Goal: Task Accomplishment & Management: Manage account settings

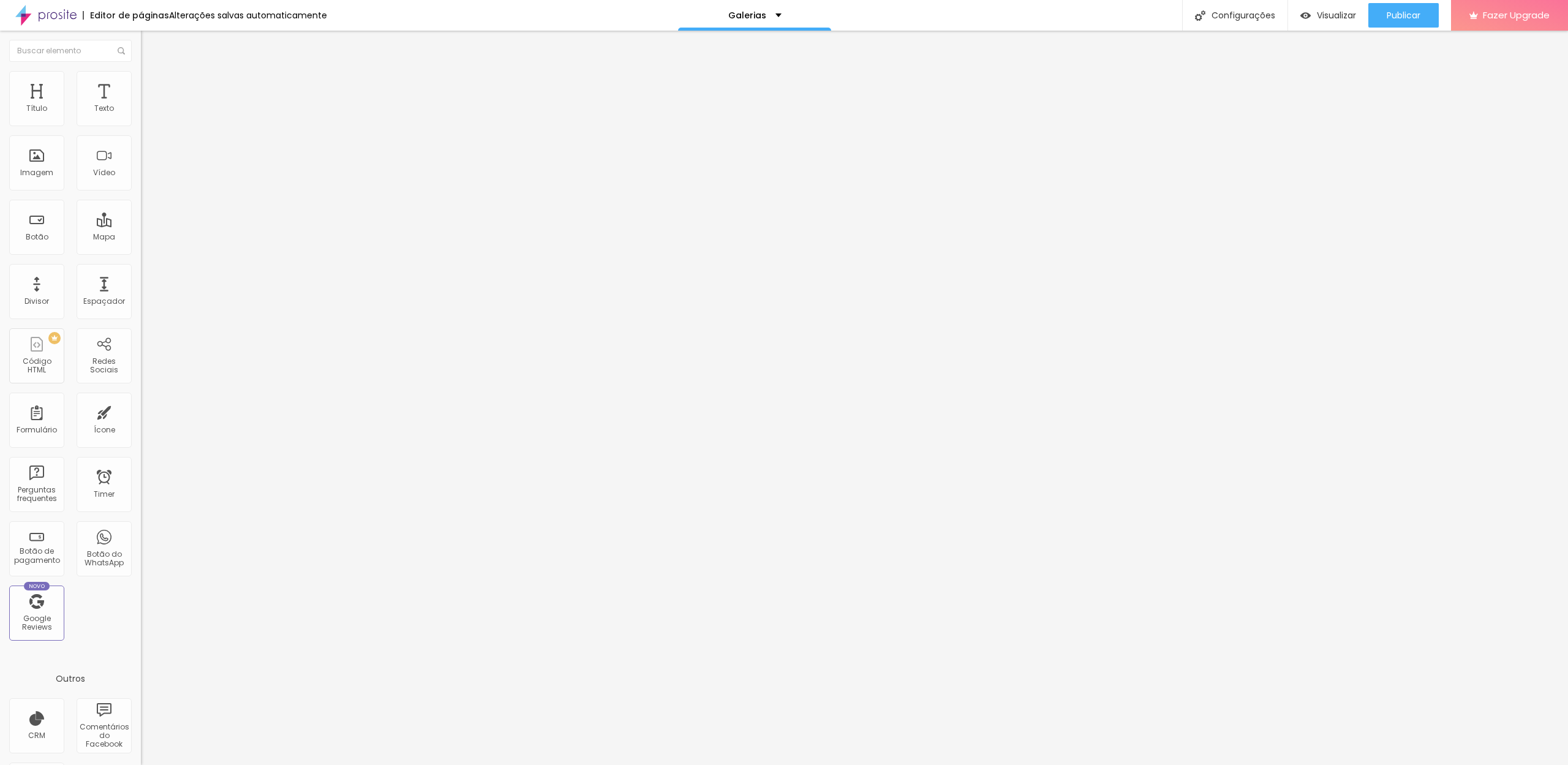
click at [141, 122] on img at bounding box center [145, 117] width 9 height 9
click at [141, 120] on img at bounding box center [145, 117] width 9 height 9
type input "33"
type input "38"
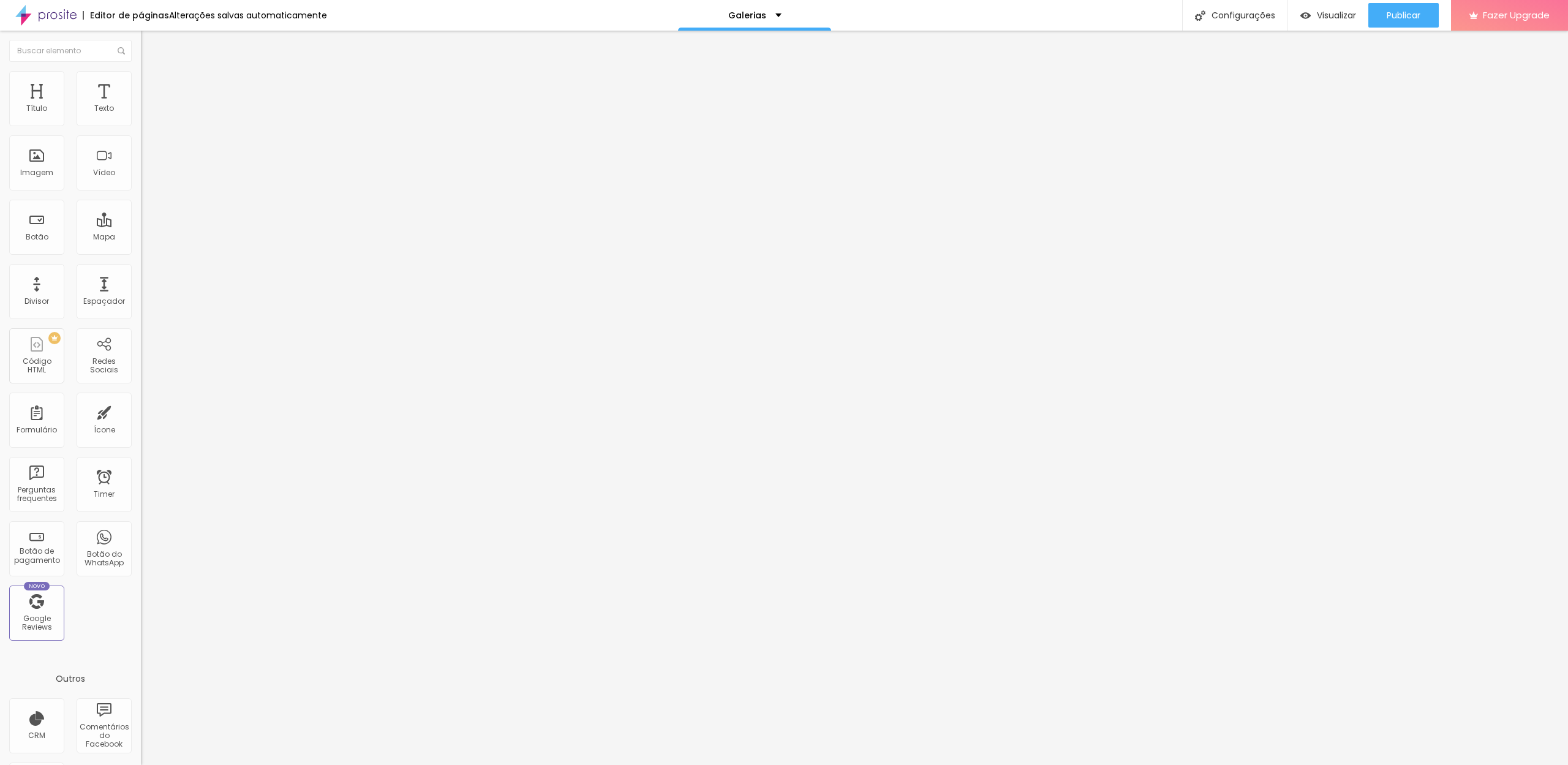
type input "38"
type input "43"
type input "48"
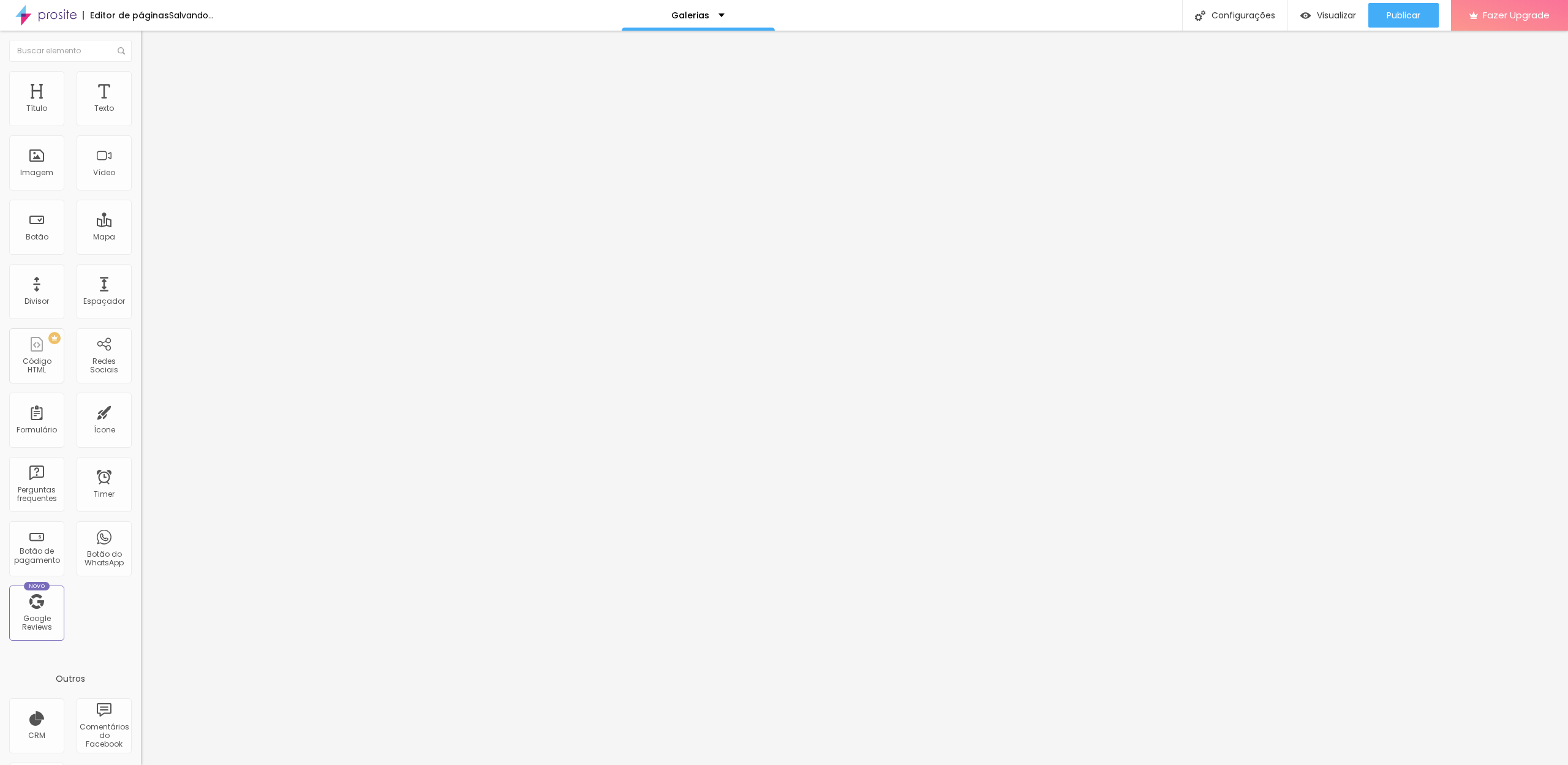
click at [141, 226] on input "range" at bounding box center [180, 230] width 79 height 10
click at [141, 237] on input "48" at bounding box center [167, 243] width 53 height 13
type input "10"
type input "4"
type input "255"
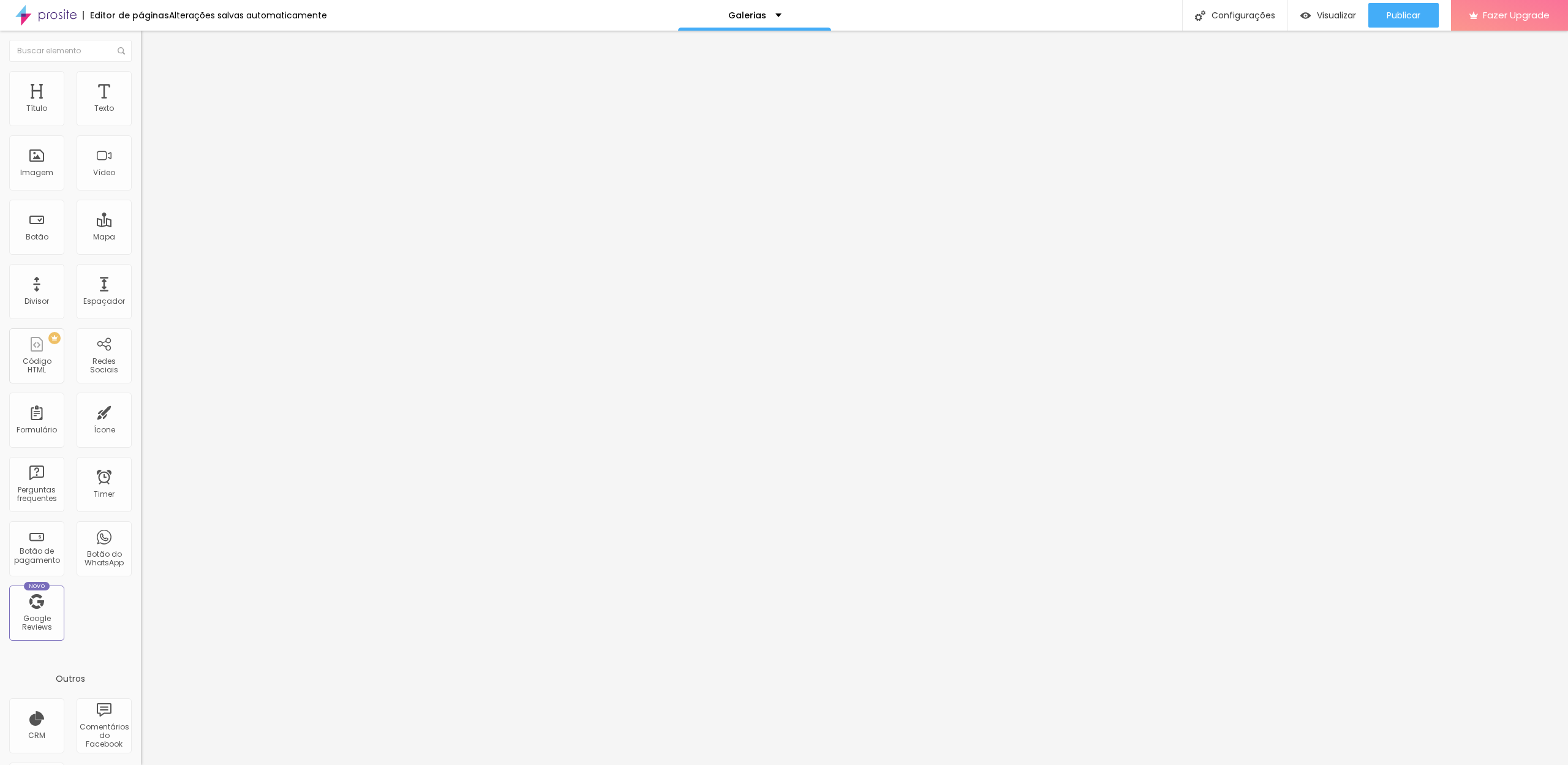
type input "10"
type input "5"
type input "50"
click at [141, 126] on span "Titulo 3" at bounding box center [158, 120] width 34 height 14
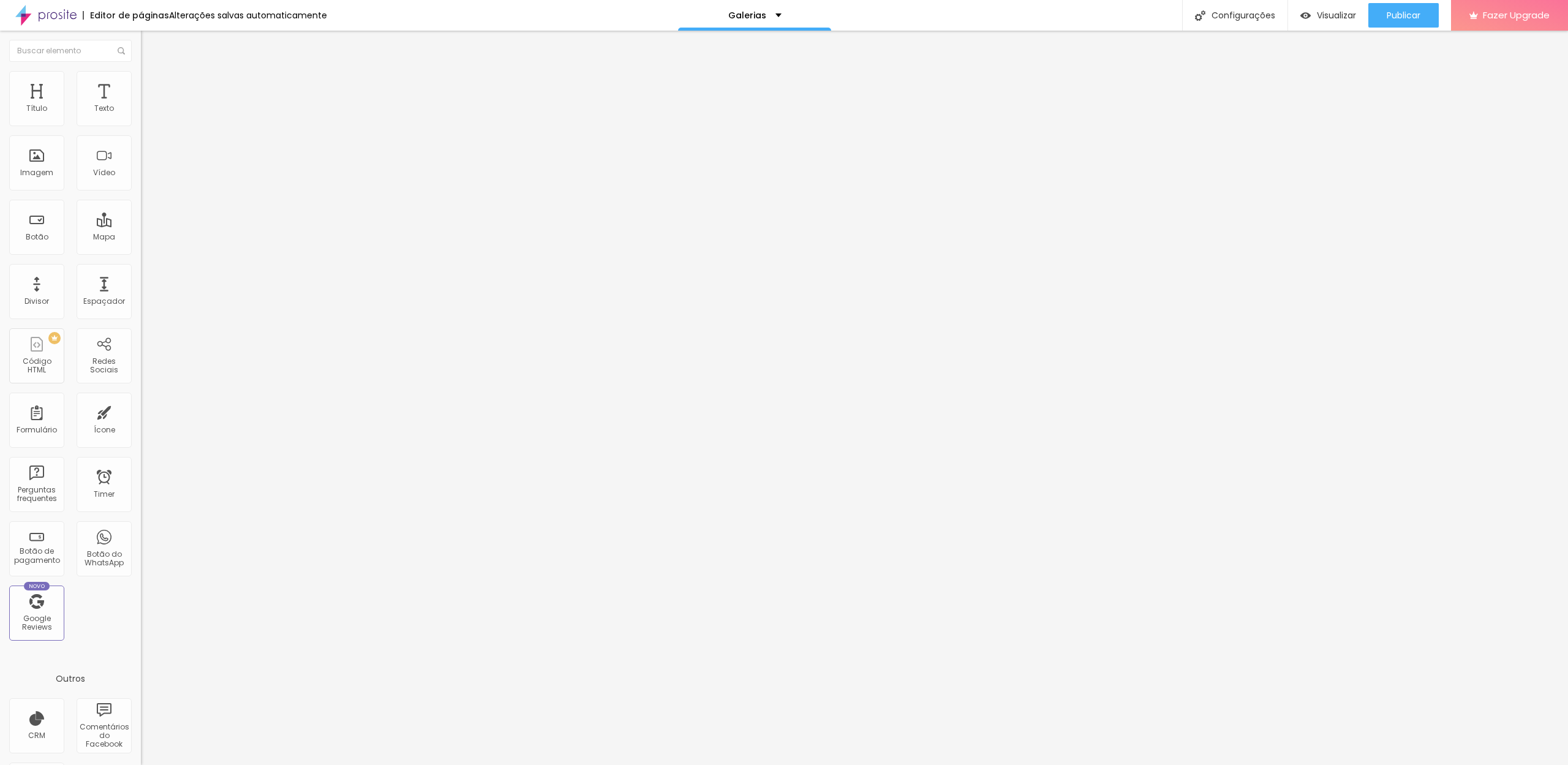
type input "28"
type input "27"
type input "26"
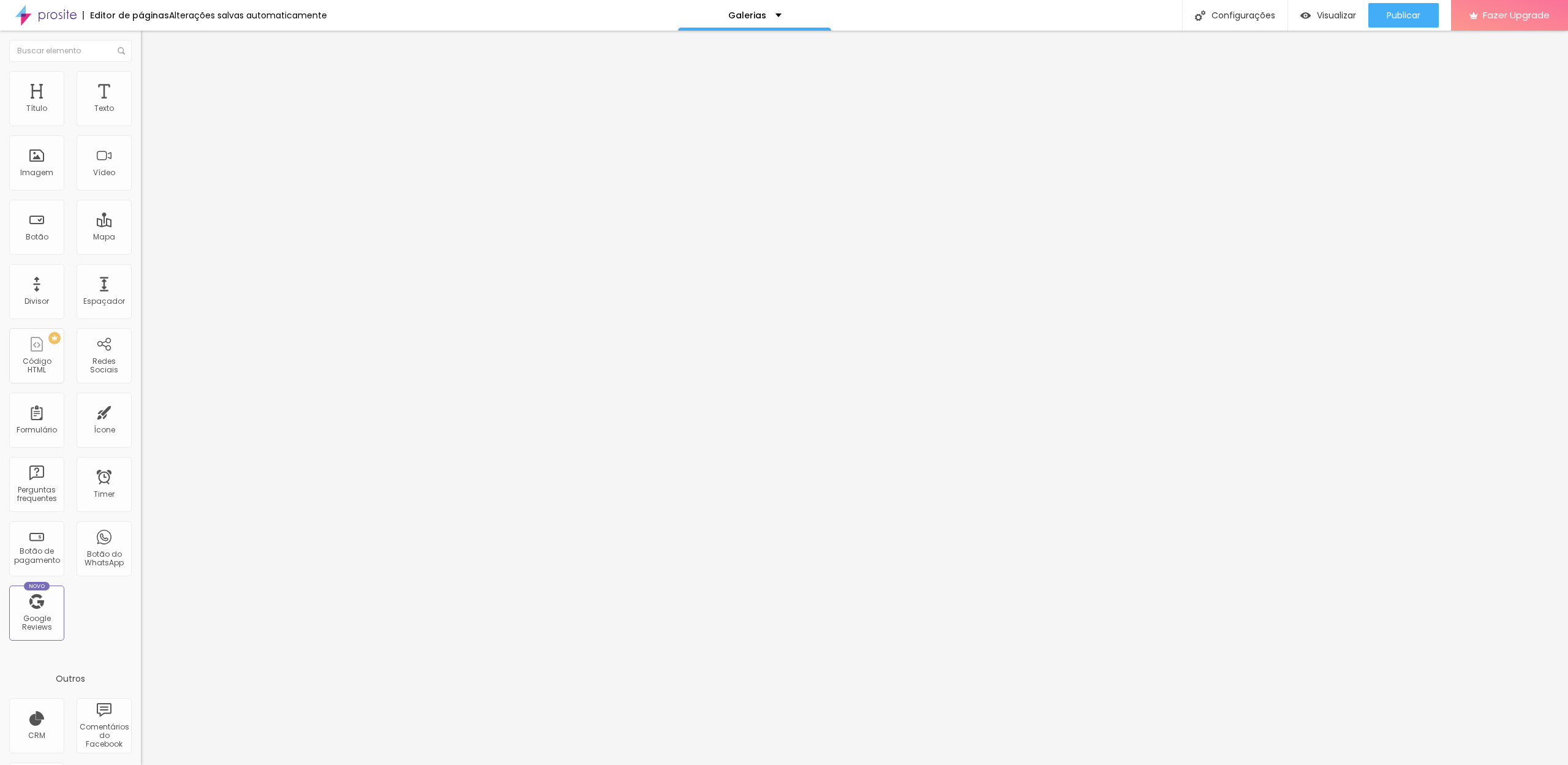
type input "26"
type input "25"
type input "24"
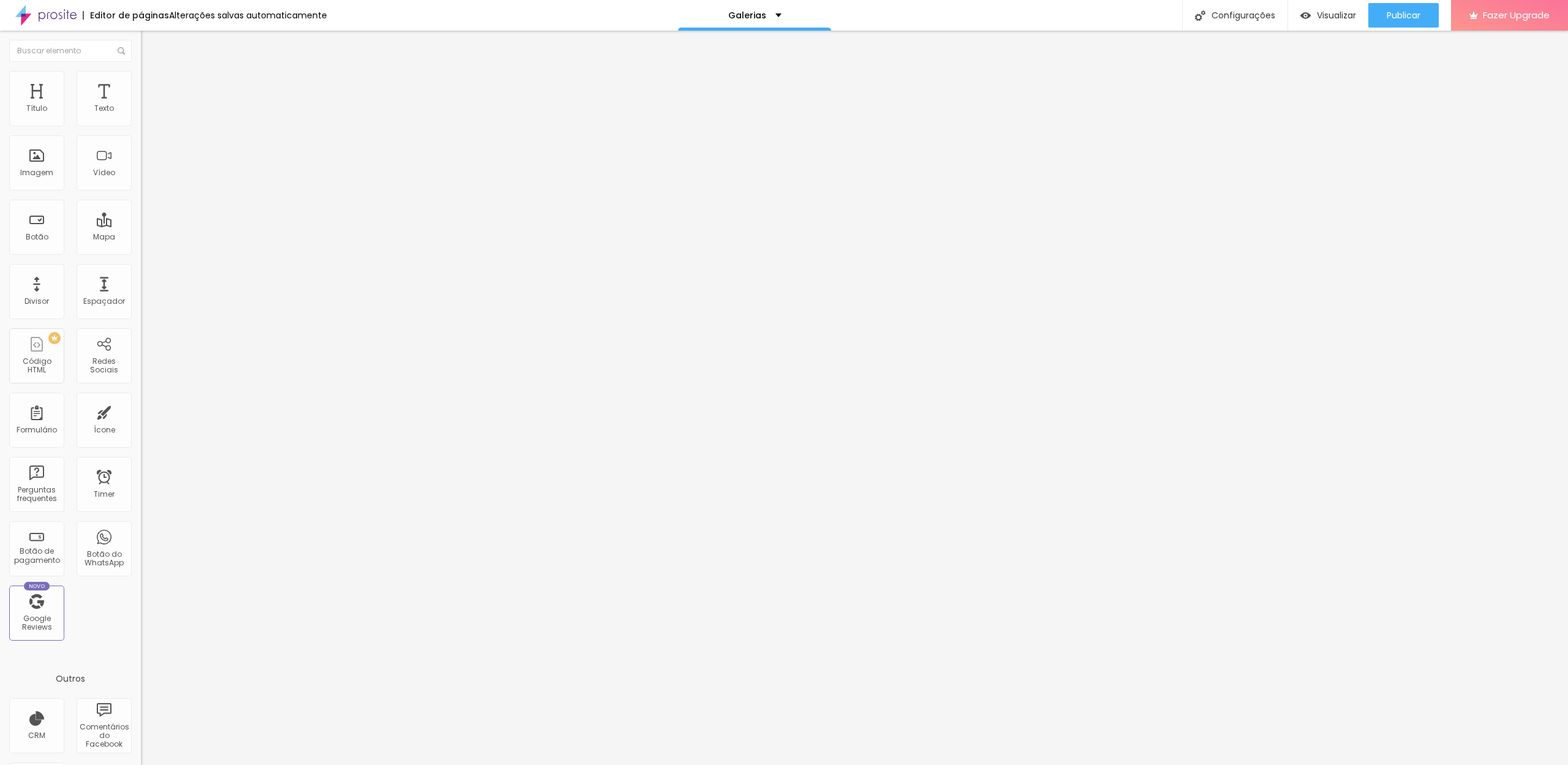
type input "23"
type input "22"
type input "21"
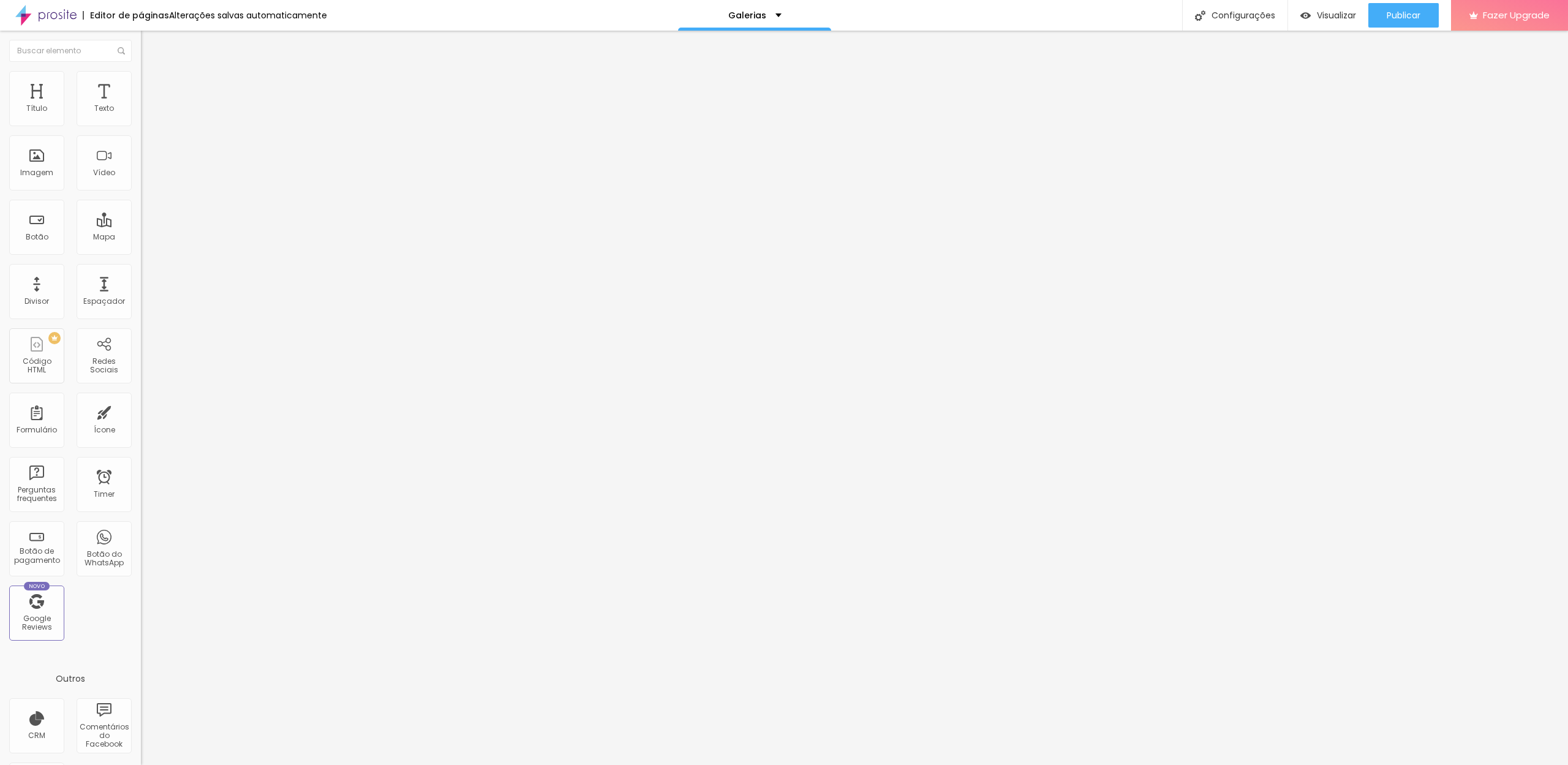
type input "21"
type input "20"
type input "19"
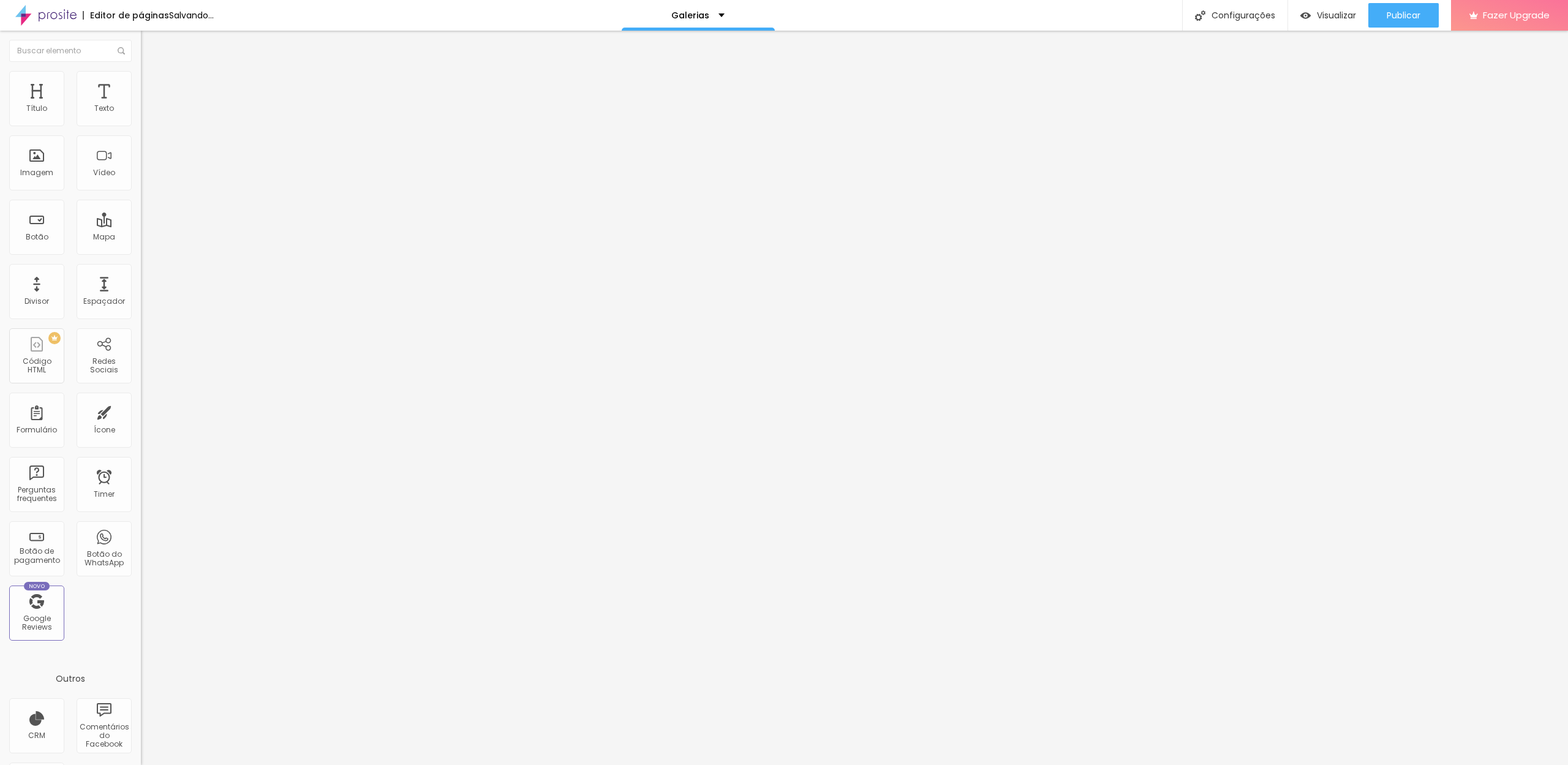
type input "20"
drag, startPoint x: 41, startPoint y: 258, endPoint x: 34, endPoint y: 258, distance: 7.0
type input "20"
click at [141, 291] on input "range" at bounding box center [180, 296] width 79 height 10
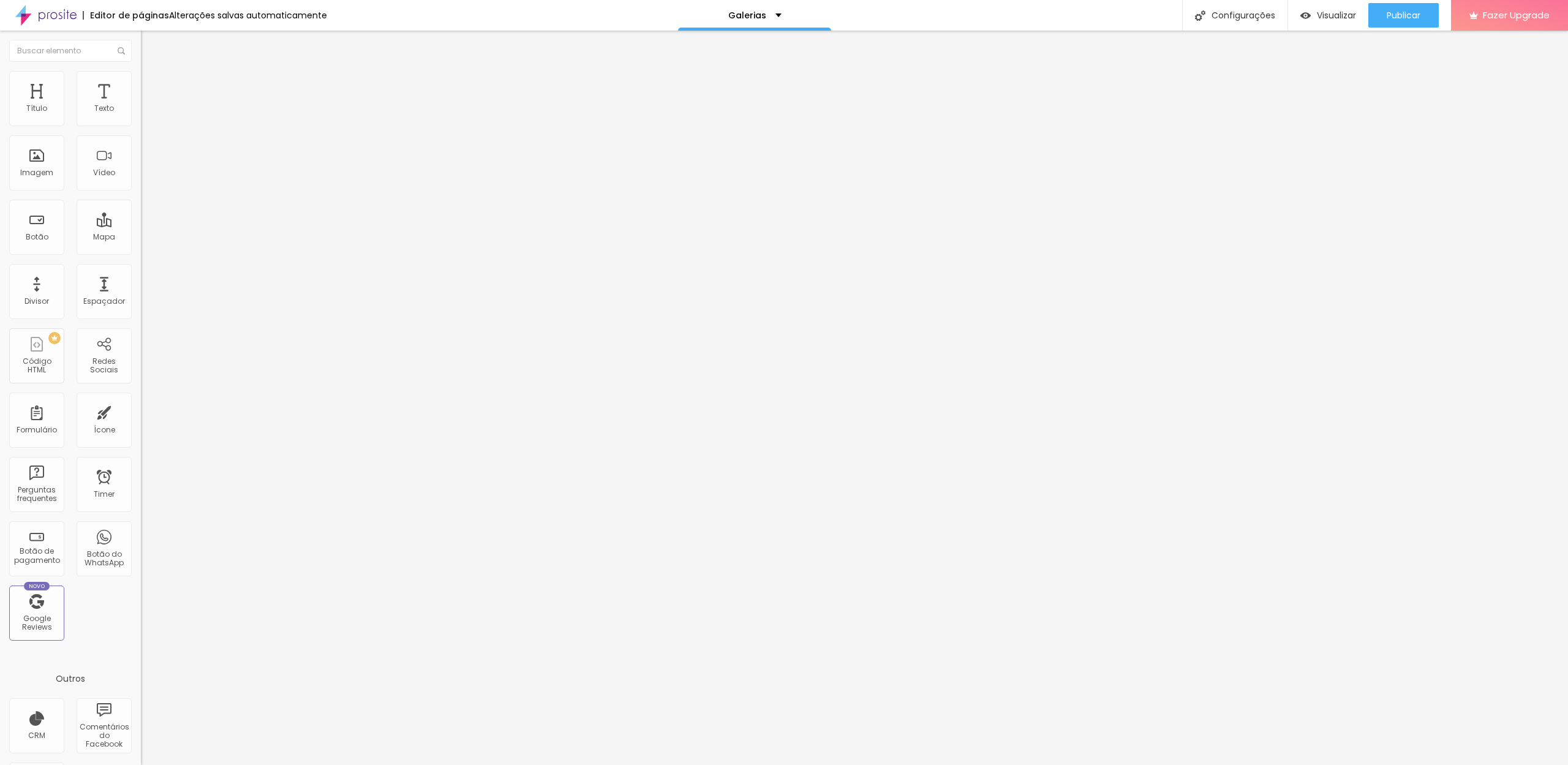
type input "25"
type input "24"
type input "23"
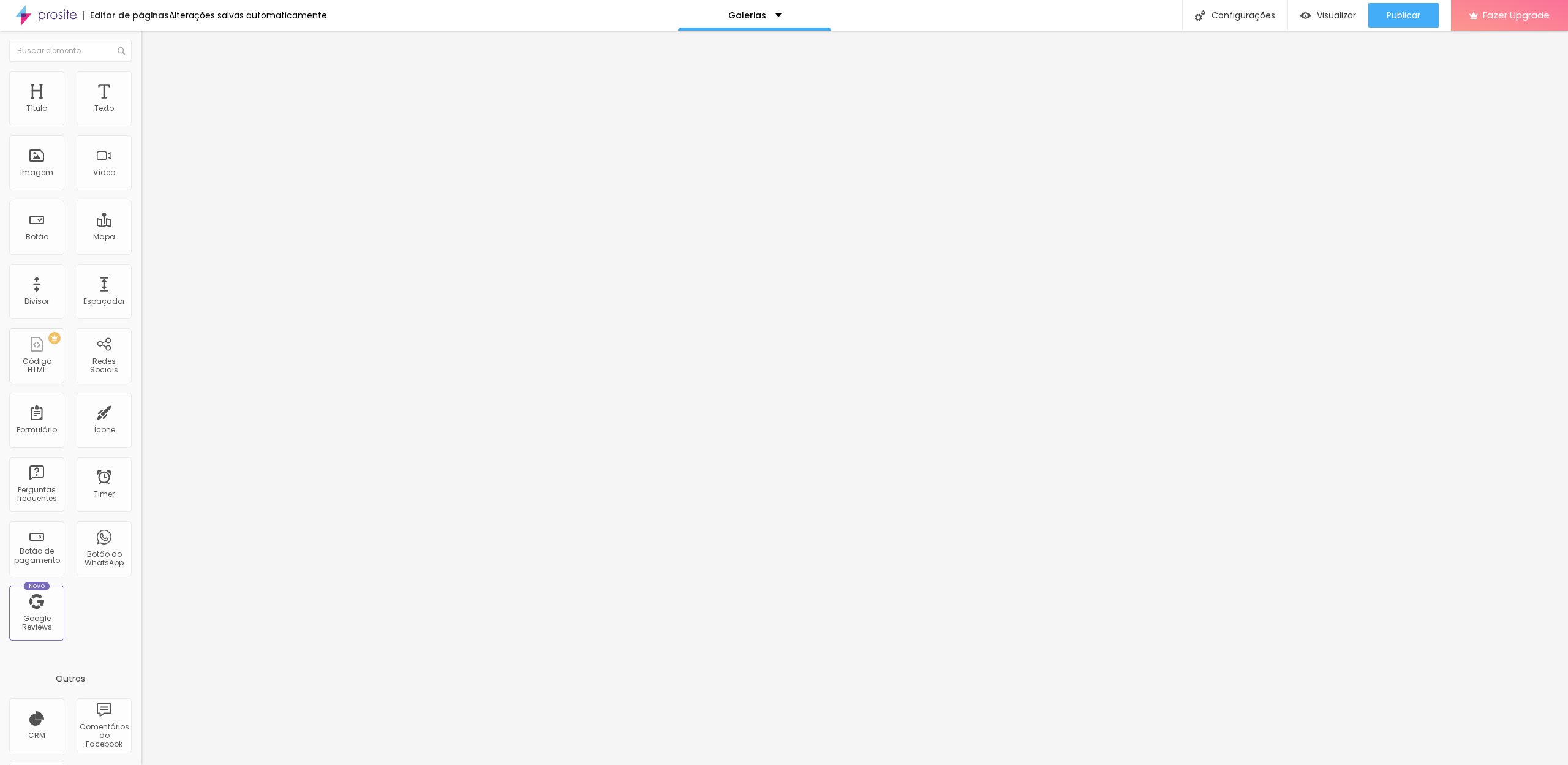
type input "23"
type input "22"
click at [141, 290] on input "range" at bounding box center [180, 295] width 79 height 10
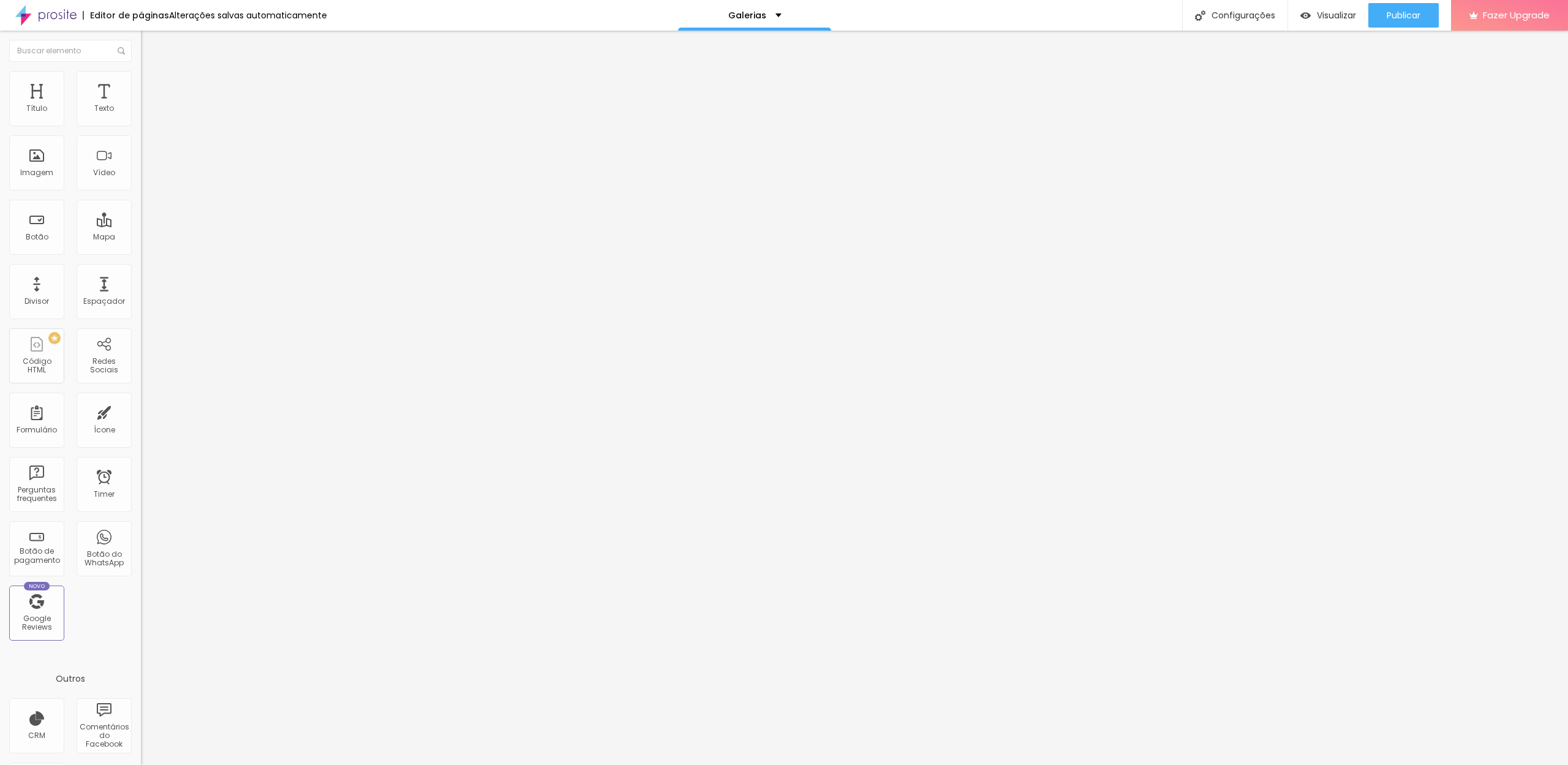
click at [141, 74] on li "Estilo" at bounding box center [211, 77] width 141 height 12
click at [152, 85] on span "Estilo" at bounding box center [162, 79] width 19 height 10
click at [768, 11] on div "Galerias" at bounding box center [754, 15] width 54 height 9
click at [720, 54] on link "Histórias de casamento" at bounding box center [722, 47] width 110 height 13
click at [152, 82] on span "Estilo" at bounding box center [162, 79] width 19 height 10
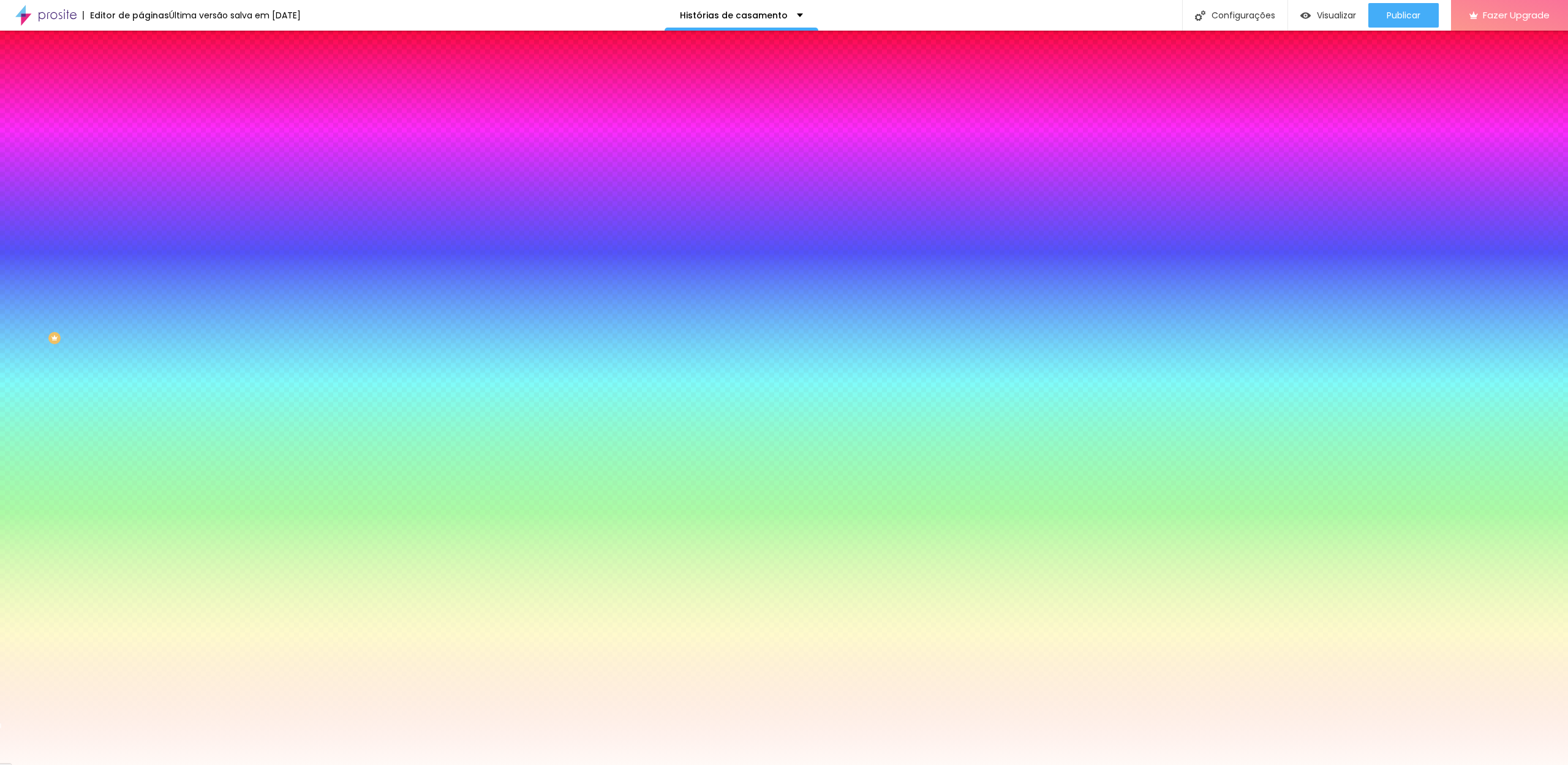
click at [141, 126] on input "#FFF9F6" at bounding box center [214, 122] width 147 height 12
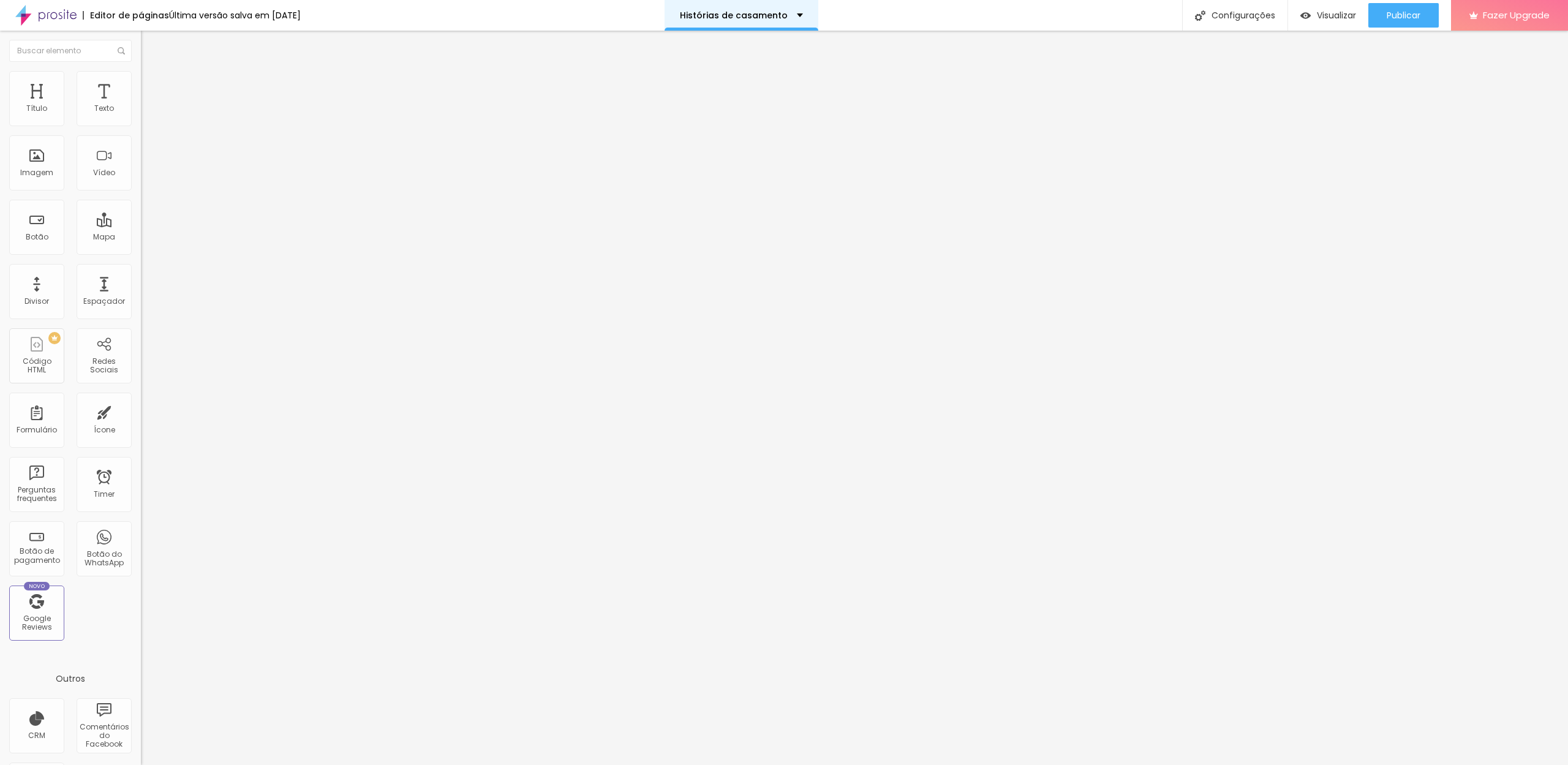
click at [740, 22] on div "Histórias de casamento" at bounding box center [742, 15] width 154 height 30
click at [704, 44] on link "Galerias" at bounding box center [686, 38] width 38 height 13
click at [141, 75] on img at bounding box center [146, 77] width 11 height 11
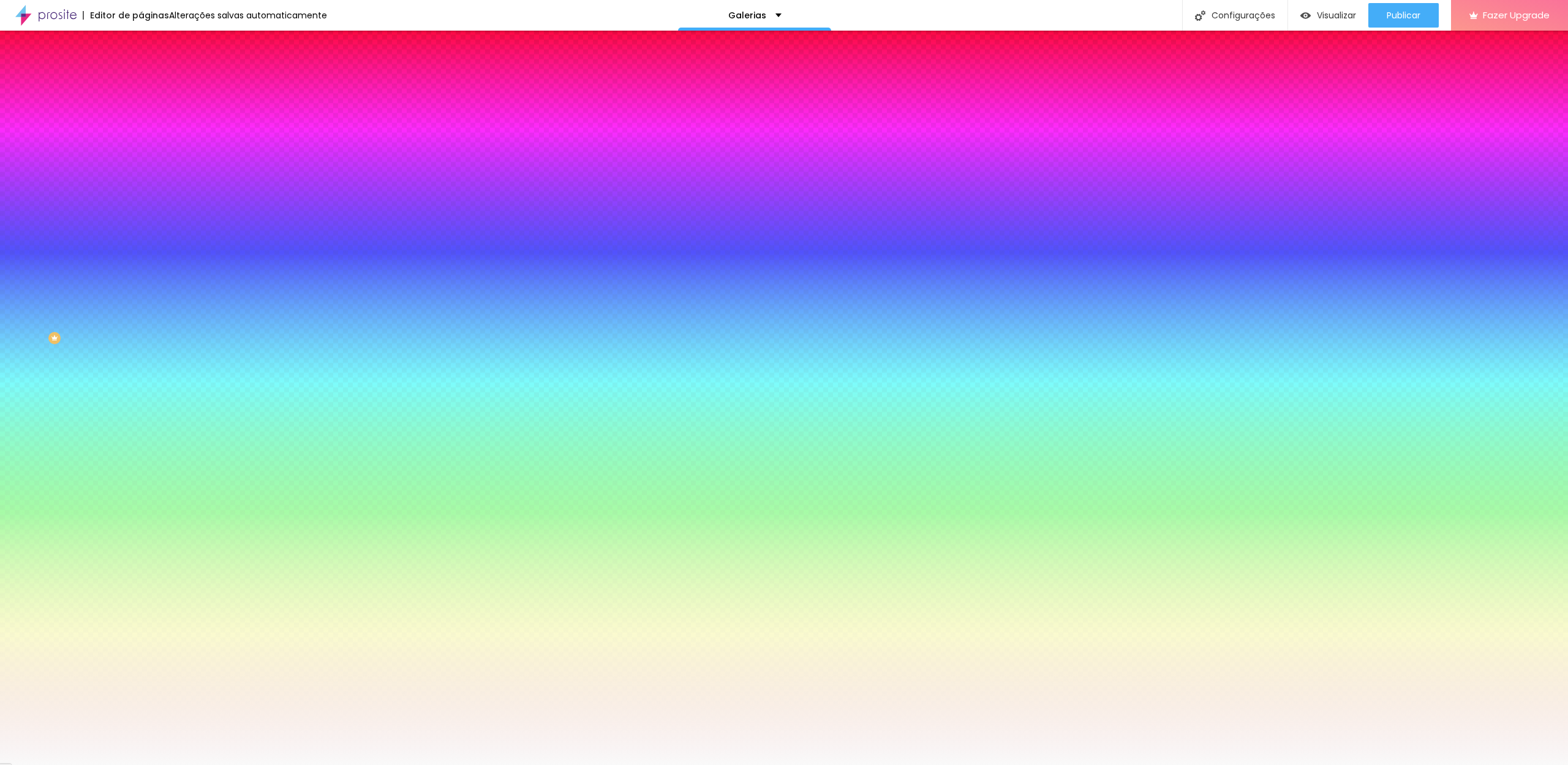
click at [141, 124] on input "#F9F9F9" at bounding box center [214, 122] width 147 height 12
paste input "FF9F6"
type input "#FFF9F6"
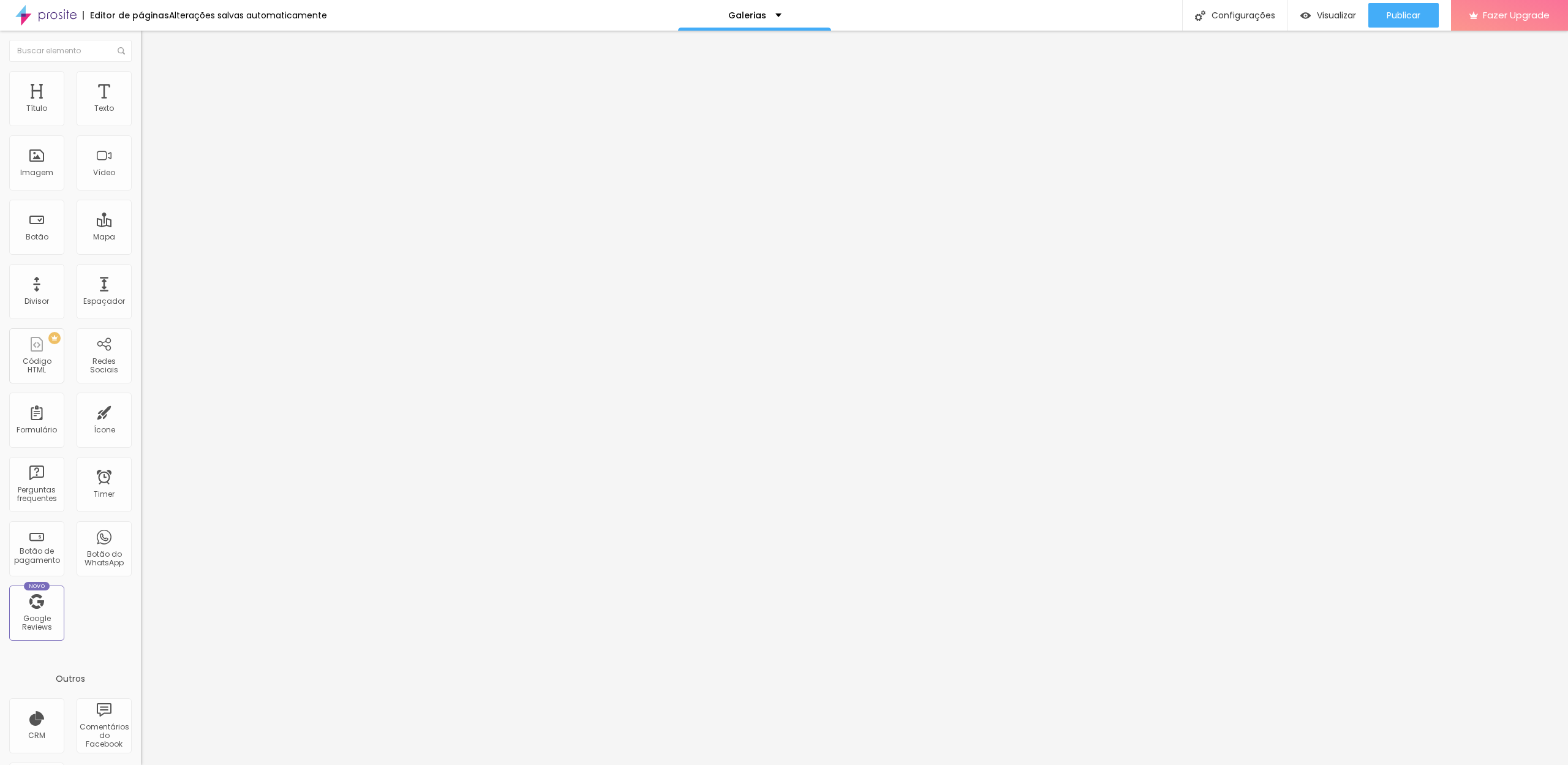
click at [152, 85] on span "Estilo" at bounding box center [162, 79] width 19 height 10
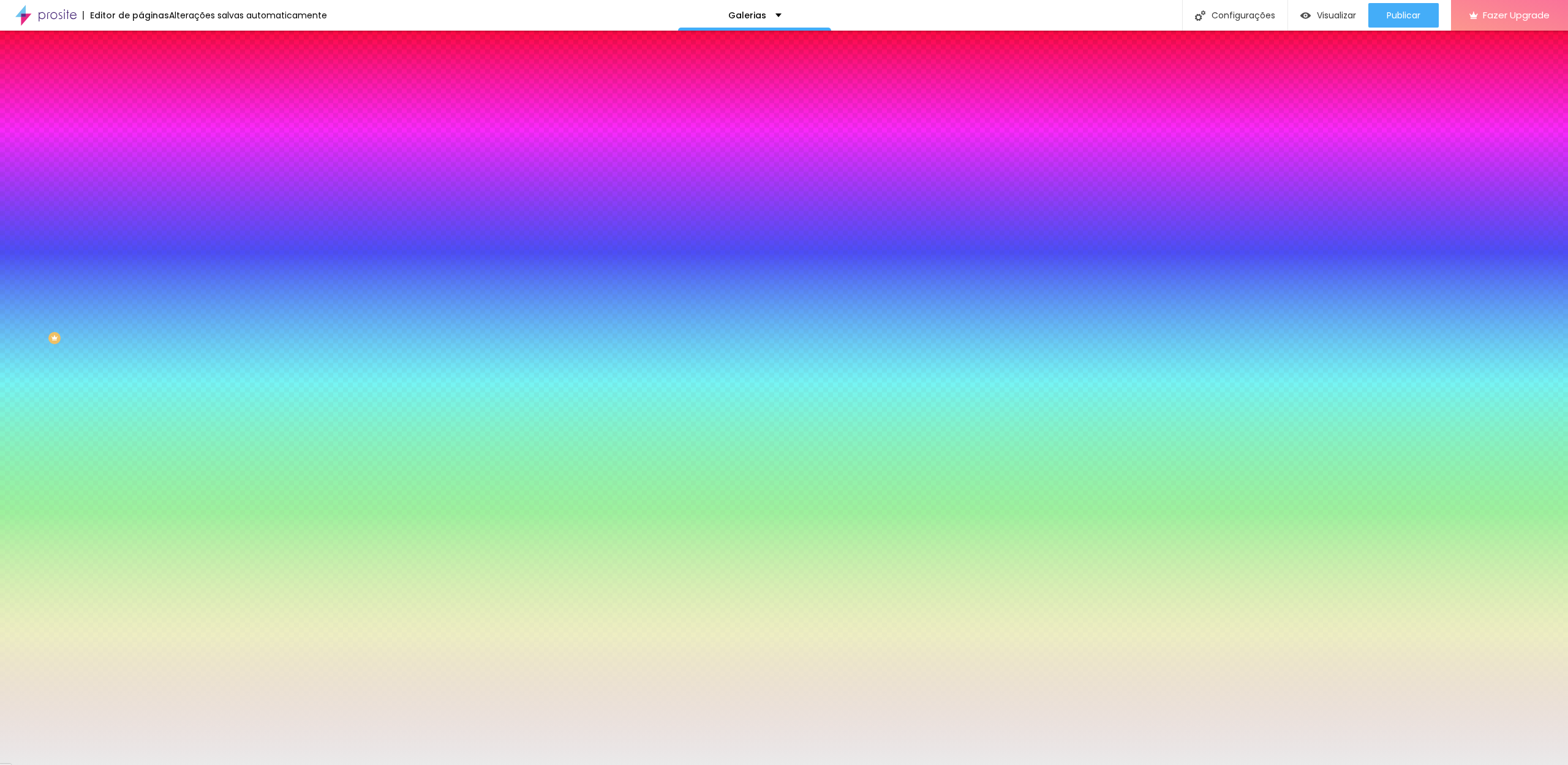
click at [141, 124] on input "#EAEAEA" at bounding box center [214, 122] width 147 height 12
paste input "FFF9F6"
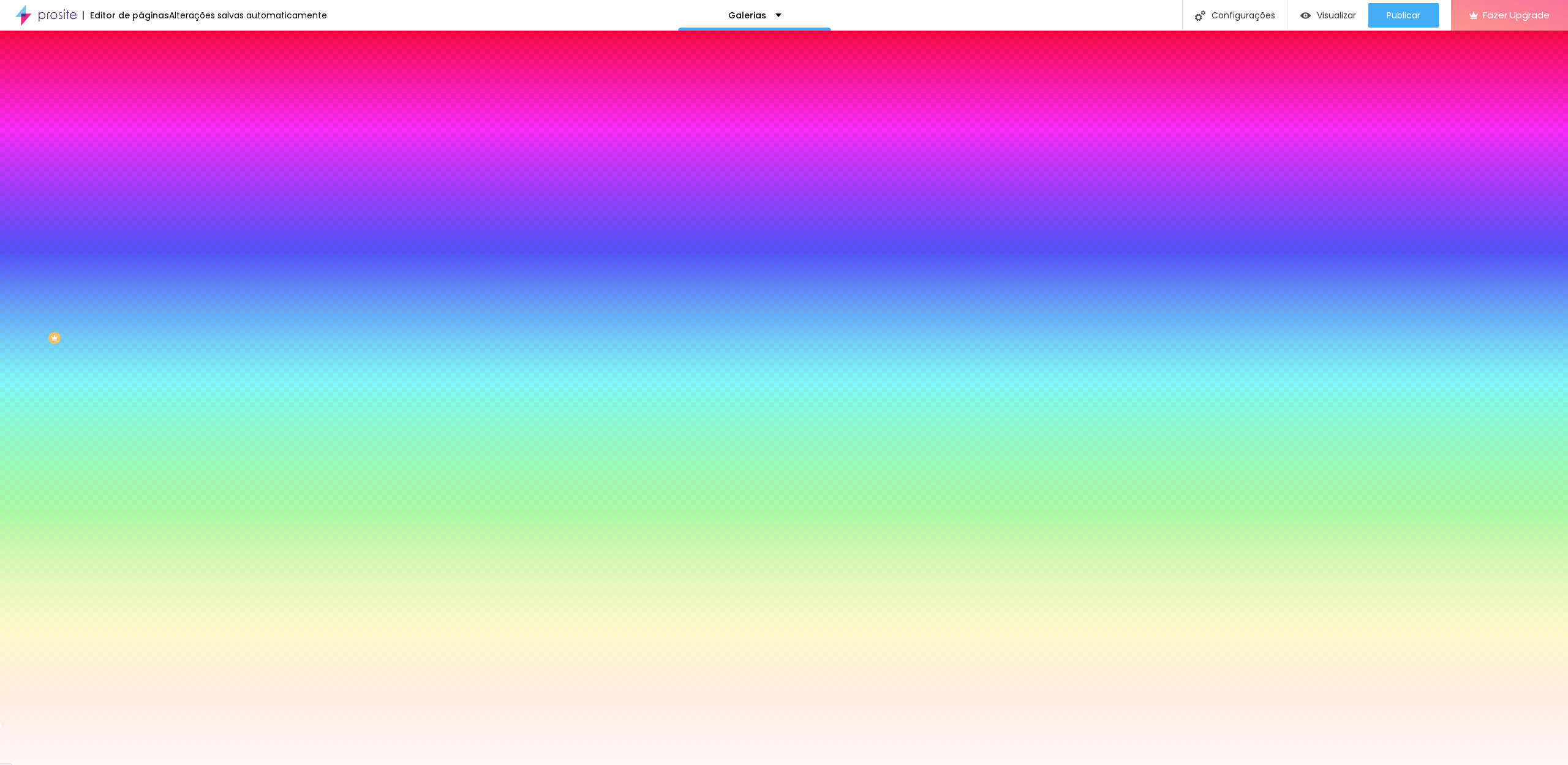
click at [141, 117] on div at bounding box center [211, 117] width 141 height 0
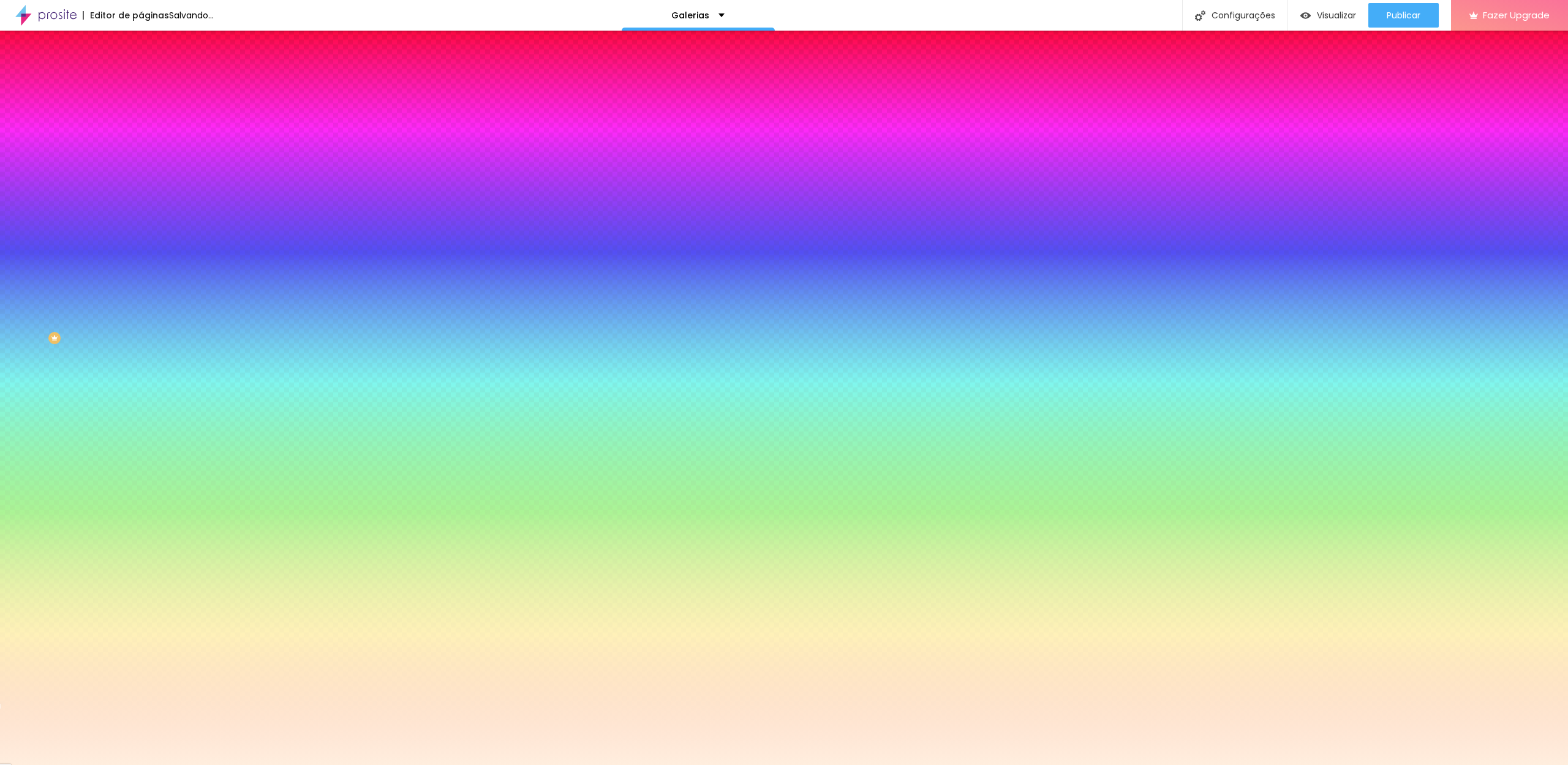
type input "#FFEEDE"
drag, startPoint x: 22, startPoint y: 138, endPoint x: 30, endPoint y: 137, distance: 8.1
click at [141, 130] on div at bounding box center [211, 130] width 141 height 0
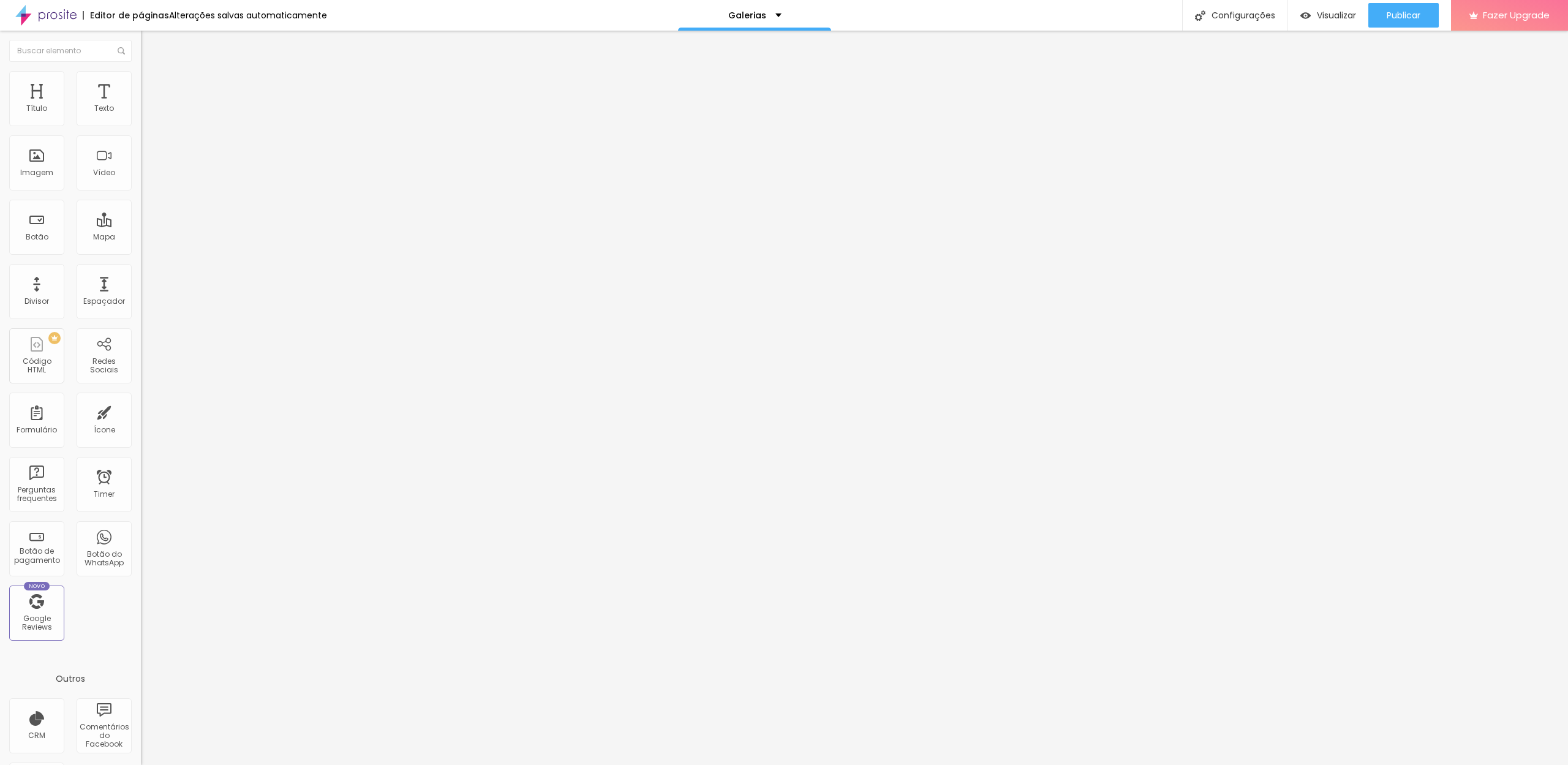
click at [141, 78] on img at bounding box center [146, 77] width 11 height 11
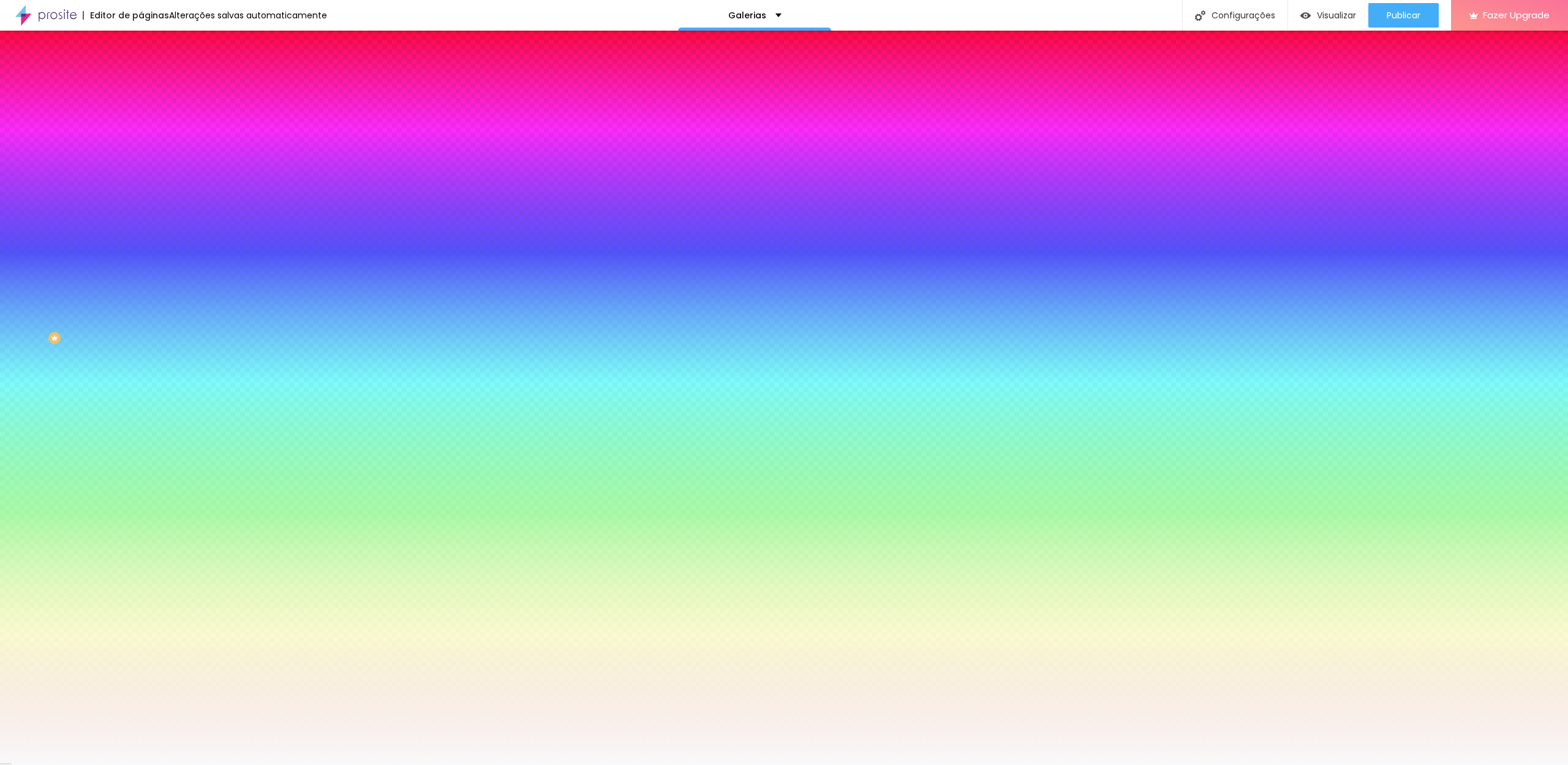
click at [141, 121] on input "#F9F9F9" at bounding box center [214, 122] width 147 height 12
paste input "FF9F6"
type input "#FFF9F6"
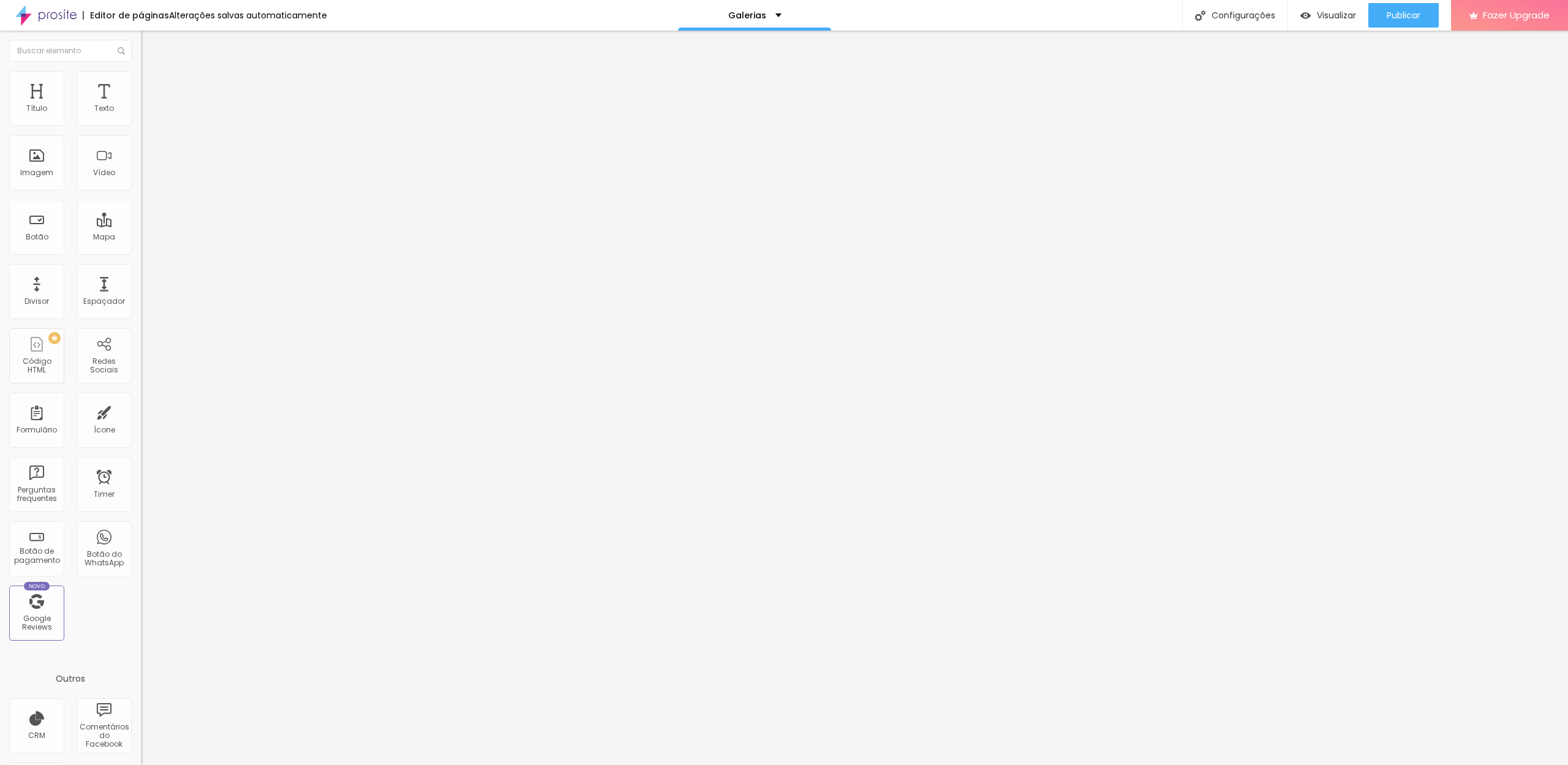
click at [141, 77] on img at bounding box center [146, 77] width 11 height 11
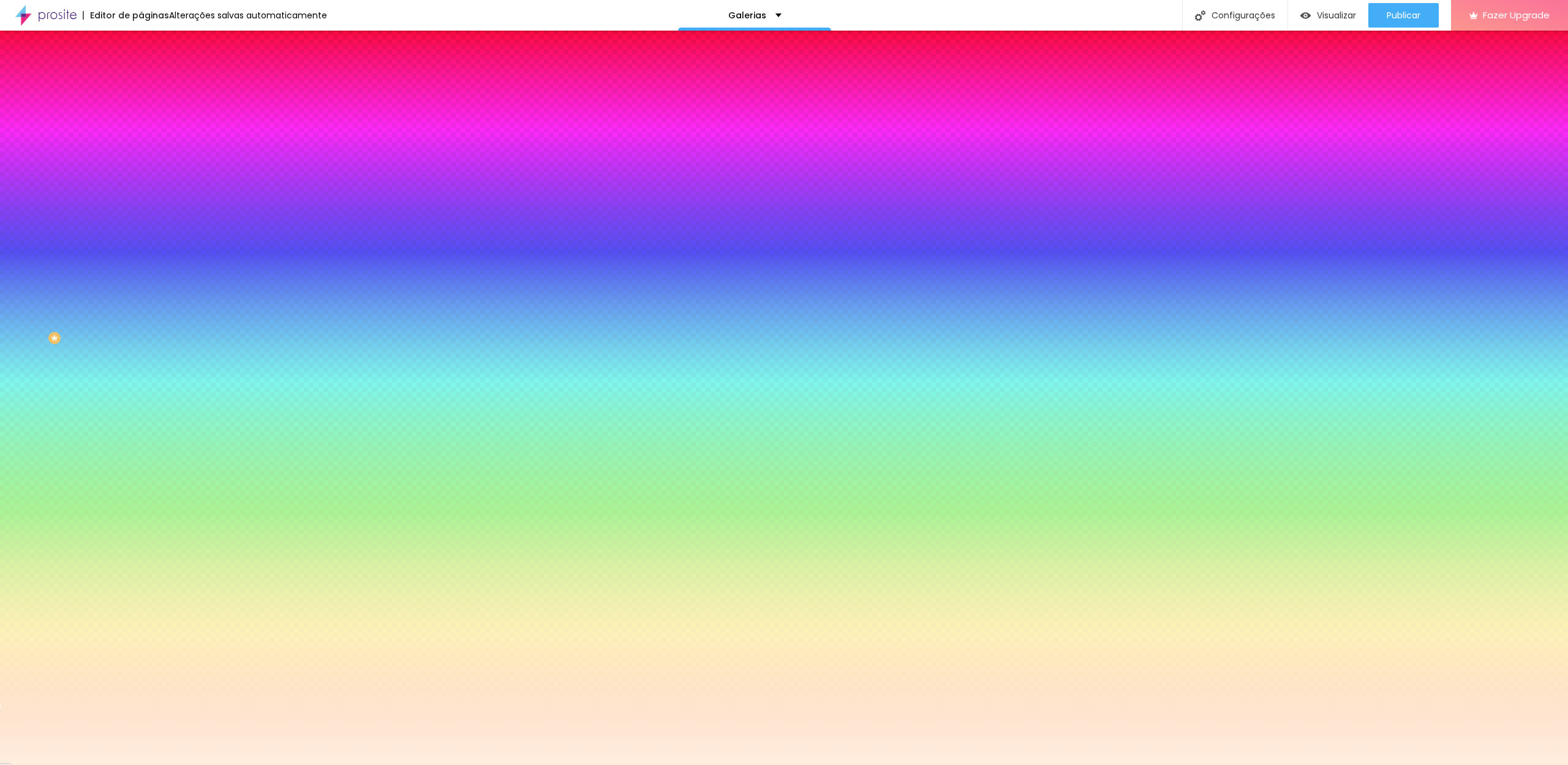
click at [141, 117] on input "#FFEEDE" at bounding box center [214, 122] width 147 height 12
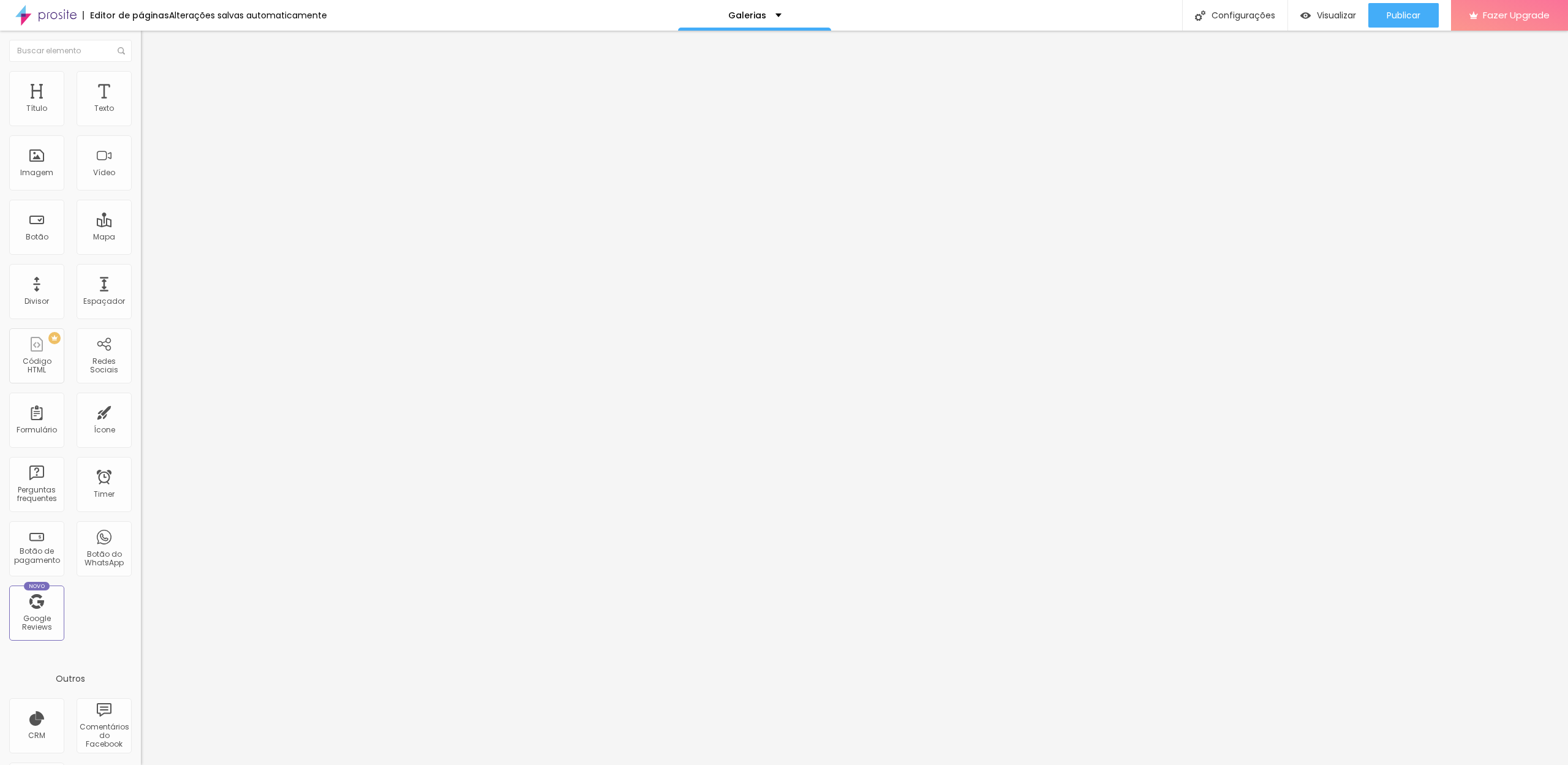
click at [141, 77] on img at bounding box center [146, 77] width 11 height 11
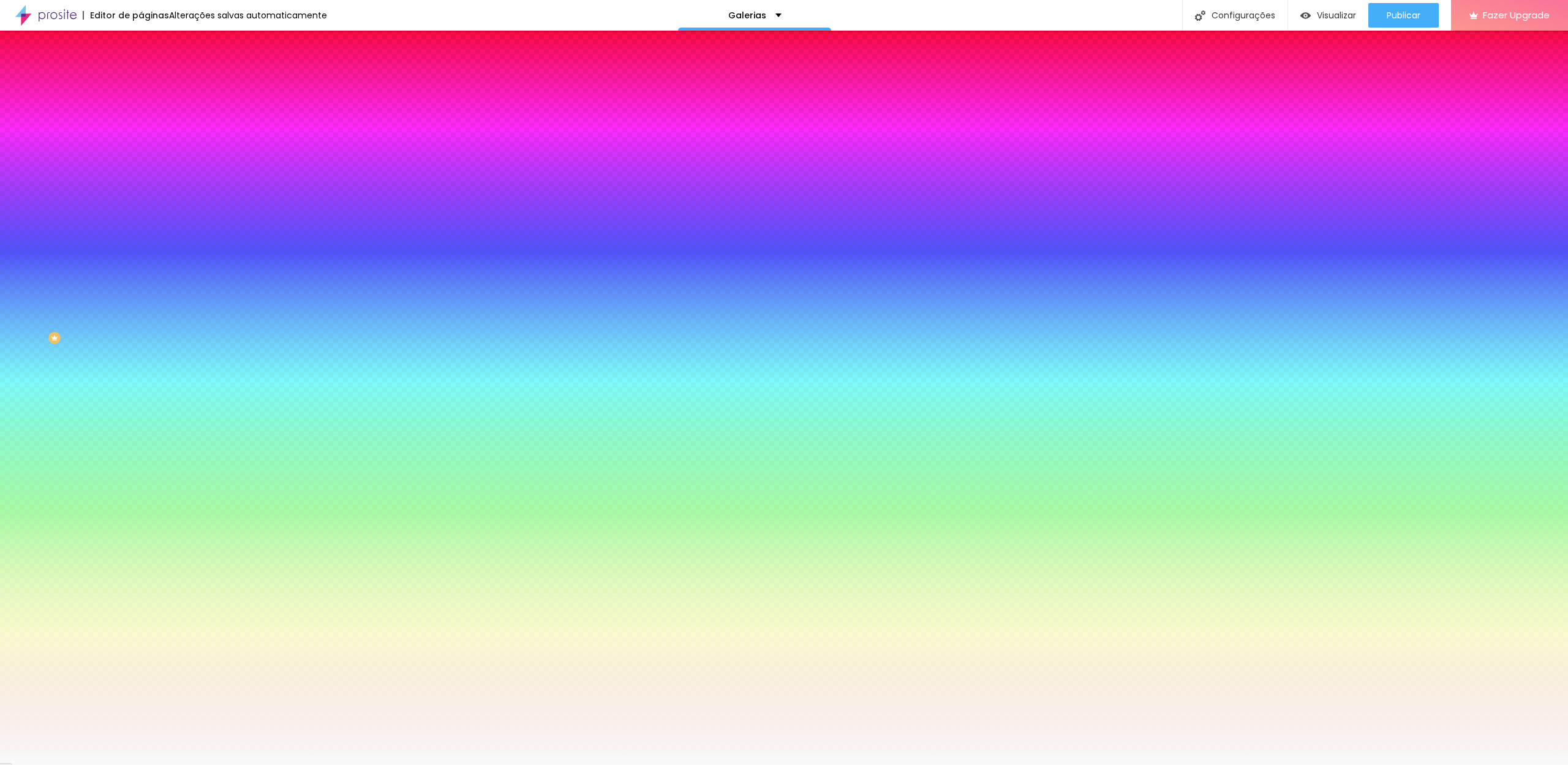
click at [141, 119] on input "#F9F9F9" at bounding box center [214, 122] width 147 height 12
paste input "FEEDE"
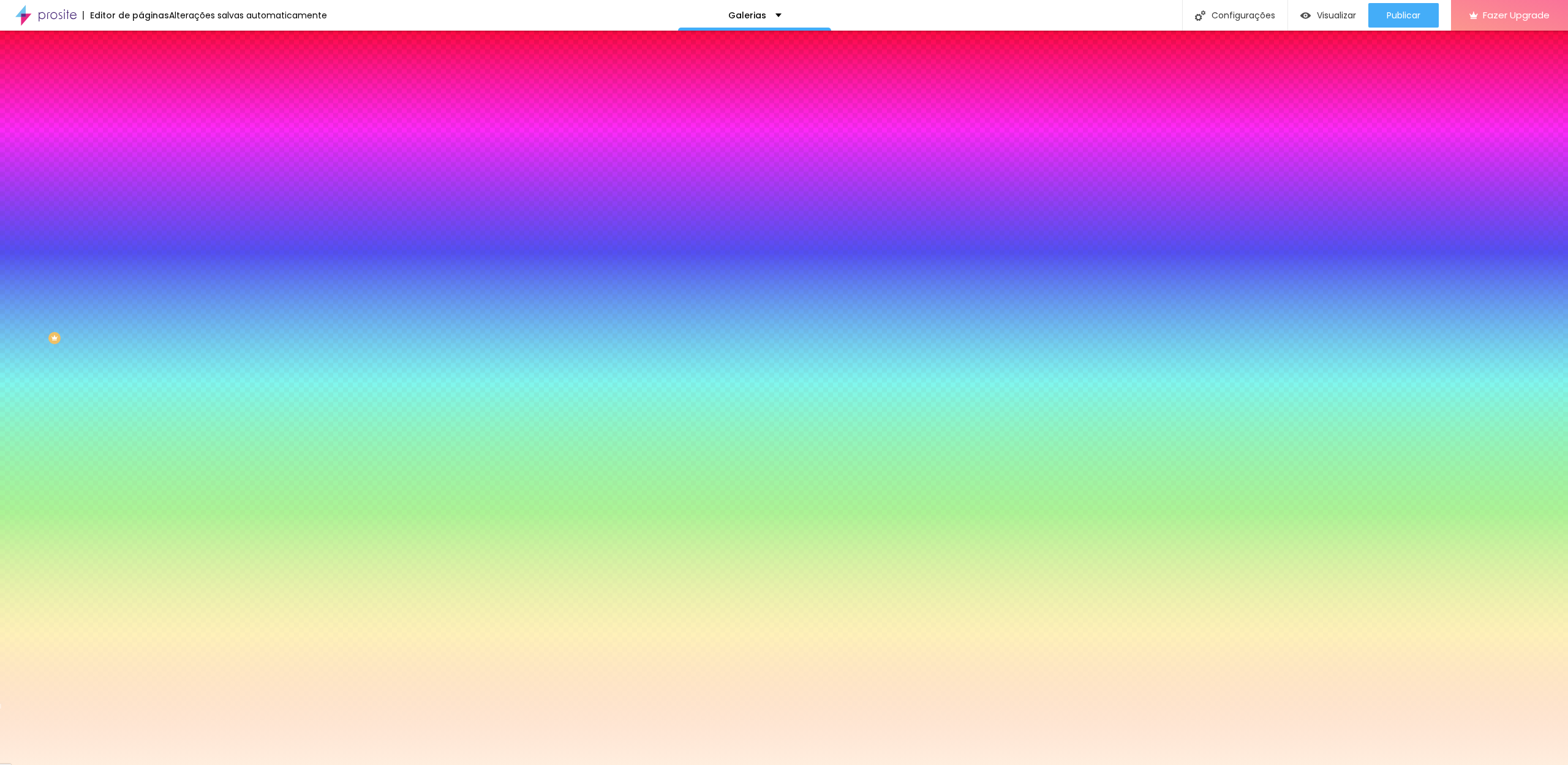
type input "#FFEEDE"
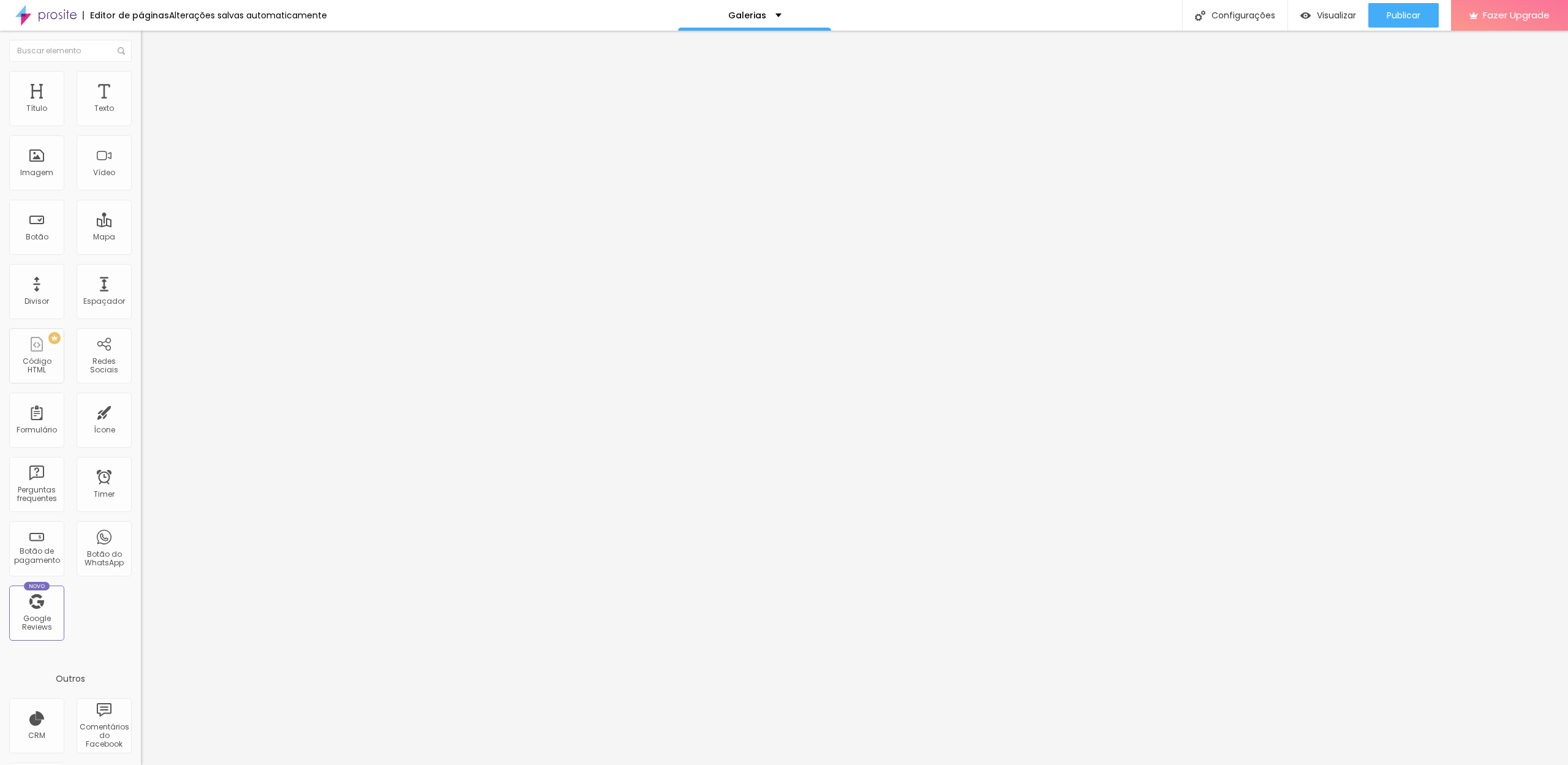
click at [607, 1] on div "Editor de páginas Alterações salvas automaticamente Galerias Configurações Conf…" at bounding box center [784, 15] width 1568 height 30
click at [141, 75] on img at bounding box center [146, 77] width 11 height 11
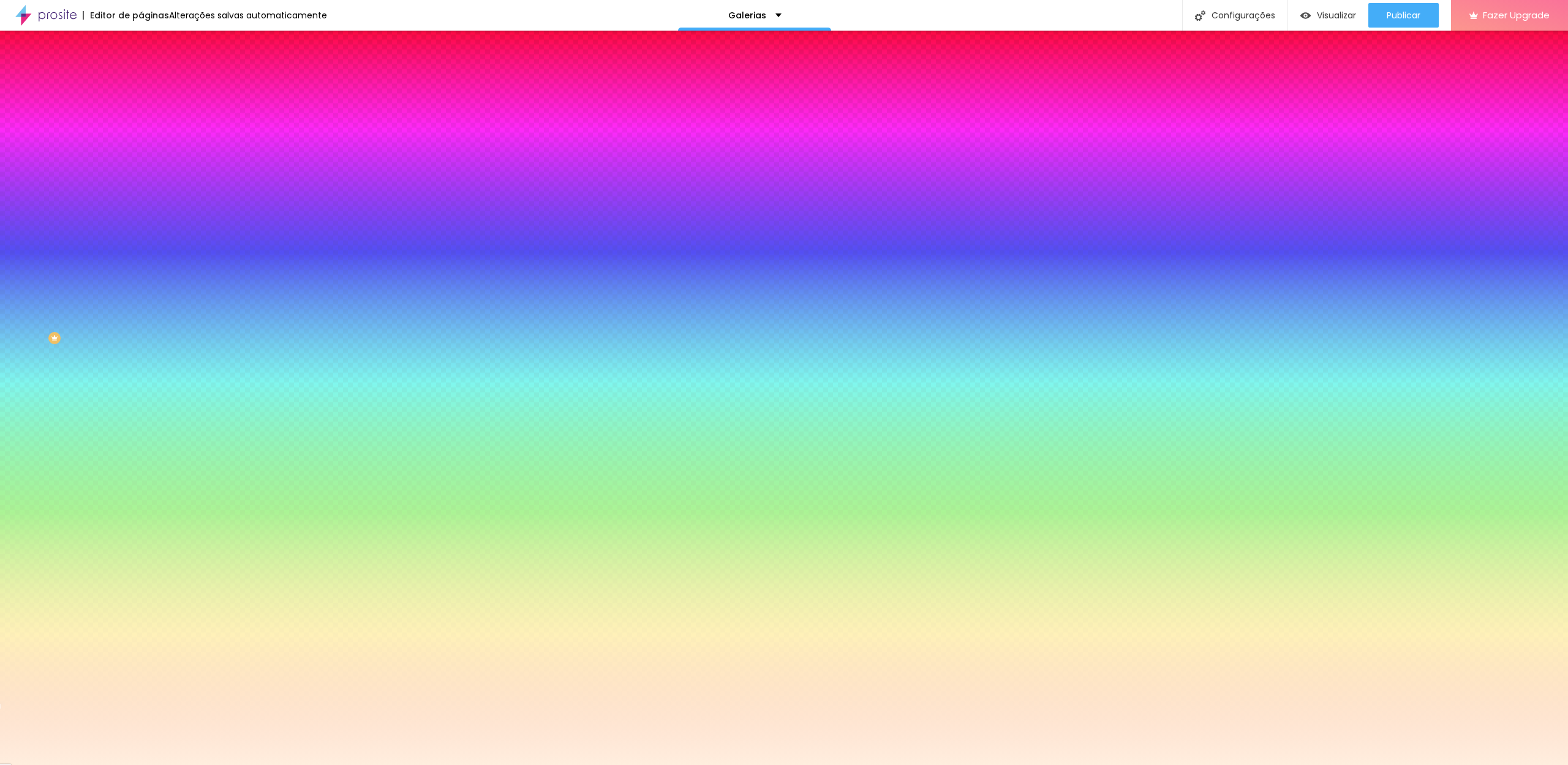
click at [141, 122] on input "#FFEEDE" at bounding box center [214, 122] width 147 height 12
paste input "AC9"
type input "#FFEAC9"
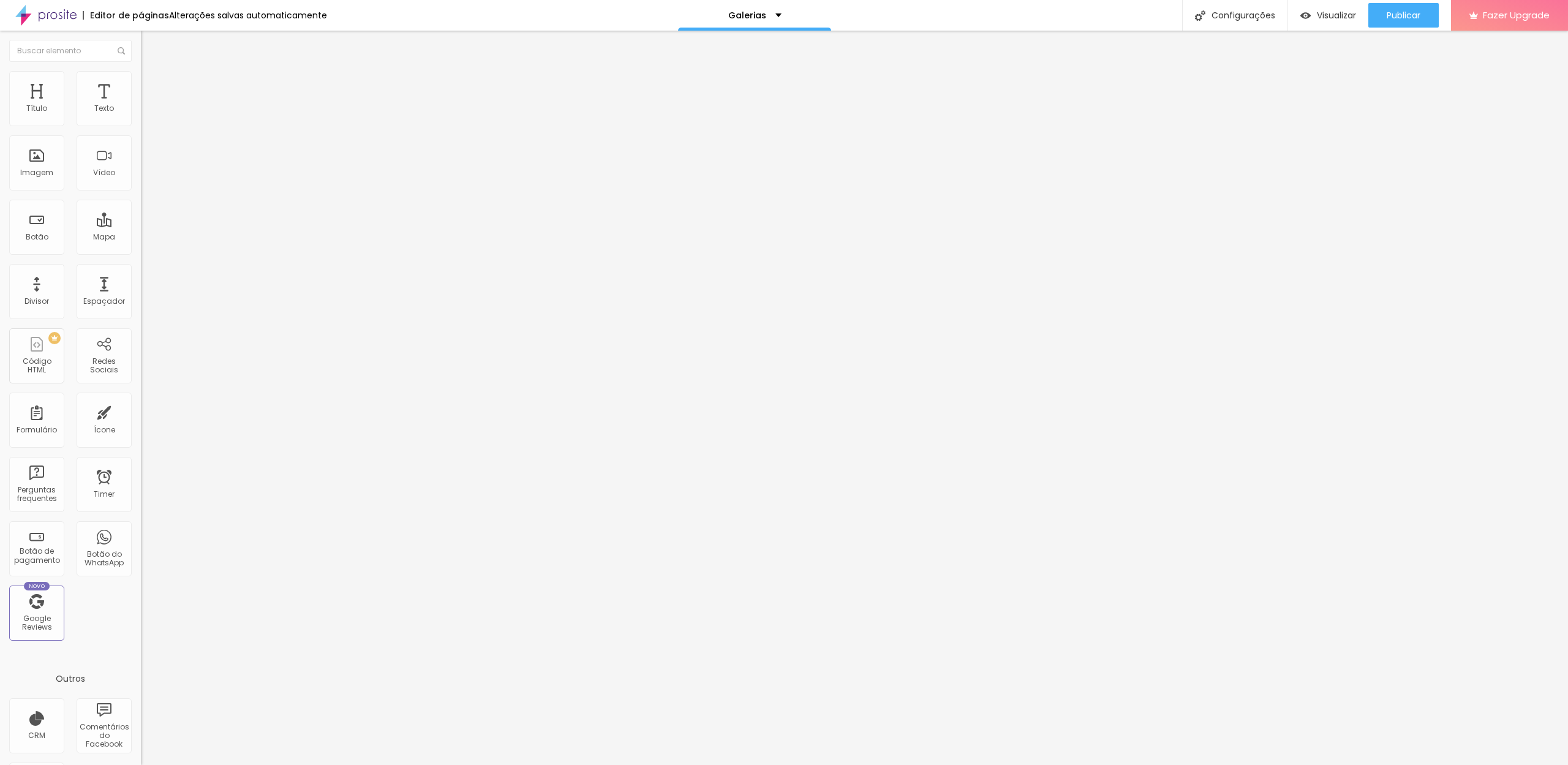
click at [141, 79] on li "Estilo" at bounding box center [211, 77] width 141 height 12
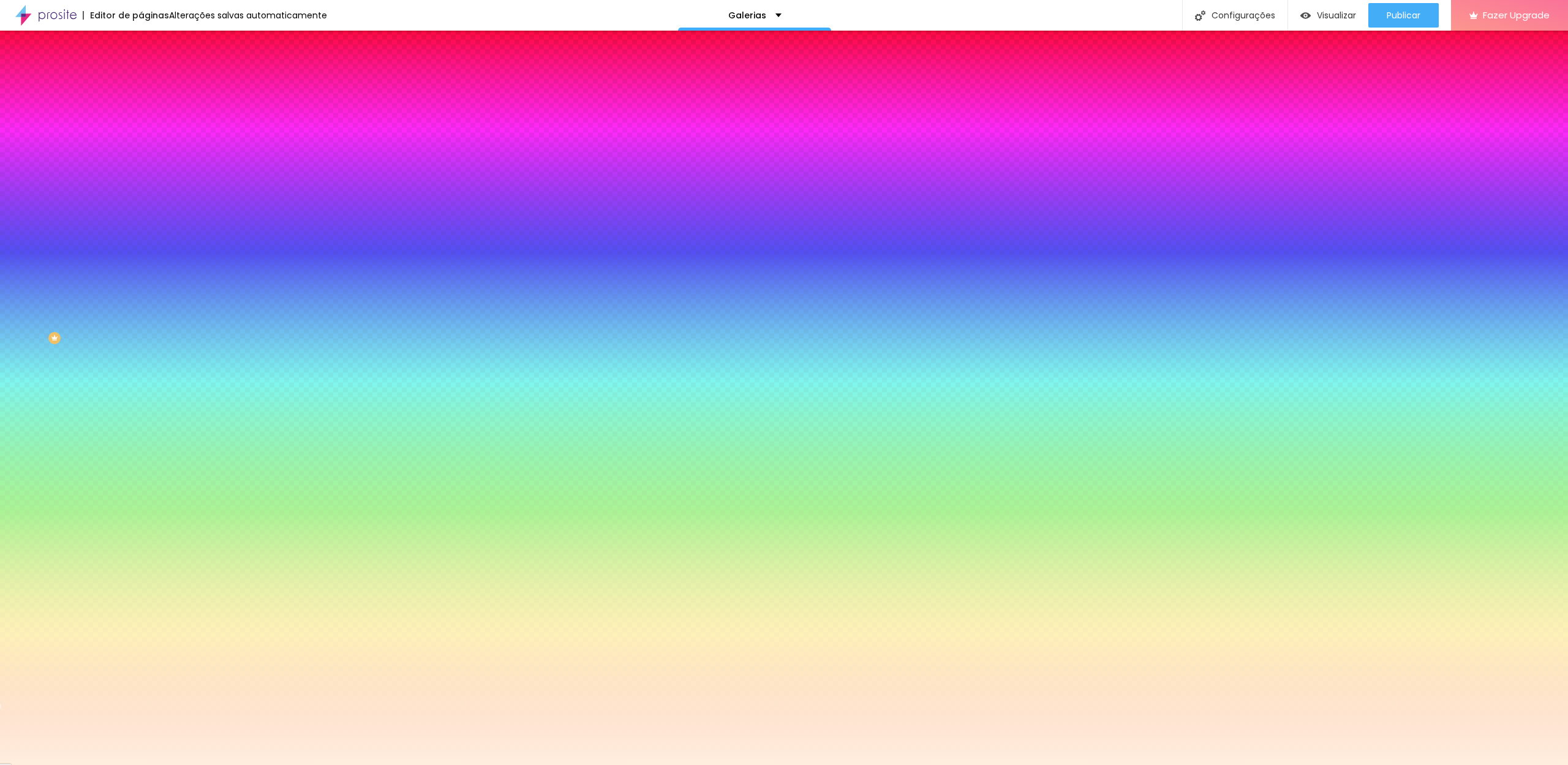
click at [141, 124] on input "#FFEEDE" at bounding box center [214, 122] width 147 height 12
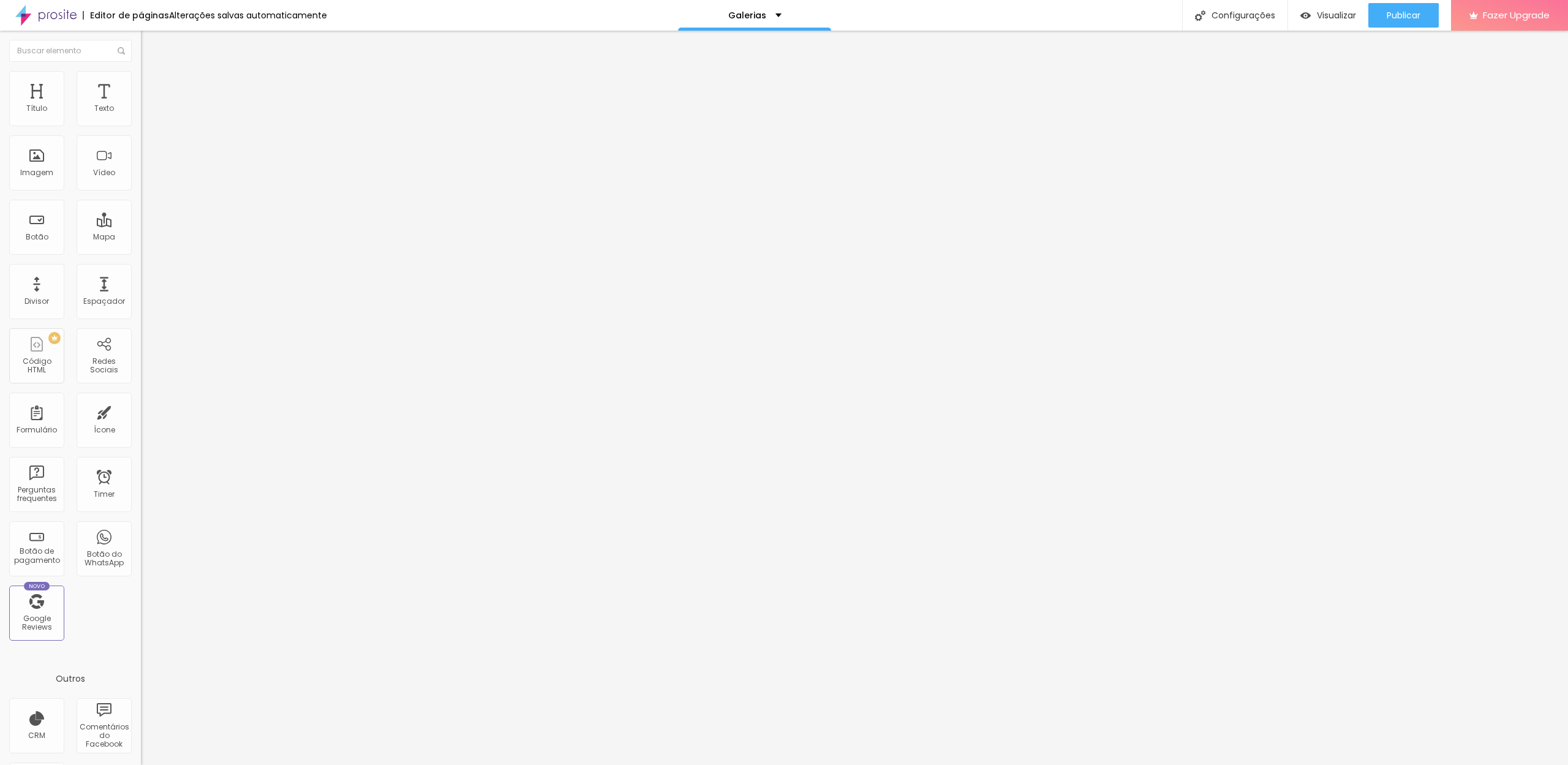
click at [141, 78] on img at bounding box center [146, 77] width 11 height 11
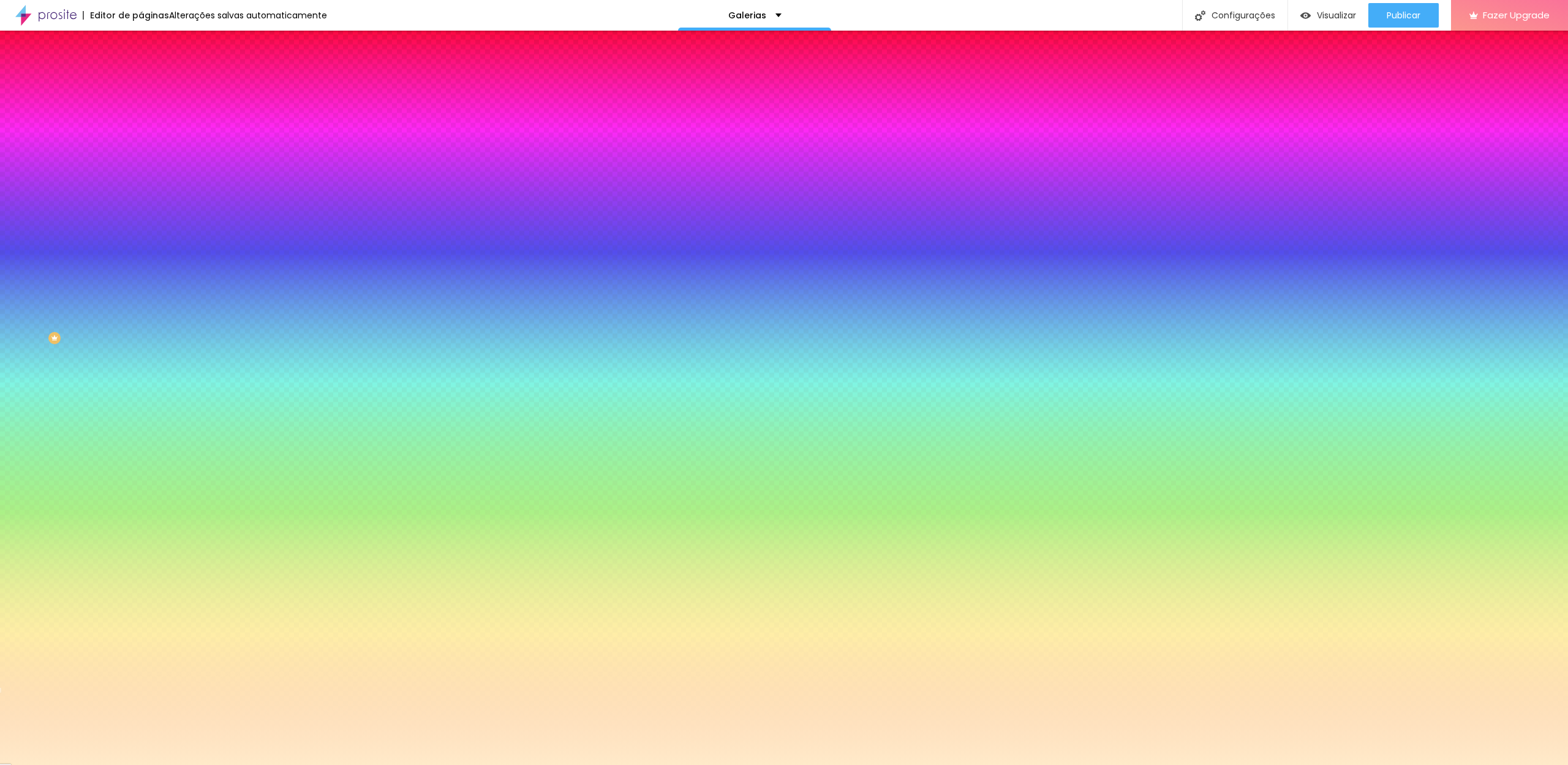
click at [141, 125] on input "#FFEAC9" at bounding box center [214, 122] width 147 height 12
paste input "EDE"
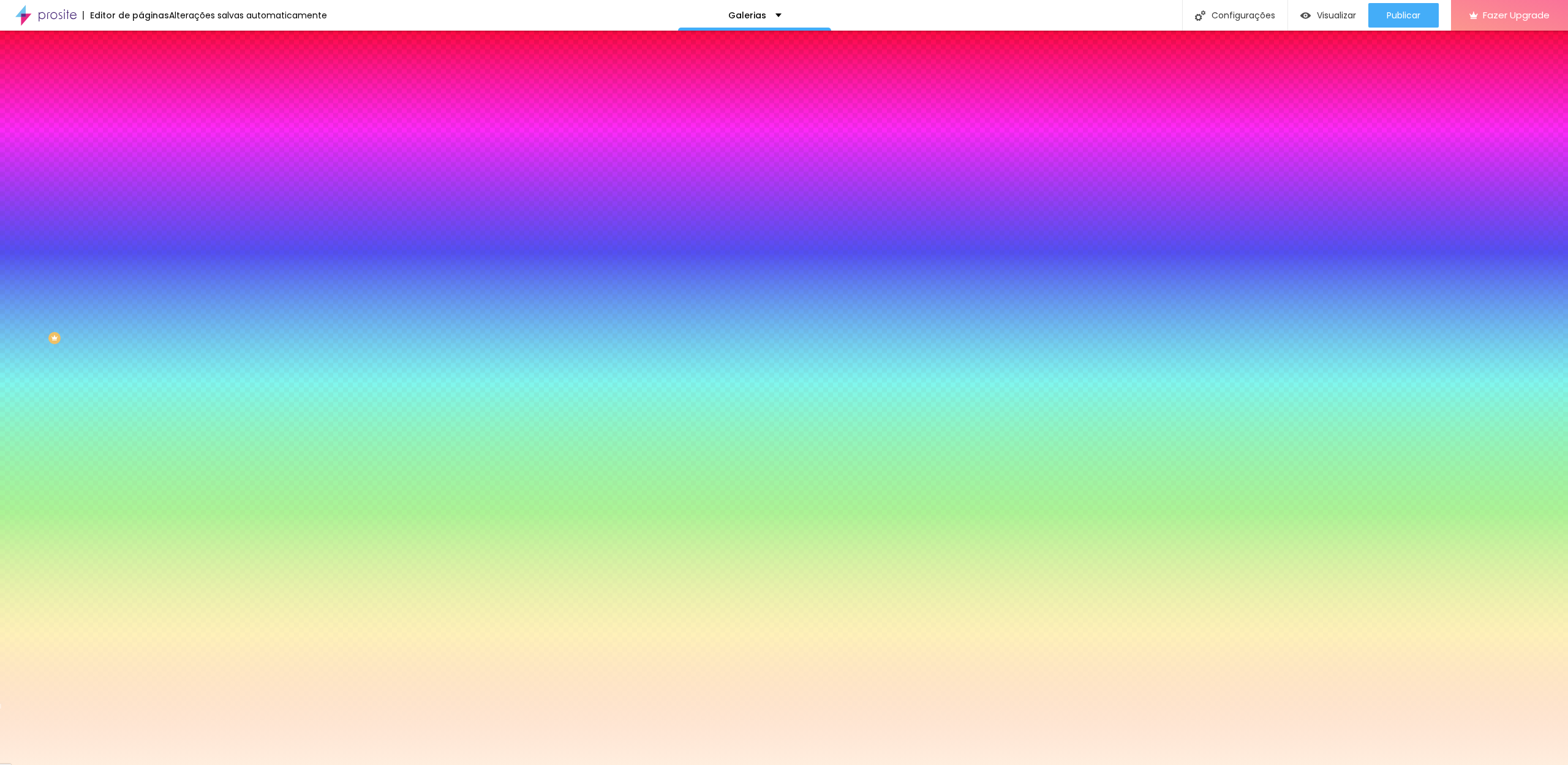
type input "#FFEEDE"
click at [141, 117] on div at bounding box center [211, 117] width 141 height 0
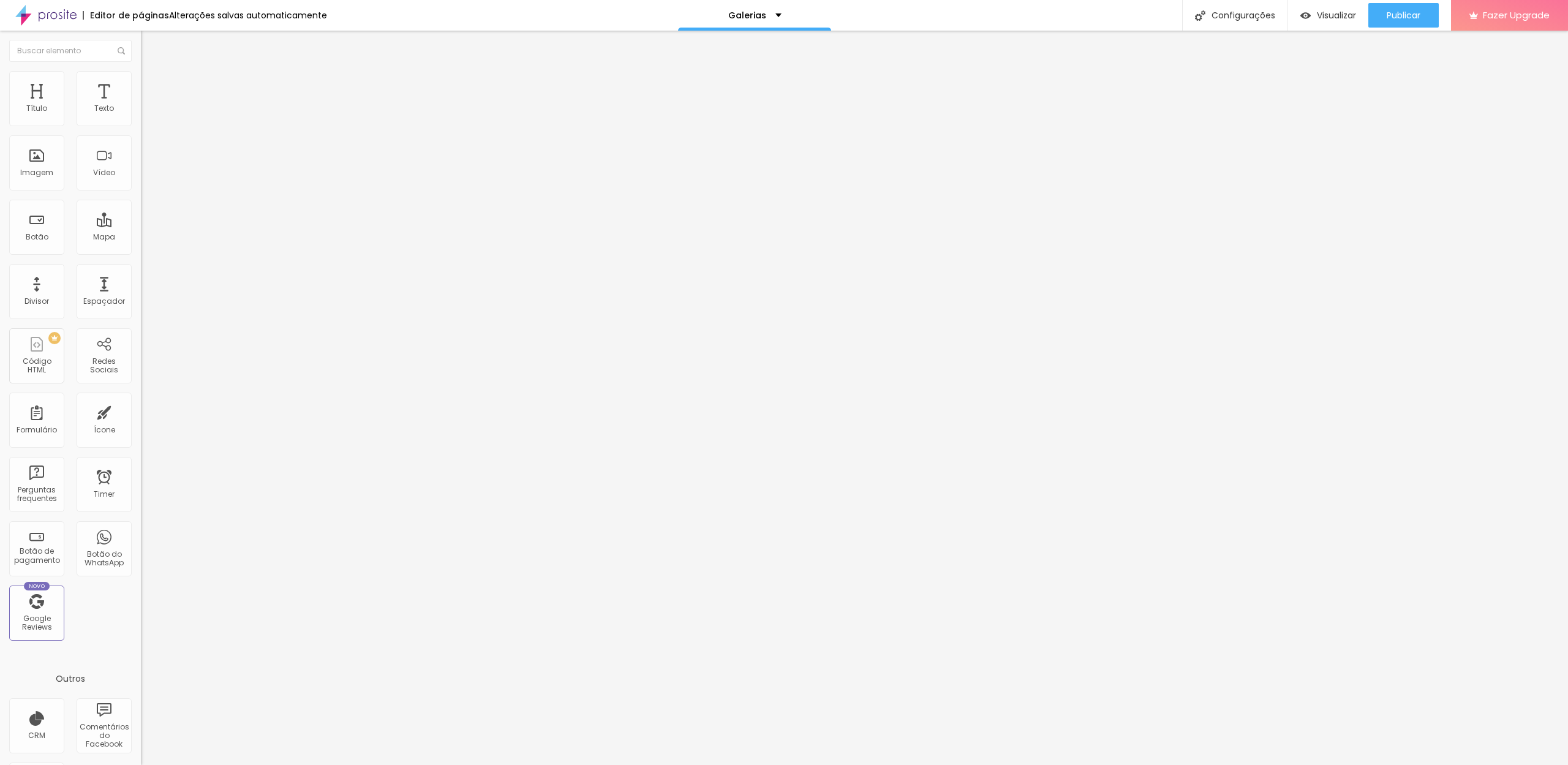
click at [141, 237] on input "50" at bounding box center [167, 243] width 53 height 13
type input "30"
click at [141, 237] on input "50" at bounding box center [167, 243] width 53 height 13
type input "30"
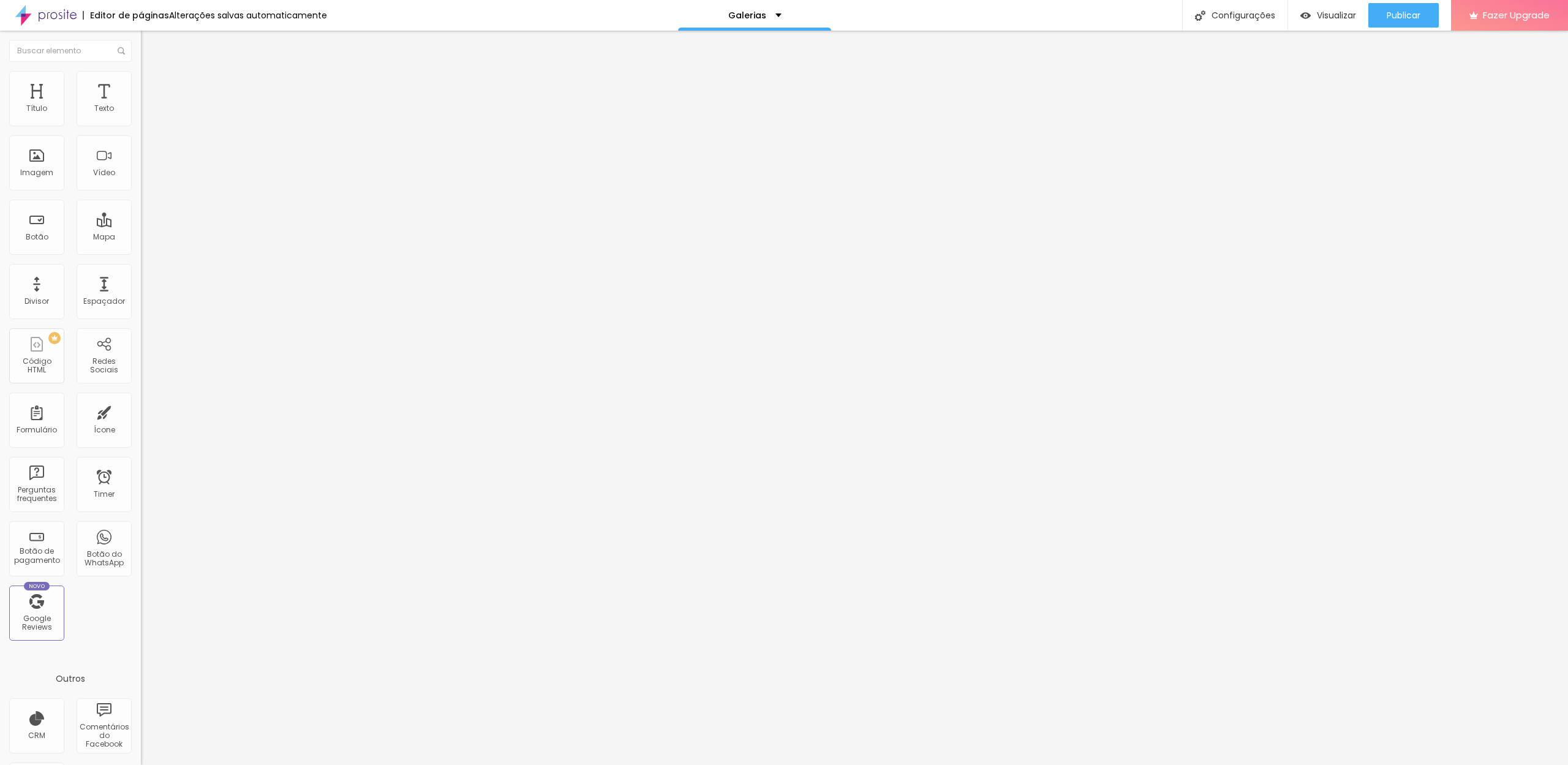
type input "30"
click at [141, 44] on button "Editar Seção" at bounding box center [211, 44] width 141 height 28
click at [778, 22] on div "Galerias" at bounding box center [754, 15] width 153 height 30
click at [141, 115] on input "Click me" at bounding box center [214, 109] width 147 height 12
type input "Fala connosco"
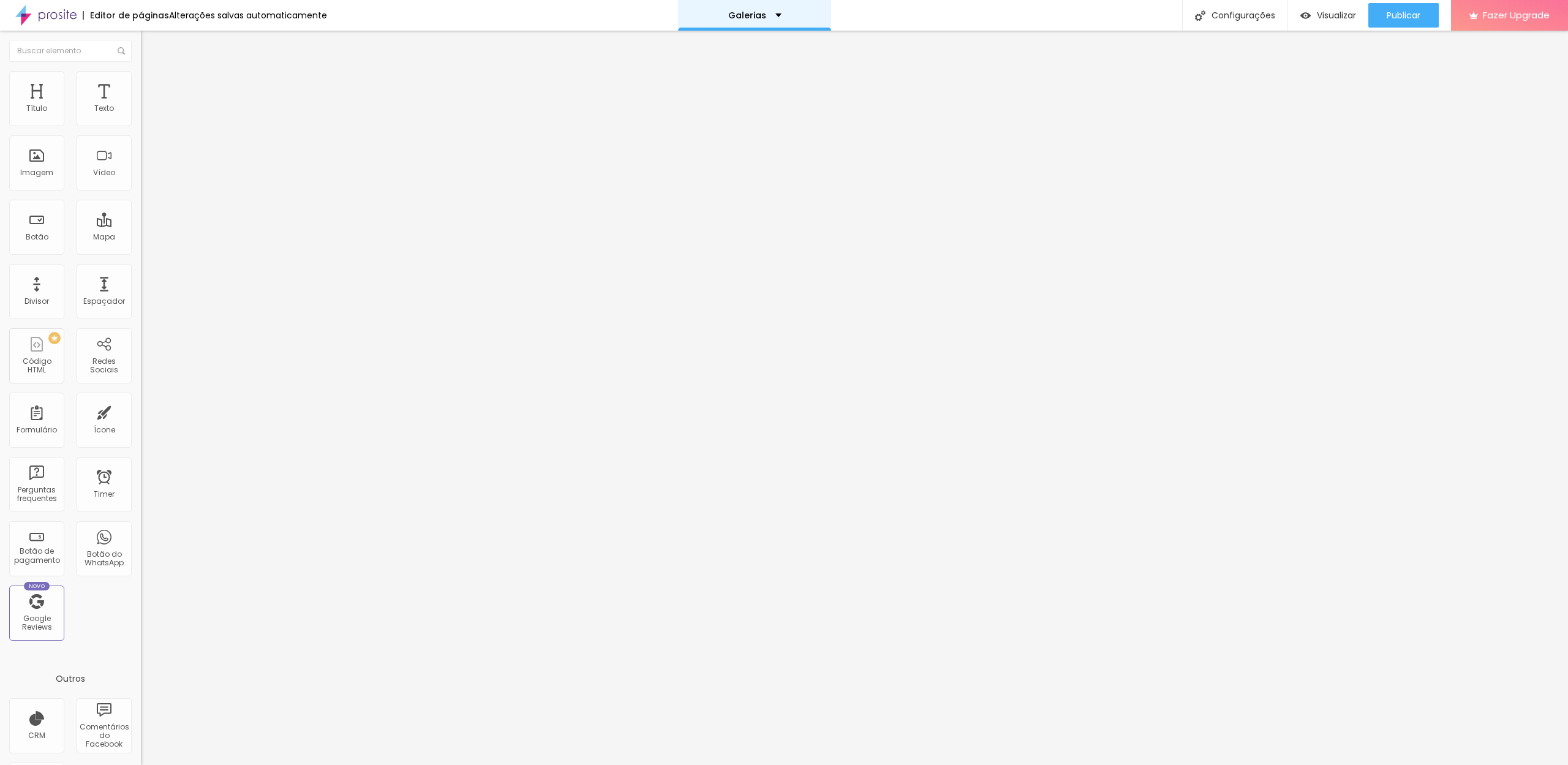
click at [765, 20] on div "Galerias" at bounding box center [754, 15] width 153 height 30
click at [141, 252] on input "https://" at bounding box center [214, 246] width 147 height 12
paste input "drevision.alboompro.com/contacto"
drag, startPoint x: 62, startPoint y: 257, endPoint x: 0, endPoint y: 258, distance: 62.0
click at [141, 258] on div "Texto Fala connosco Alinhamento Tamanho Normal Pequeno Normal Grande Link URL d…" at bounding box center [211, 184] width 141 height 178
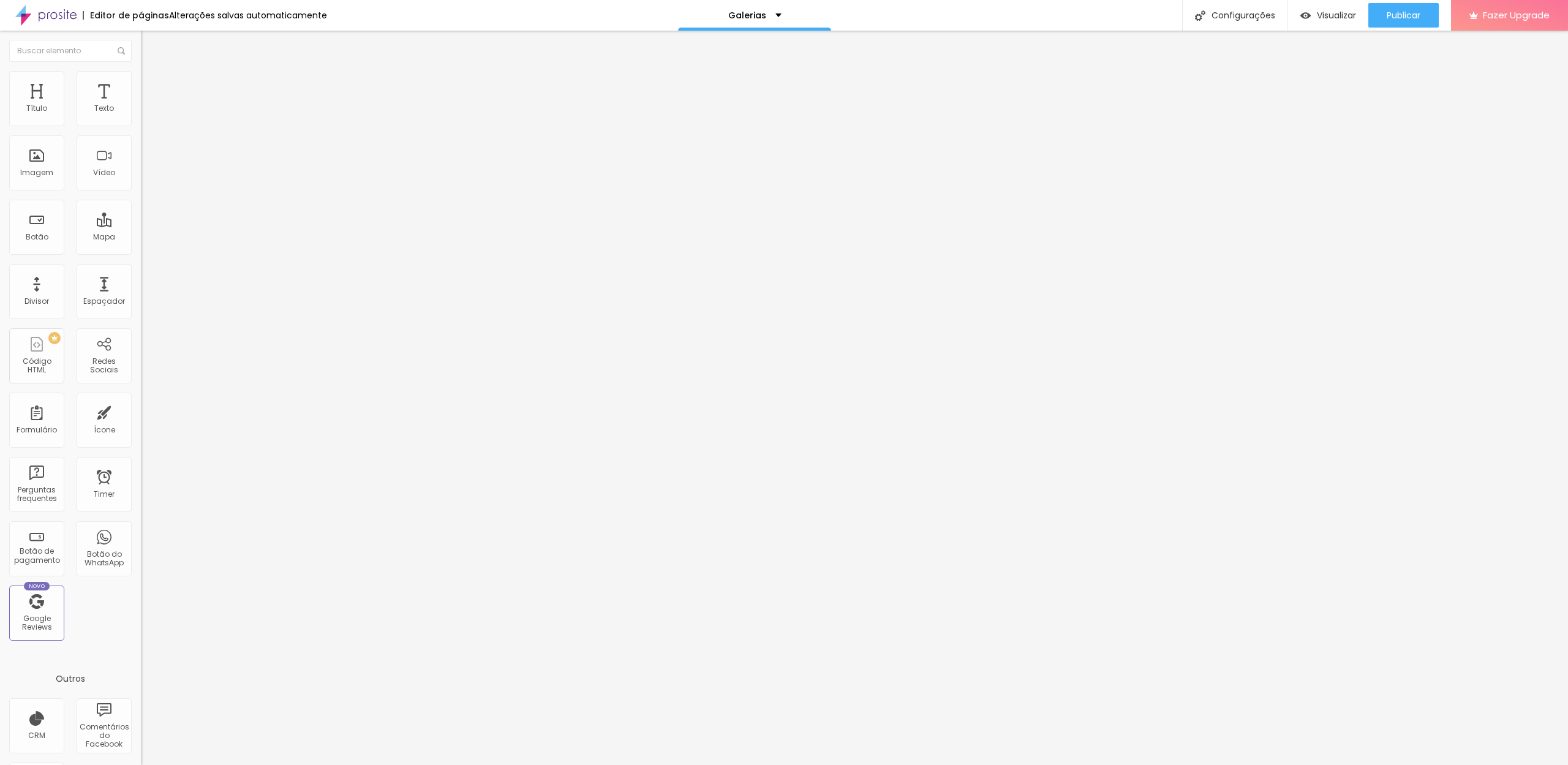
click at [141, 252] on input "drevision.alboompro.com/contacto" at bounding box center [214, 246] width 147 height 12
paste input "https://"
type input "https://drevision.alboompro.com/contacto"
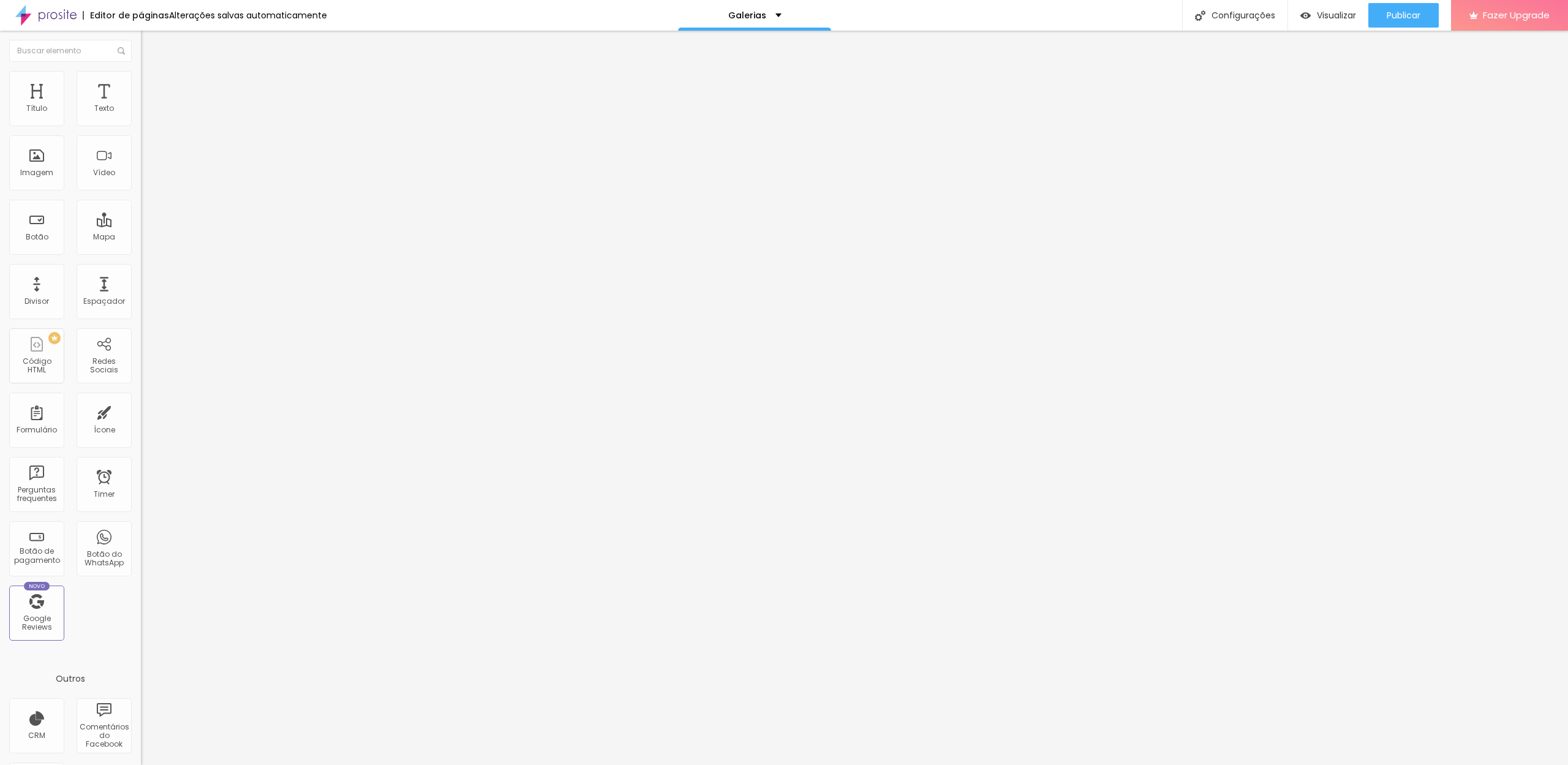
click at [141, 190] on span "Normal" at bounding box center [154, 187] width 27 height 10
click at [141, 218] on div "Link" at bounding box center [211, 226] width 141 height 14
click at [1362, 90] on link "Visualizar página" at bounding box center [1370, 94] width 110 height 8
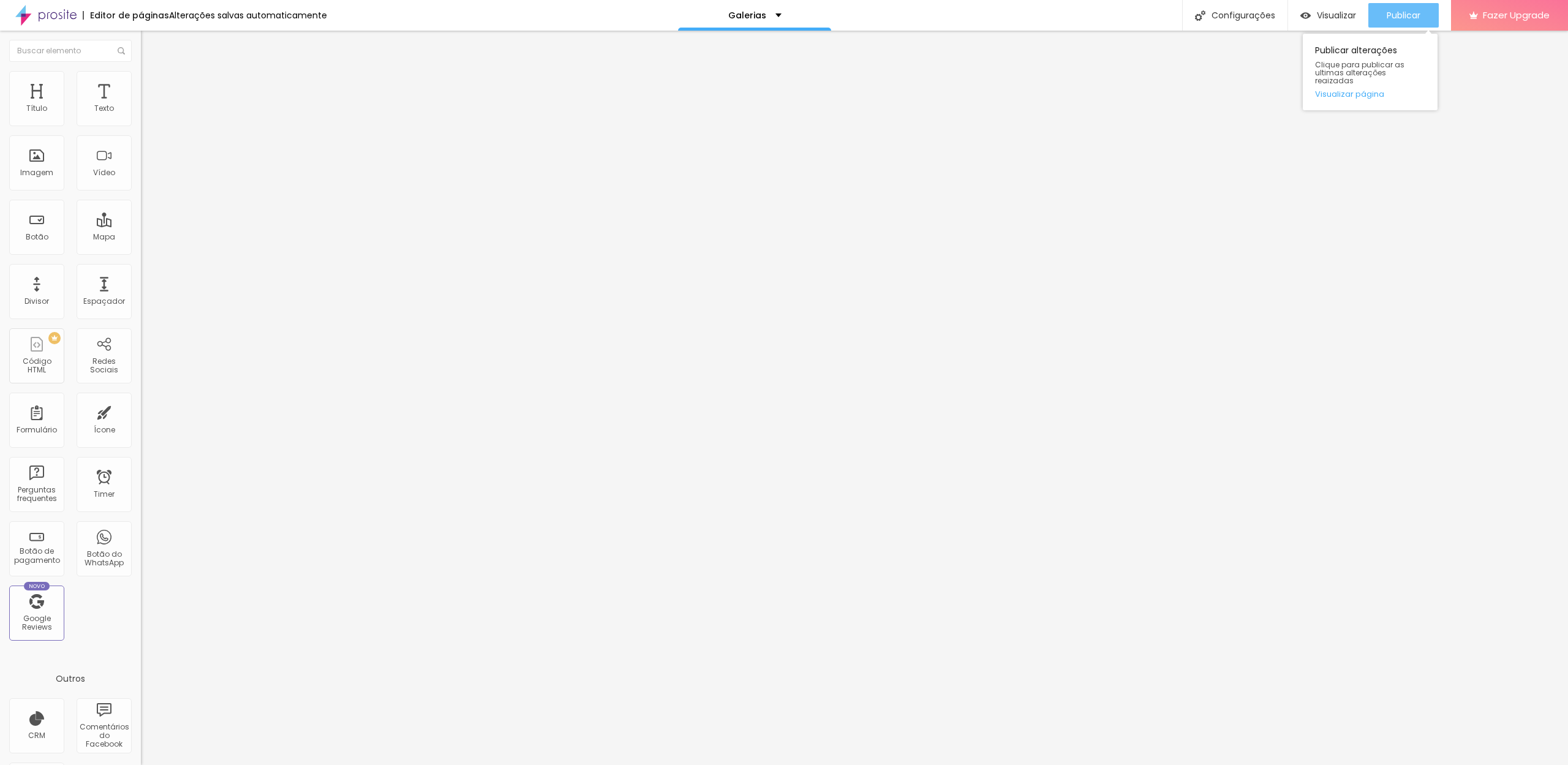
click at [1428, 20] on button "Publicar" at bounding box center [1403, 15] width 70 height 25
click at [1343, 14] on span "Visualizar" at bounding box center [1325, 15] width 39 height 10
click at [770, 20] on div "Galerias" at bounding box center [754, 15] width 153 height 30
click at [737, 54] on link "Histórias de casamento" at bounding box center [722, 47] width 110 height 13
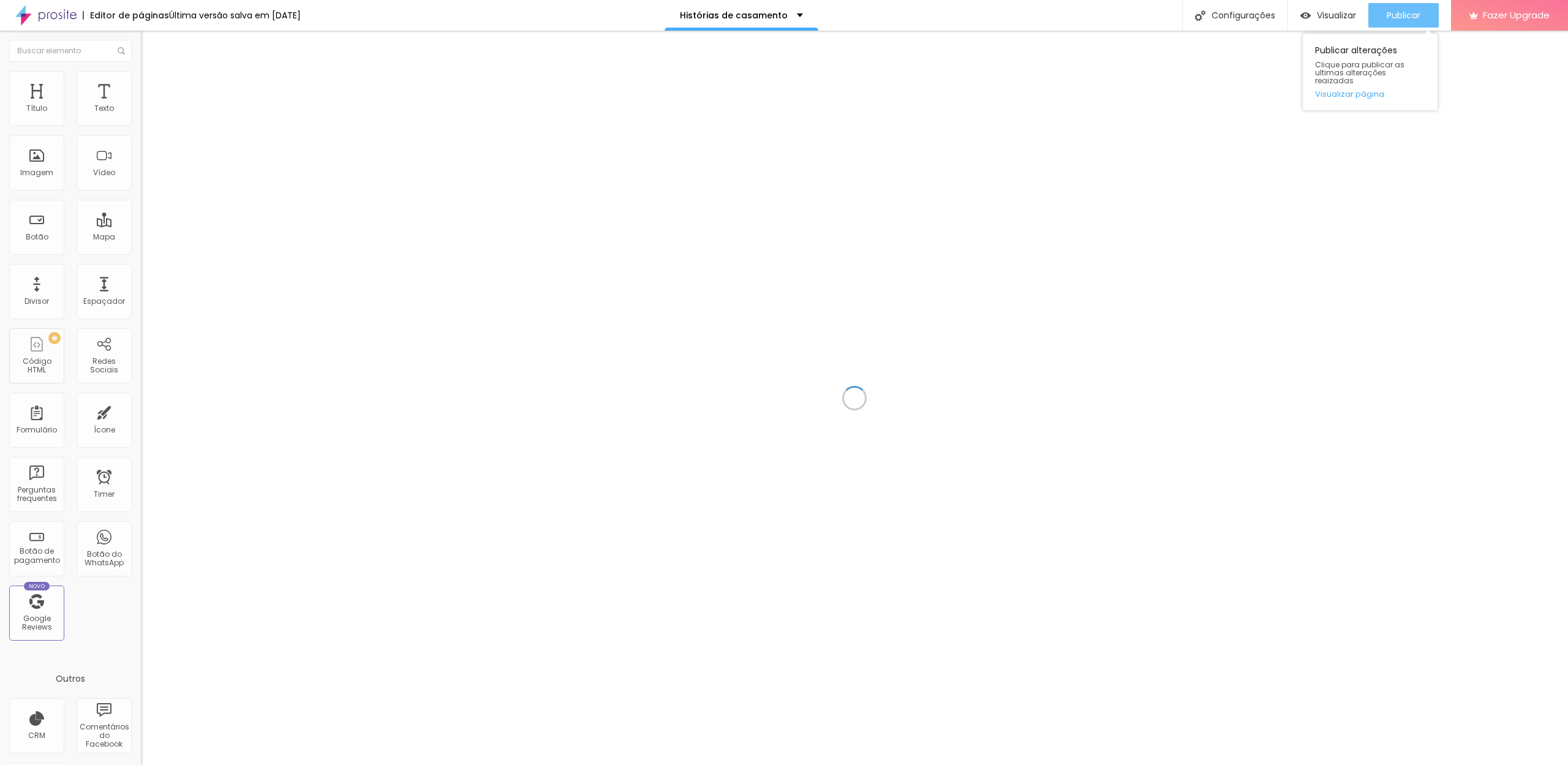
click at [1416, 18] on span "Publicar" at bounding box center [1403, 15] width 34 height 10
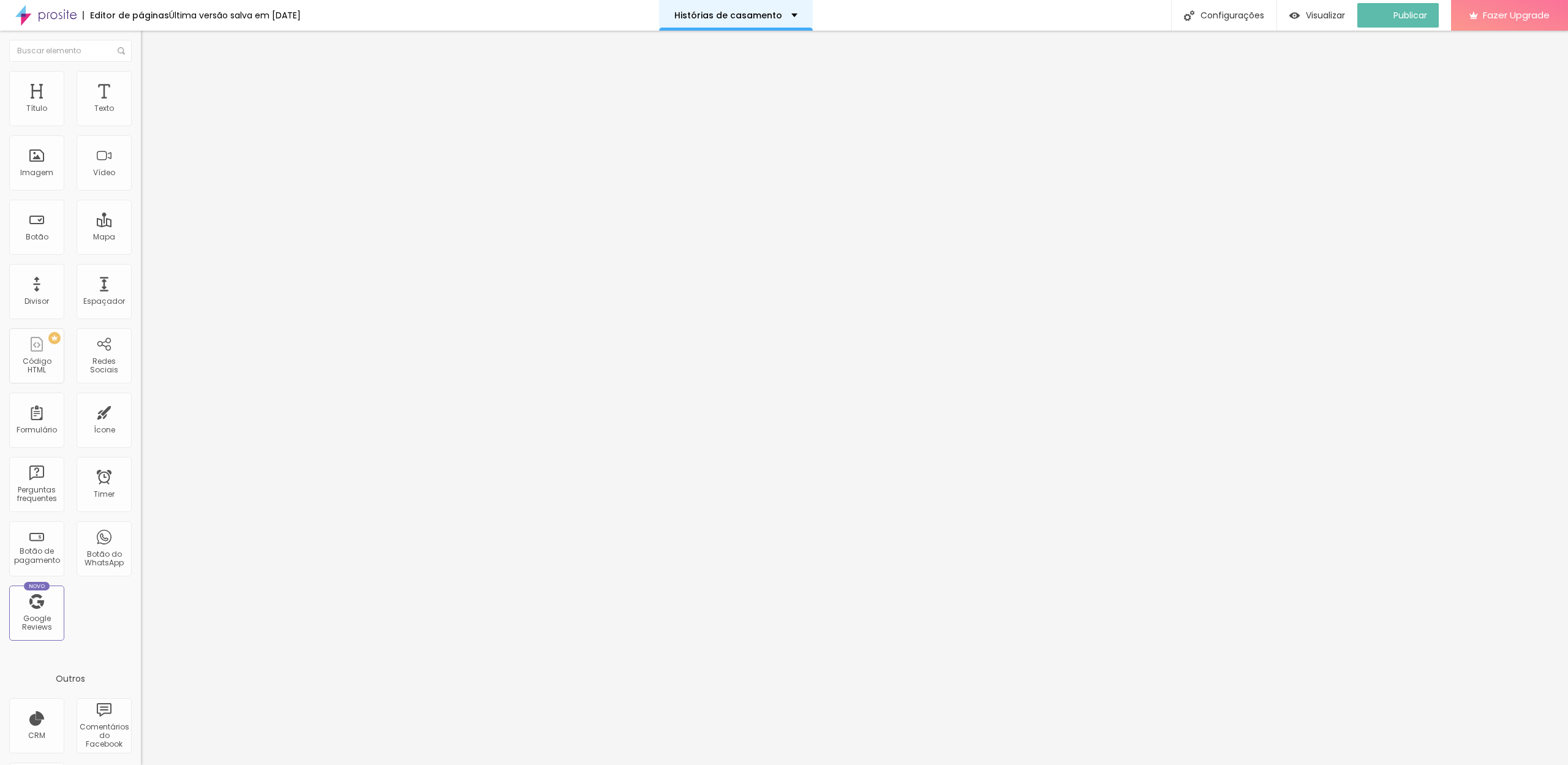
click at [746, 17] on p "Histórias de casamento" at bounding box center [728, 15] width 108 height 9
click at [694, 62] on link "Home" at bounding box center [681, 56] width 27 height 13
click at [1407, 10] on span "Publicar" at bounding box center [1403, 15] width 34 height 10
click at [790, 12] on div "Home" at bounding box center [741, 15] width 153 height 30
click at [741, 54] on link "Histórias de casamento" at bounding box center [722, 47] width 110 height 13
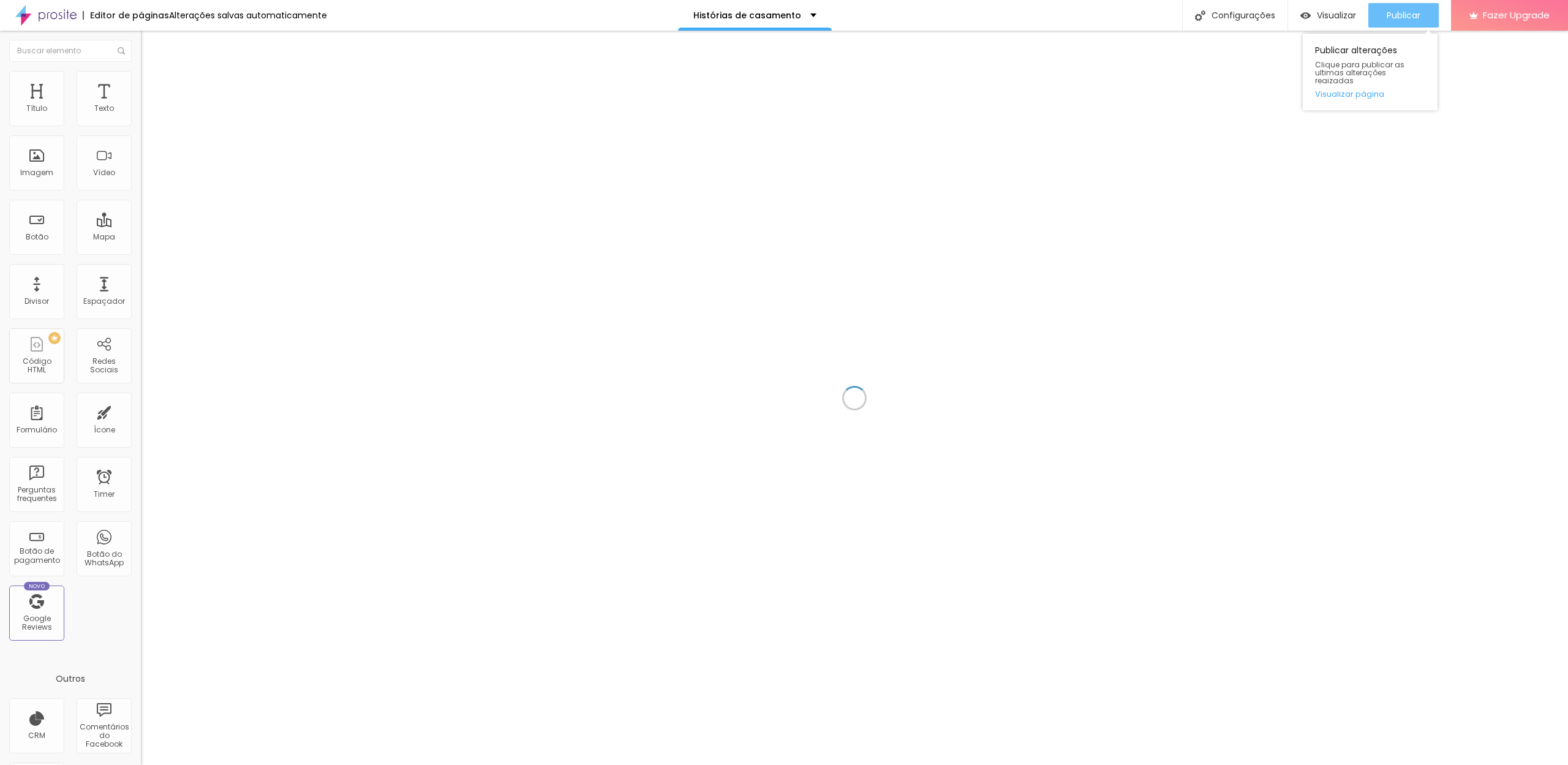
click at [1406, 22] on div "Publicar" at bounding box center [1403, 15] width 34 height 25
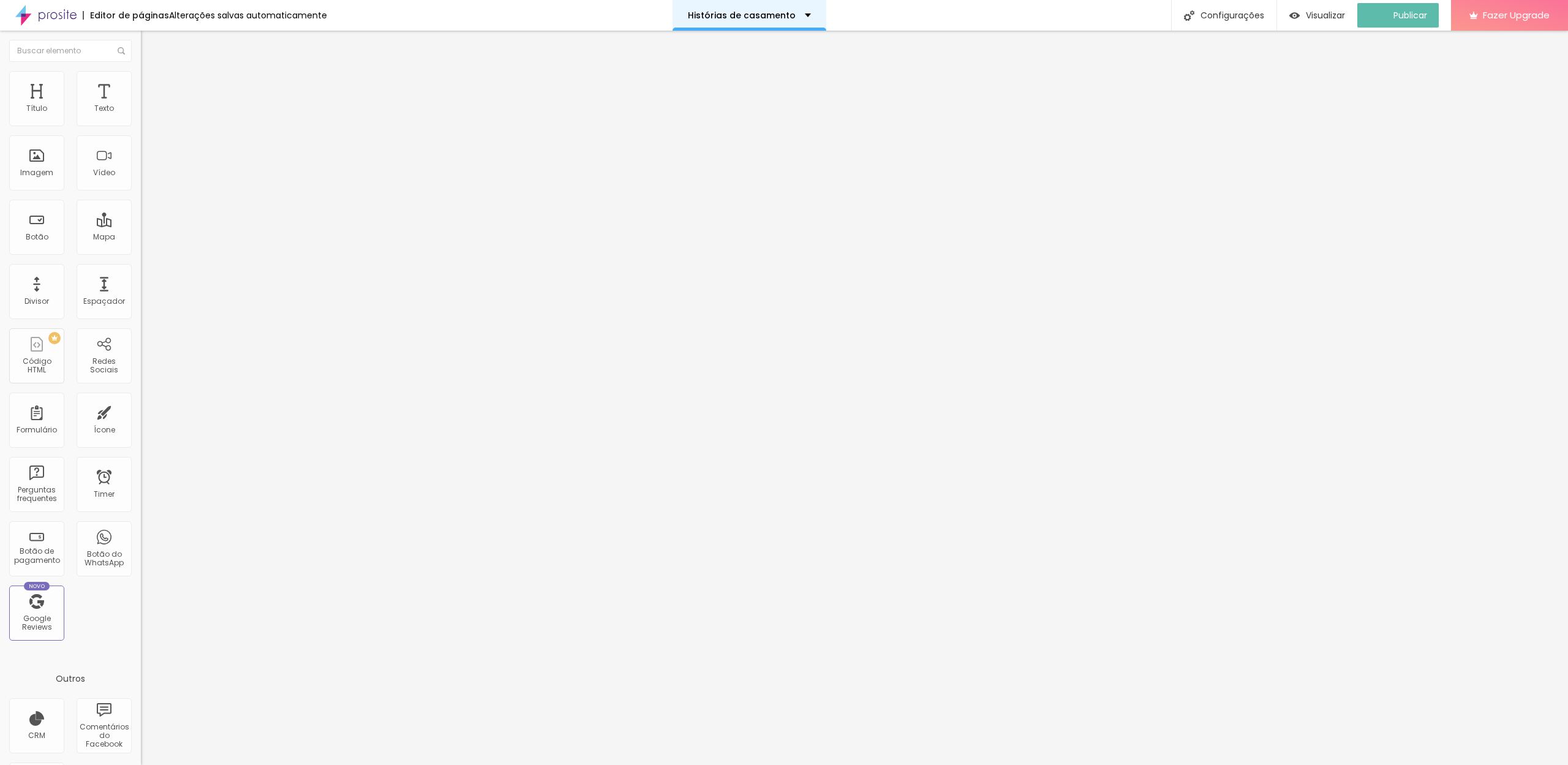
click at [767, 25] on div "Histórias de casamento" at bounding box center [750, 15] width 154 height 30
click at [712, 72] on link "Contacto" at bounding box center [690, 66] width 46 height 13
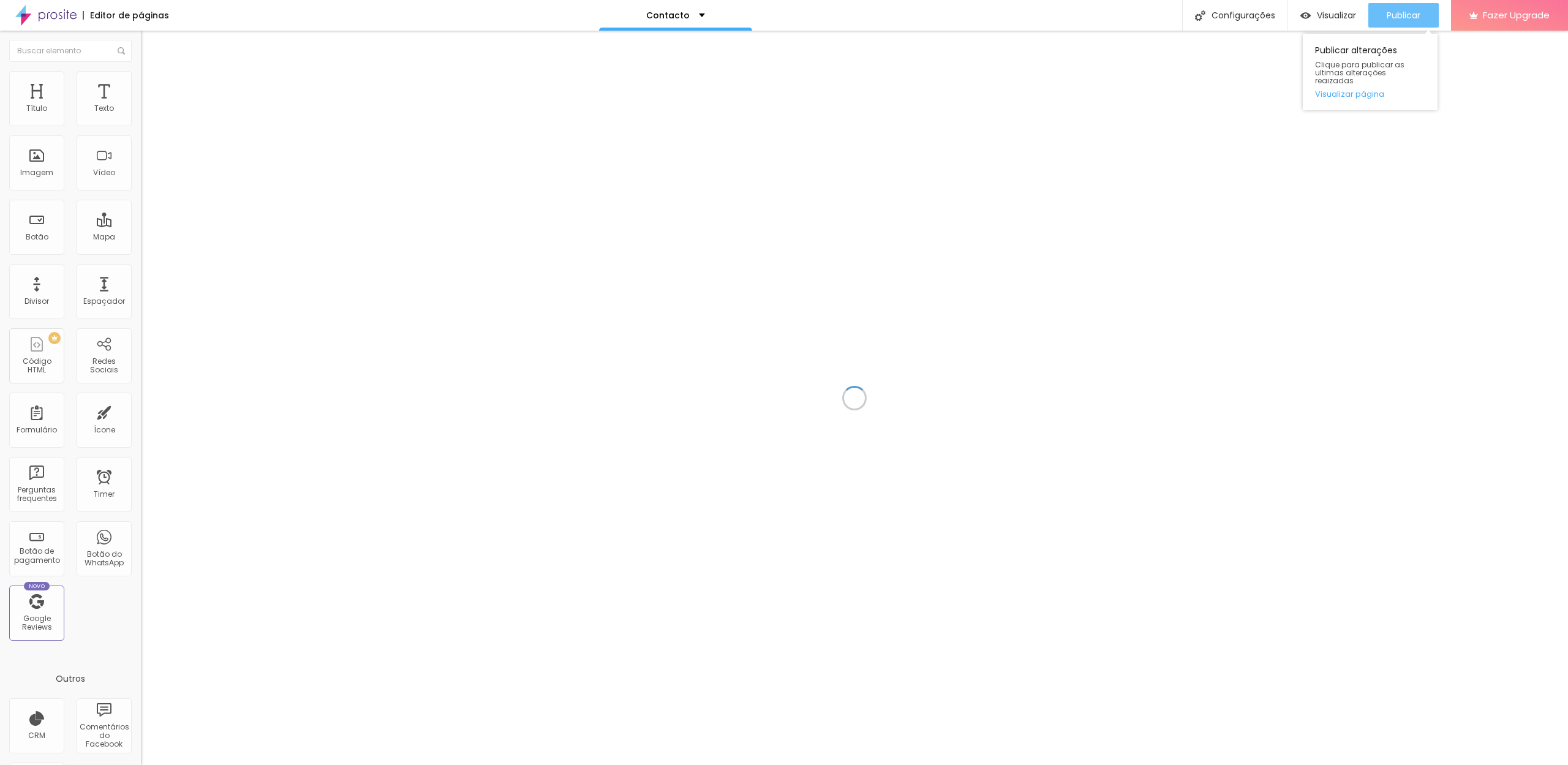
click at [1384, 20] on button "Publicar" at bounding box center [1403, 15] width 70 height 25
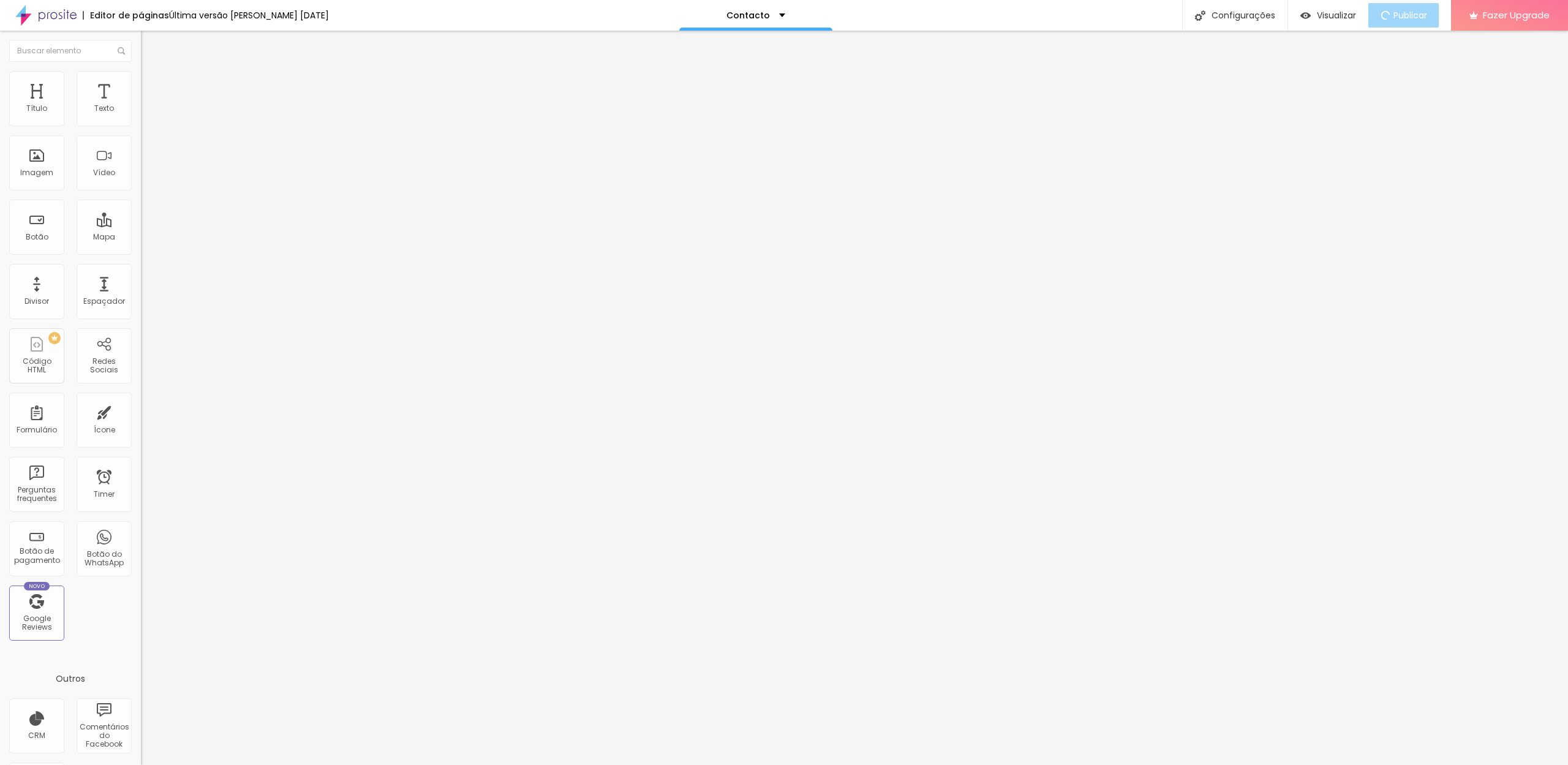
type input "27"
type input "26"
type input "25"
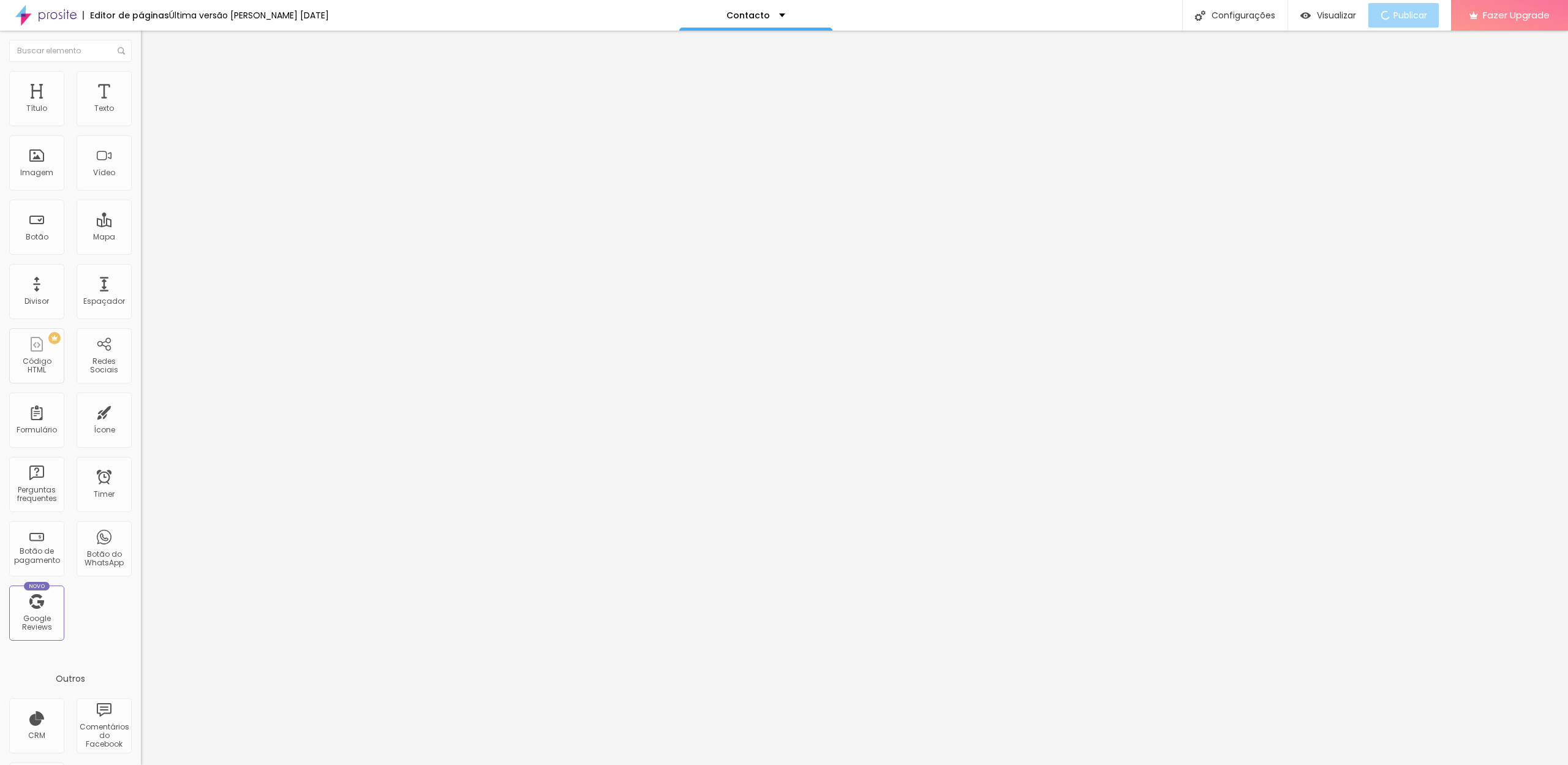
type input "25"
click at [141, 289] on input "range" at bounding box center [180, 294] width 79 height 10
click at [141, 80] on li "Estilo" at bounding box center [211, 77] width 141 height 12
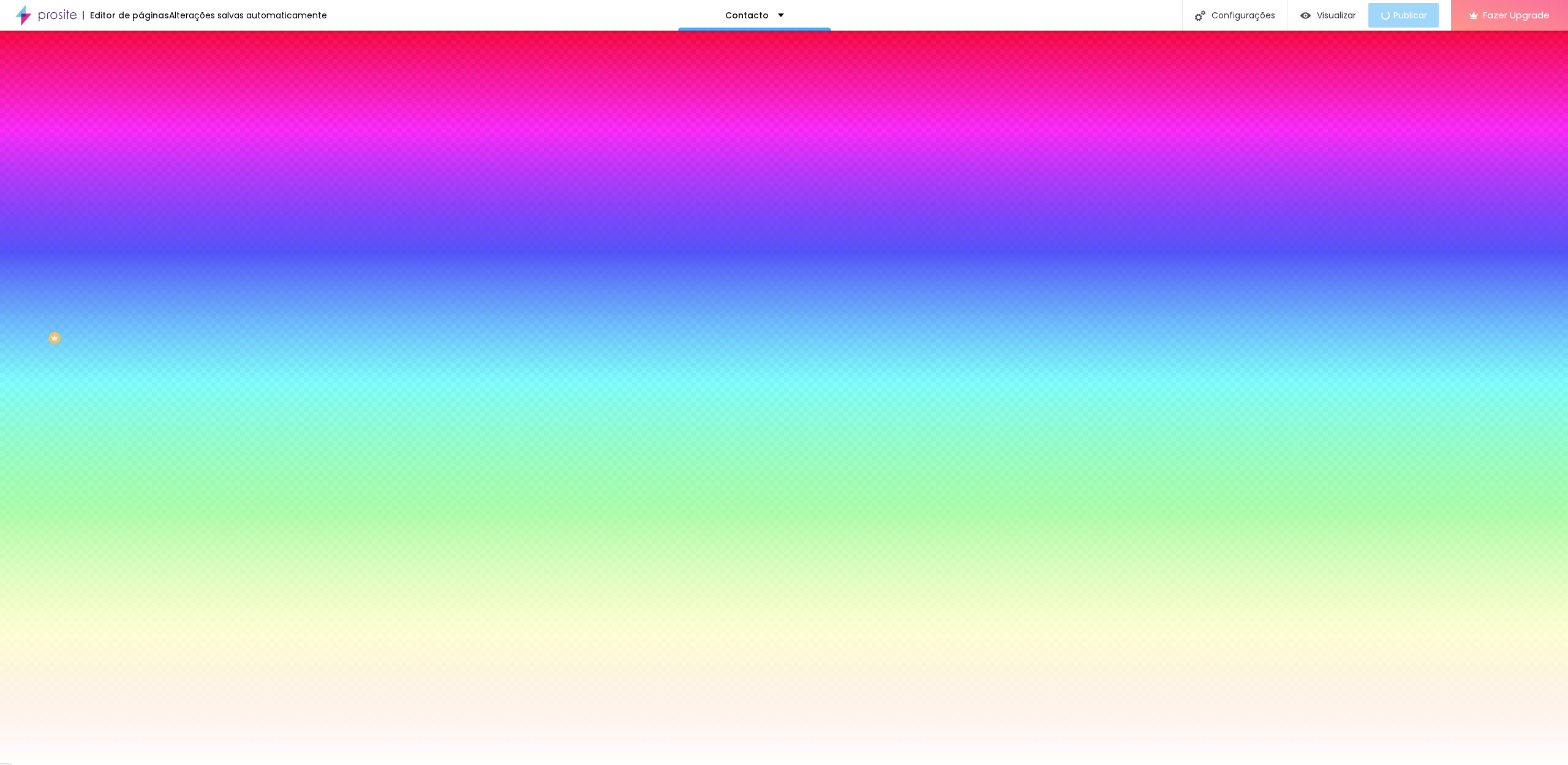
click at [141, 113] on span "Adicionar imagem" at bounding box center [180, 107] width 79 height 10
click at [141, 71] on li "Conteúdo" at bounding box center [211, 65] width 141 height 12
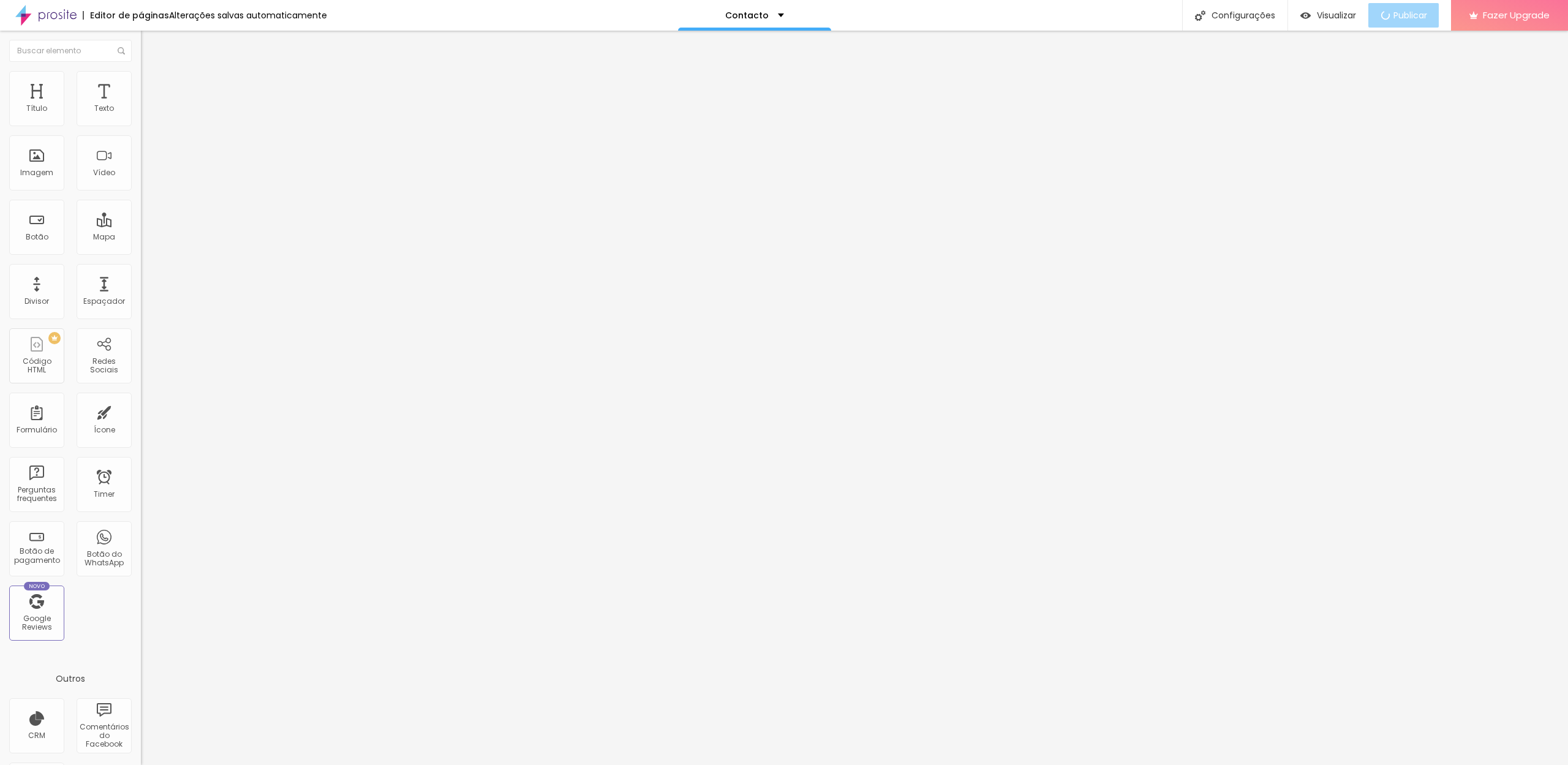
click at [150, 47] on img "button" at bounding box center [155, 45] width 10 height 10
click at [141, 237] on input "30" at bounding box center [167, 243] width 53 height 13
type input "10"
type input "150"
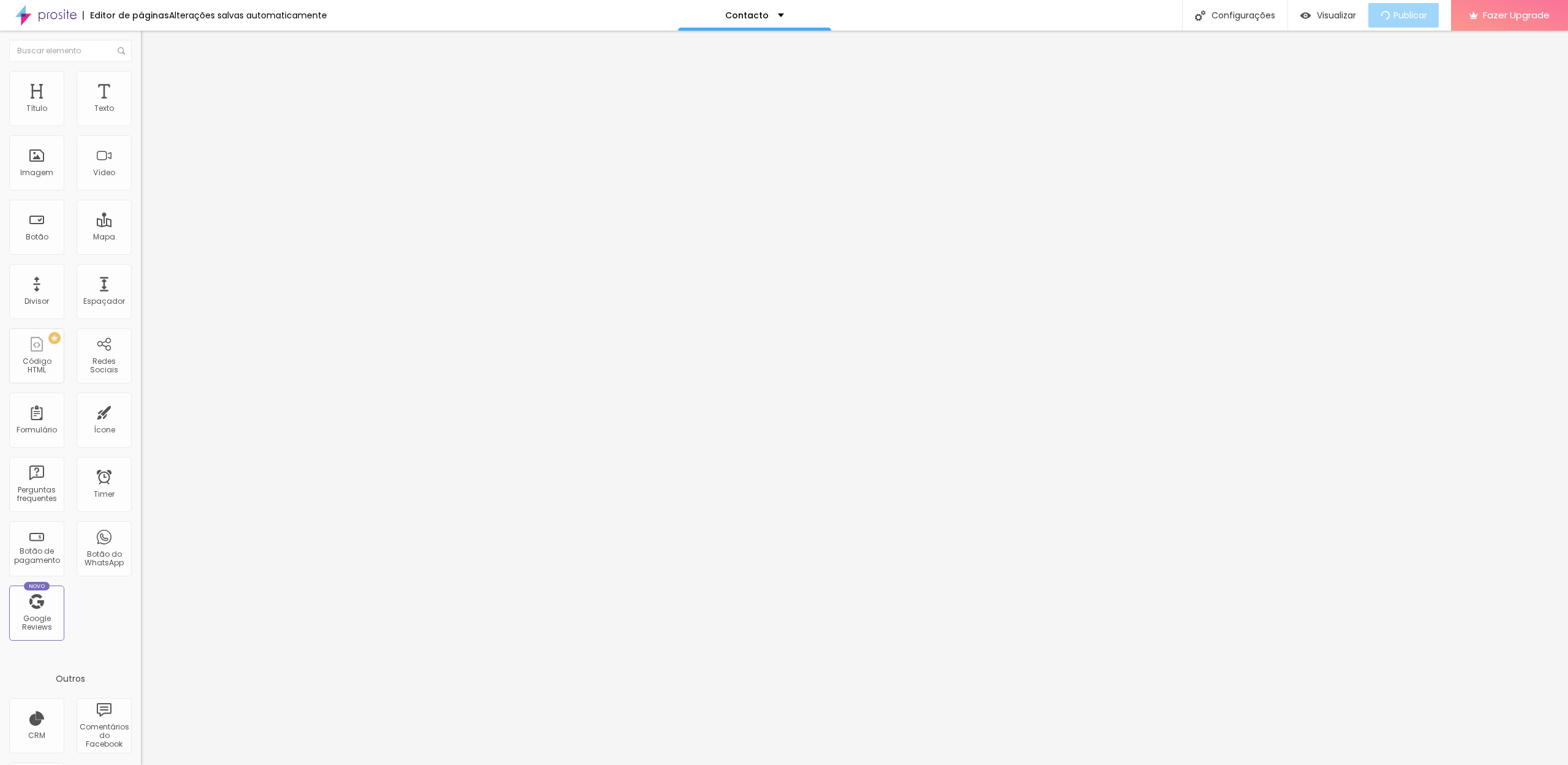
type input "150"
click at [141, 237] on input "30" at bounding box center [167, 243] width 53 height 13
type input "10"
type input "150"
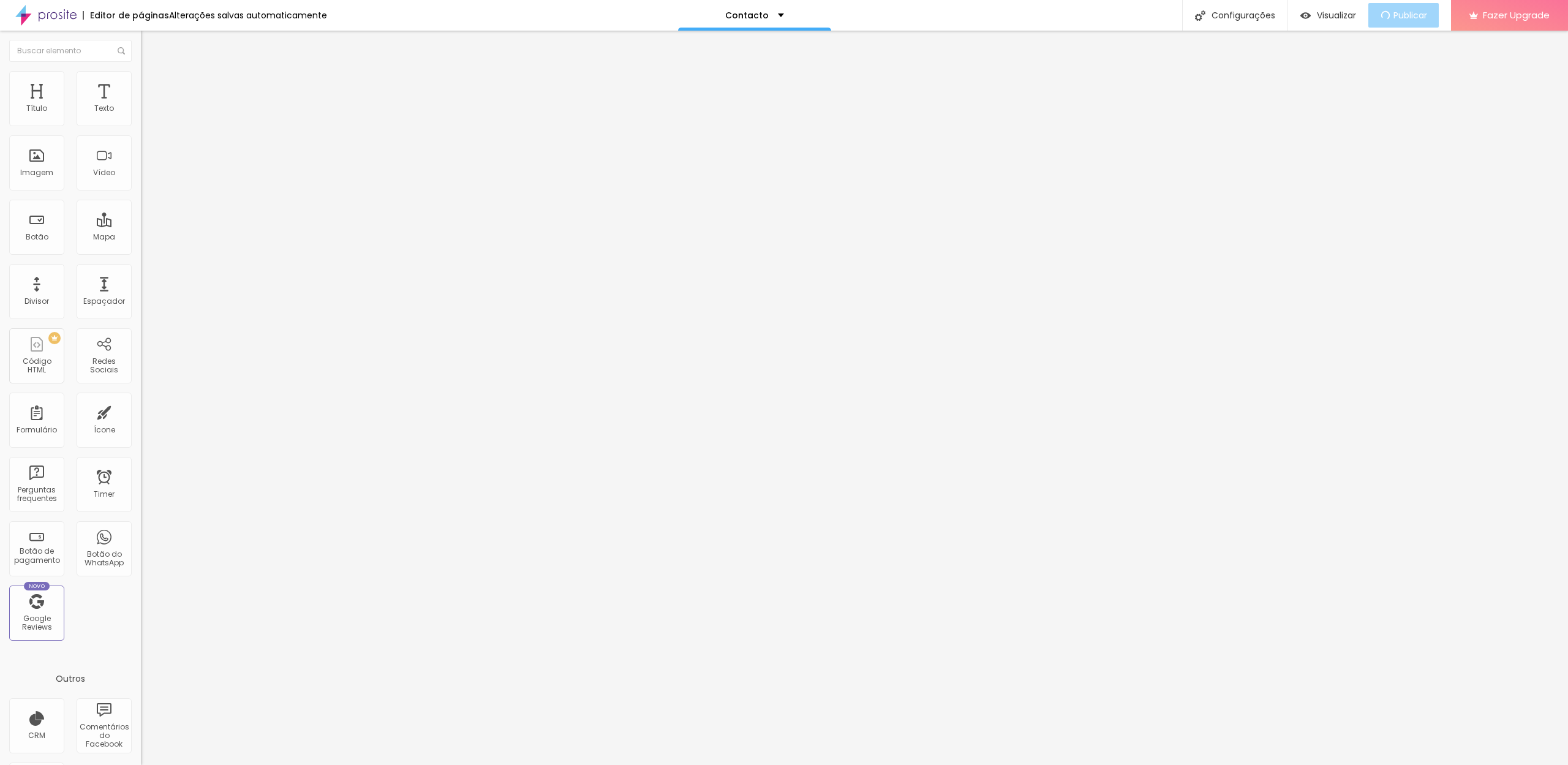
type input "150"
click at [141, 182] on button "button" at bounding box center [149, 175] width 17 height 13
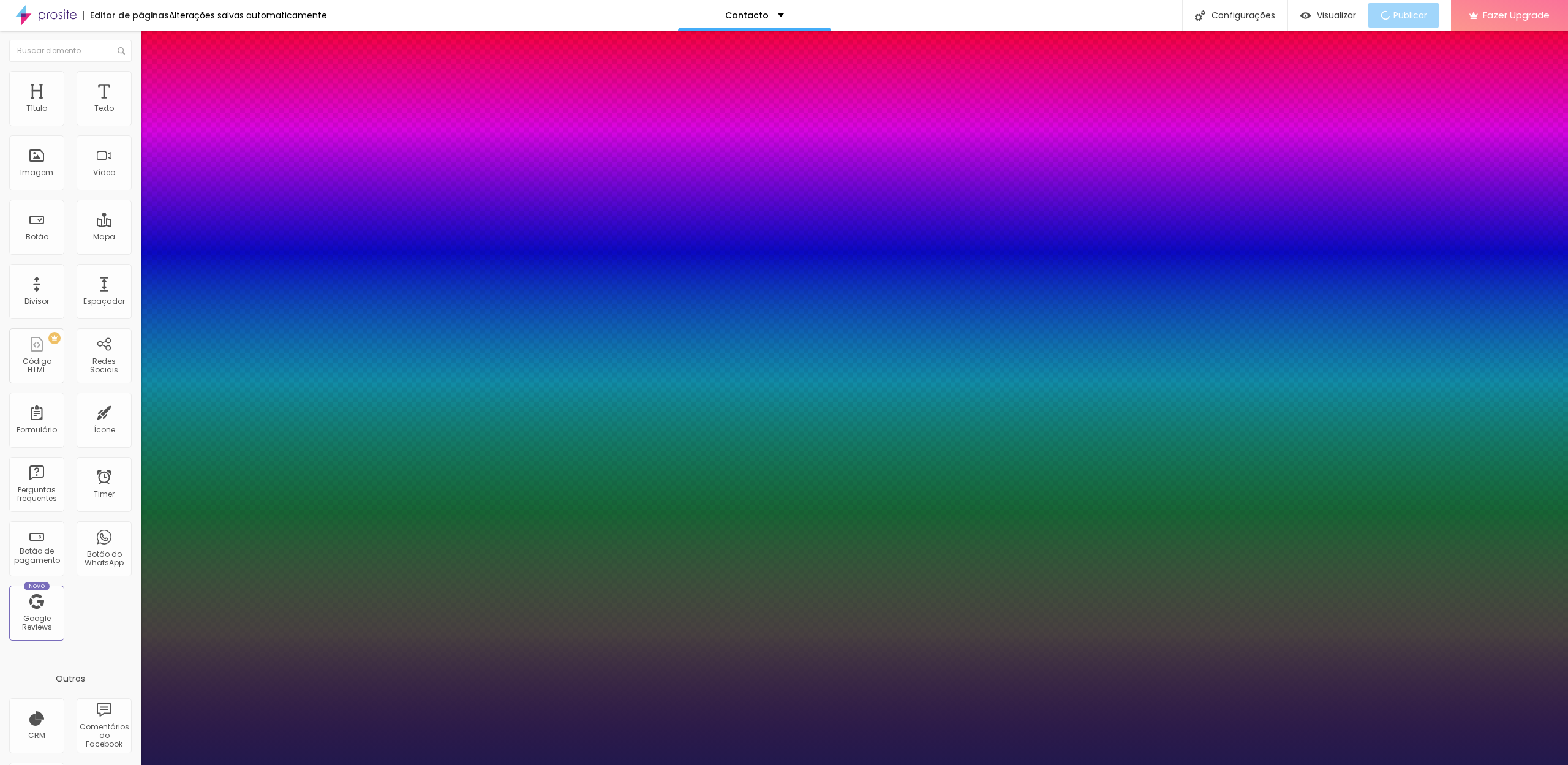
type input "43"
type input "1"
type input "44"
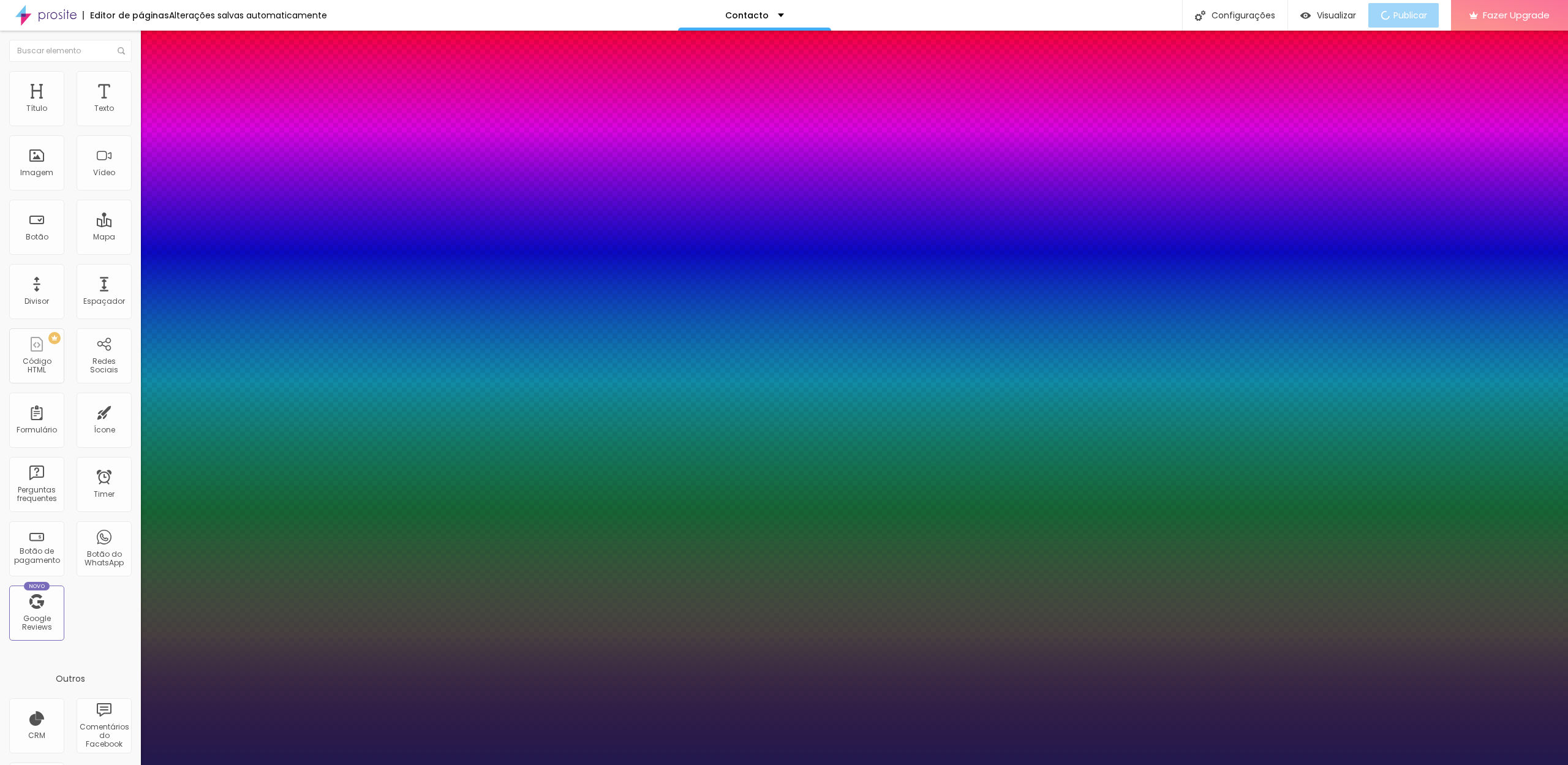
type input "1"
type input "45"
type input "1"
type input "46"
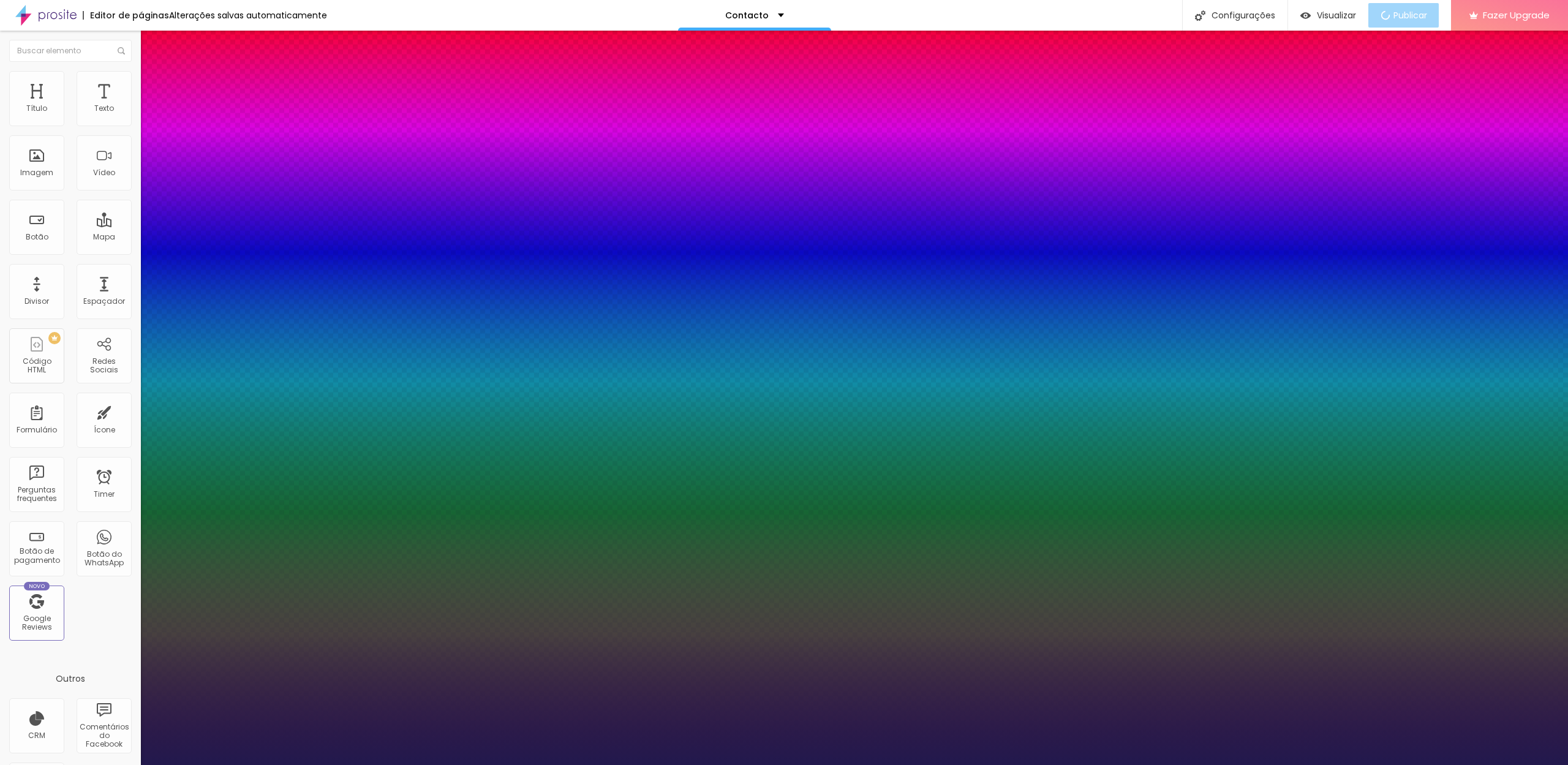
type input "46"
type input "1"
type input "47"
type input "1"
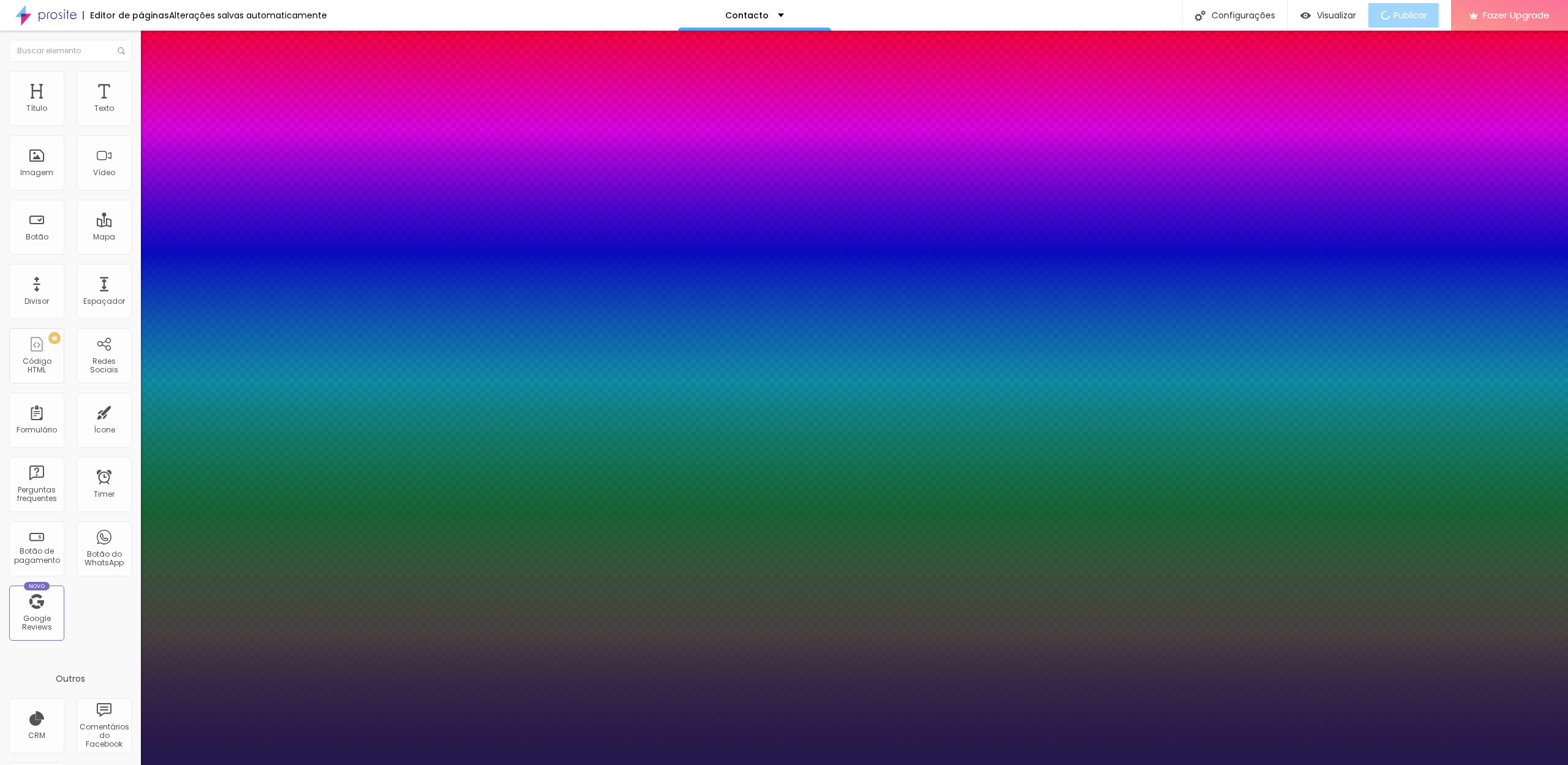
type input "48"
type input "1"
type input "49"
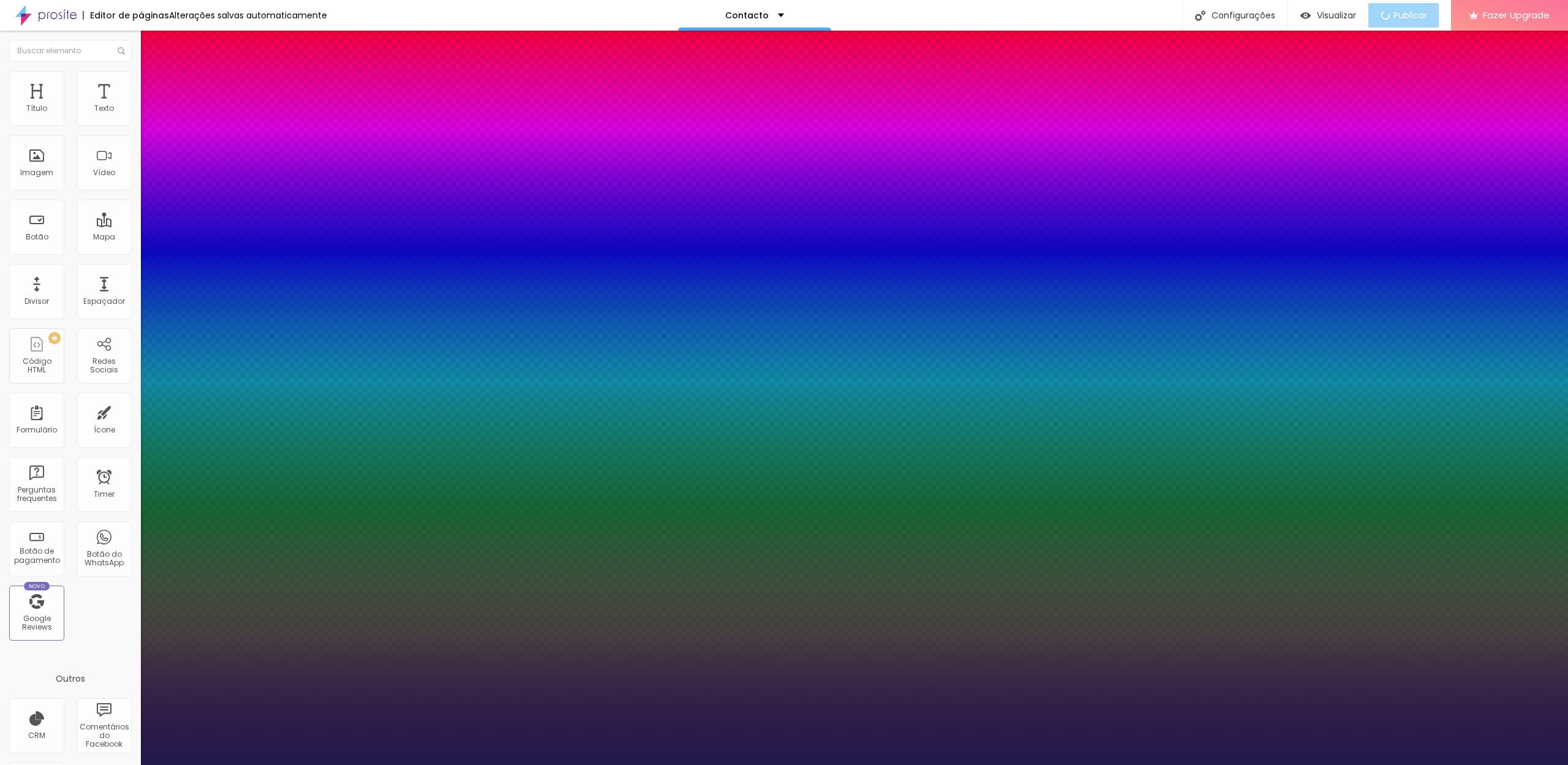
type input "1"
type input "50"
type input "1"
drag, startPoint x: 190, startPoint y: 341, endPoint x: 198, endPoint y: 338, distance: 8.5
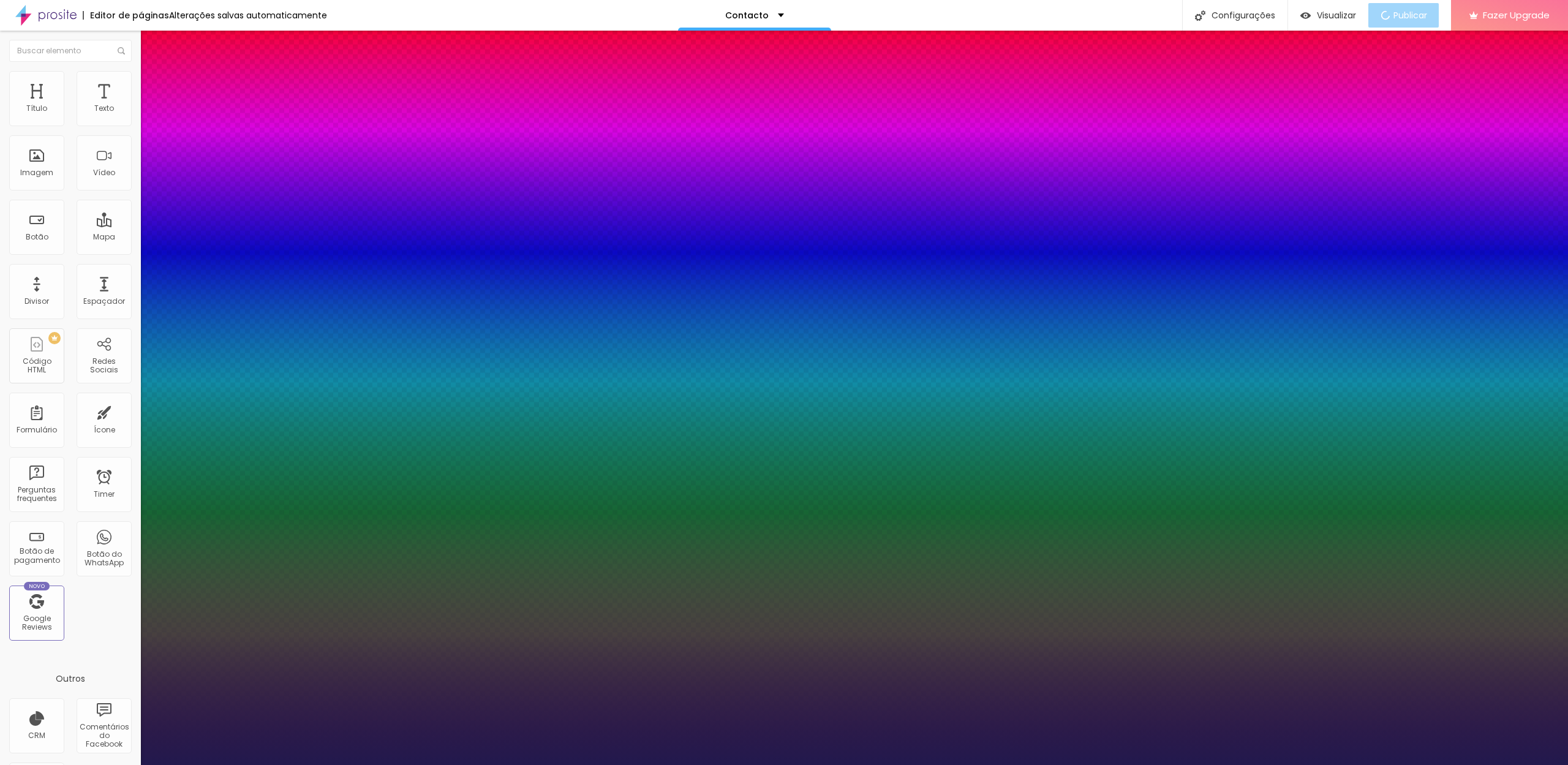
type input "50"
type input "1"
click at [634, 765] on div at bounding box center [784, 765] width 1568 height 0
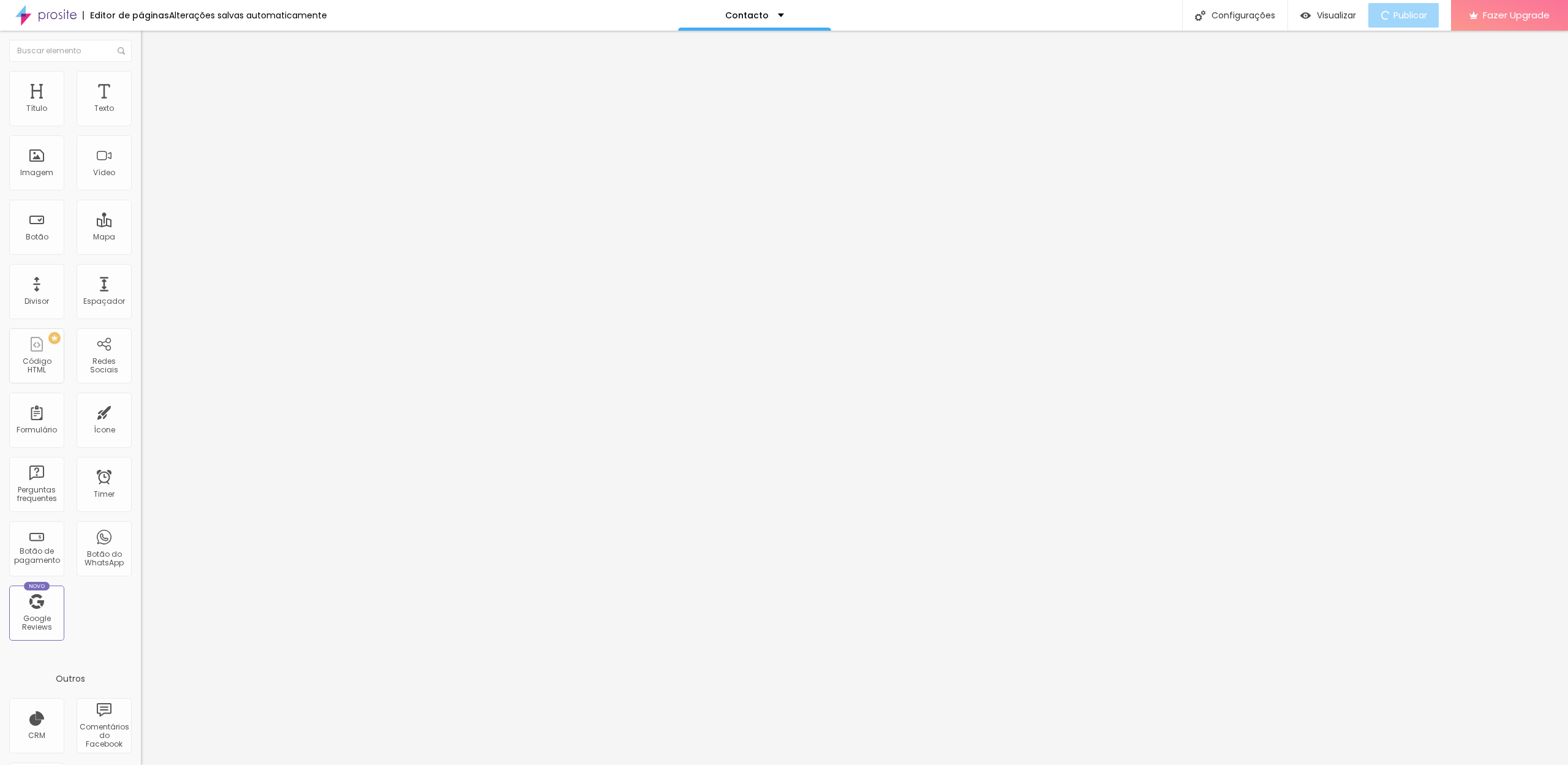
click at [147, 177] on icon "button" at bounding box center [150, 174] width 5 height 5
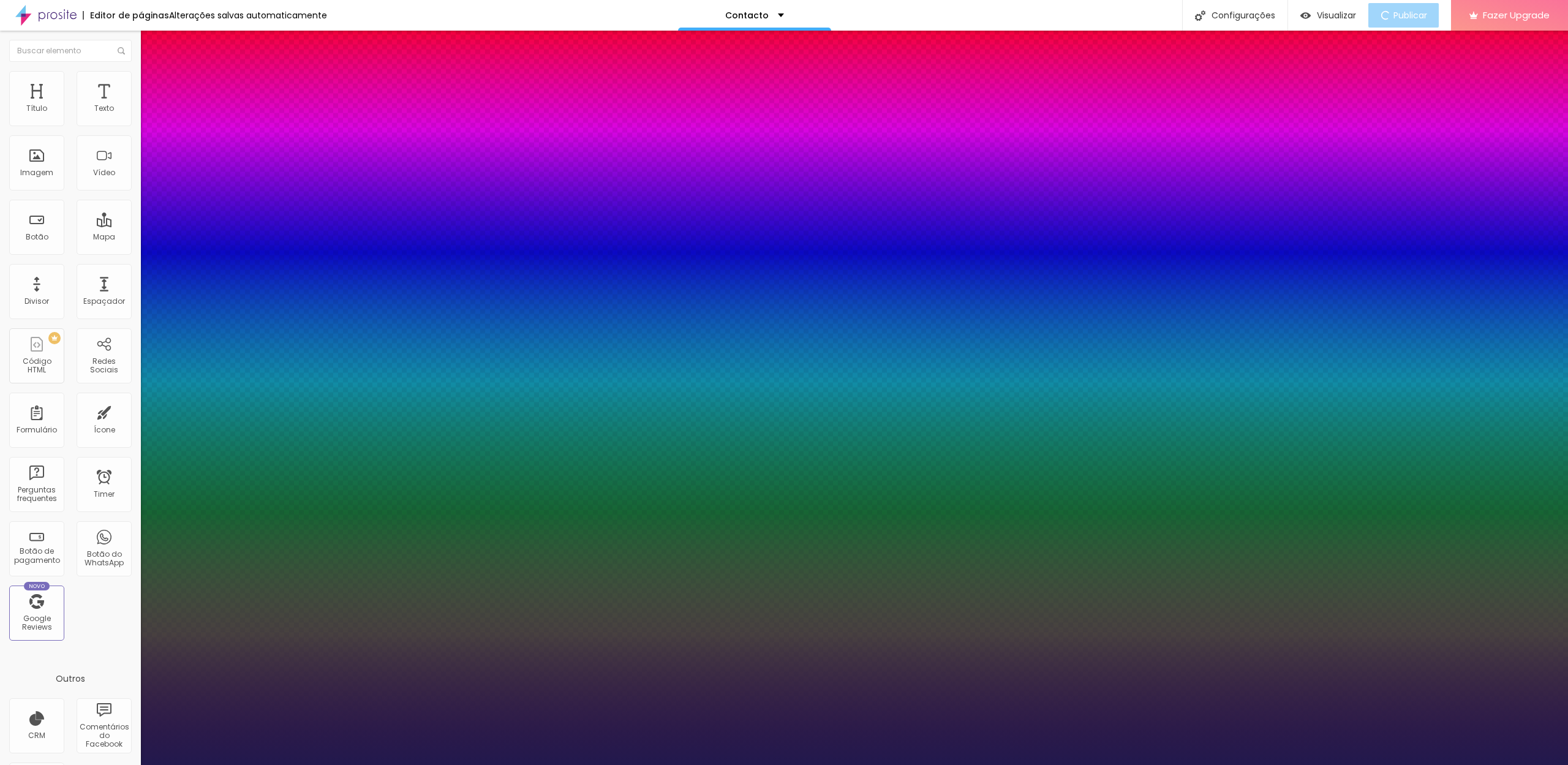
type input "1"
select select "GreatVibes-Regular"
type input "1"
click at [986, 765] on div at bounding box center [784, 765] width 1568 height 0
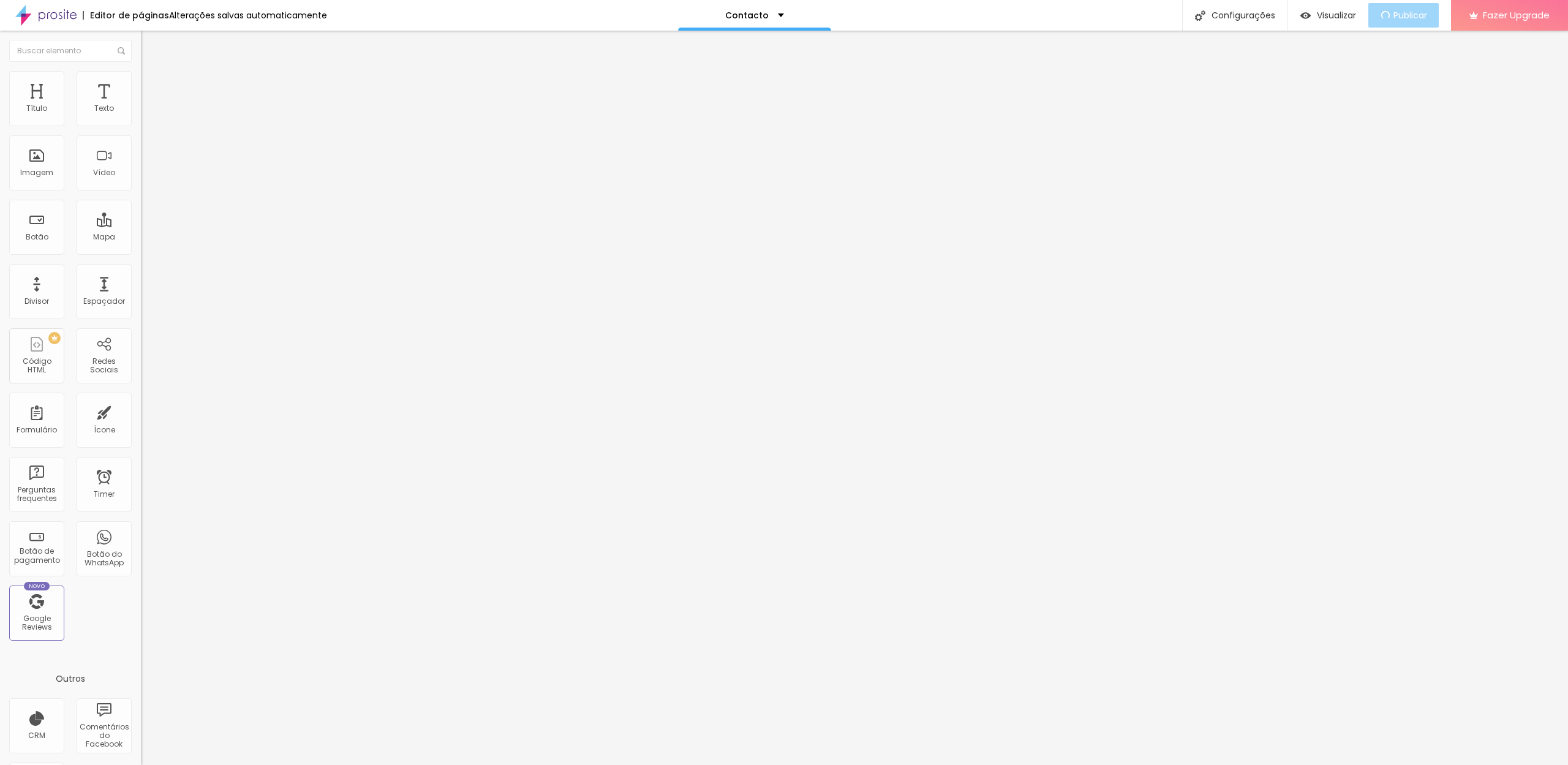
click at [152, 85] on span "Estilo" at bounding box center [162, 79] width 19 height 10
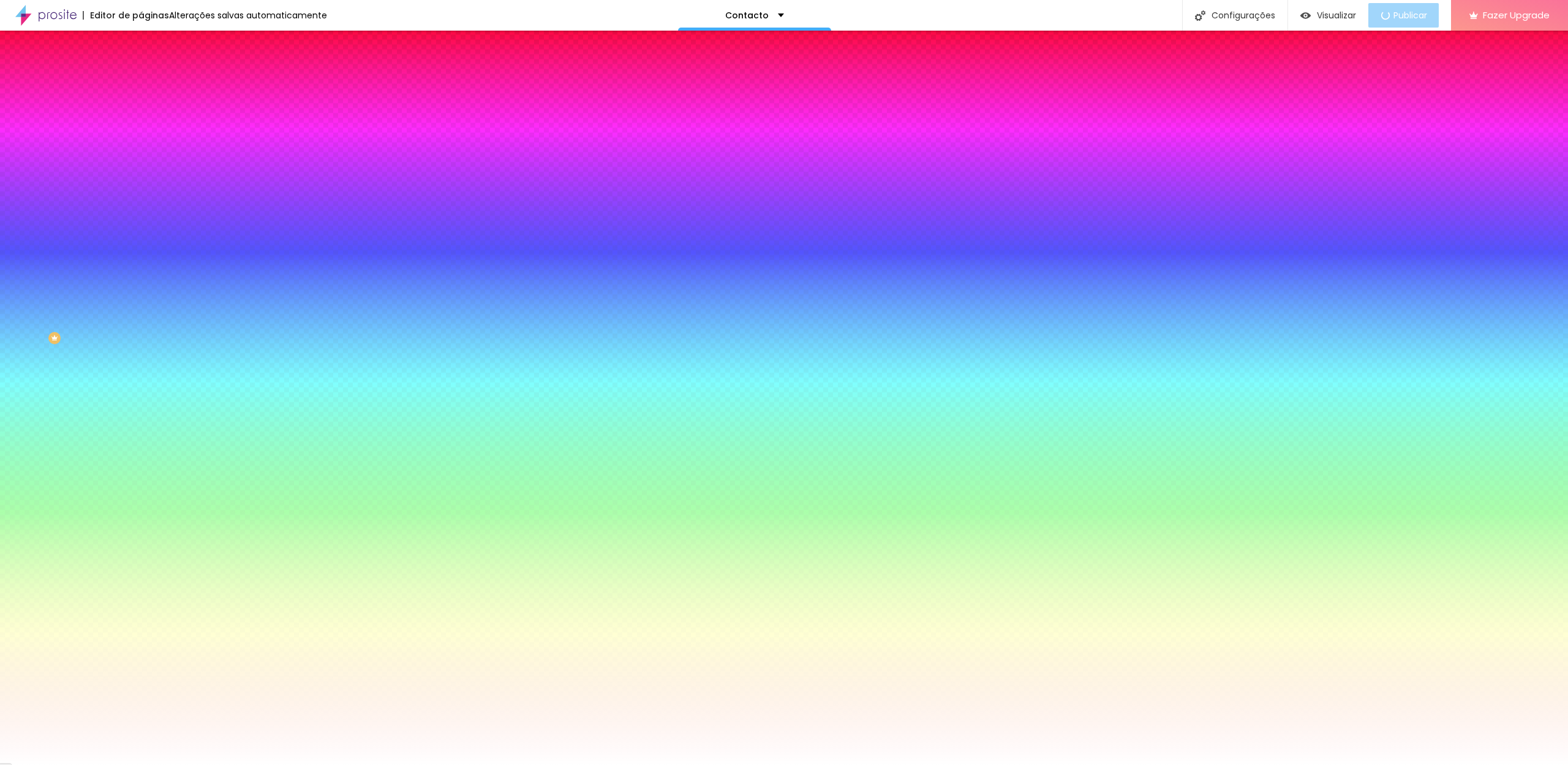
click at [141, 166] on div at bounding box center [211, 166] width 141 height 0
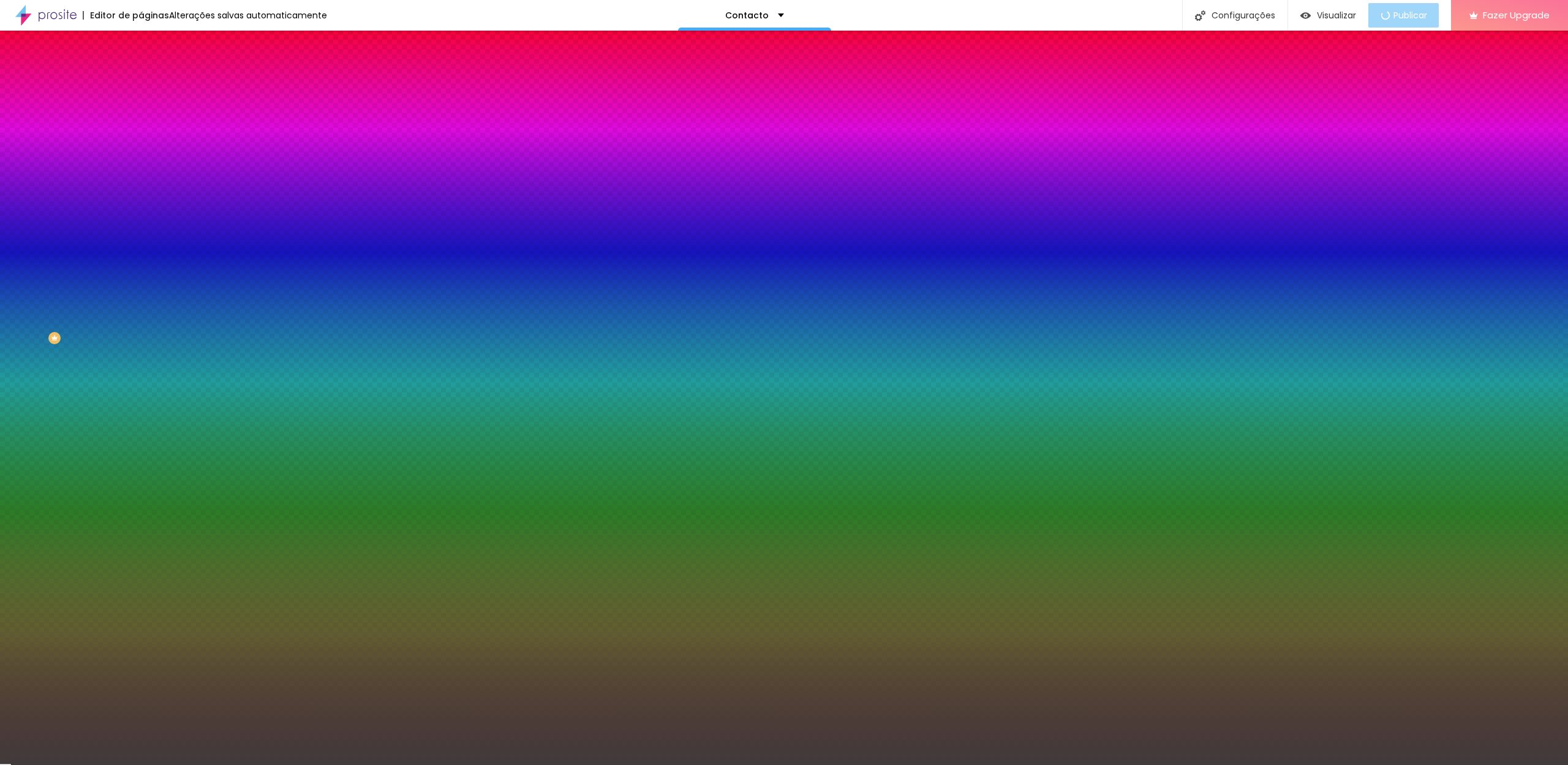
type input "#000000"
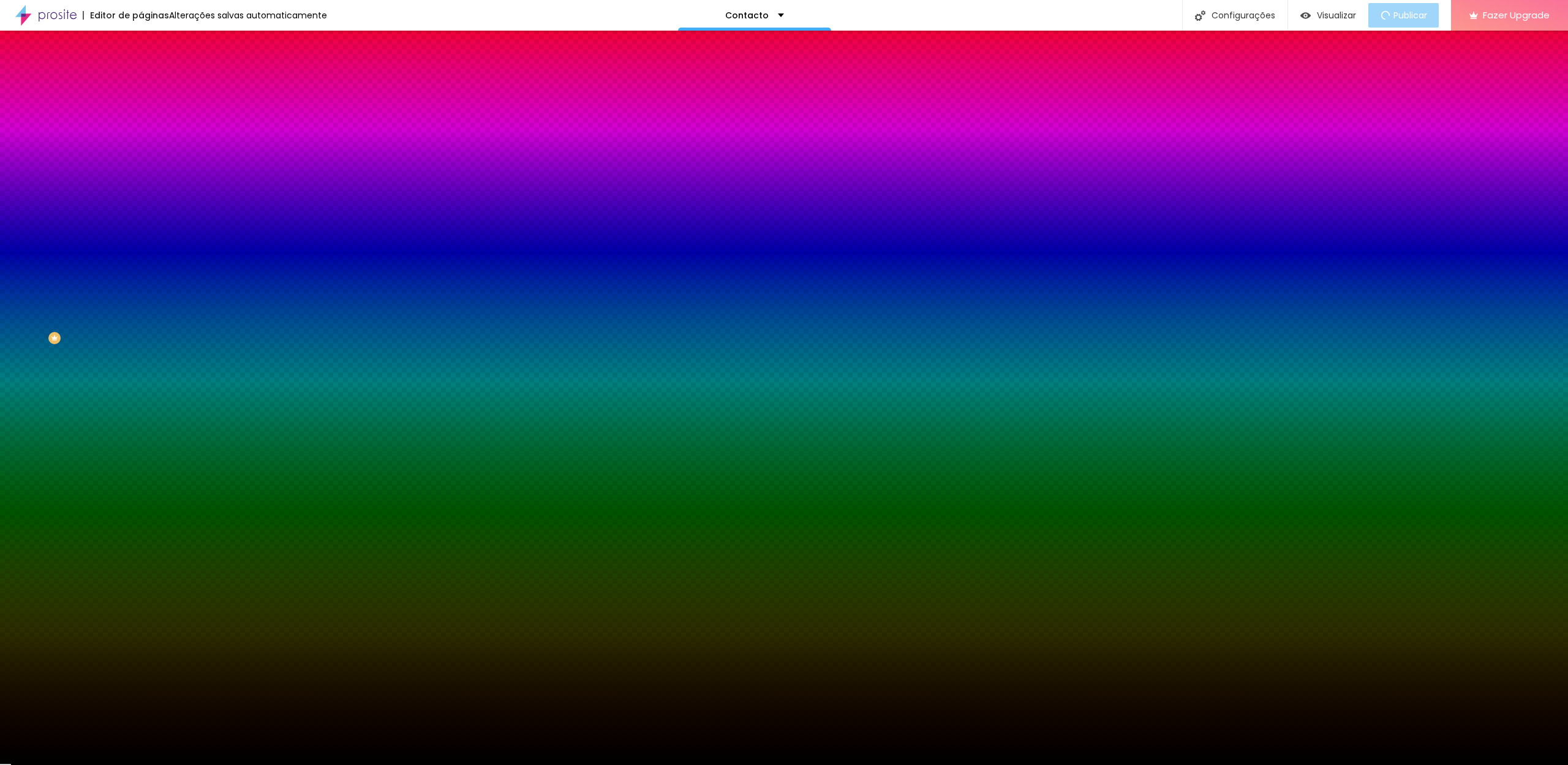
drag, startPoint x: 26, startPoint y: 306, endPoint x: 0, endPoint y: 345, distance: 46.9
click at [141, 345] on div "Editar Seção Conteúdo Estilo Avançado Imagem de fundo Trocar imagem Efeito da I…" at bounding box center [211, 398] width 141 height 735
click at [141, 127] on span "Nenhum" at bounding box center [157, 122] width 32 height 10
click at [141, 138] on li "Nenhum" at bounding box center [211, 132] width 141 height 12
click at [141, 146] on span "Parallax" at bounding box center [156, 141] width 30 height 10
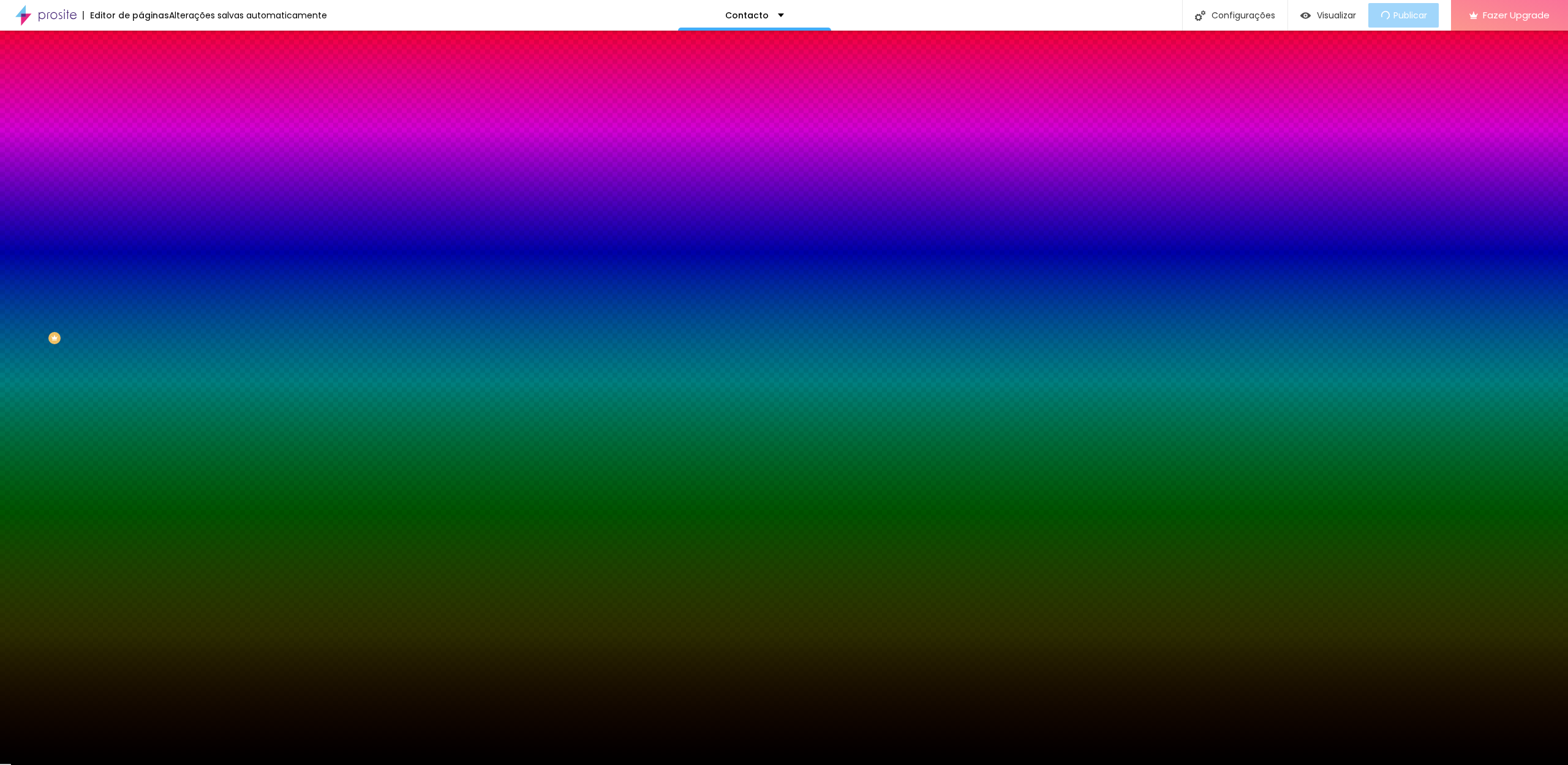
click at [146, 163] on icon "button" at bounding box center [150, 158] width 9 height 9
click at [149, 163] on icon "button" at bounding box center [151, 158] width 5 height 9
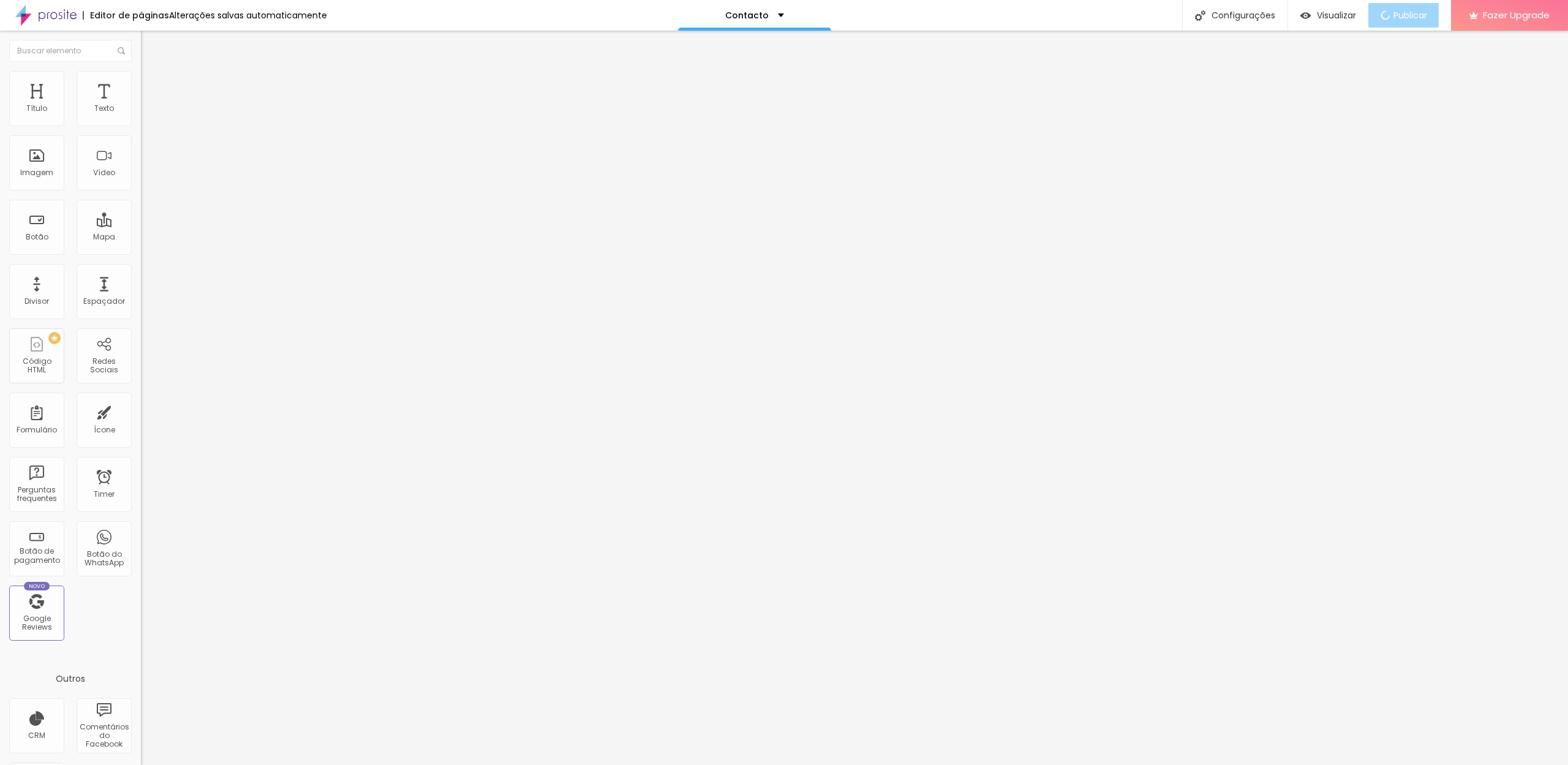
click at [141, 80] on li "Estilo" at bounding box center [211, 77] width 141 height 12
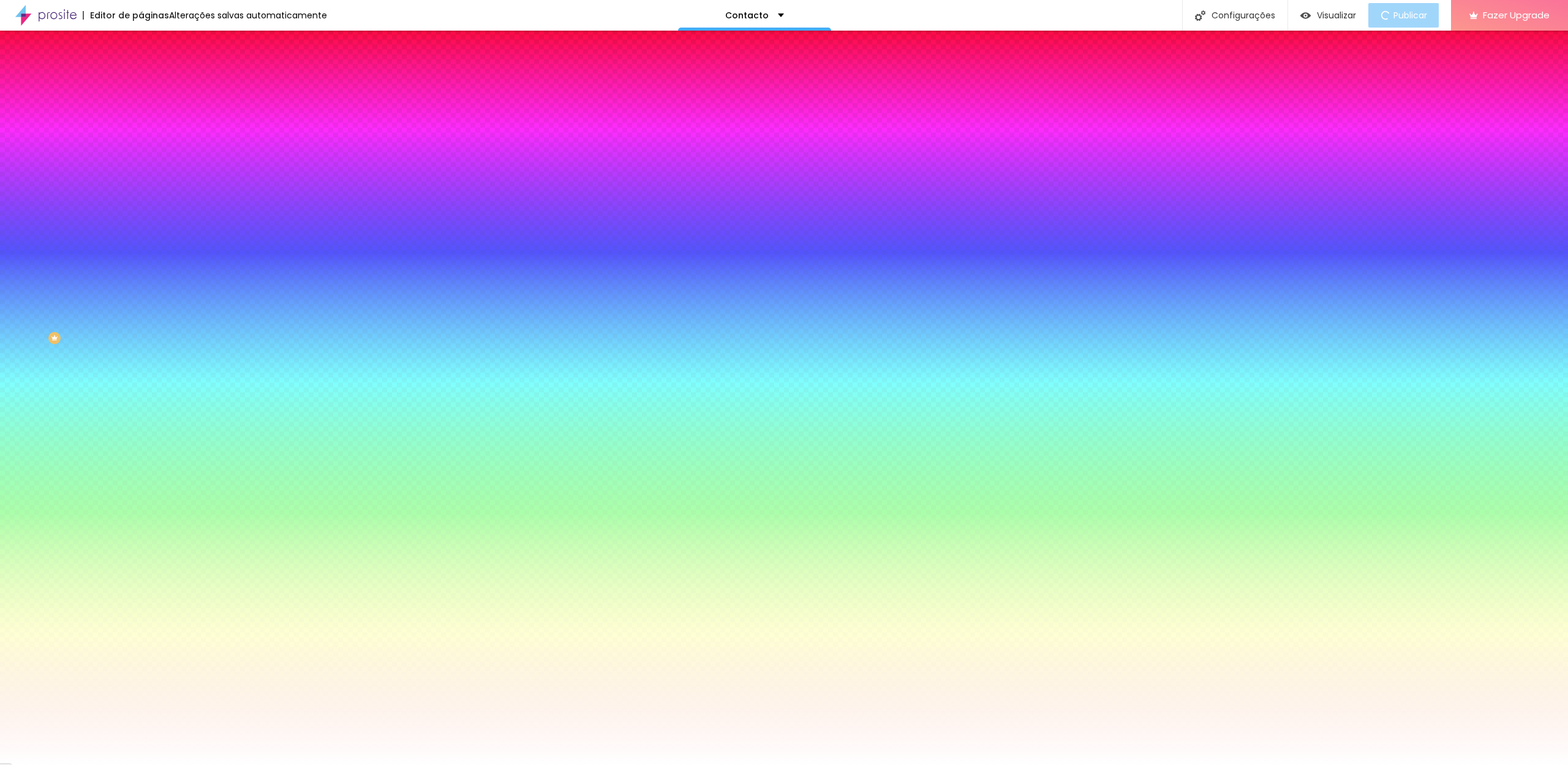
click at [141, 127] on span "Parallax" at bounding box center [156, 122] width 30 height 10
click at [141, 134] on div "Nenhum" at bounding box center [211, 130] width 141 height 7
click at [141, 166] on div at bounding box center [211, 166] width 141 height 0
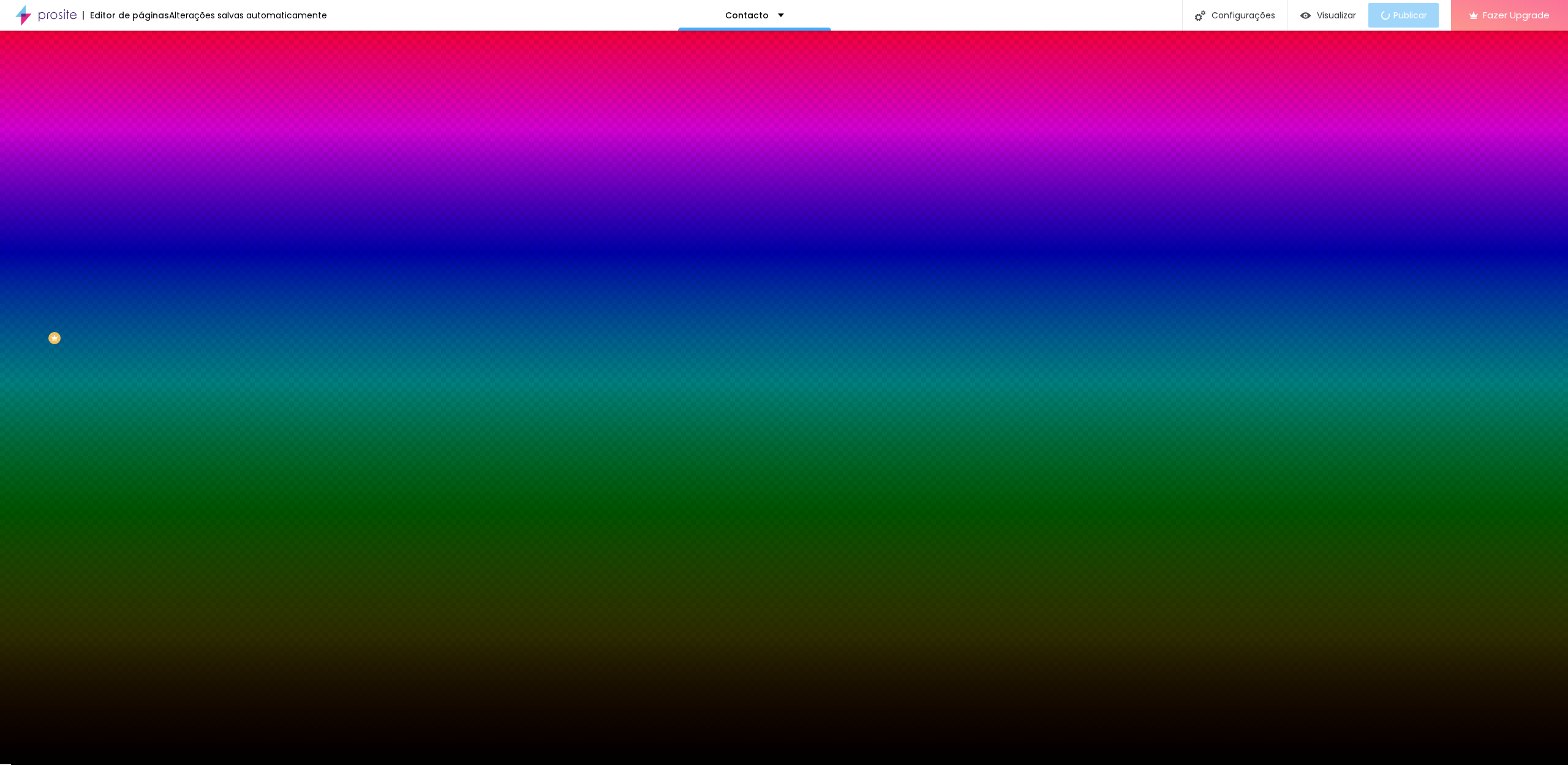
type input "#000000"
click at [141, 179] on div at bounding box center [211, 179] width 141 height 0
click at [141, 166] on div at bounding box center [211, 166] width 141 height 0
drag, startPoint x: 124, startPoint y: 365, endPoint x: 126, endPoint y: 306, distance: 59.0
click at [126, 306] on div at bounding box center [784, 382] width 1568 height 765
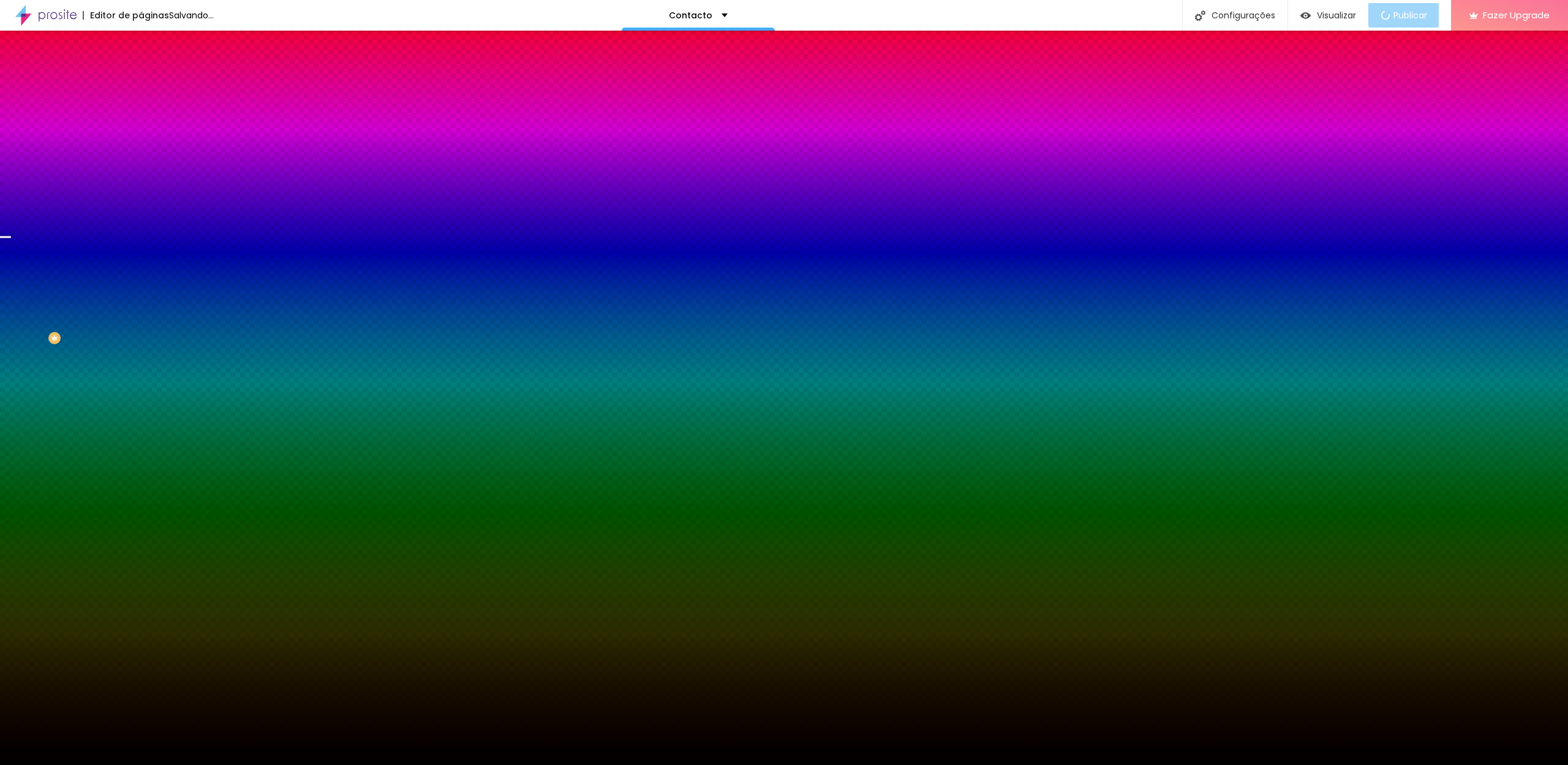
click at [141, 249] on div "Imagem de fundo Trocar imagem Efeito da Imagem Nenhum Nenhum Parallax Cor de fu…" at bounding box center [211, 174] width 141 height 158
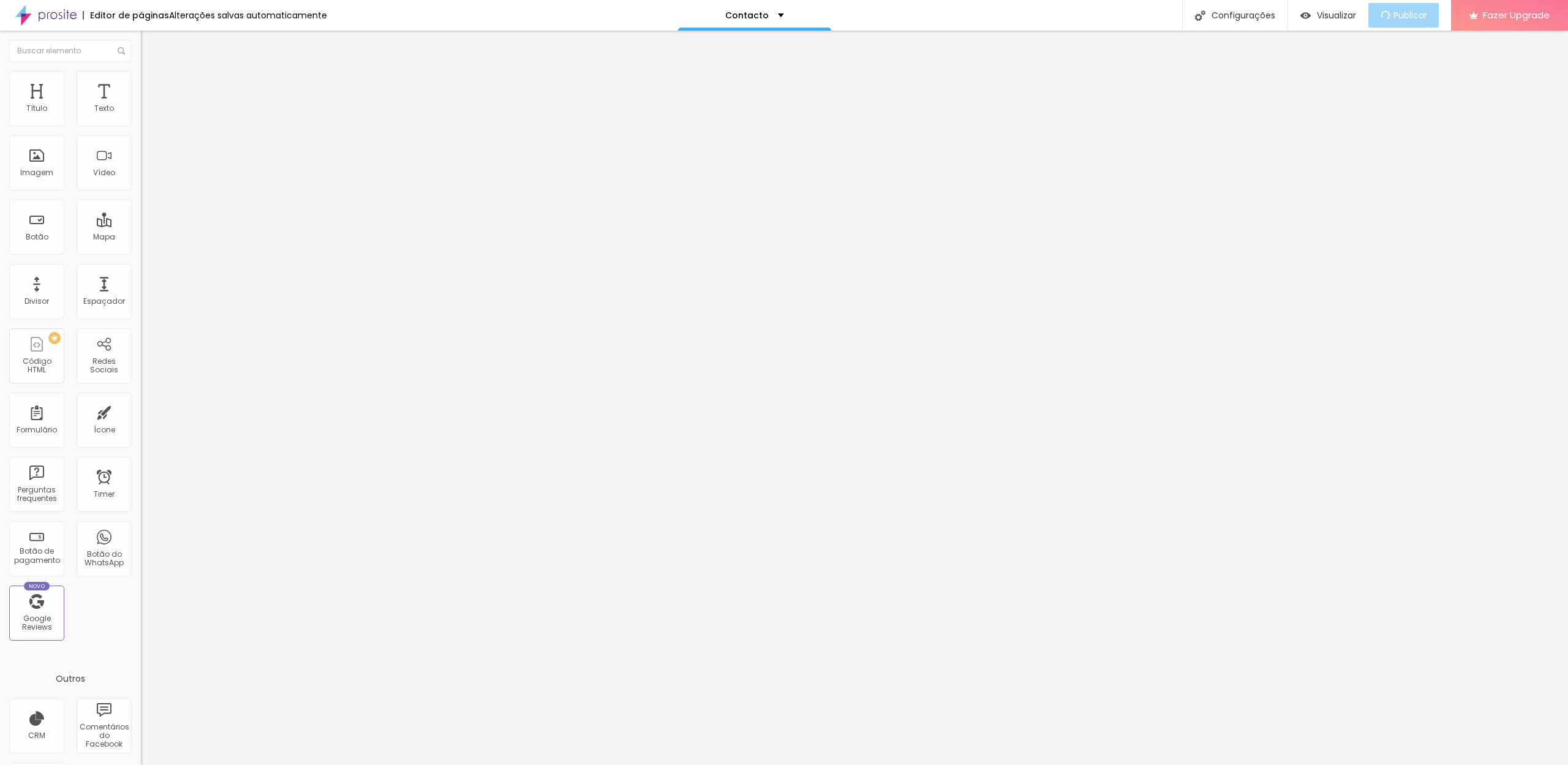
click at [150, 46] on img "button" at bounding box center [155, 45] width 10 height 10
click at [152, 84] on span "Estilo" at bounding box center [162, 79] width 19 height 10
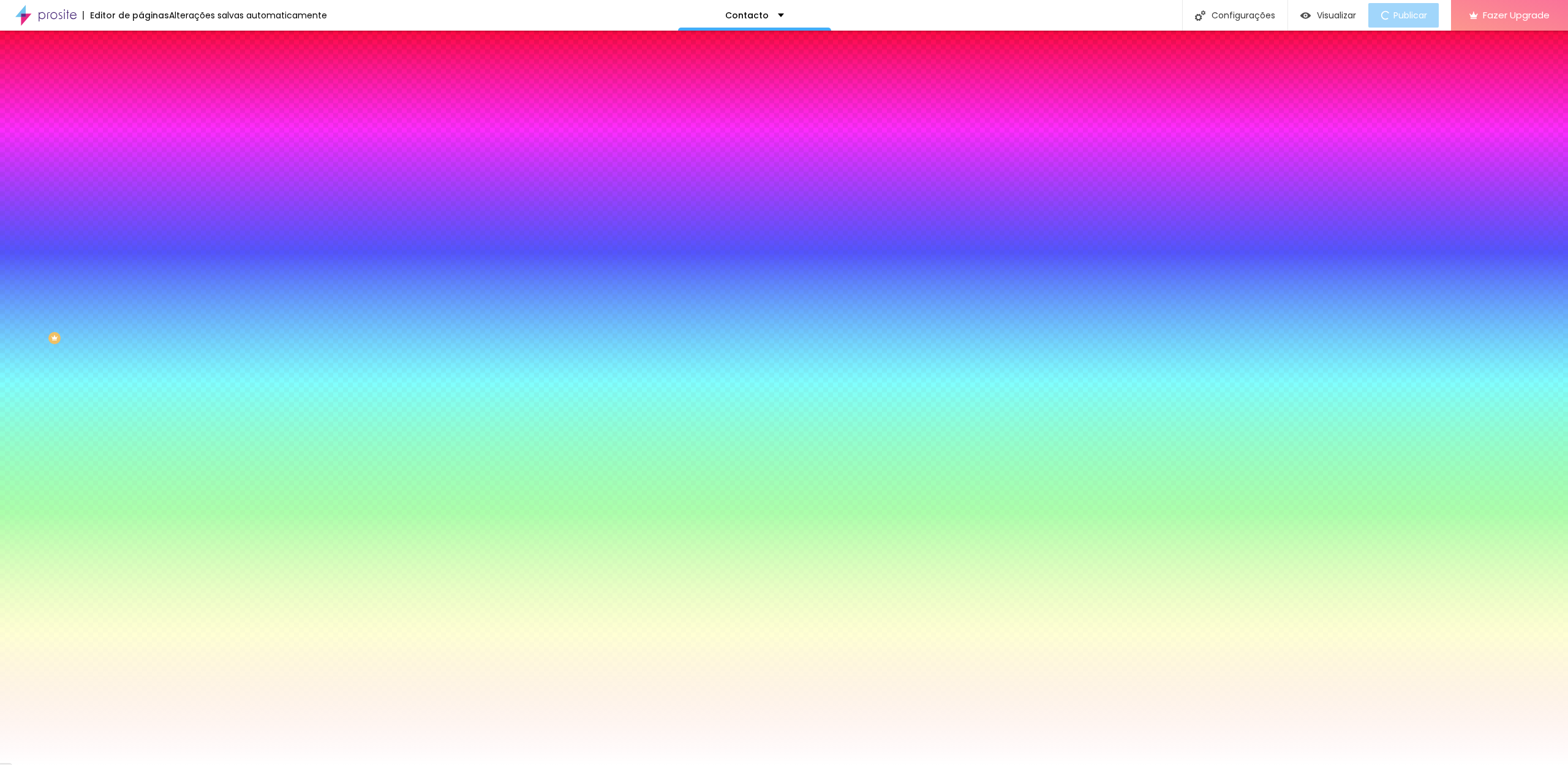
click at [141, 83] on li "Avançado" at bounding box center [211, 89] width 141 height 12
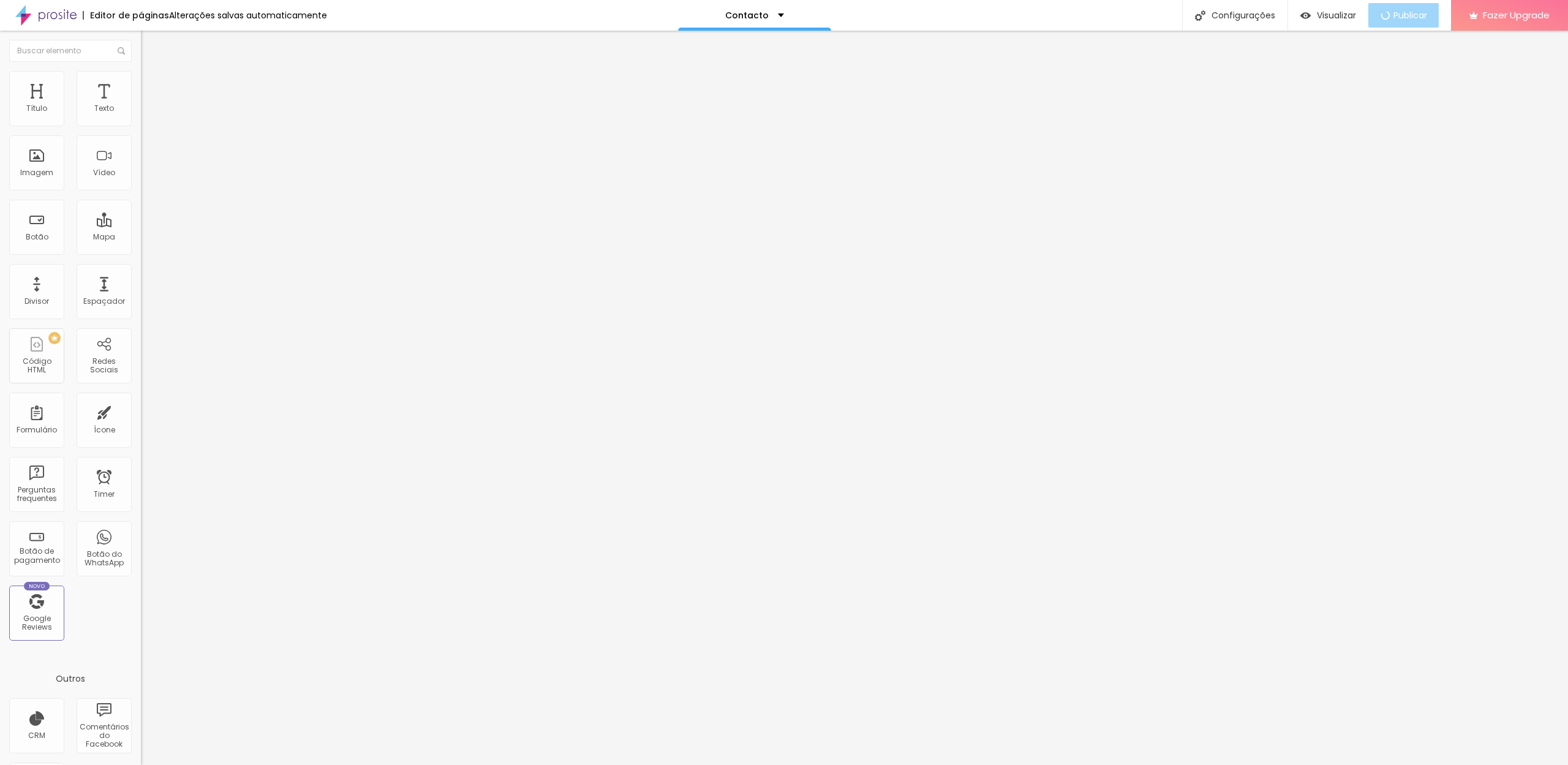
type input "15"
type input "10"
type input "15"
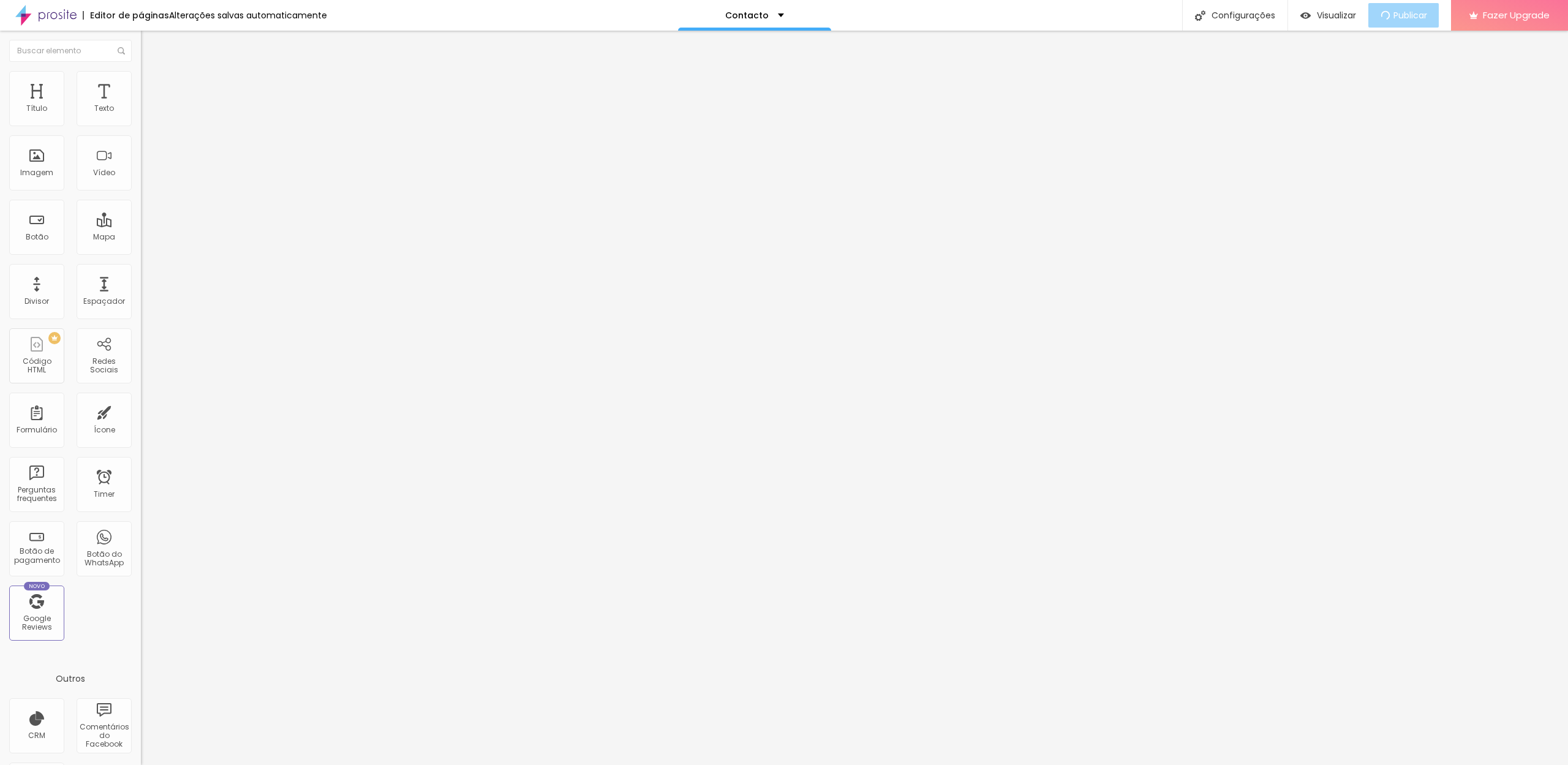
type input "15"
click at [141, 238] on input "range" at bounding box center [180, 242] width 79 height 10
type input "40"
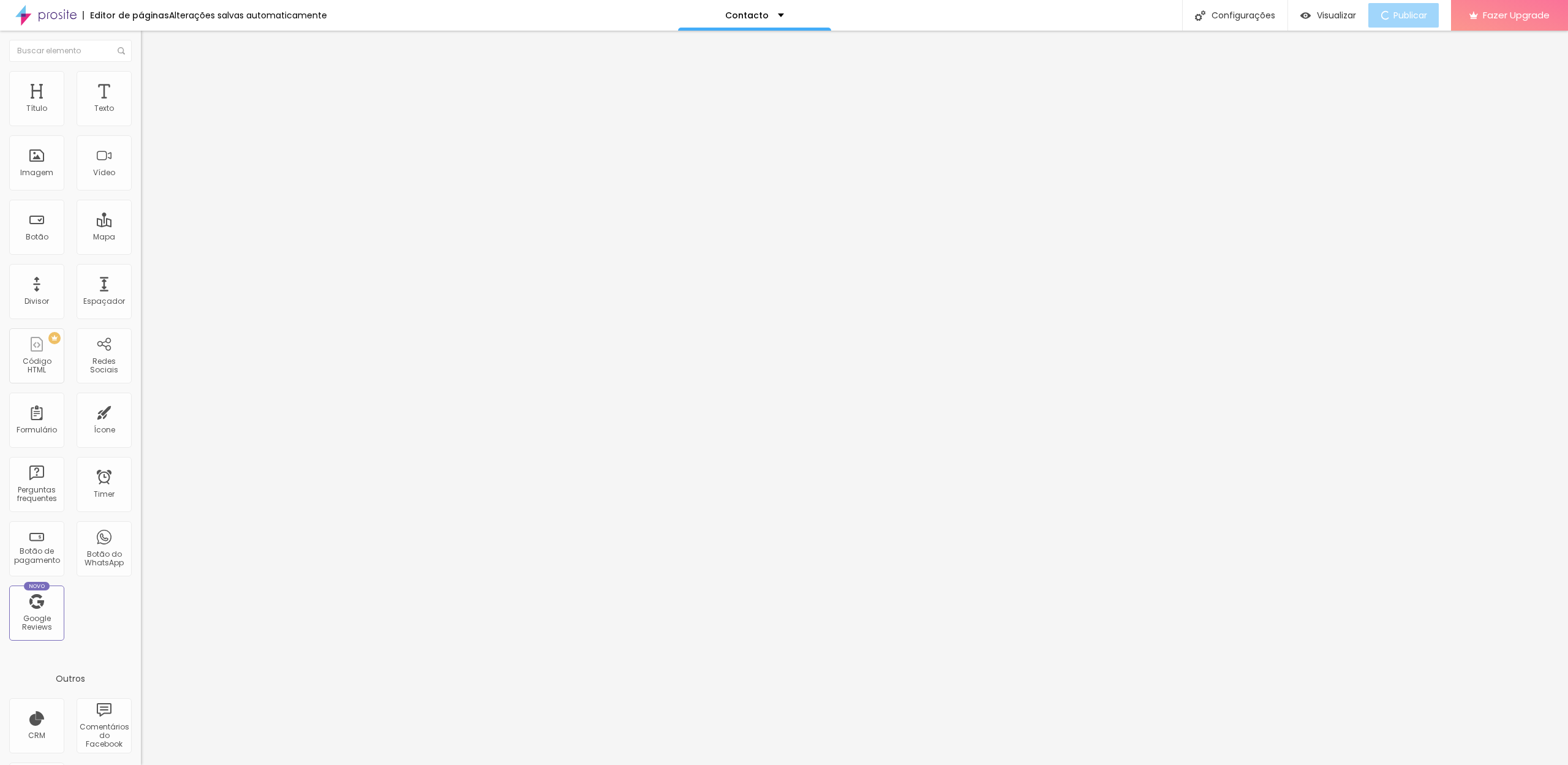
type input "35"
type input "30"
type input "25"
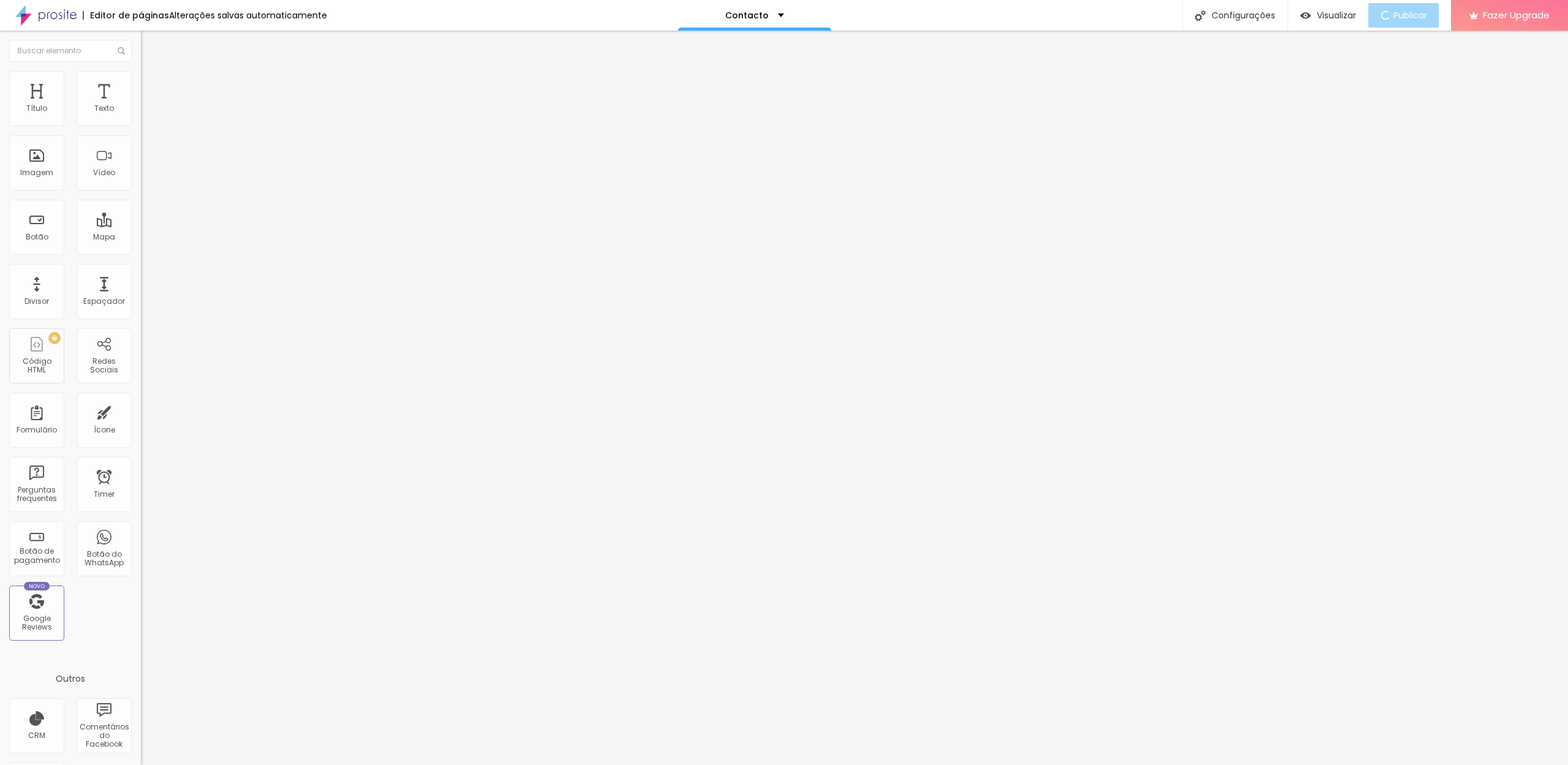
type input "25"
type input "20"
type input "15"
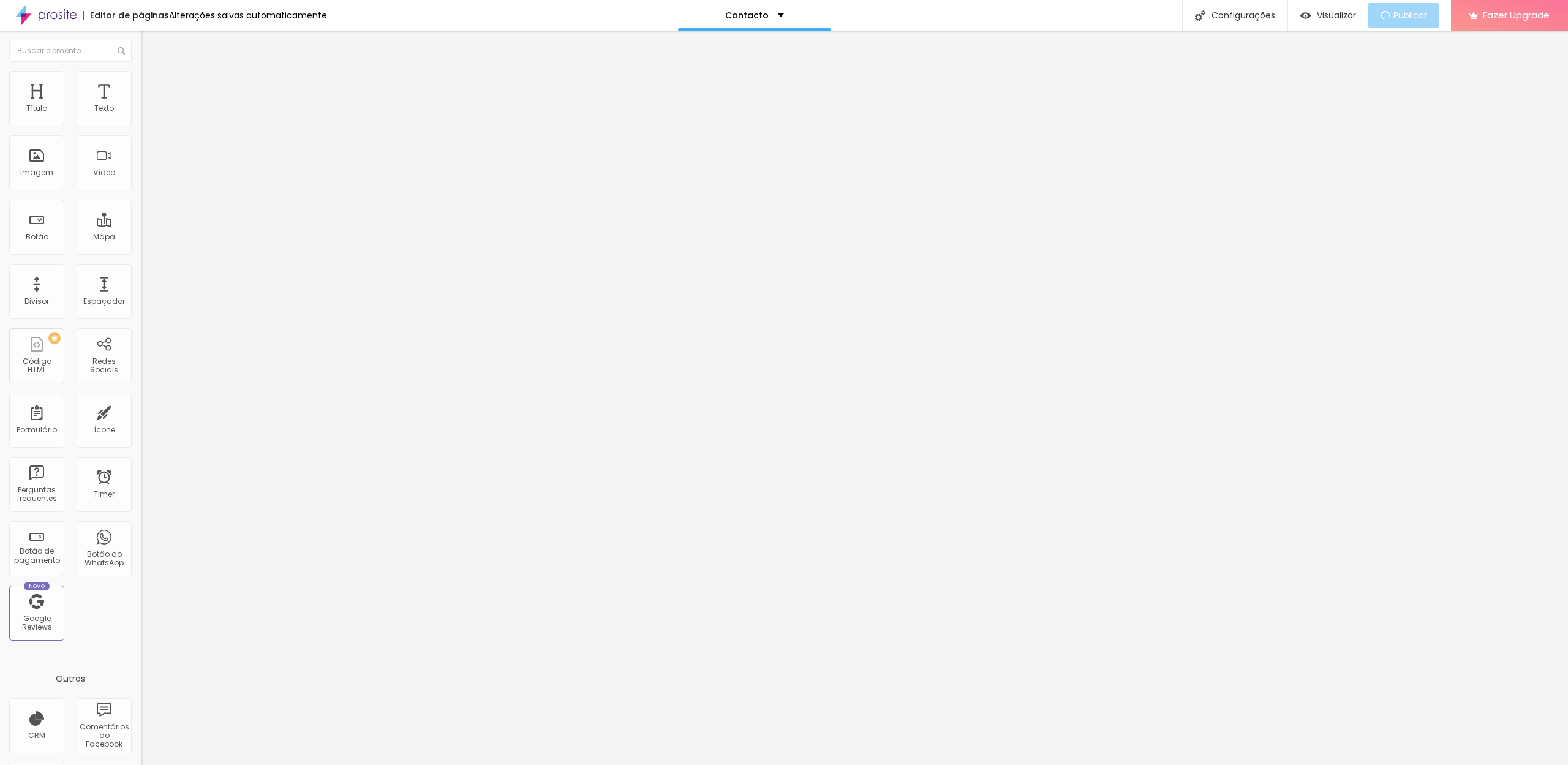
type input "10"
type input "5"
type input "0"
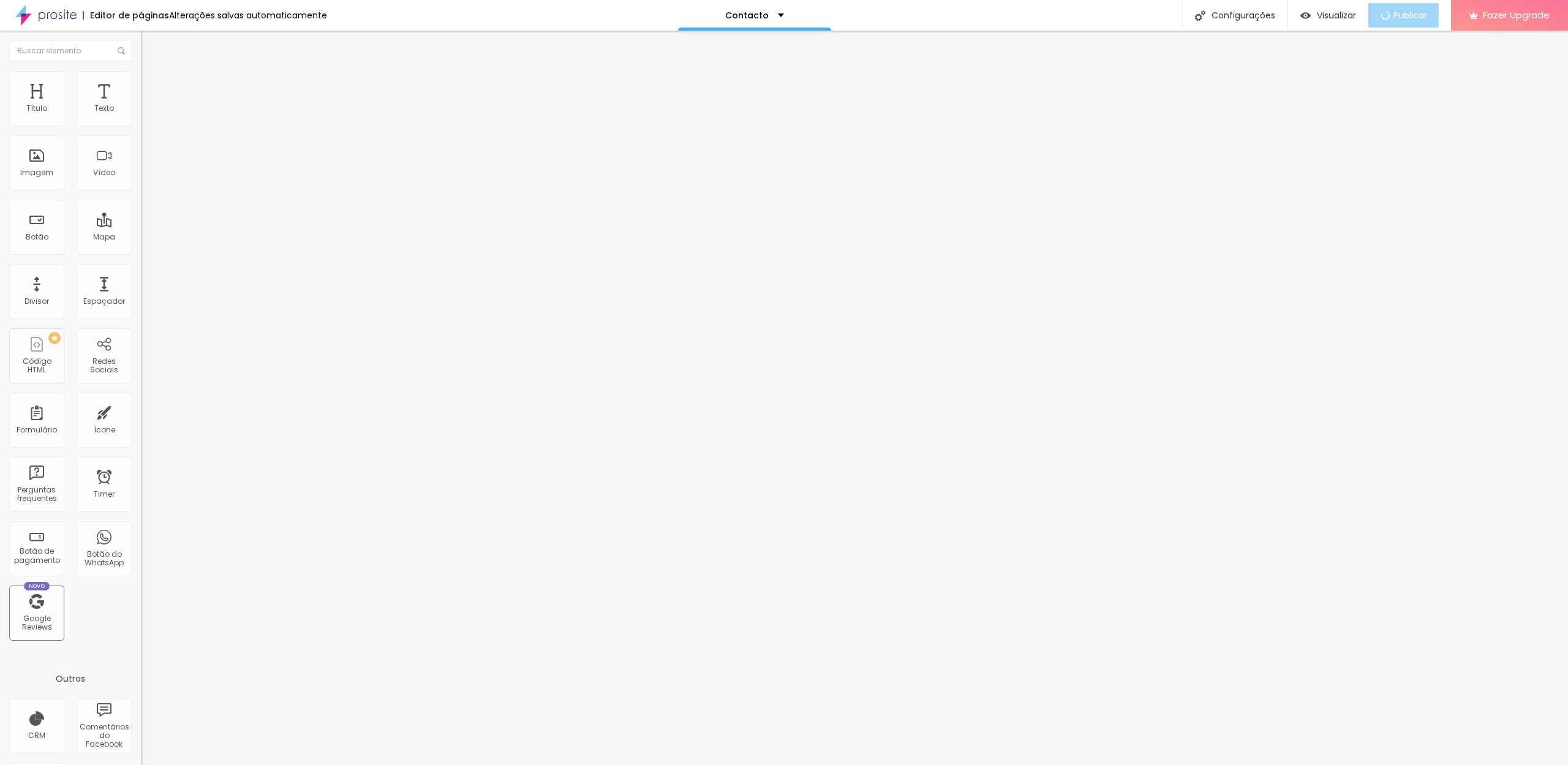
type input "0"
type input "5"
type input "10"
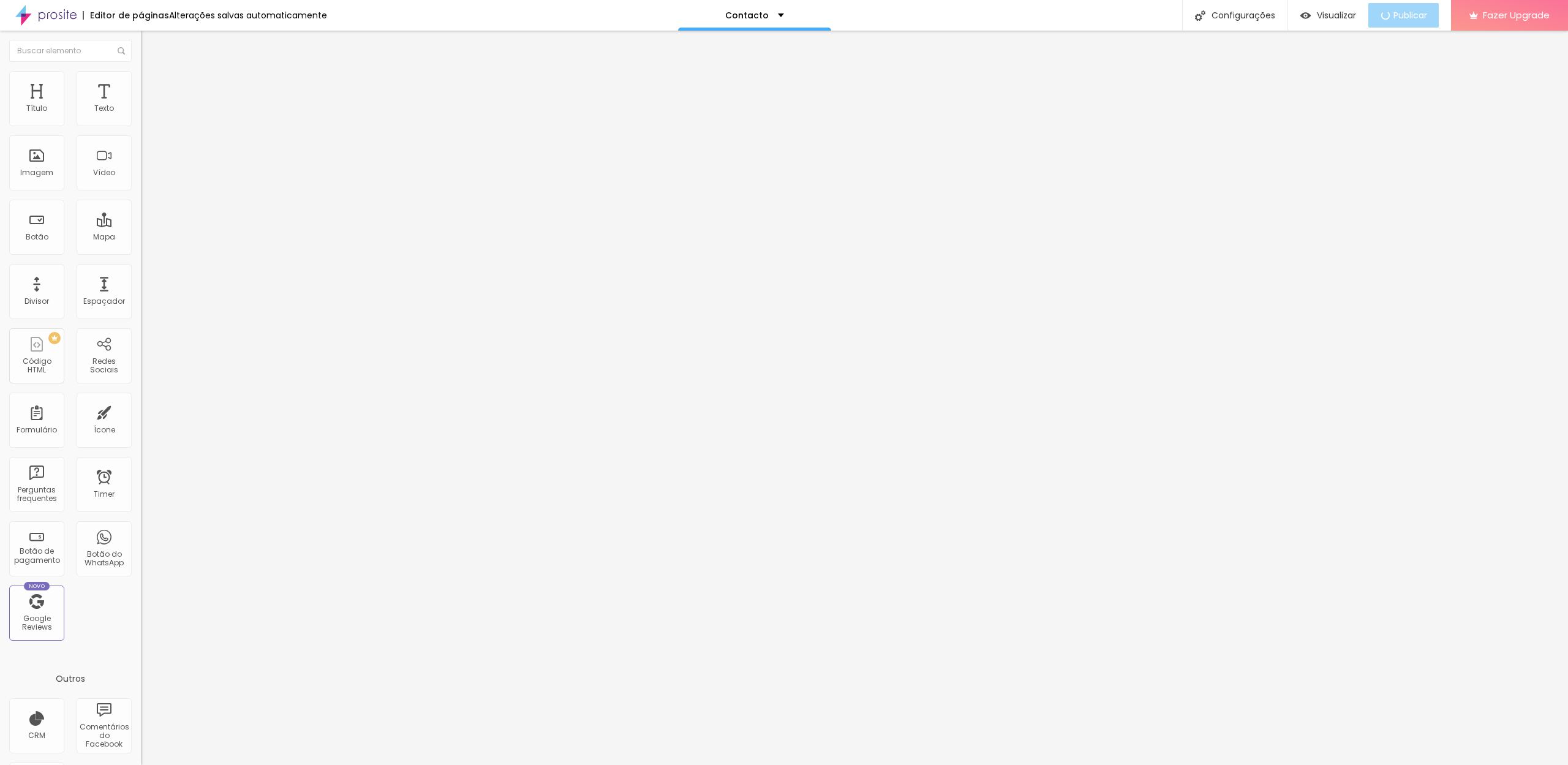
type input "15"
type input "20"
type input "25"
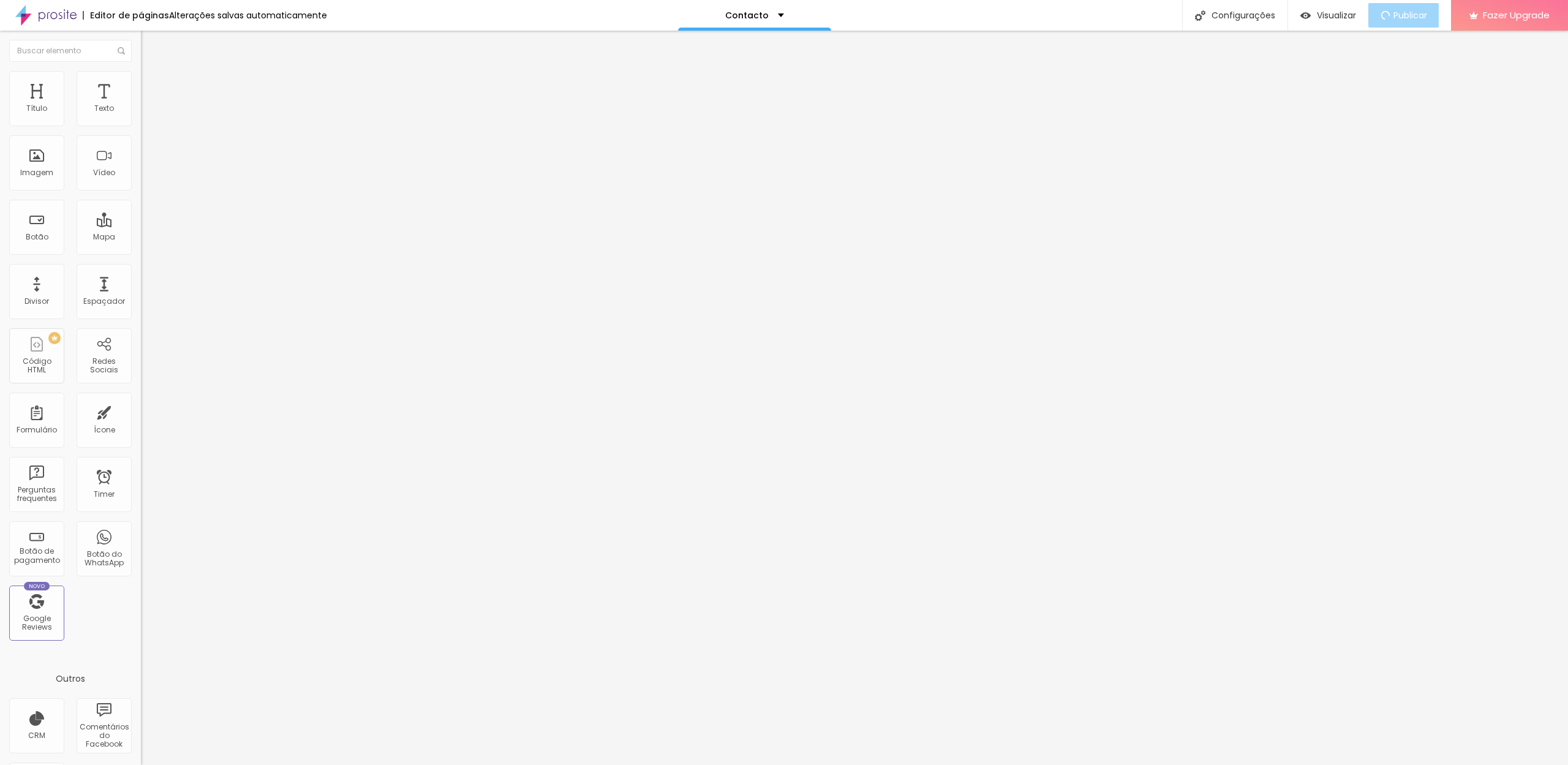
type input "25"
type input "30"
drag, startPoint x: 29, startPoint y: 146, endPoint x: 68, endPoint y: 146, distance: 39.0
type input "30"
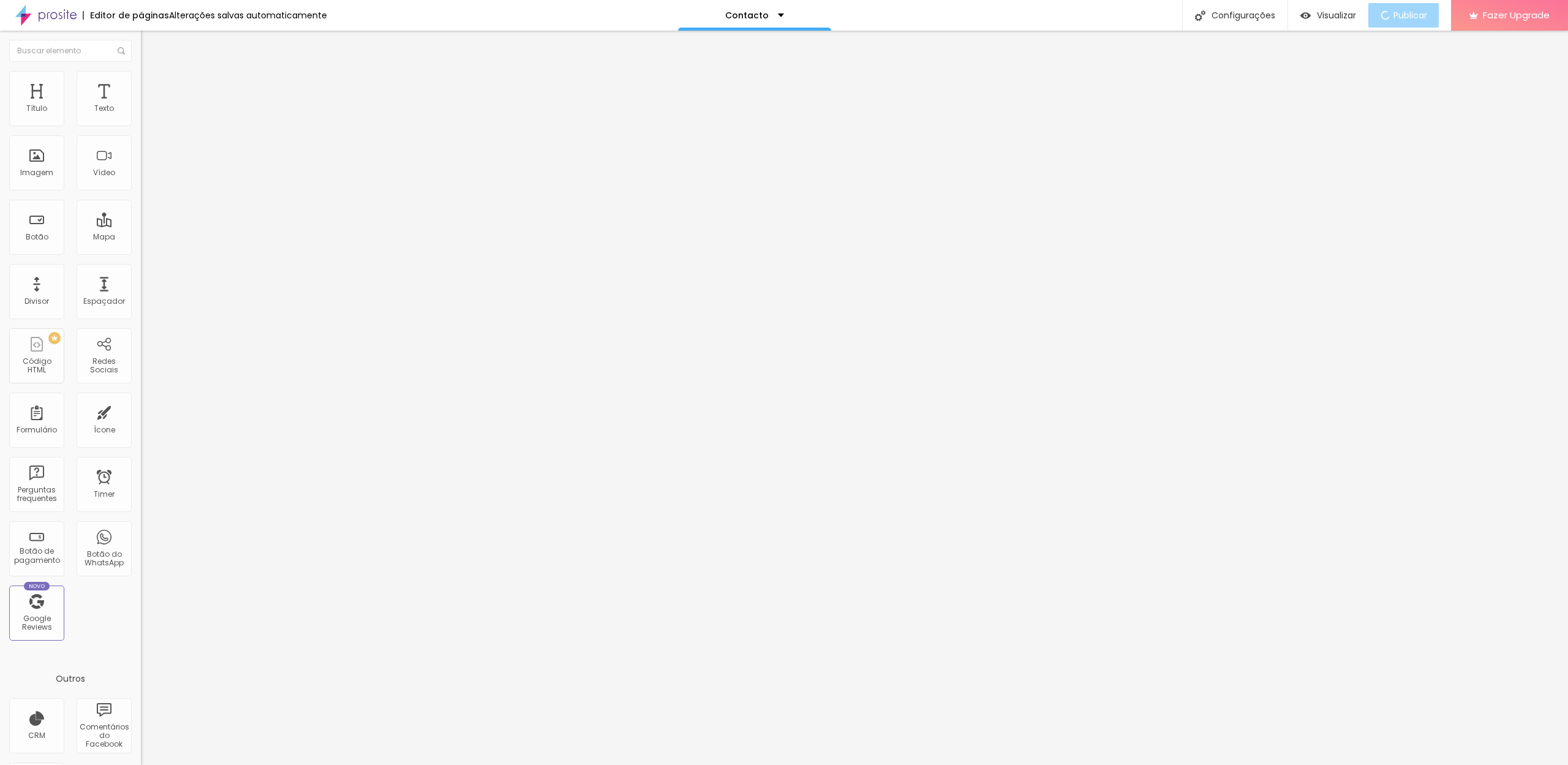
click at [141, 411] on input "range" at bounding box center [180, 416] width 79 height 10
click at [141, 83] on li "Avançado" at bounding box center [211, 89] width 141 height 12
drag, startPoint x: 33, startPoint y: 145, endPoint x: 38, endPoint y: 146, distance: 5.1
click at [141, 411] on div at bounding box center [211, 417] width 141 height 11
click at [152, 86] on span "Avançado" at bounding box center [172, 91] width 41 height 10
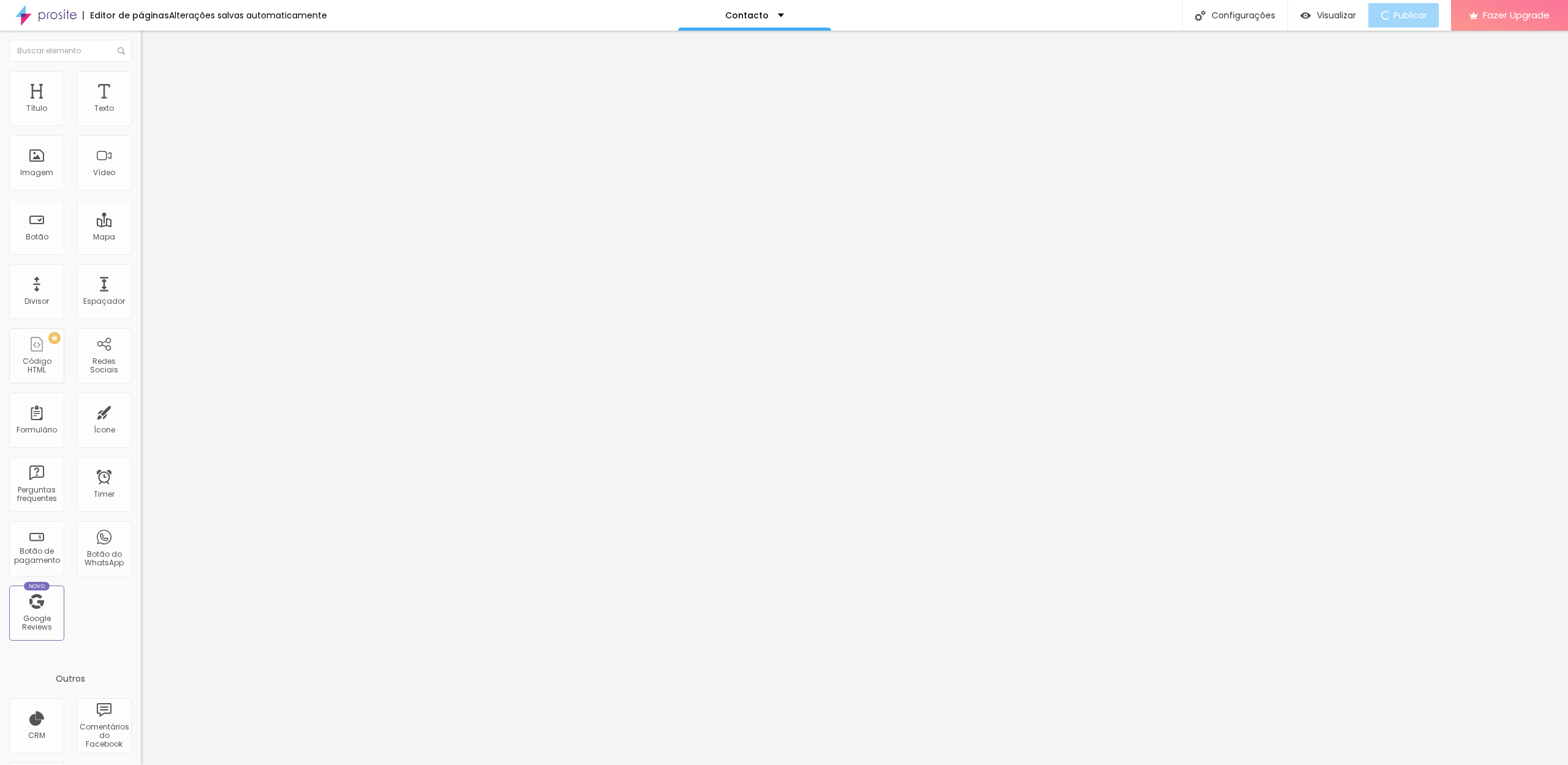
type input "13"
type input "0"
drag, startPoint x: 30, startPoint y: 148, endPoint x: 13, endPoint y: 148, distance: 17.0
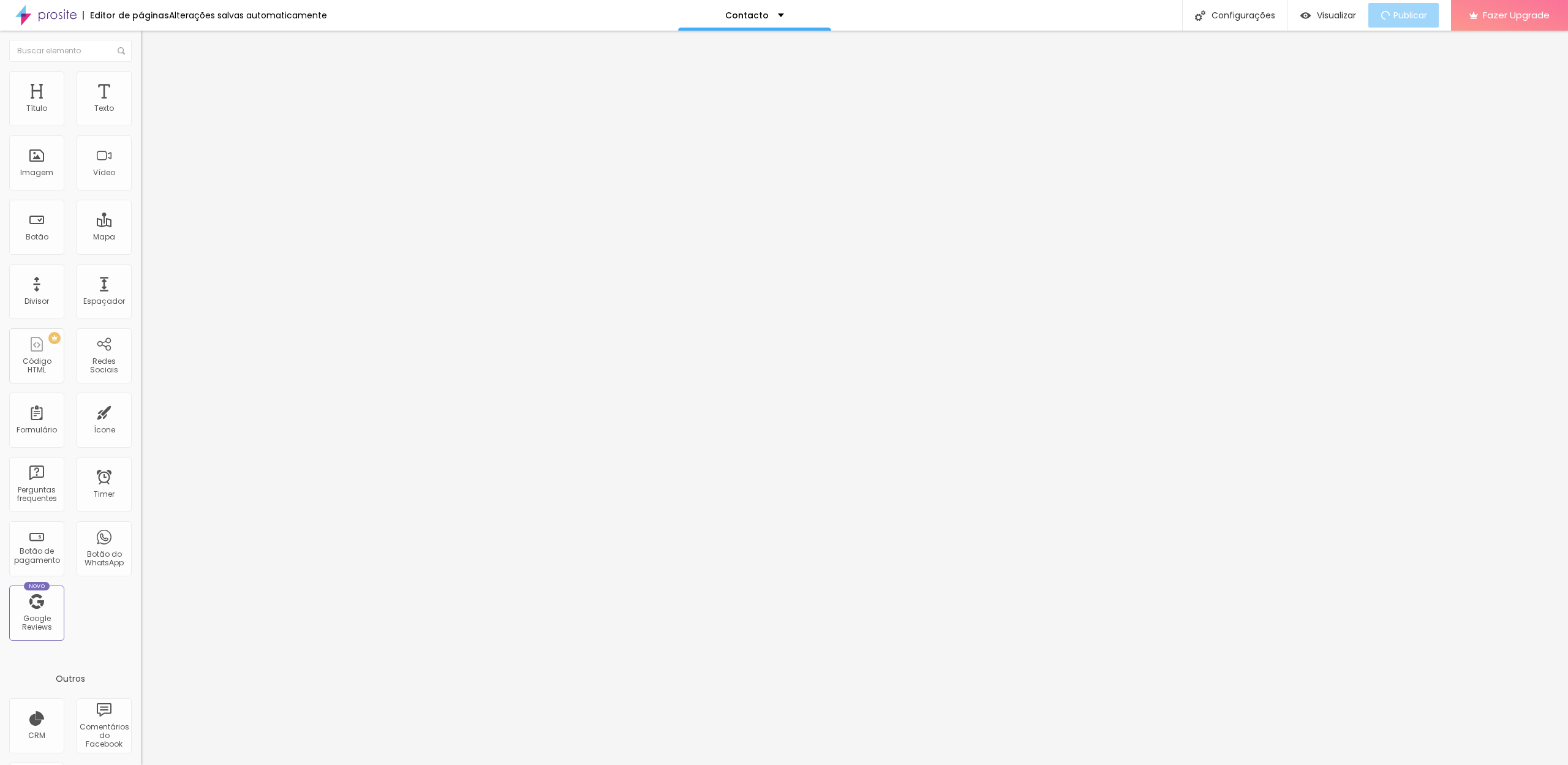
type input "0"
click at [141, 269] on div "0 px Espaçamento vertical" at bounding box center [211, 355] width 141 height 174
click at [1326, 10] on span "Visualizar" at bounding box center [1336, 15] width 39 height 10
click at [770, 14] on div "Contacto" at bounding box center [755, 15] width 59 height 9
click at [694, 81] on link "Sobre" at bounding box center [681, 74] width 27 height 13
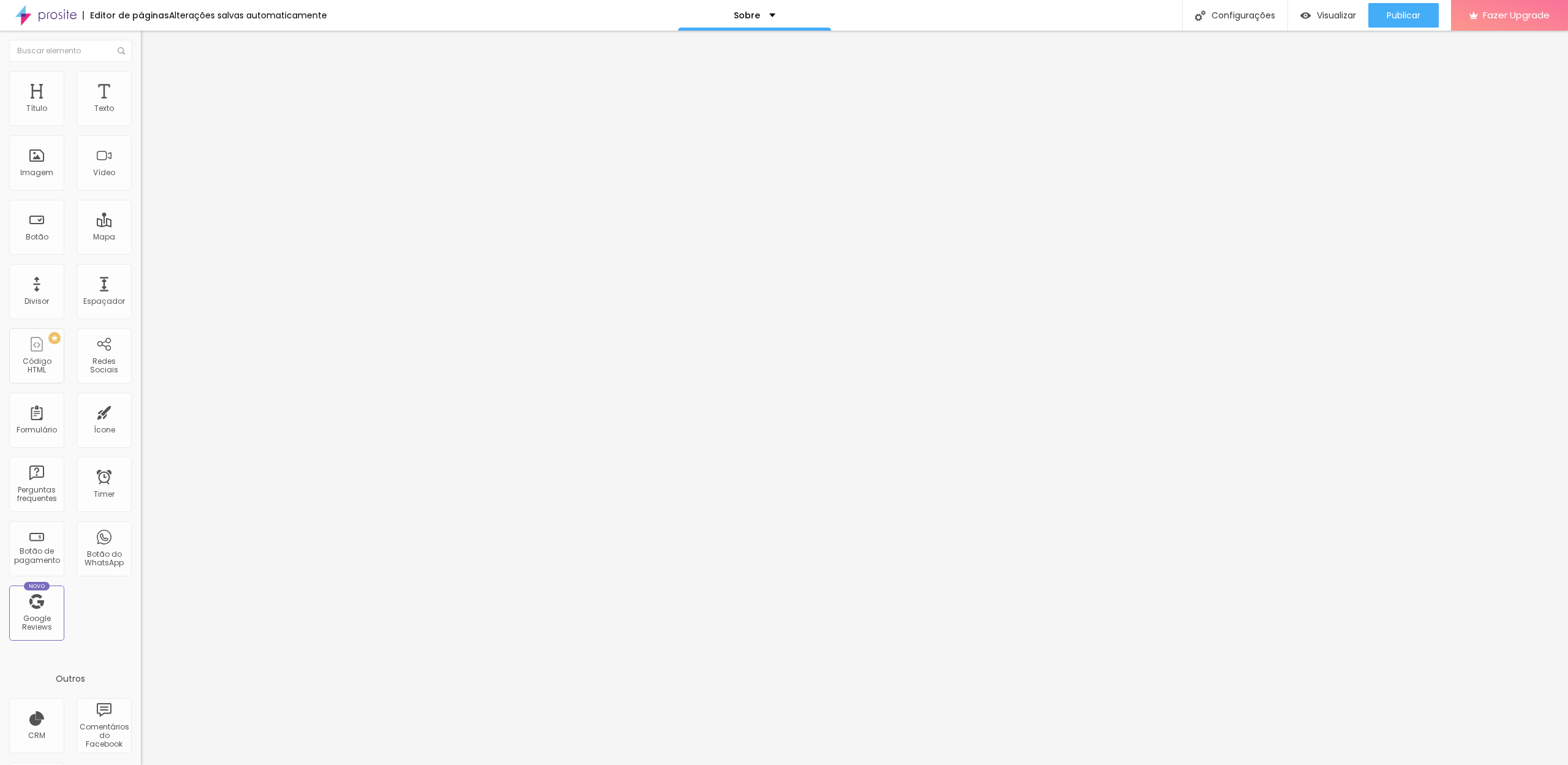
type input "27"
type input "26"
type input "25"
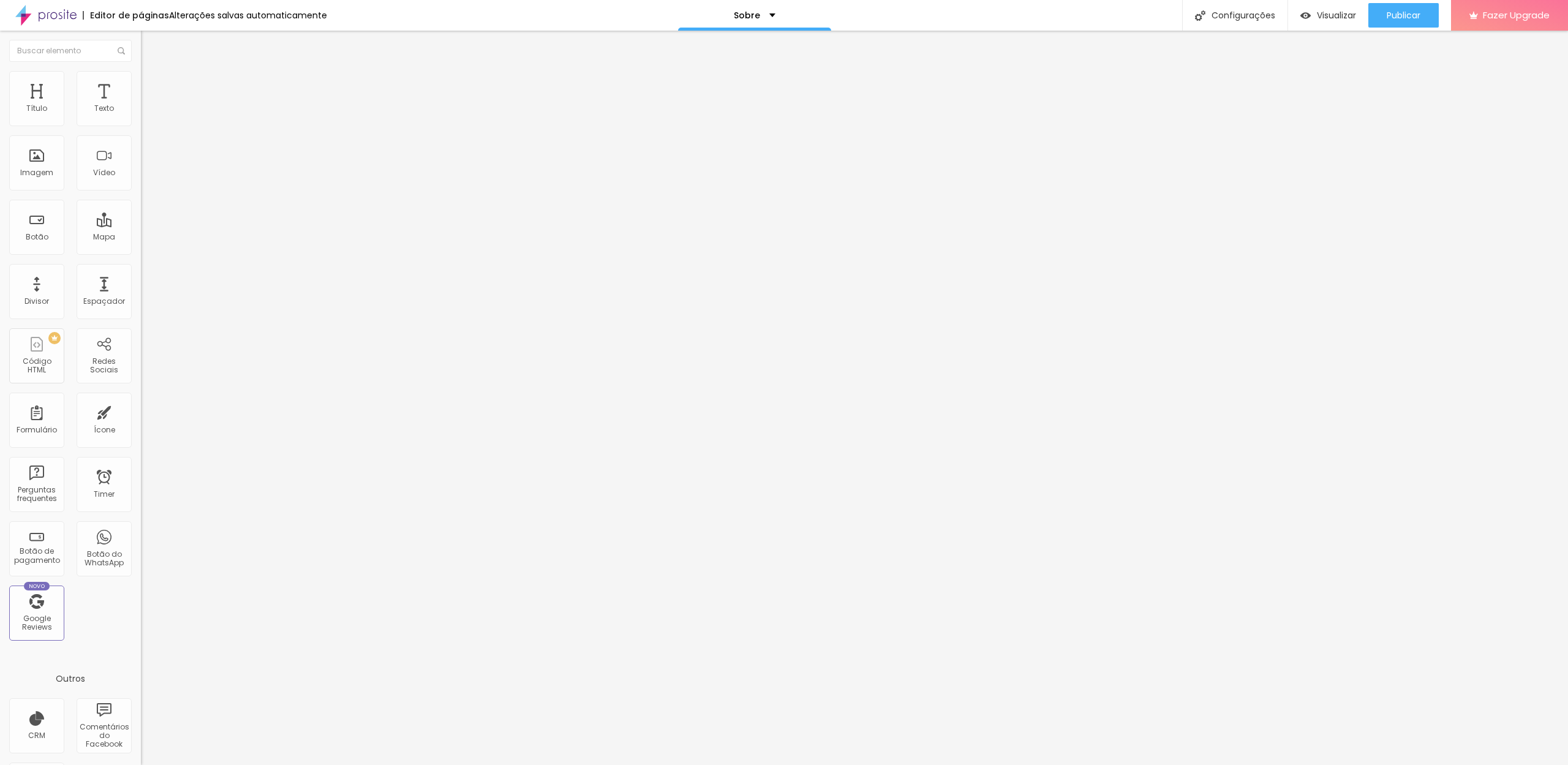
type input "25"
click at [141, 289] on input "range" at bounding box center [180, 294] width 79 height 10
click at [141, 184] on button "button" at bounding box center [149, 178] width 17 height 13
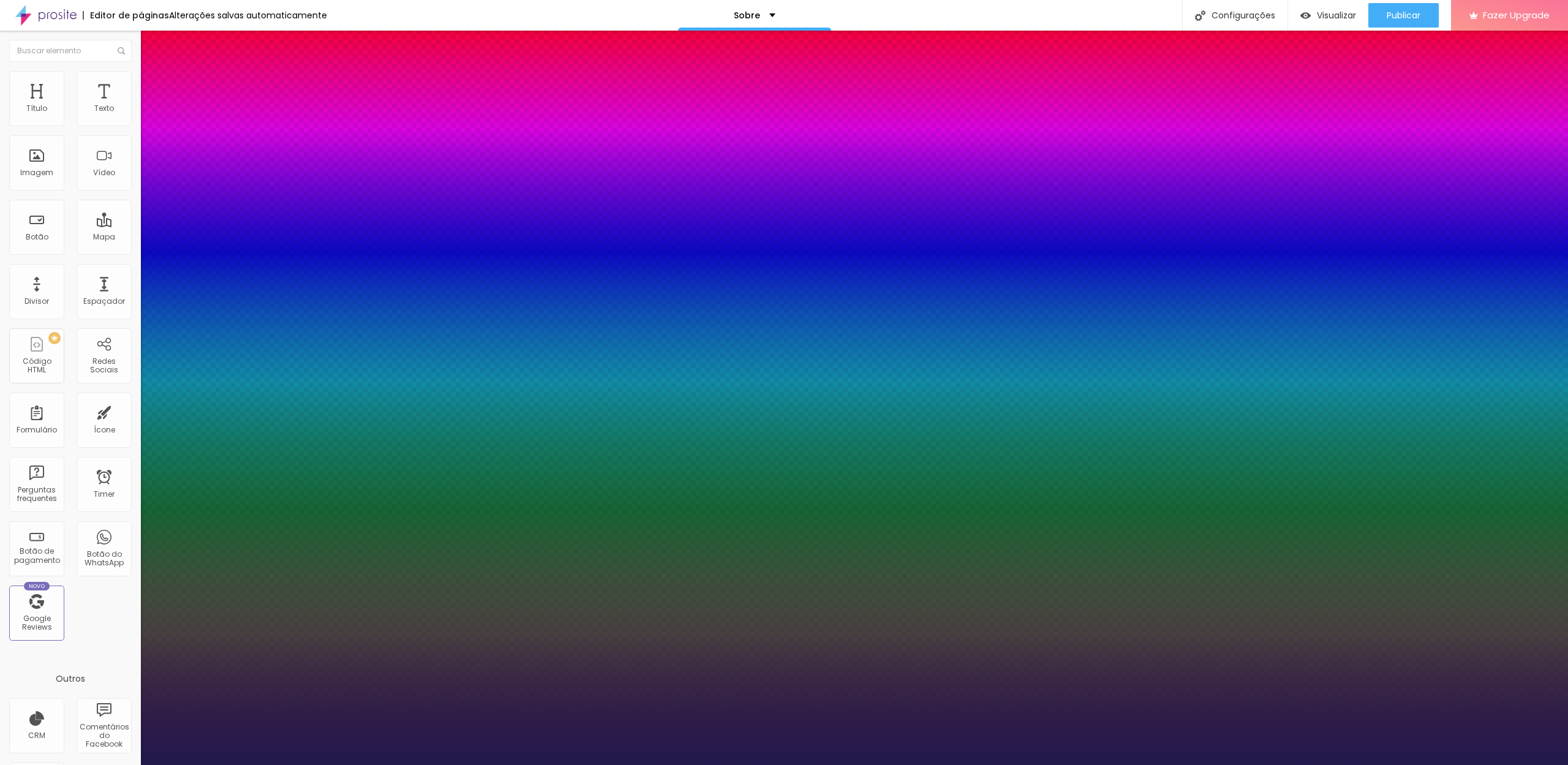
type input "1"
click at [364, 765] on div at bounding box center [784, 765] width 1568 height 0
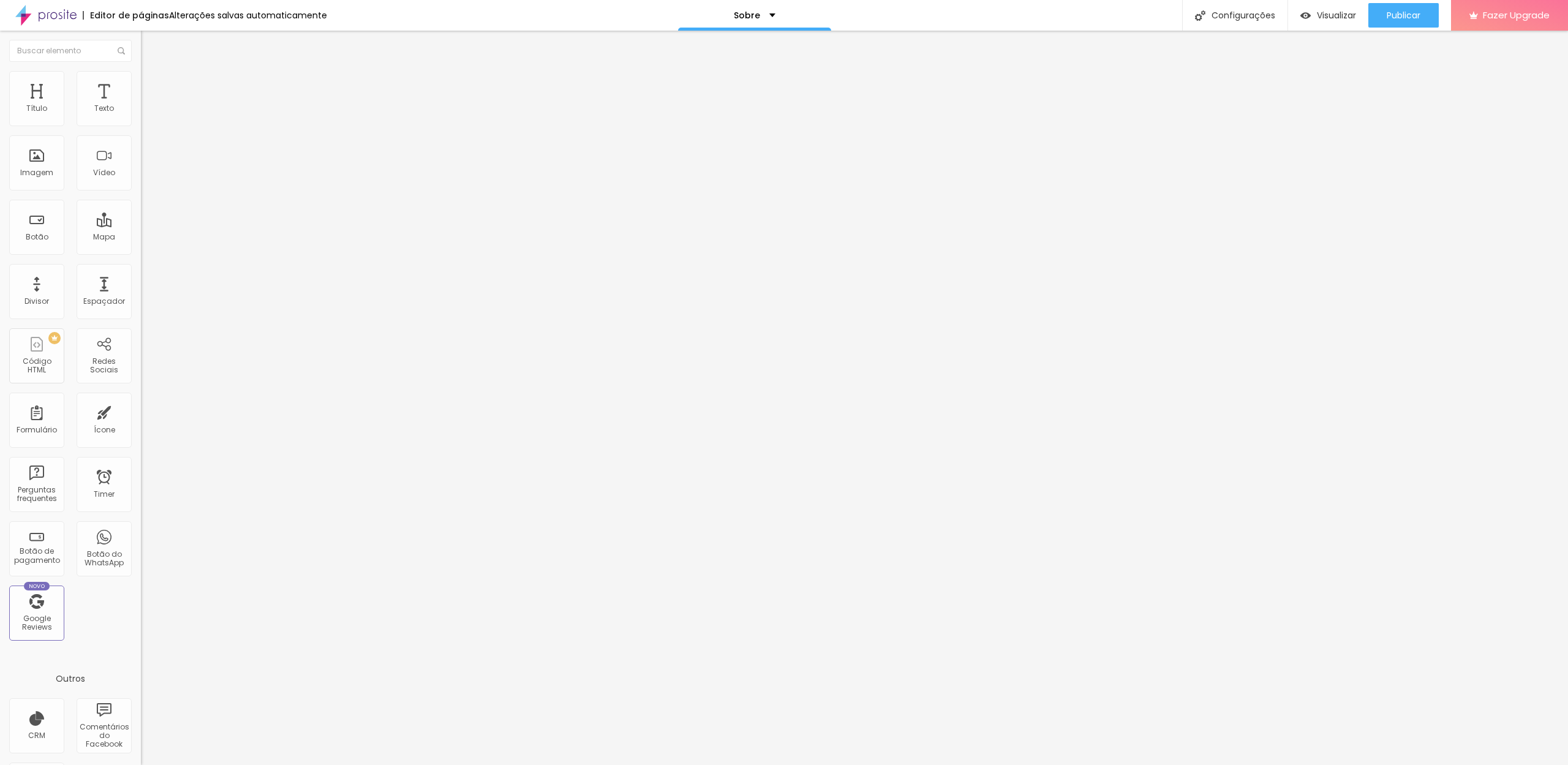
click at [141, 83] on li "Avançado" at bounding box center [211, 89] width 141 height 12
click at [141, 238] on div at bounding box center [211, 243] width 141 height 11
type input "48"
type input "47"
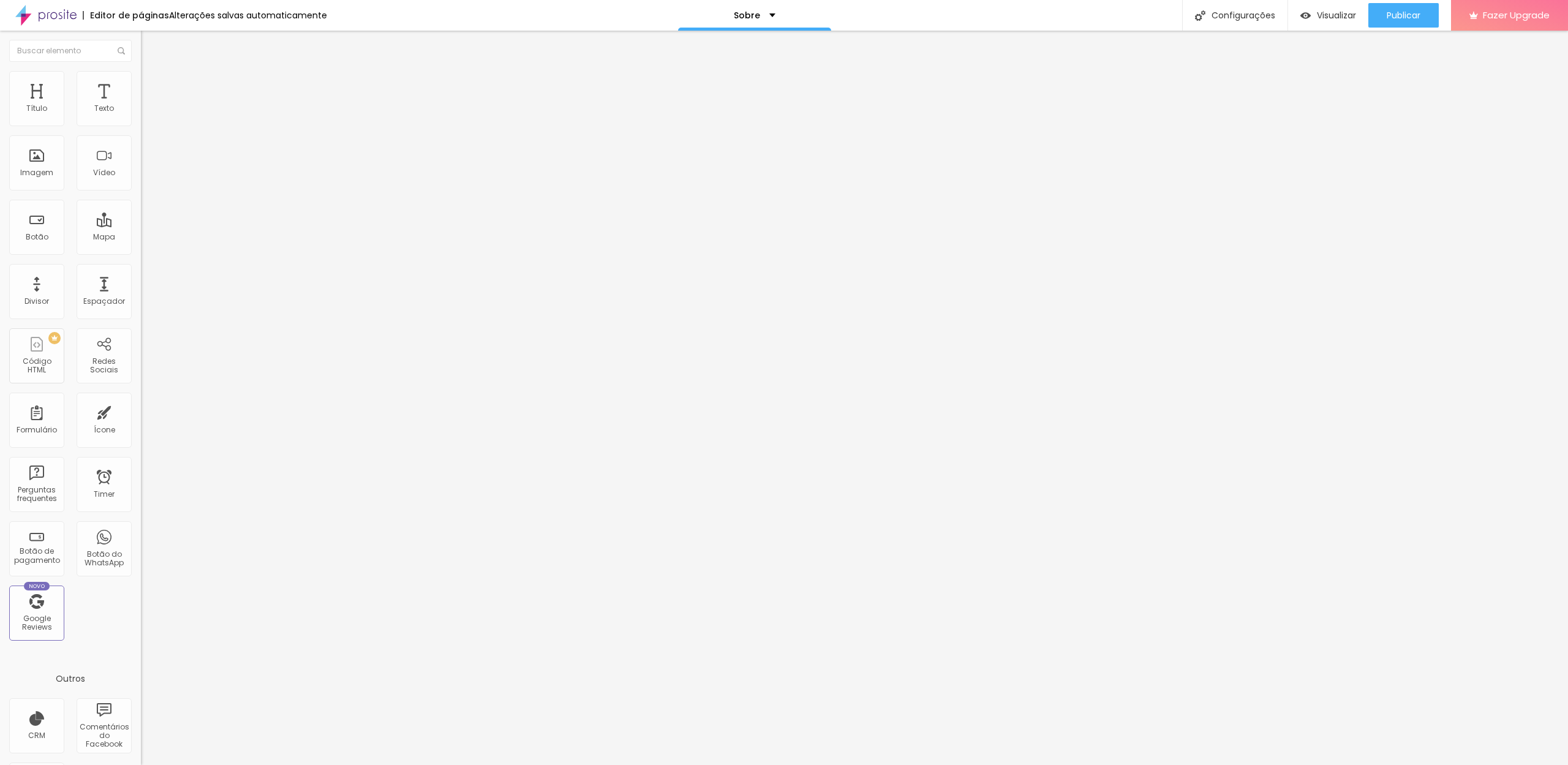
type input "47"
type input "45"
type input "44"
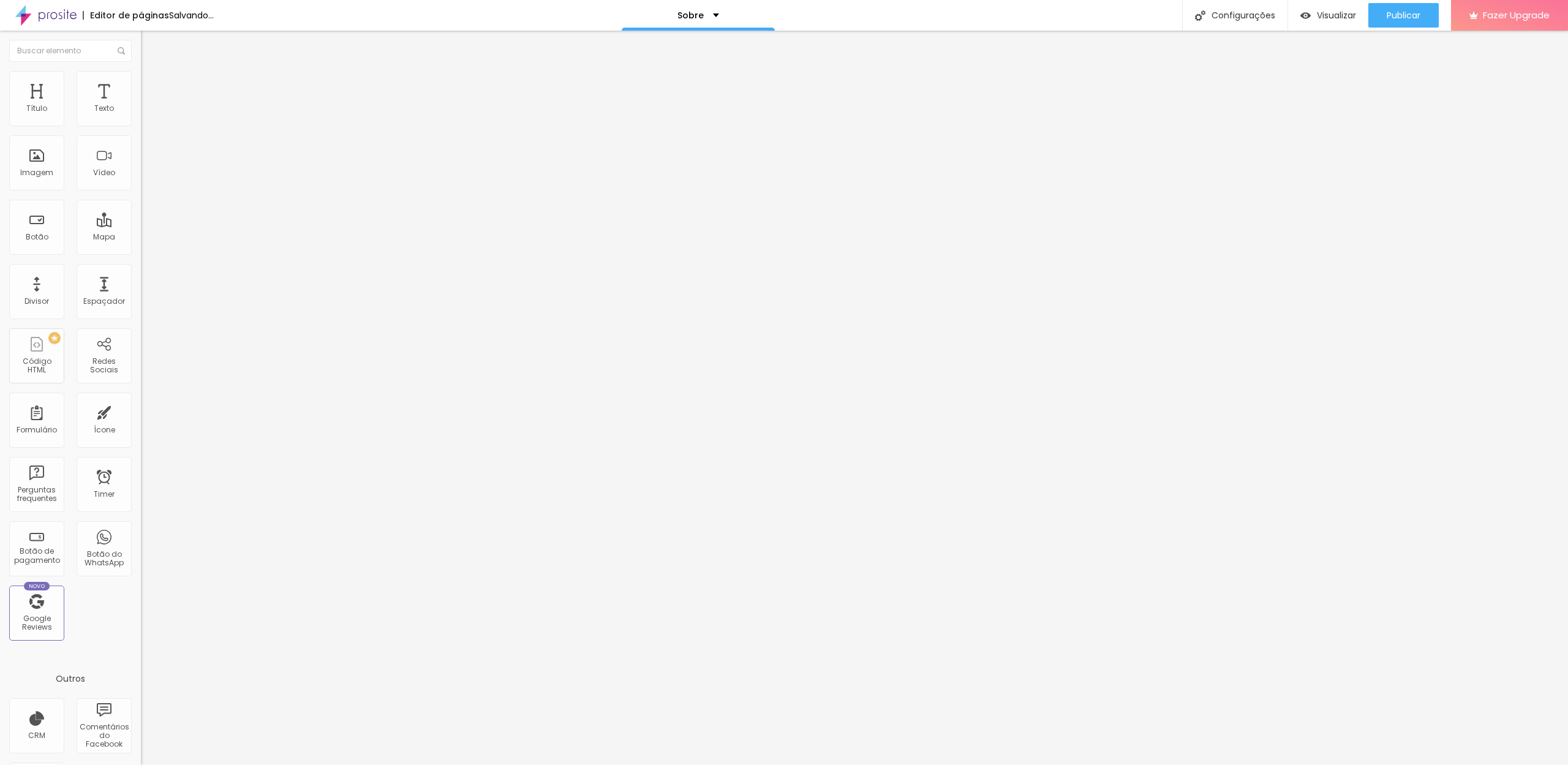
type input "43"
type input "42"
type input "41"
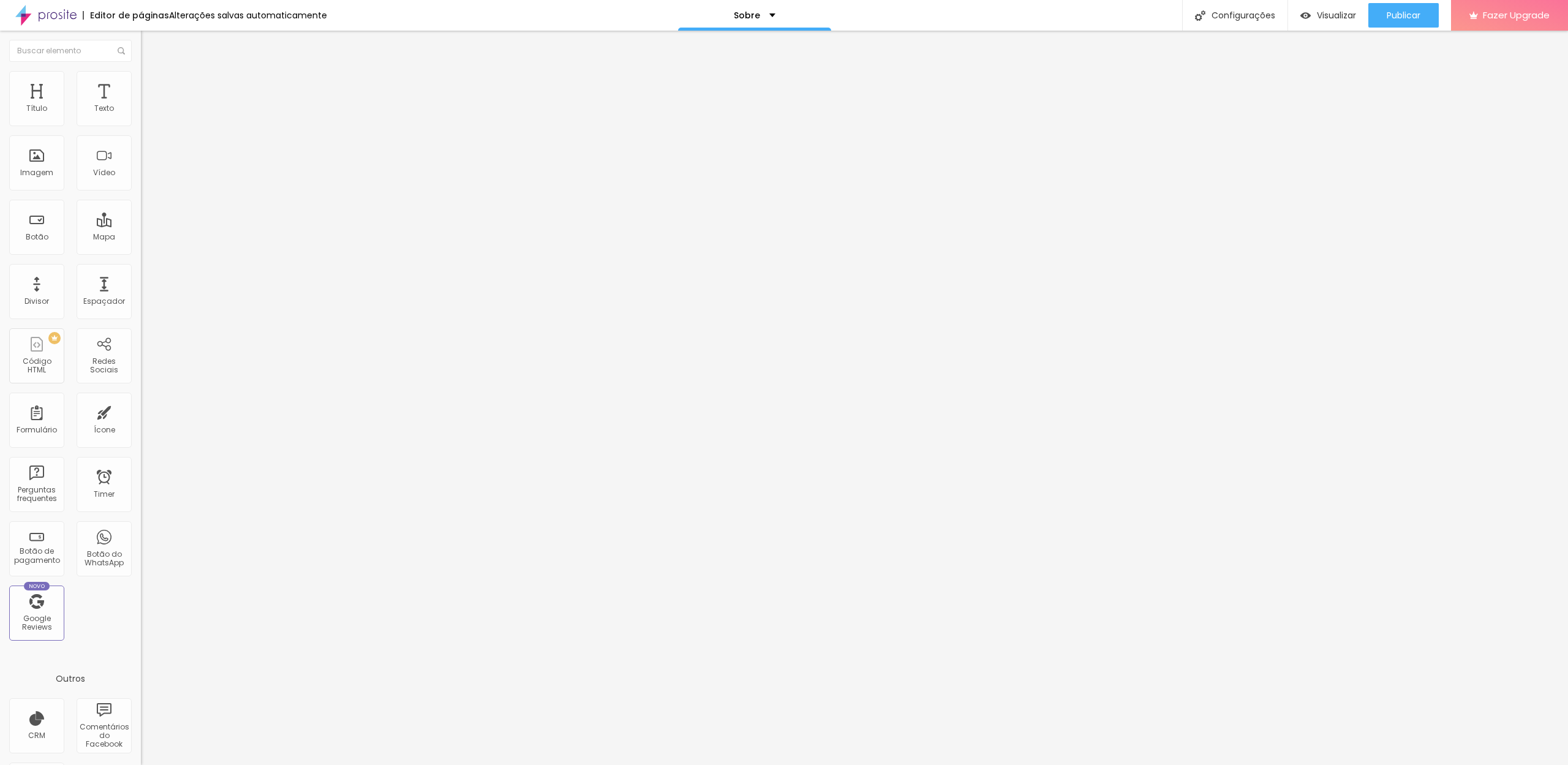
type input "41"
type input "40"
click at [141, 238] on input "range" at bounding box center [180, 242] width 79 height 10
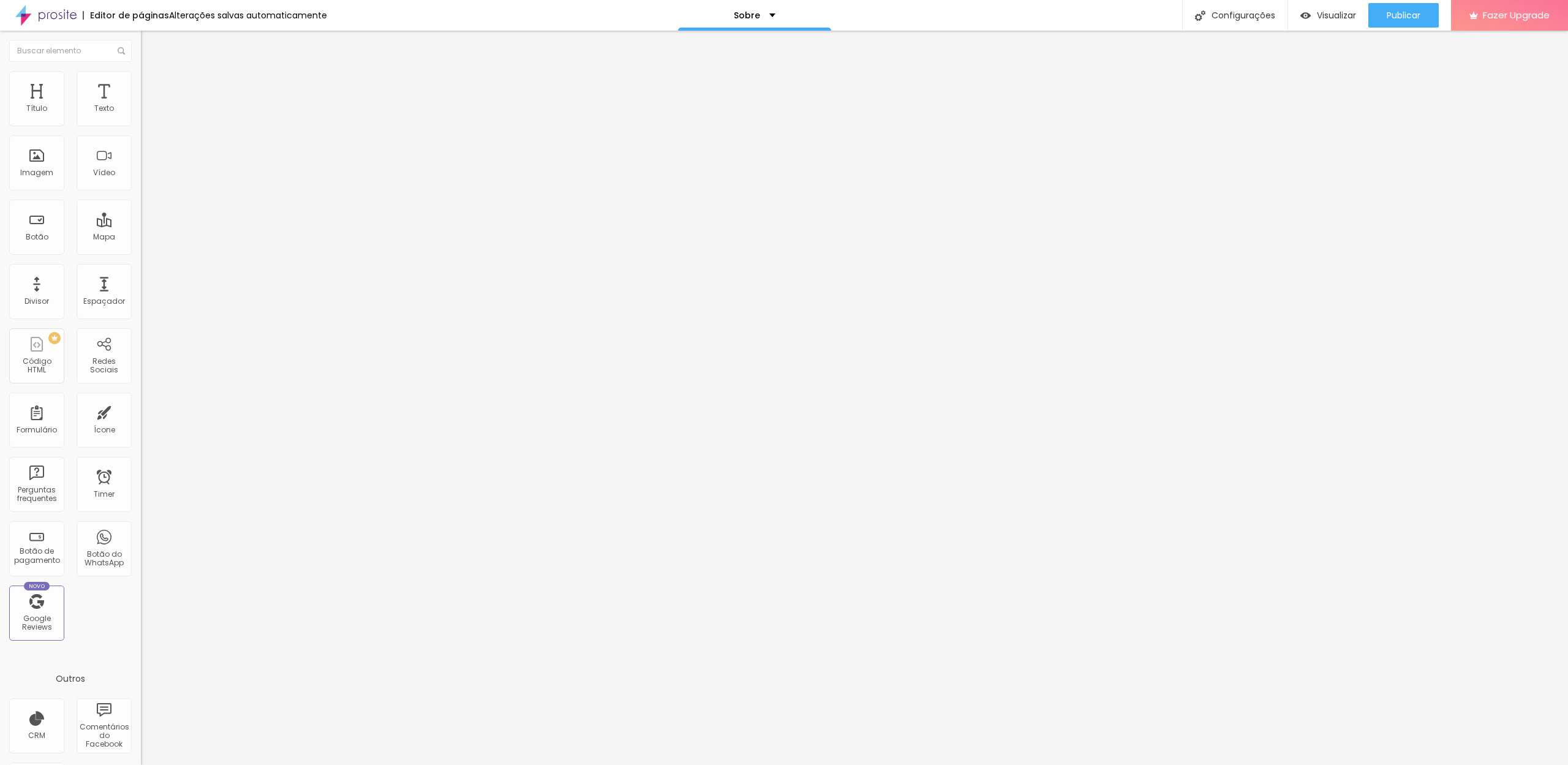
click at [141, 80] on ul "Conteúdo Estilo Avançado" at bounding box center [211, 78] width 141 height 37
click at [141, 83] on img at bounding box center [146, 89] width 11 height 11
click at [141, 411] on div at bounding box center [211, 417] width 141 height 11
type input "40"
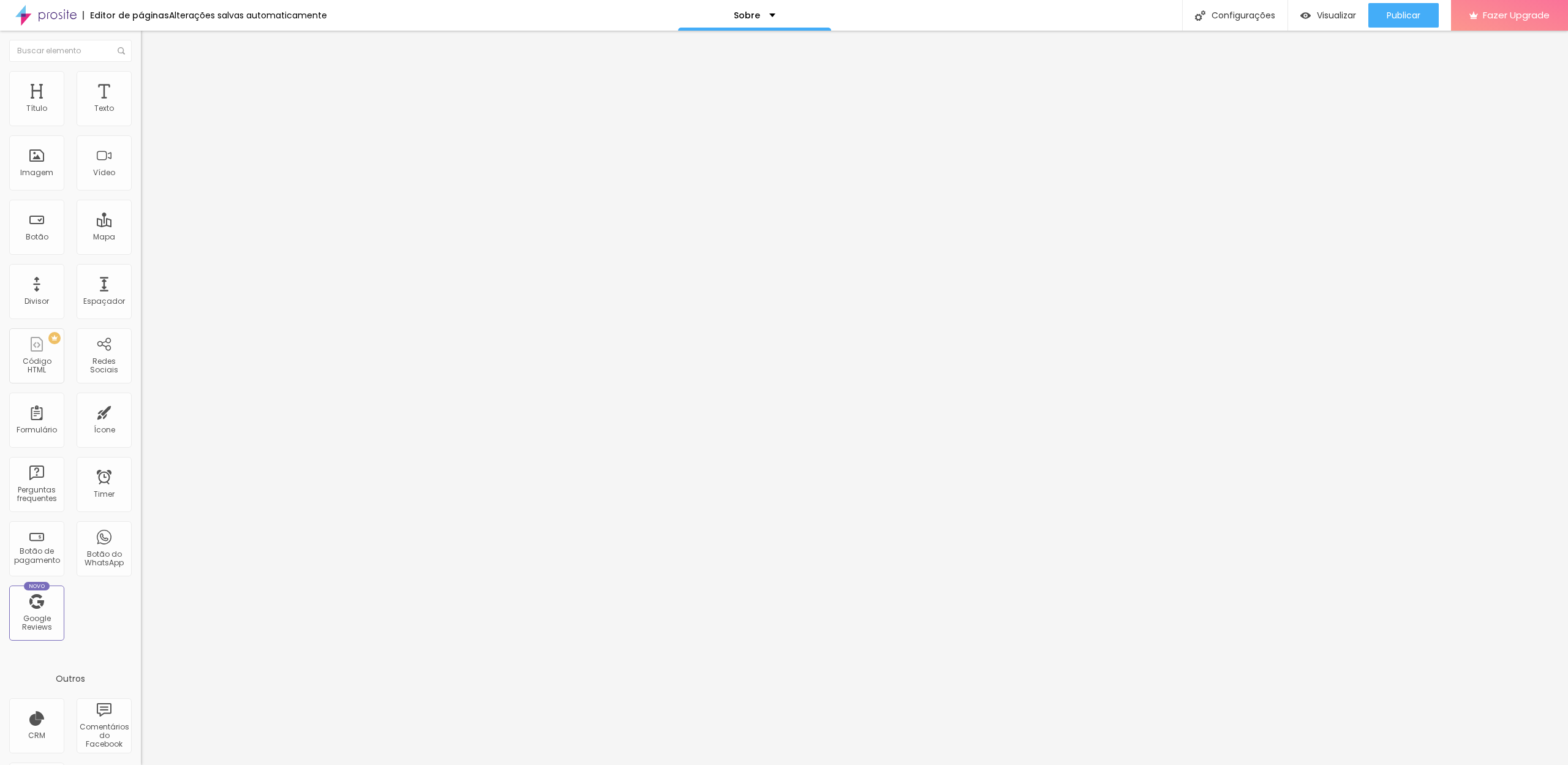
type input "39"
type input "40"
type input "41"
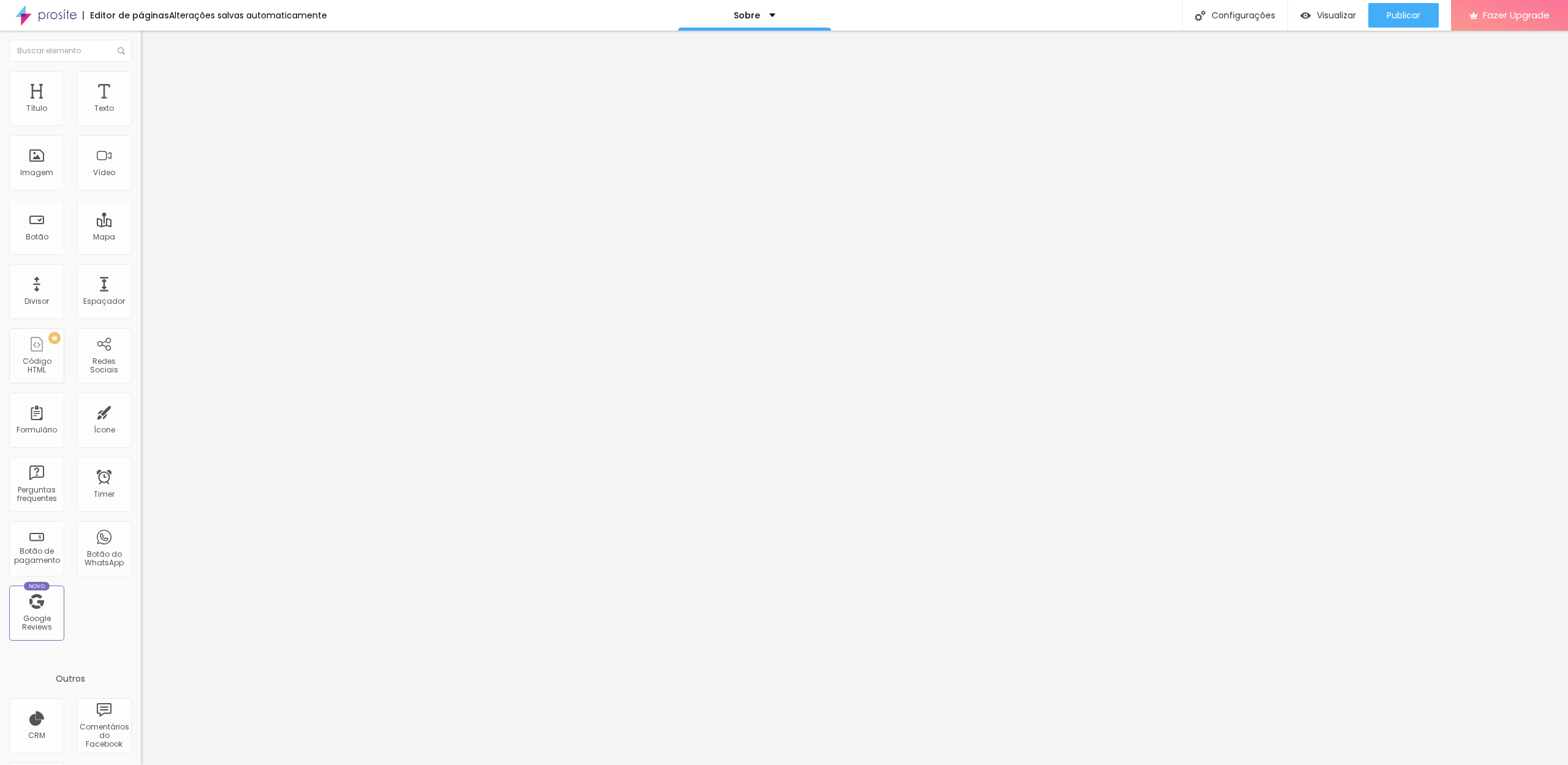
type input "41"
type input "40"
type input "39"
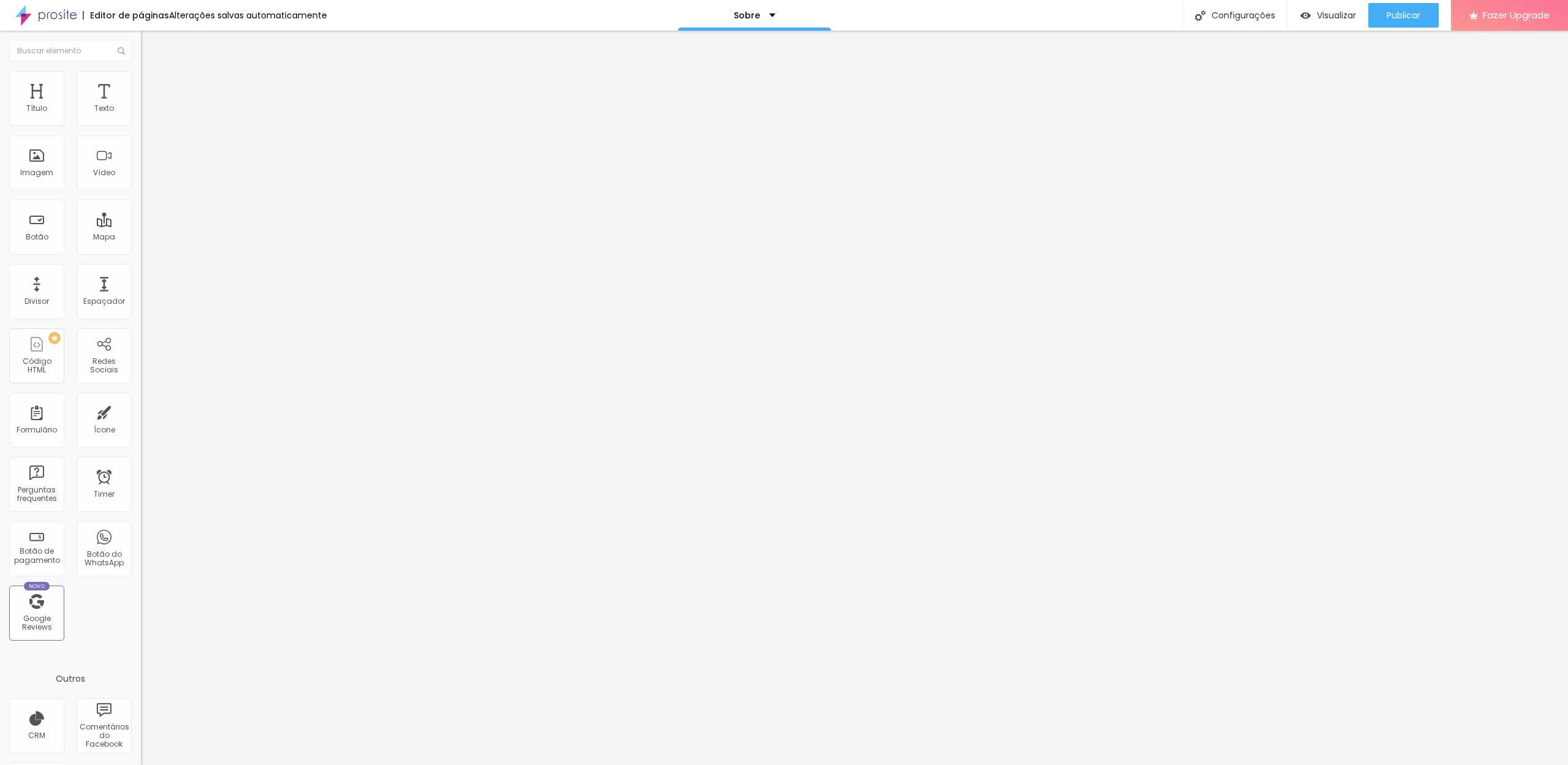
type input "40"
click at [141, 411] on input "range" at bounding box center [180, 416] width 79 height 10
click at [1399, 19] on span "Publicar" at bounding box center [1403, 15] width 34 height 10
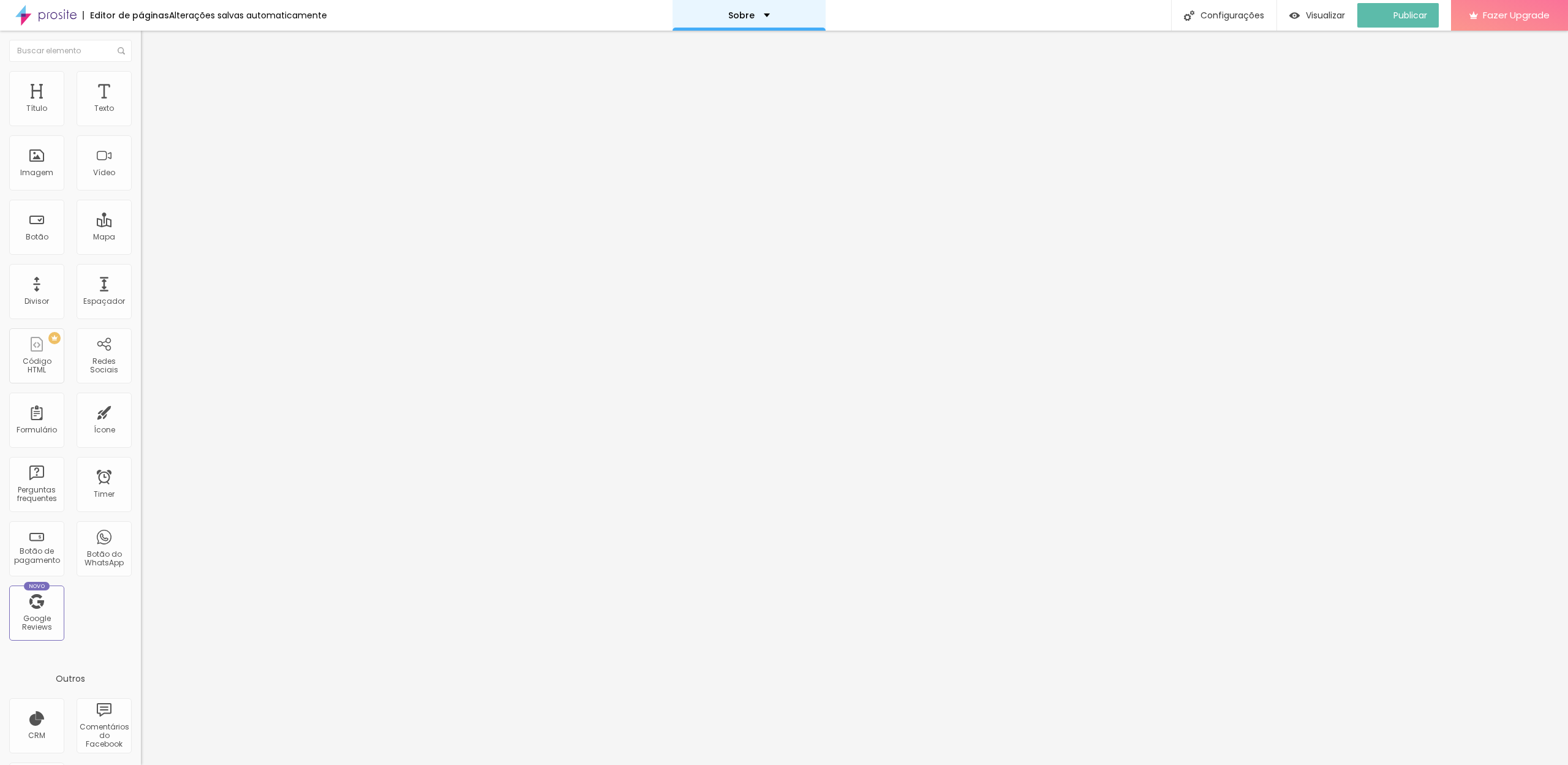
click at [778, 18] on div "Sobre" at bounding box center [749, 15] width 153 height 30
click at [712, 72] on link "Contacto" at bounding box center [690, 66] width 46 height 13
click at [141, 83] on img at bounding box center [146, 89] width 11 height 11
click at [141, 93] on img at bounding box center [146, 98] width 11 height 11
type input "8"
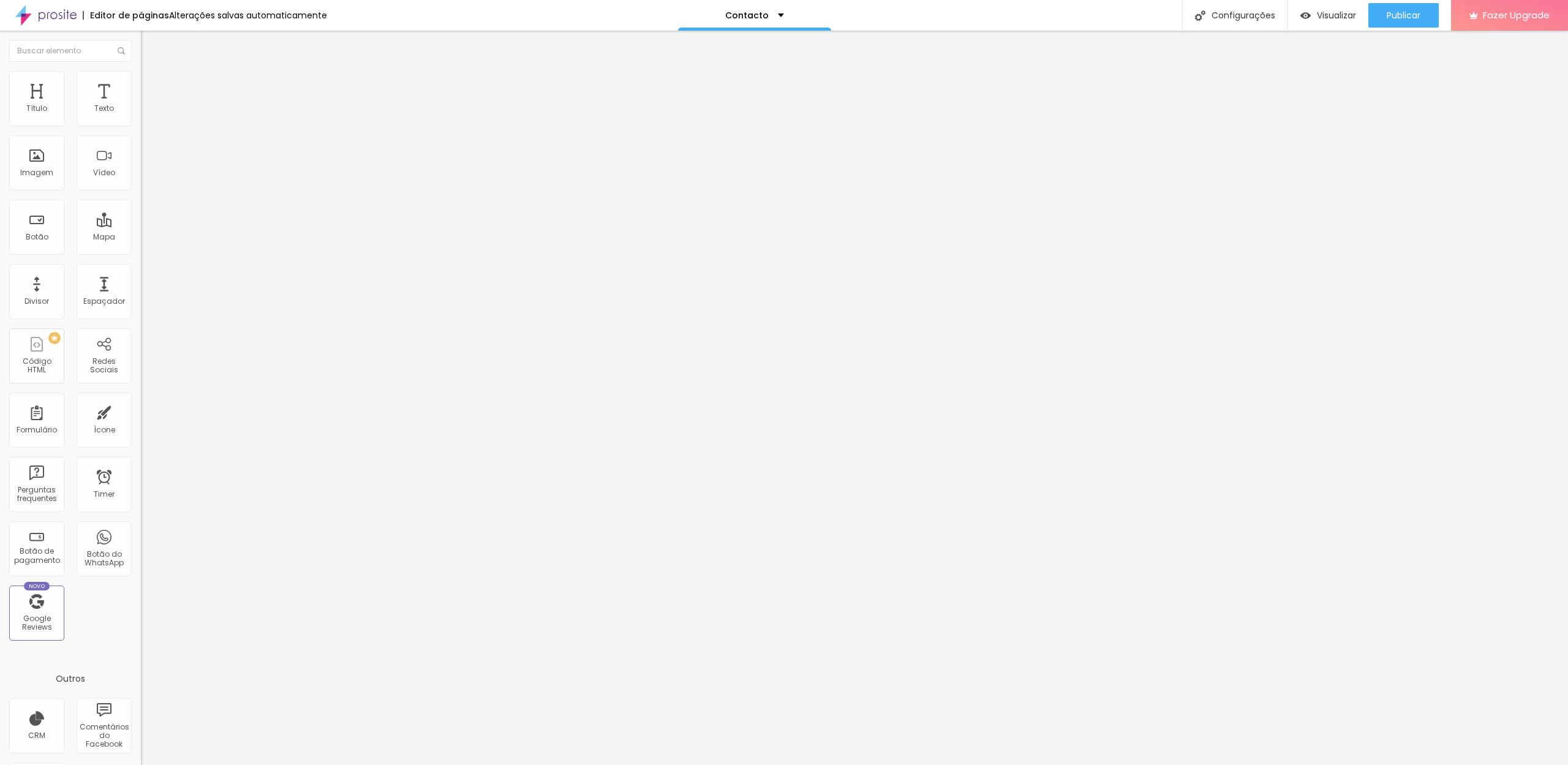
type input "8"
type input "9"
type input "10"
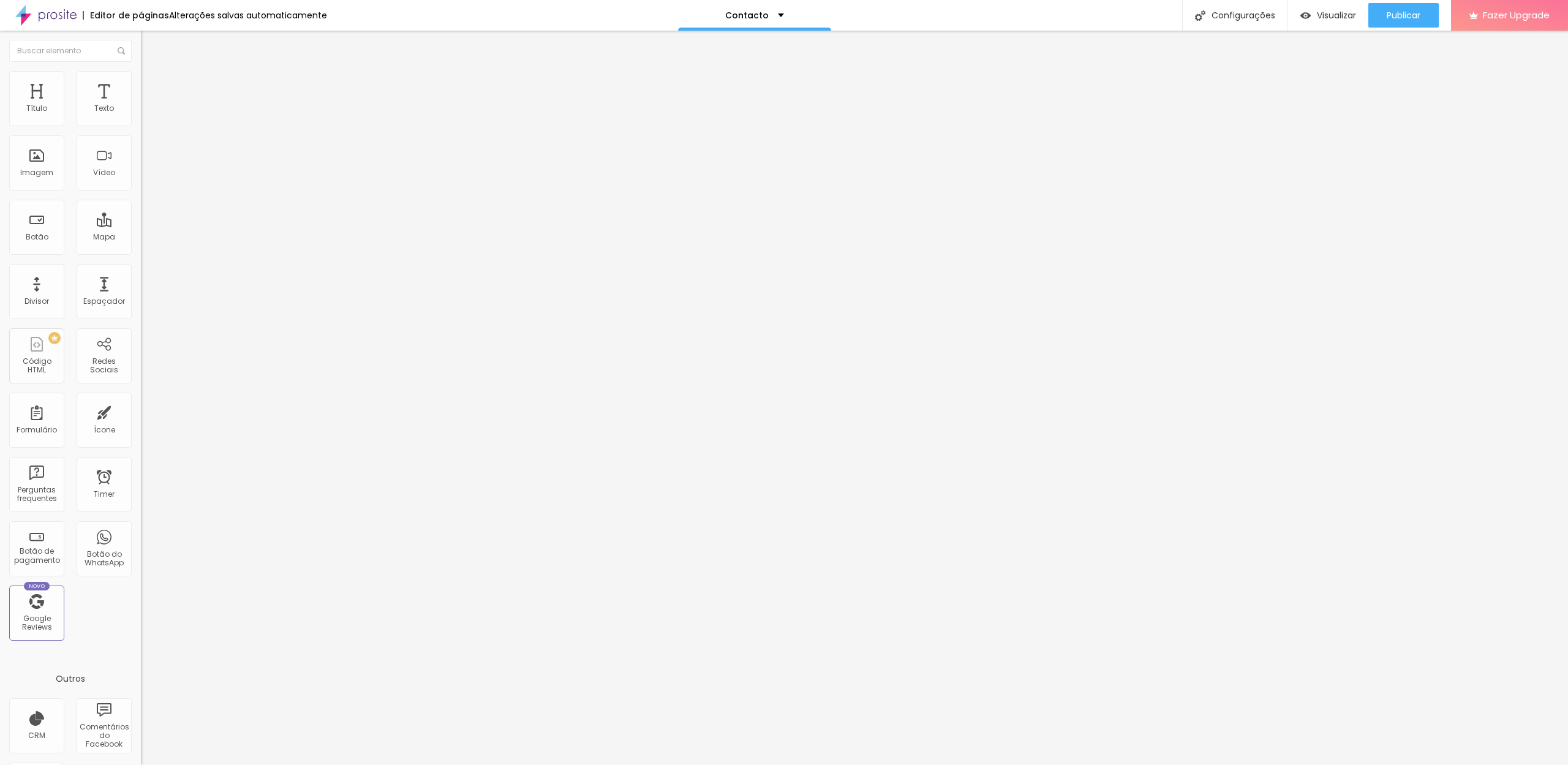
type input "11"
type input "12"
type input "13"
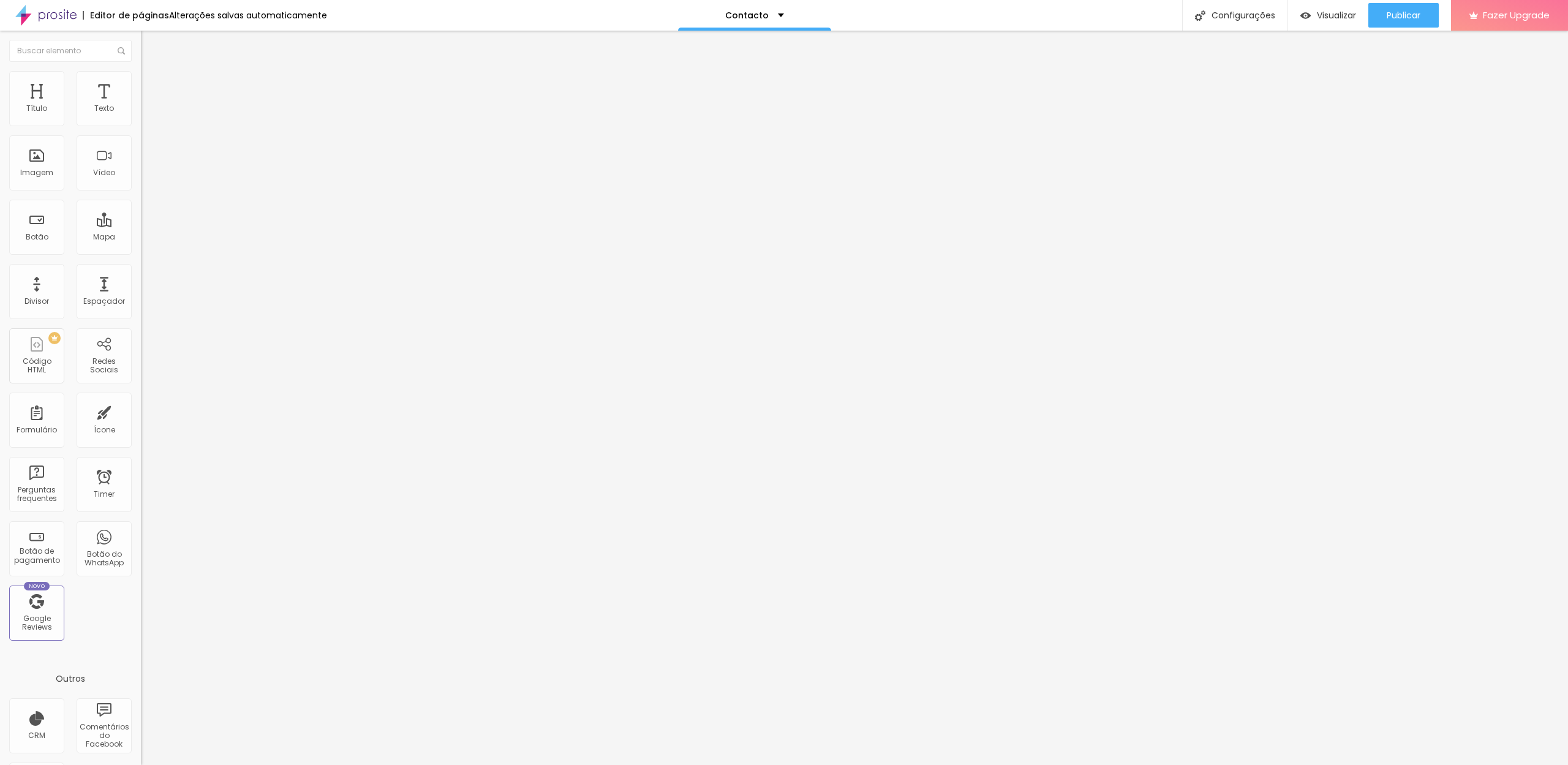
type input "13"
type input "14"
type input "15"
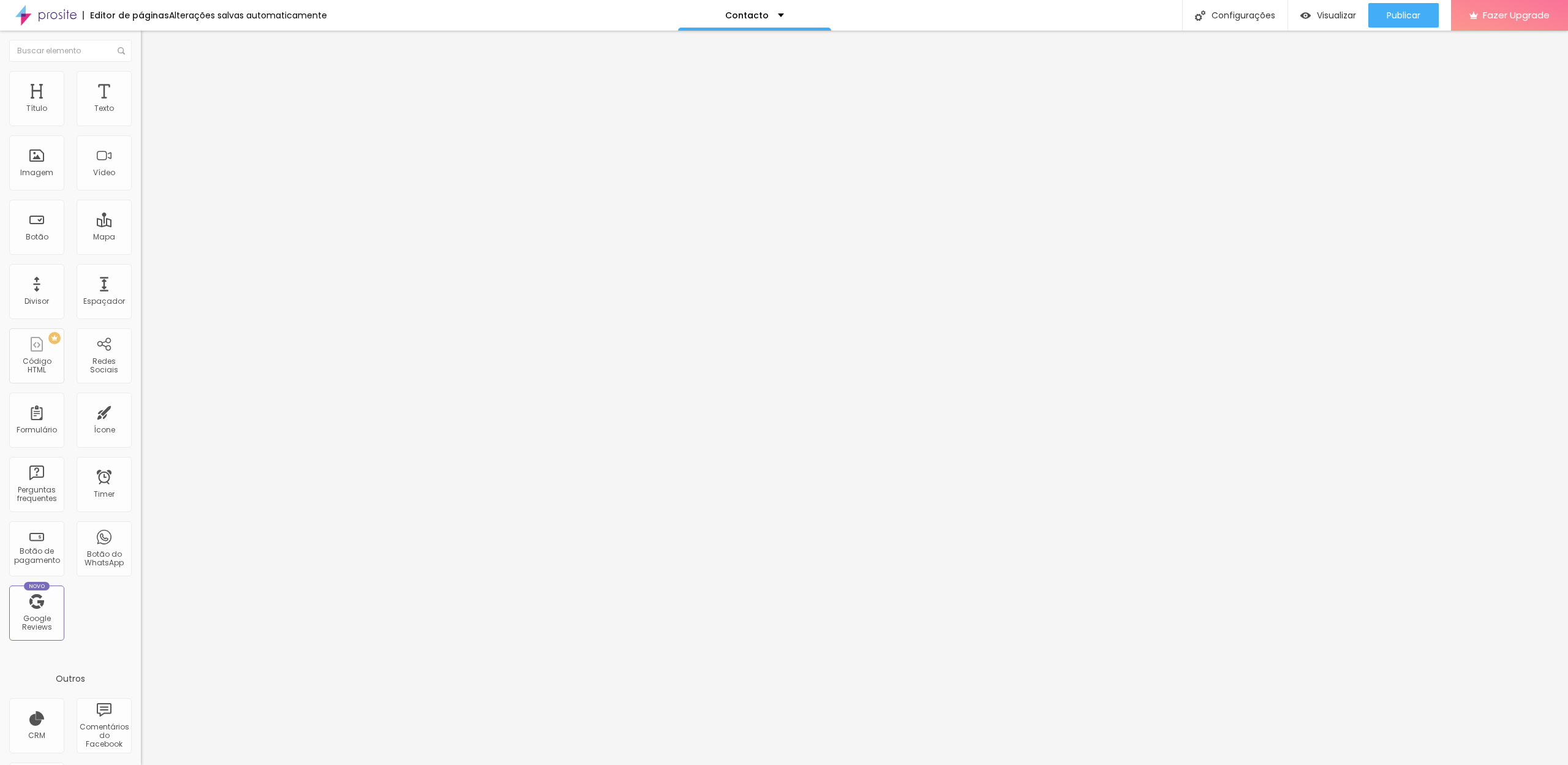
type input "16"
type input "17"
type input "19"
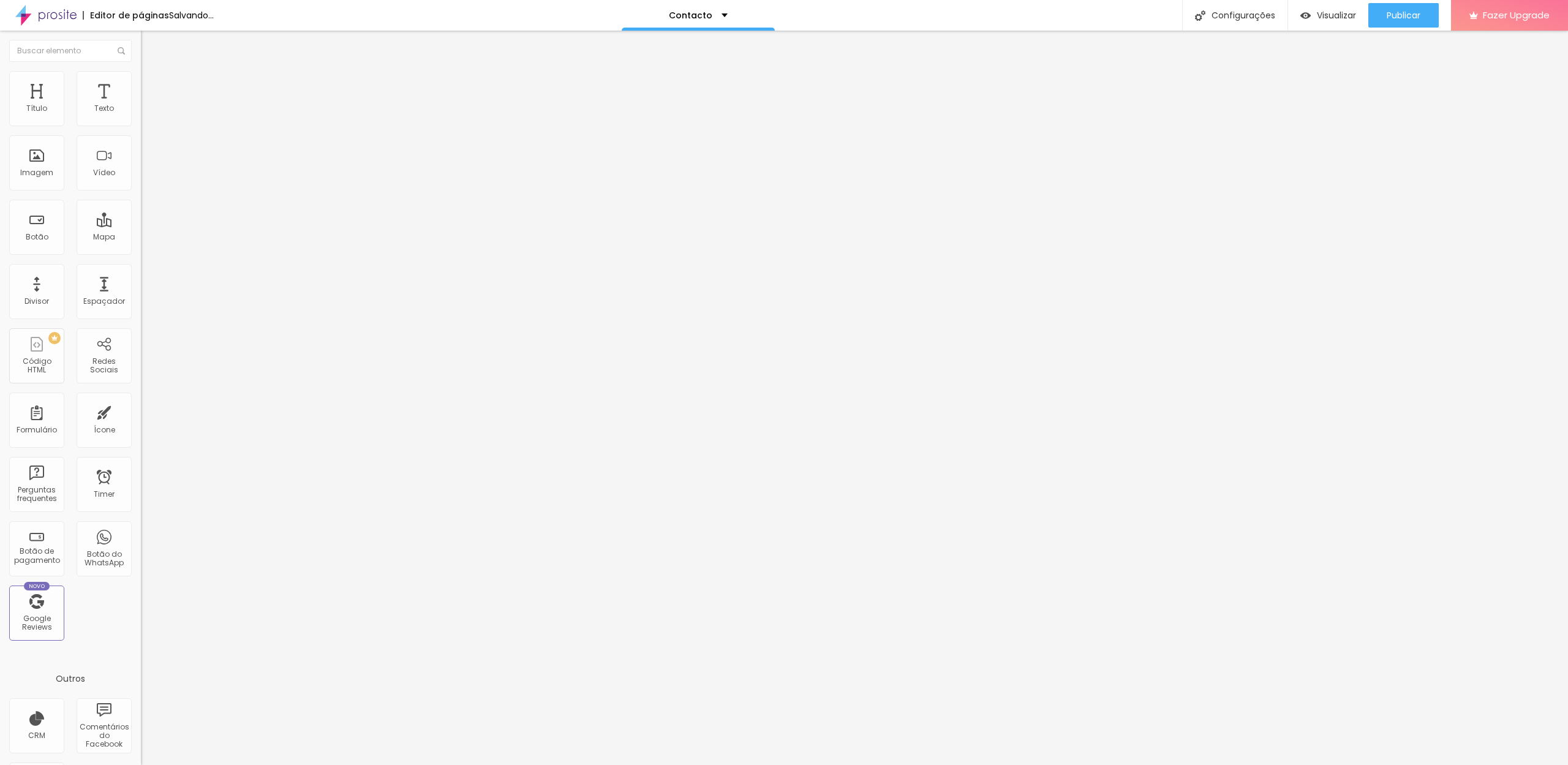
type input "19"
type input "20"
type input "24"
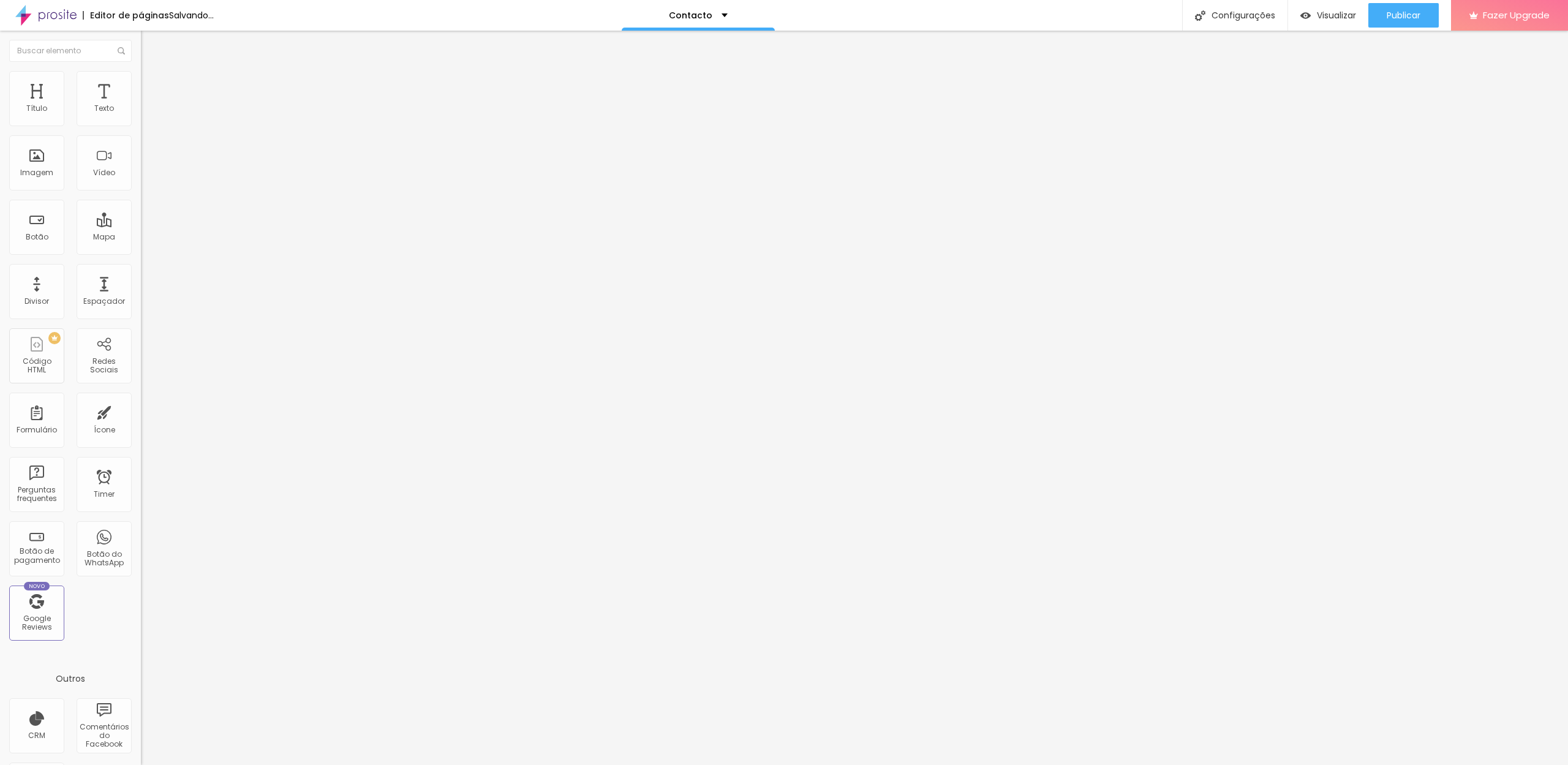
type input "28"
type input "31"
type input "36"
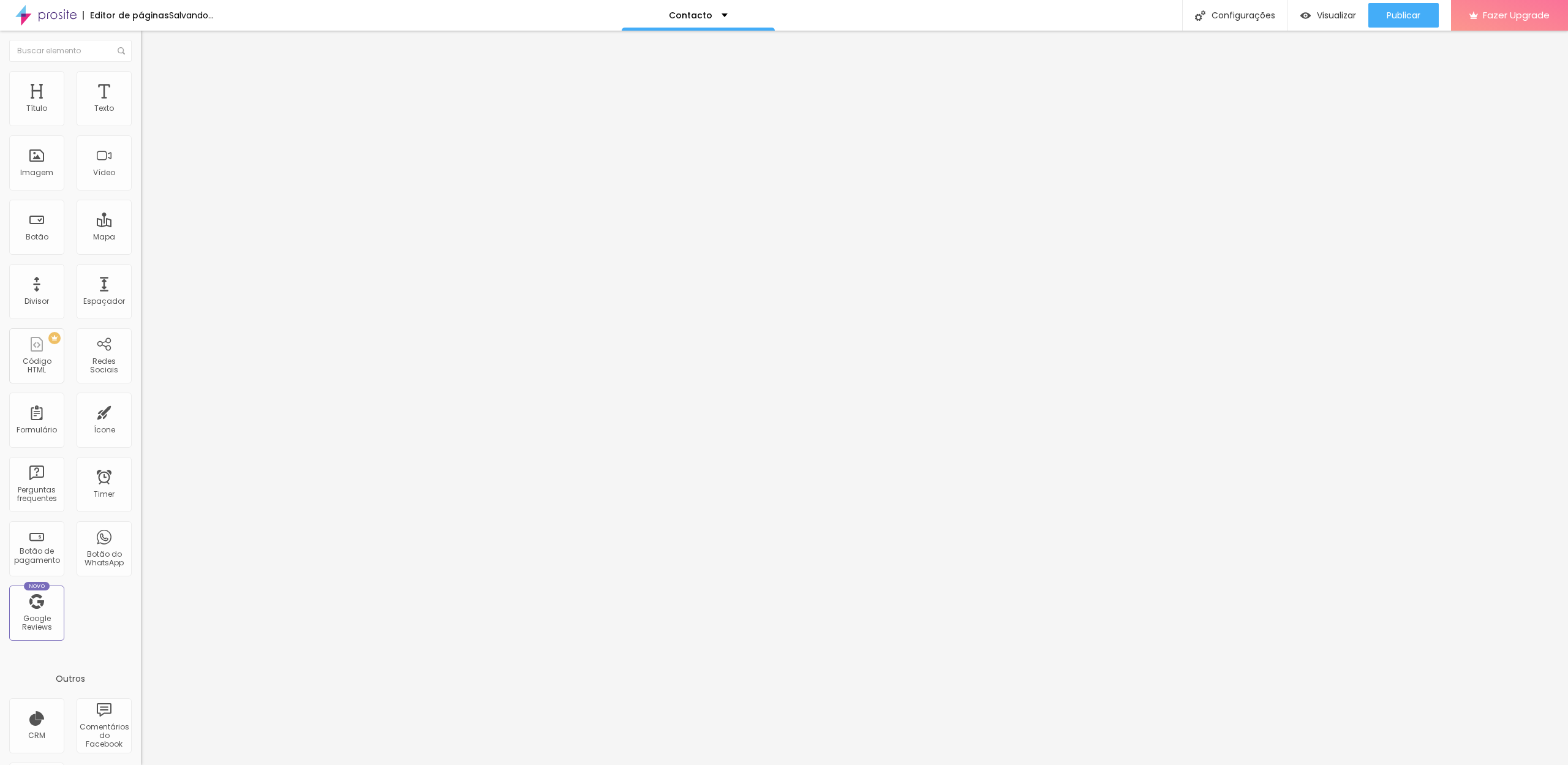
type input "36"
type input "41"
type input "47"
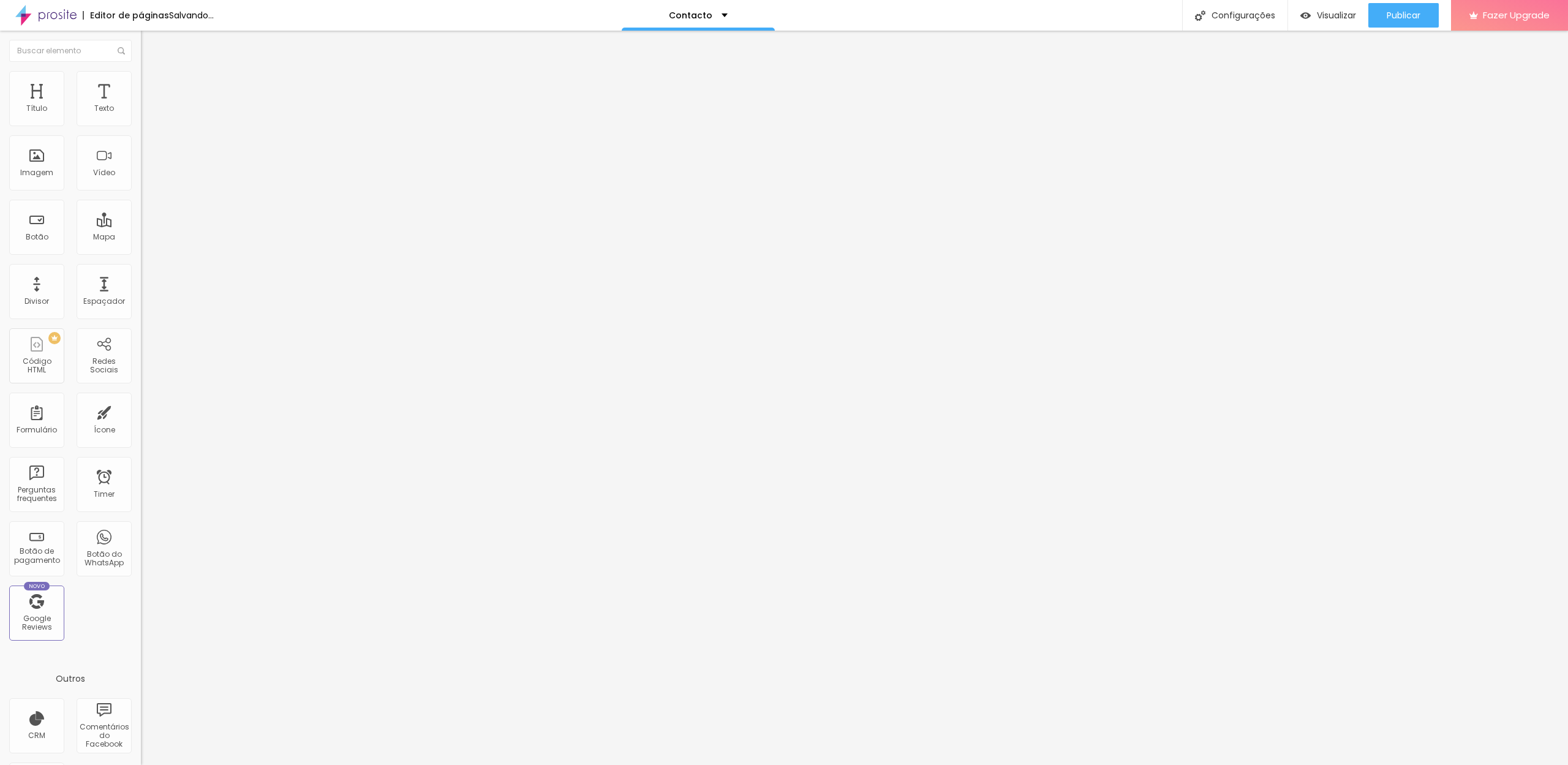
type input "49"
type input "48"
type input "47"
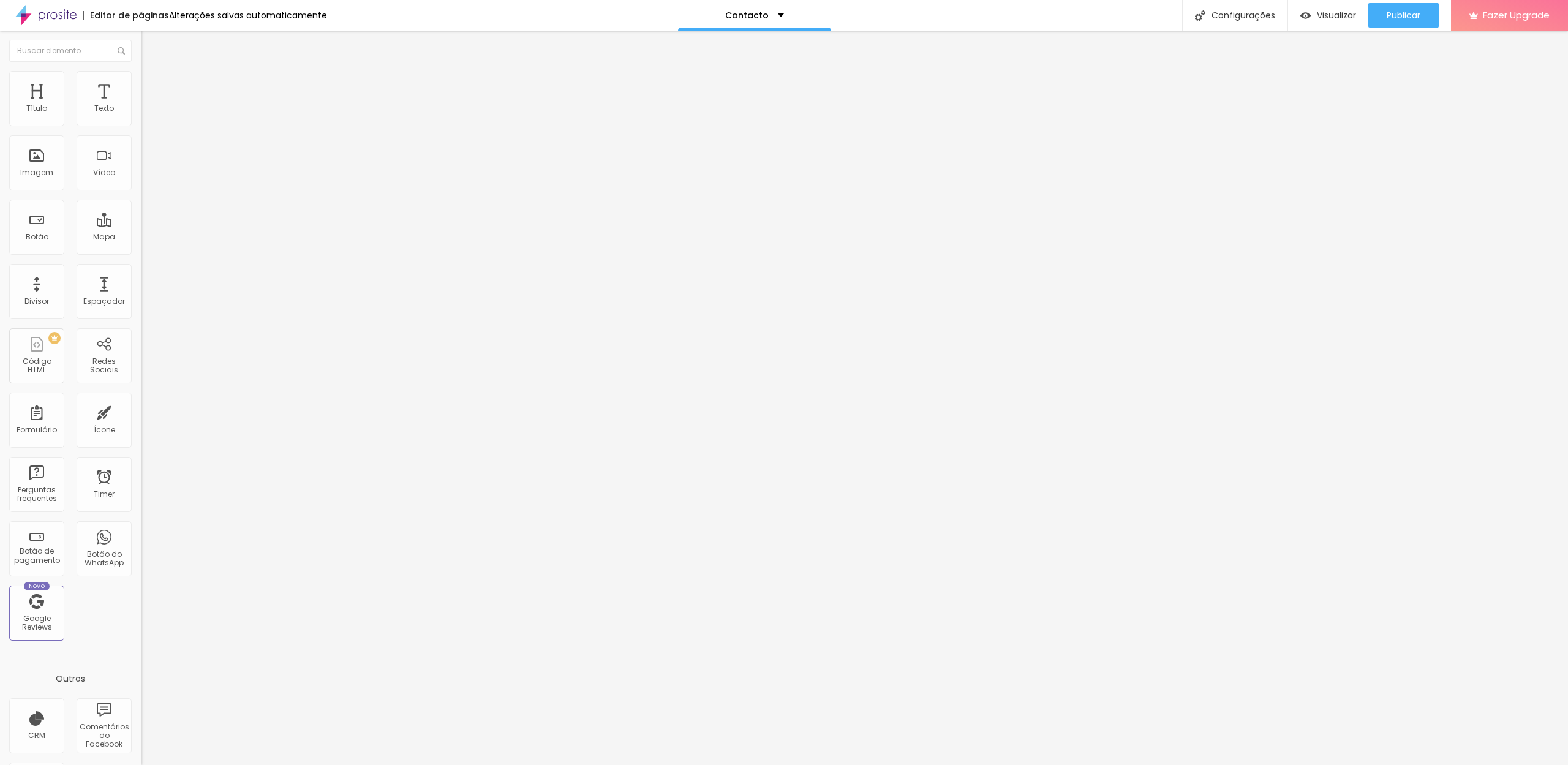
type input "47"
type input "46"
type input "45"
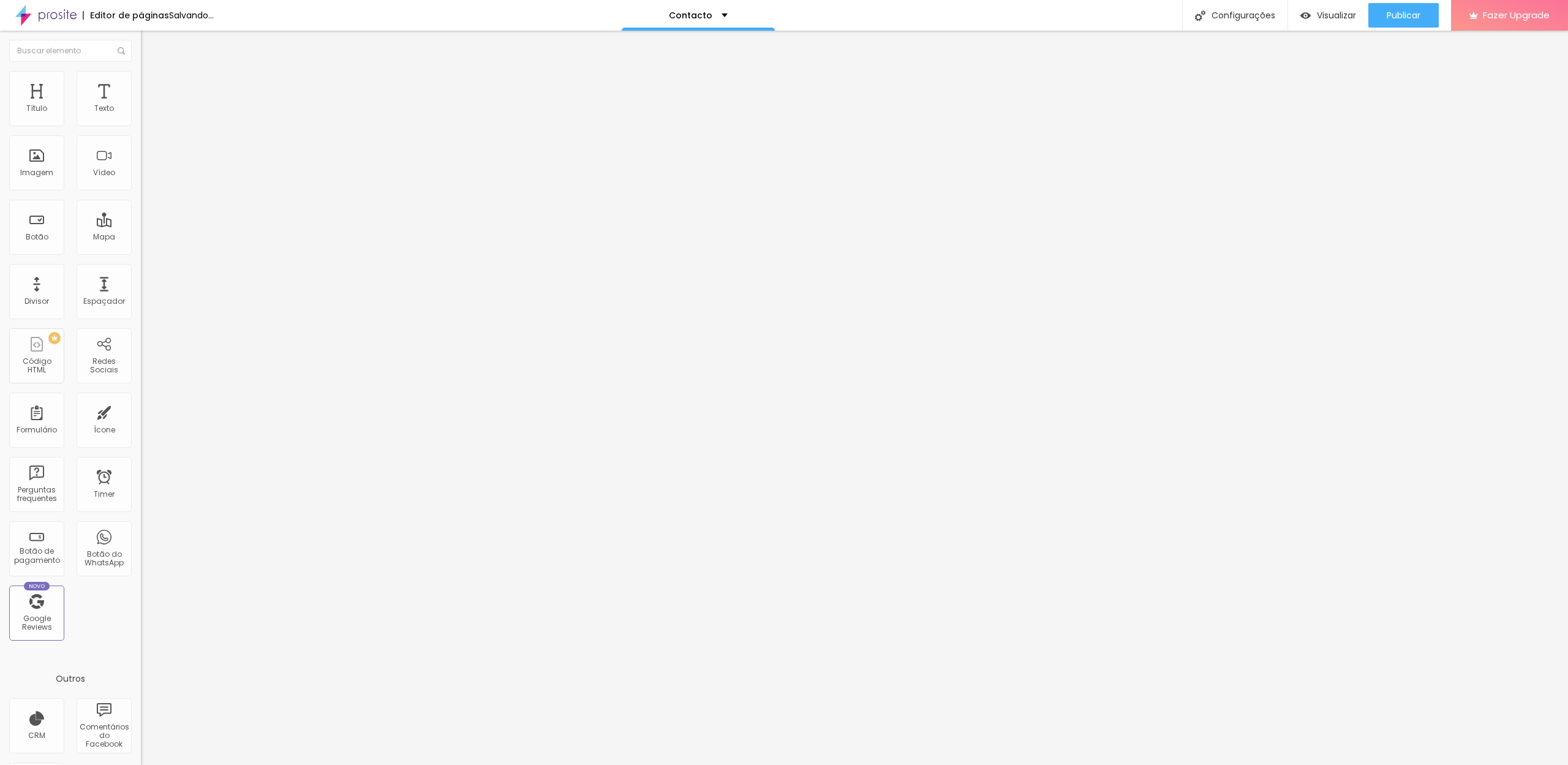
type input "46"
type input "47"
type input "48"
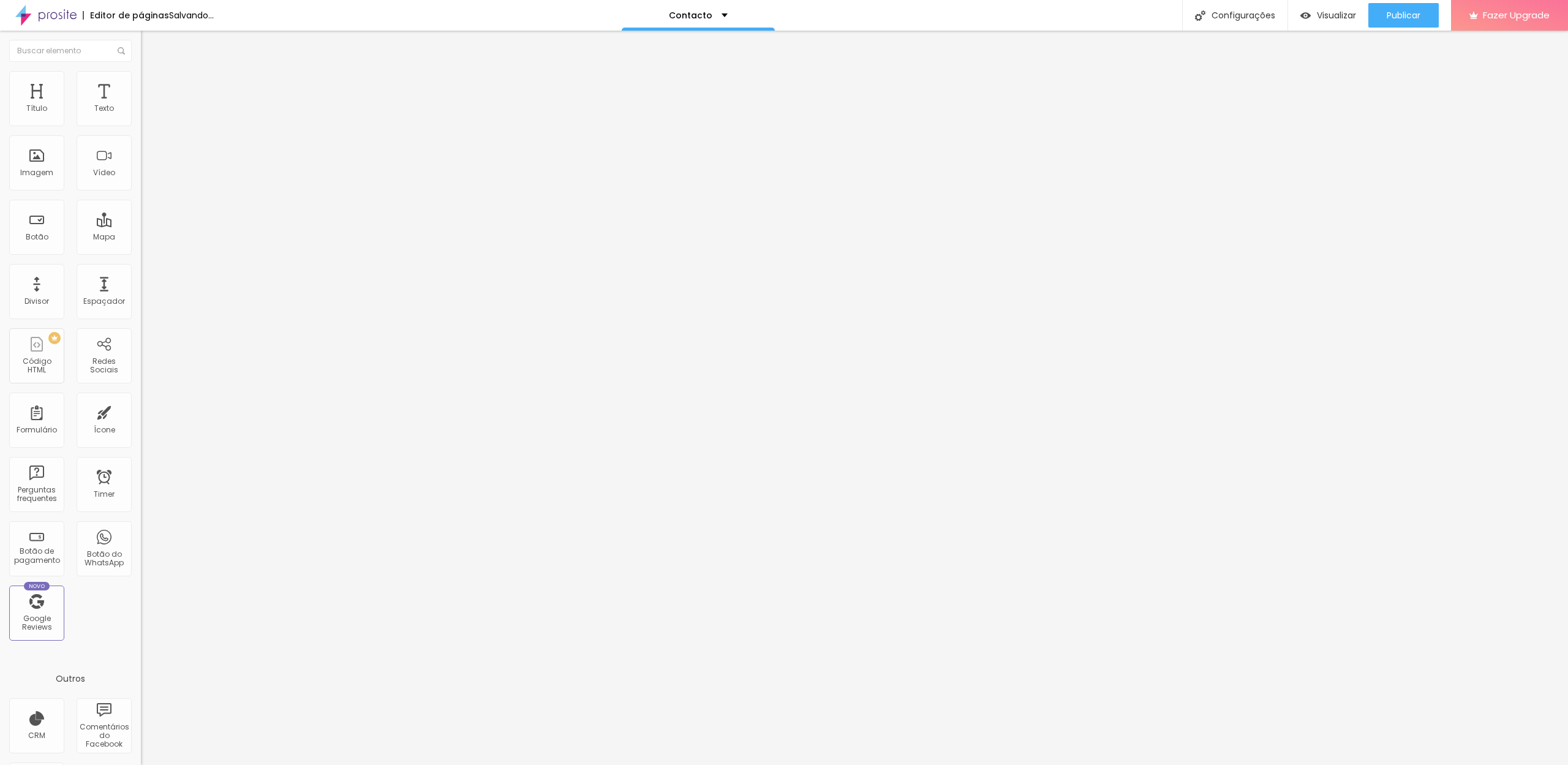
type input "48"
type input "49"
type input "50"
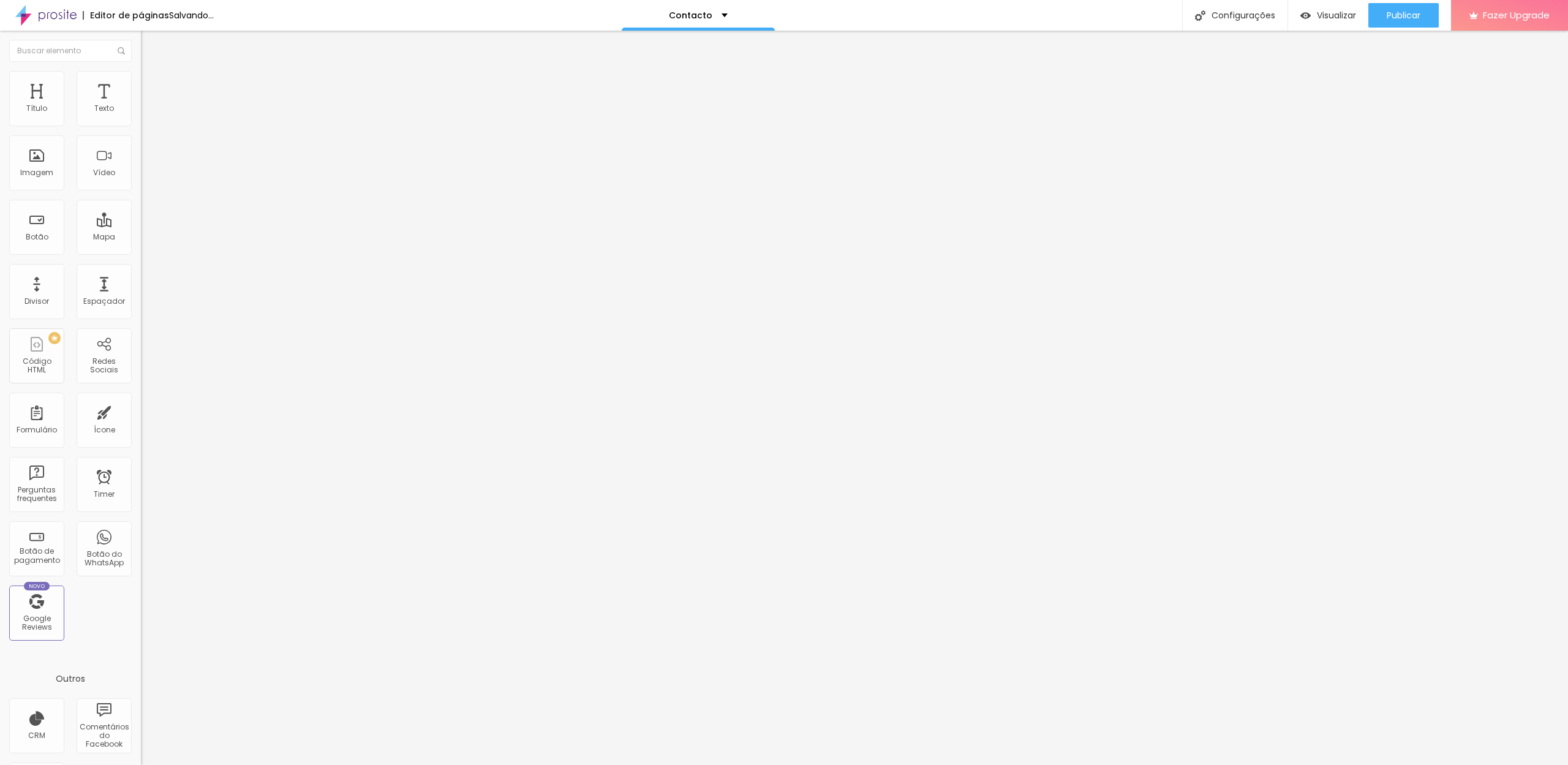
drag, startPoint x: 34, startPoint y: 156, endPoint x: 66, endPoint y: 158, distance: 32.1
type input "50"
click at [141, 421] on input "range" at bounding box center [180, 426] width 79 height 10
click at [141, 85] on img at bounding box center [146, 86] width 11 height 11
click at [141, 83] on img at bounding box center [146, 89] width 11 height 11
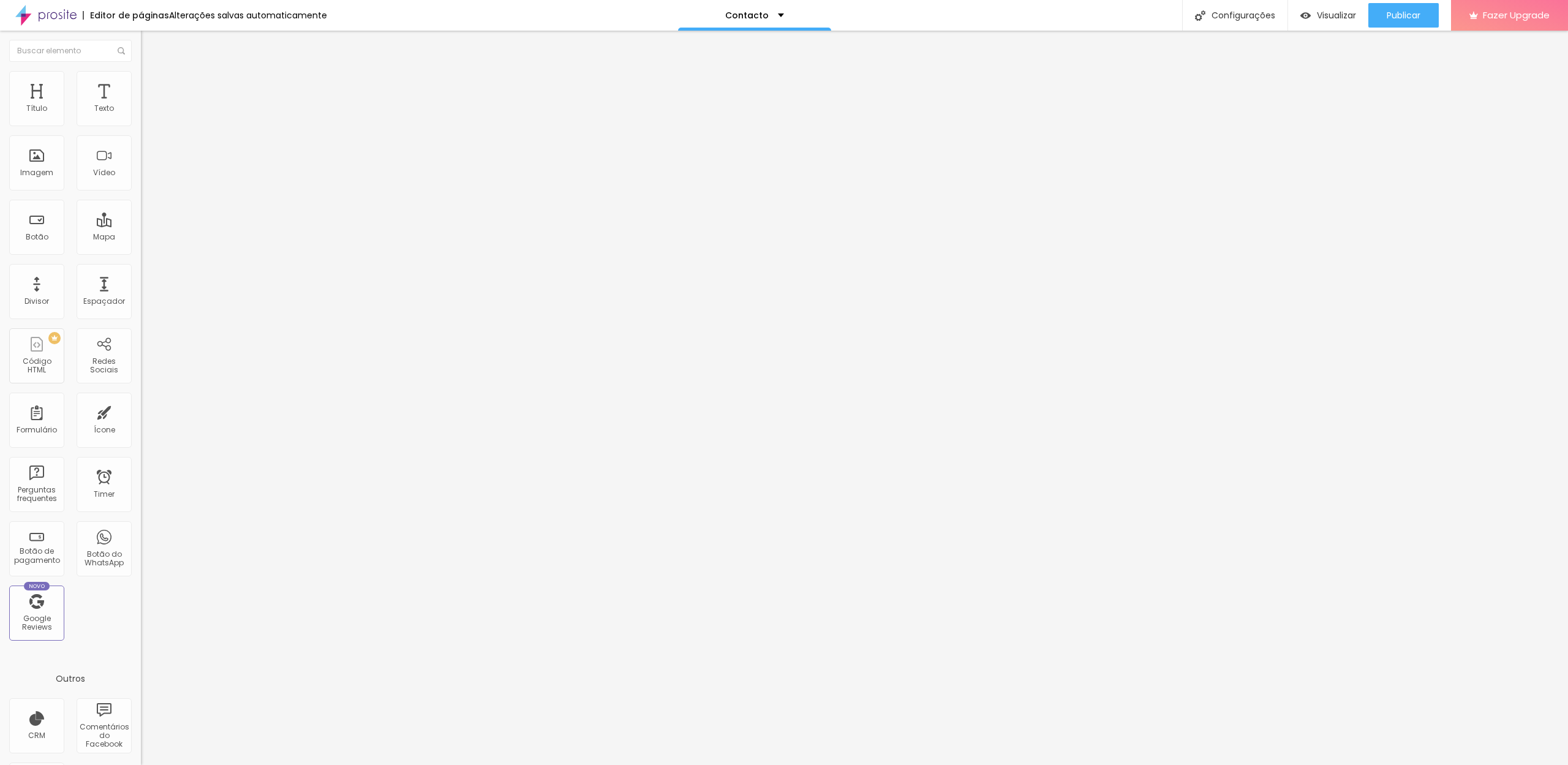
click at [141, 70] on img at bounding box center [146, 65] width 11 height 11
click at [141, 46] on button "Editar Seção" at bounding box center [211, 44] width 141 height 28
type input "38"
type input "10"
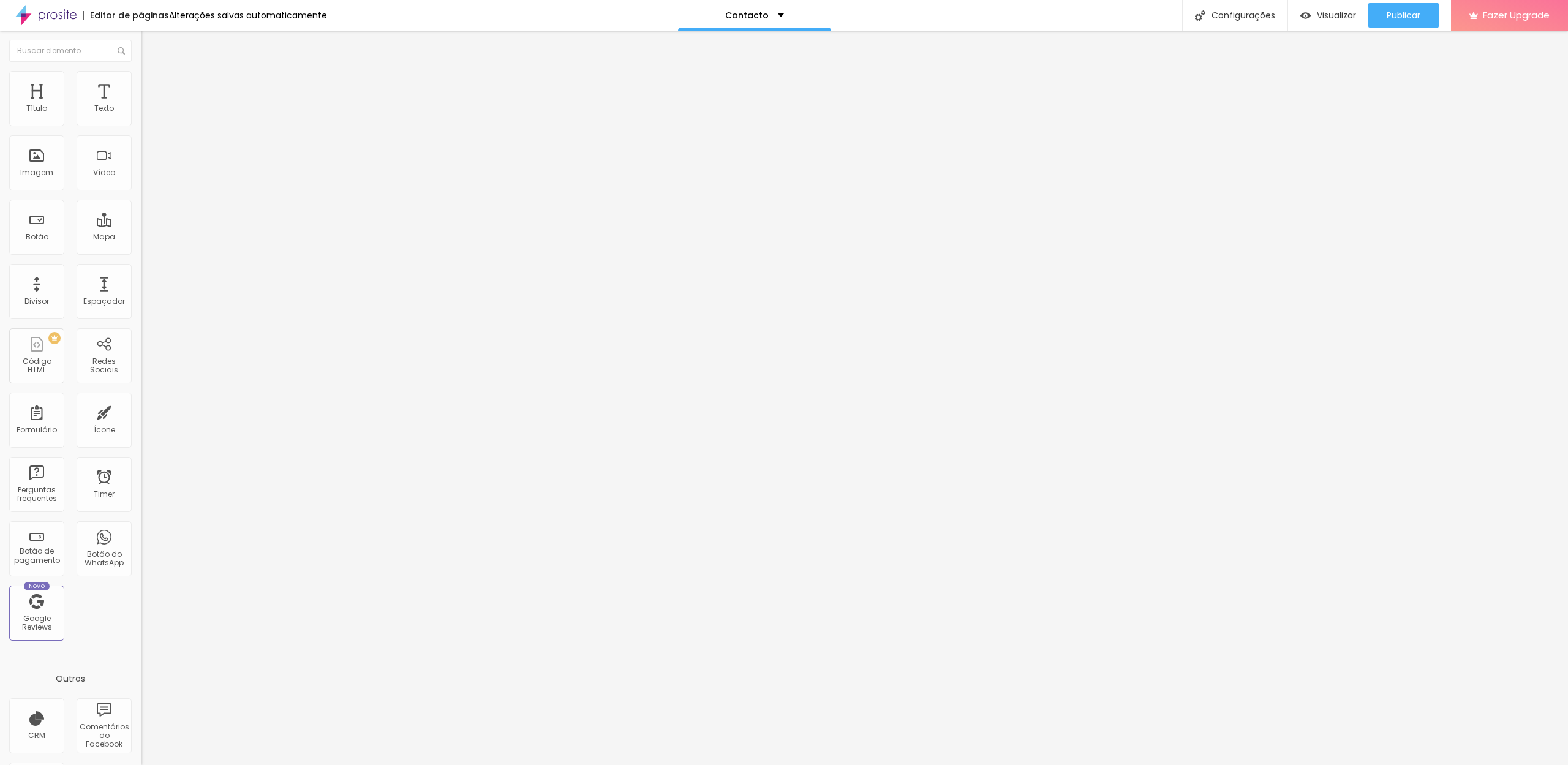
type input "10"
drag, startPoint x: 27, startPoint y: 123, endPoint x: 18, endPoint y: 124, distance: 9.1
type input "10"
click at [141, 124] on div "10 px Tamanho" at bounding box center [211, 170] width 141 height 174
click at [141, 237] on input "10" at bounding box center [167, 243] width 53 height 13
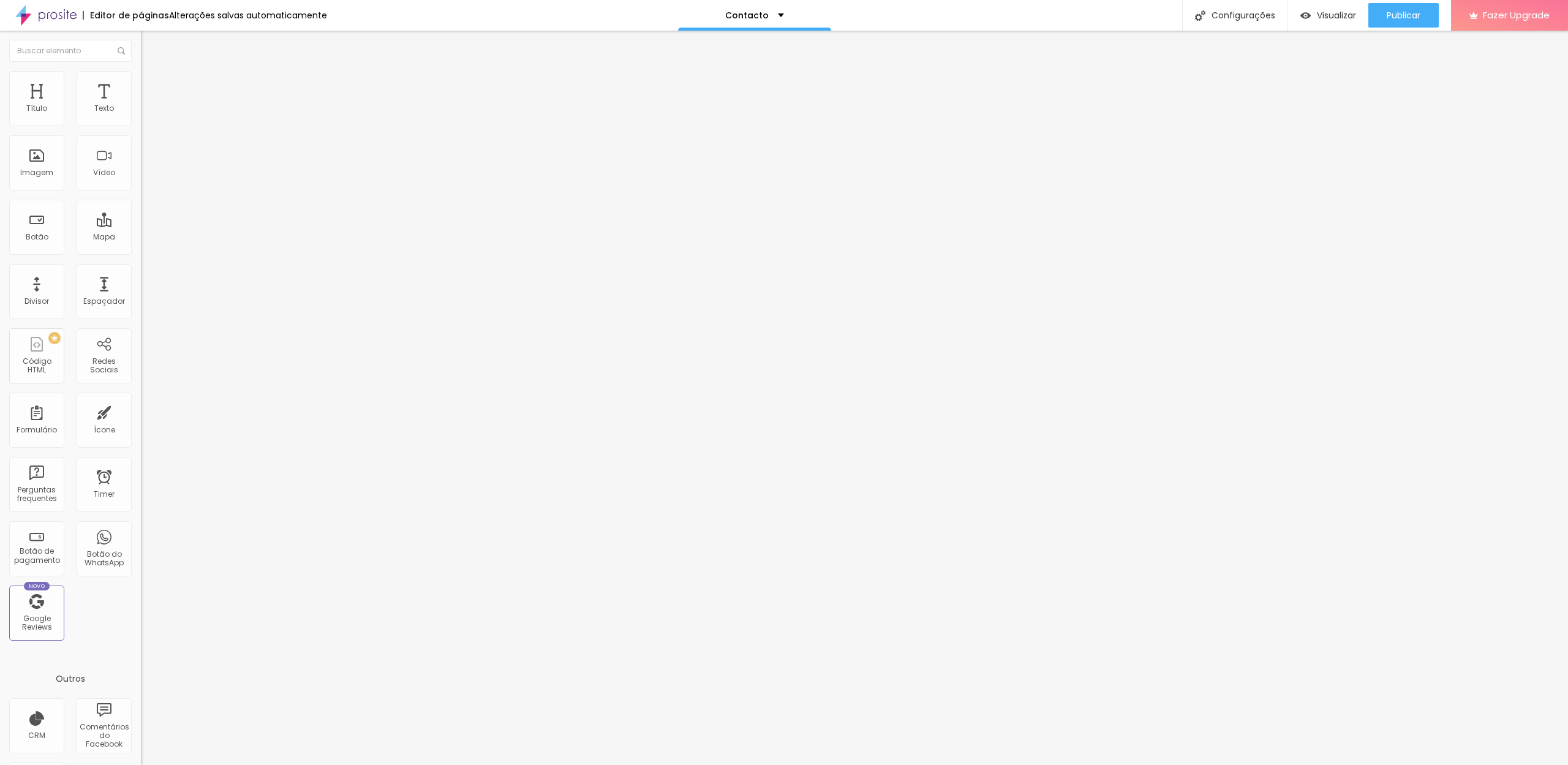
type input "10"
type input "1"
type input "255"
type input "10"
type input "0"
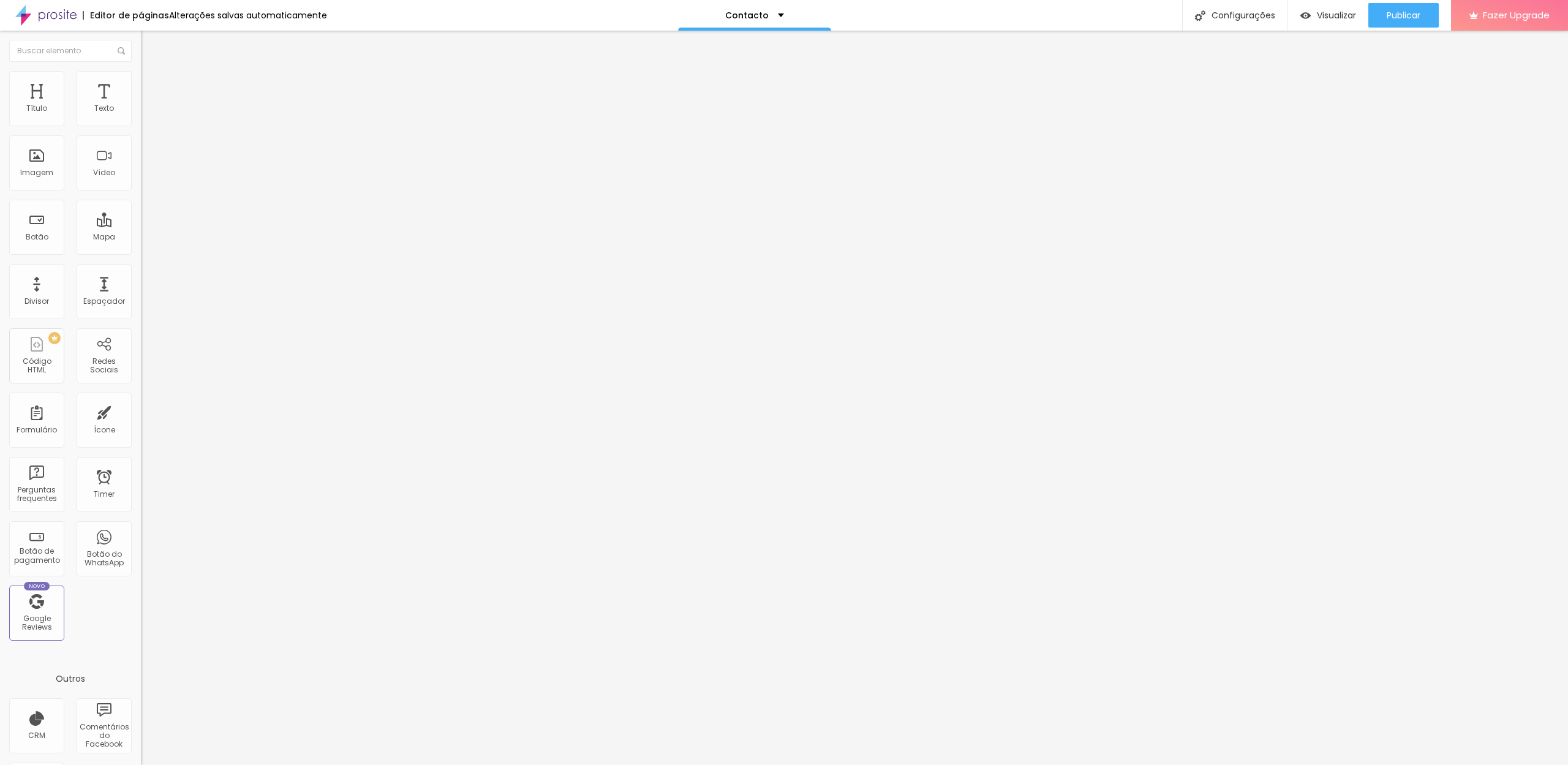
type input "10"
click at [1398, 6] on div "Publicar" at bounding box center [1403, 15] width 34 height 25
click at [794, 14] on div "Contacto" at bounding box center [754, 15] width 153 height 30
click at [694, 81] on link "Sobre" at bounding box center [681, 74] width 27 height 13
click at [141, 75] on img at bounding box center [146, 77] width 11 height 11
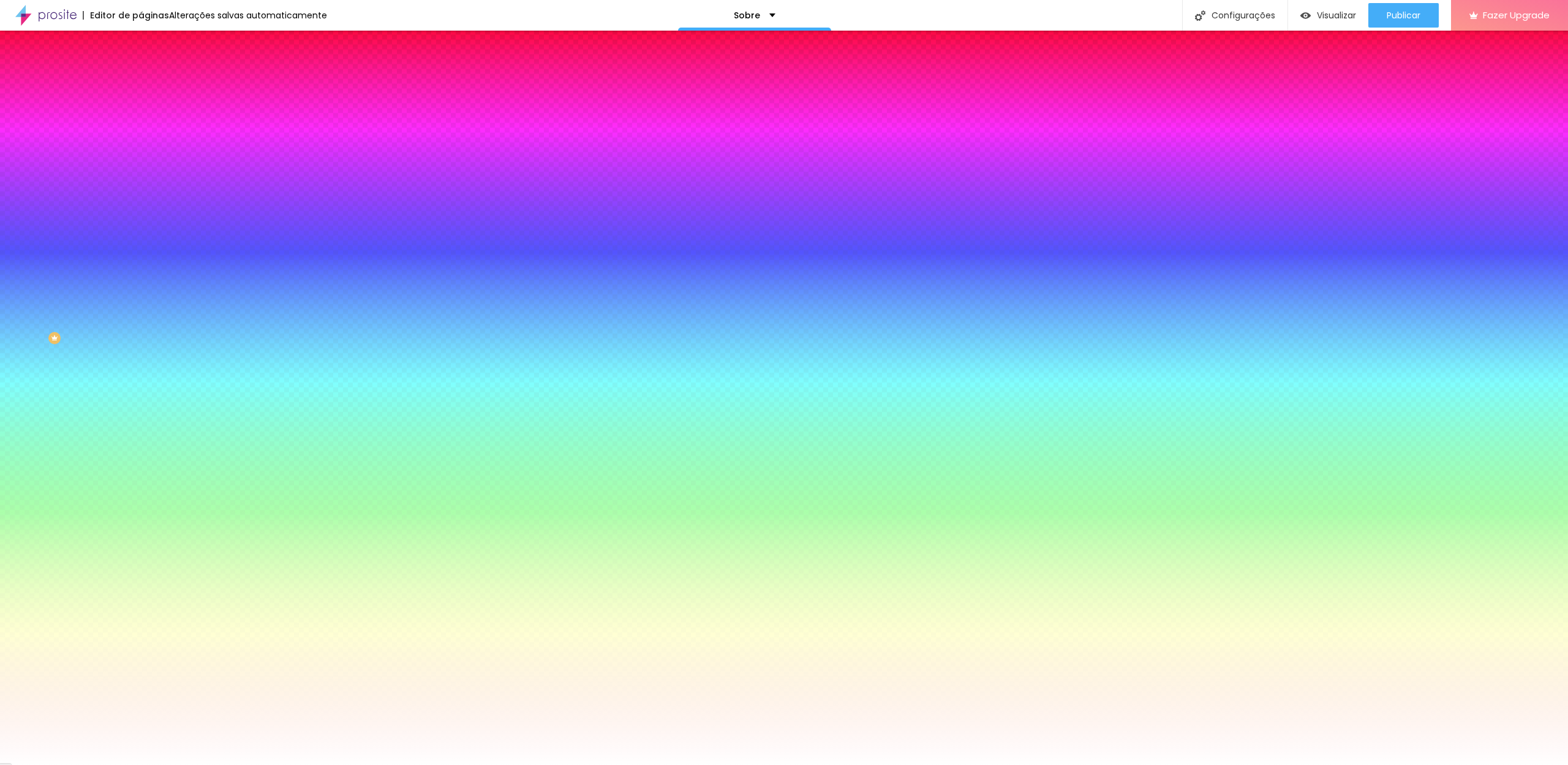
click at [141, 113] on span "Adicionar imagem" at bounding box center [180, 107] width 79 height 10
click at [141, 166] on div at bounding box center [211, 166] width 141 height 0
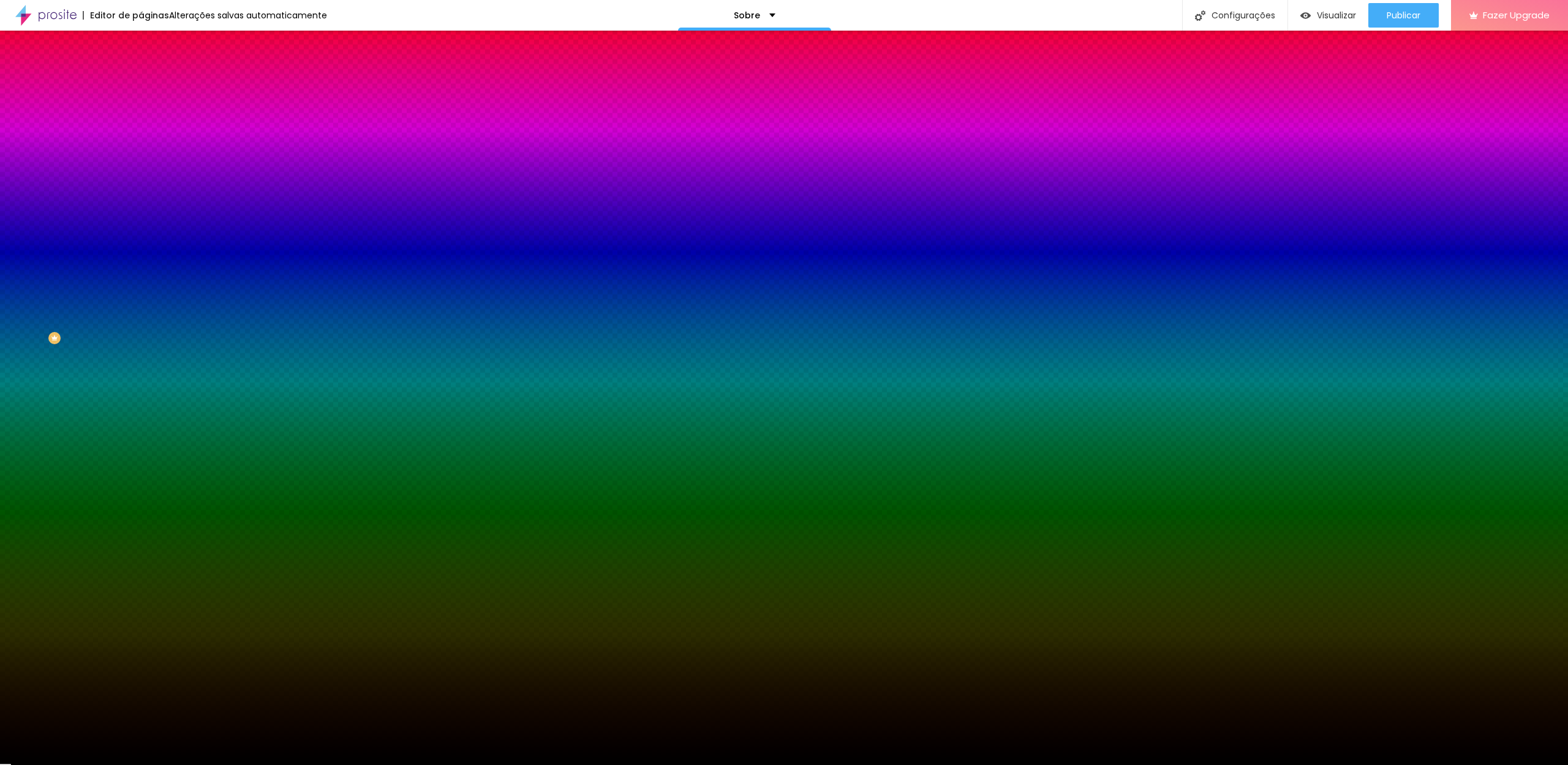
type input "#000000"
drag, startPoint x: 34, startPoint y: 323, endPoint x: 14, endPoint y: 338, distance: 25.0
click at [141, 336] on div "Editar Seção Conteúdo Estilo Avançado Imagem de fundo Trocar imagem Efeito da I…" at bounding box center [211, 398] width 141 height 735
click at [141, 166] on div at bounding box center [211, 166] width 141 height 0
drag, startPoint x: 122, startPoint y: 294, endPoint x: 123, endPoint y: 268, distance: 26.0
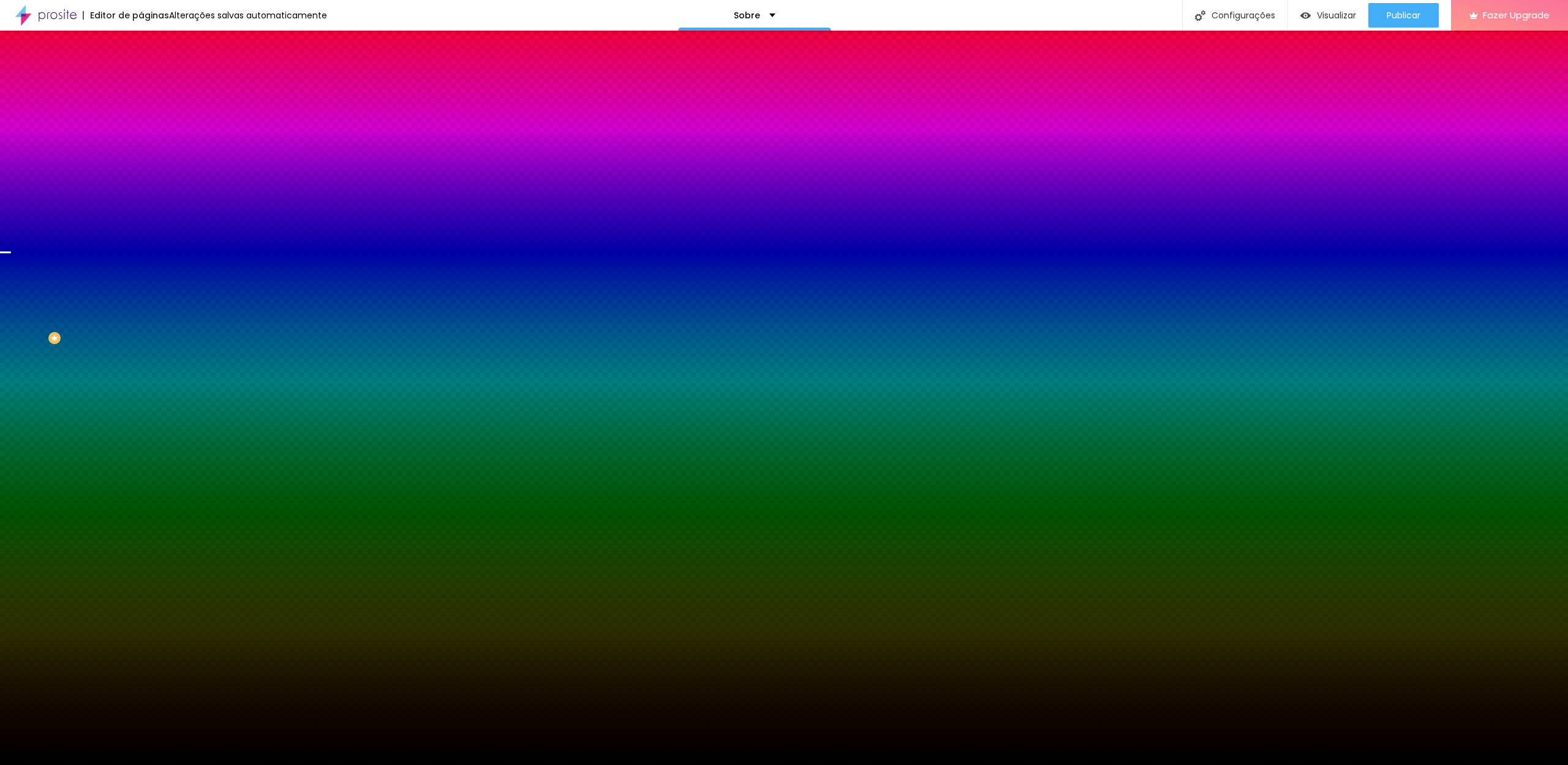
click at [123, 268] on div at bounding box center [784, 382] width 1568 height 765
click at [152, 72] on span "Conteúdo" at bounding box center [170, 66] width 38 height 10
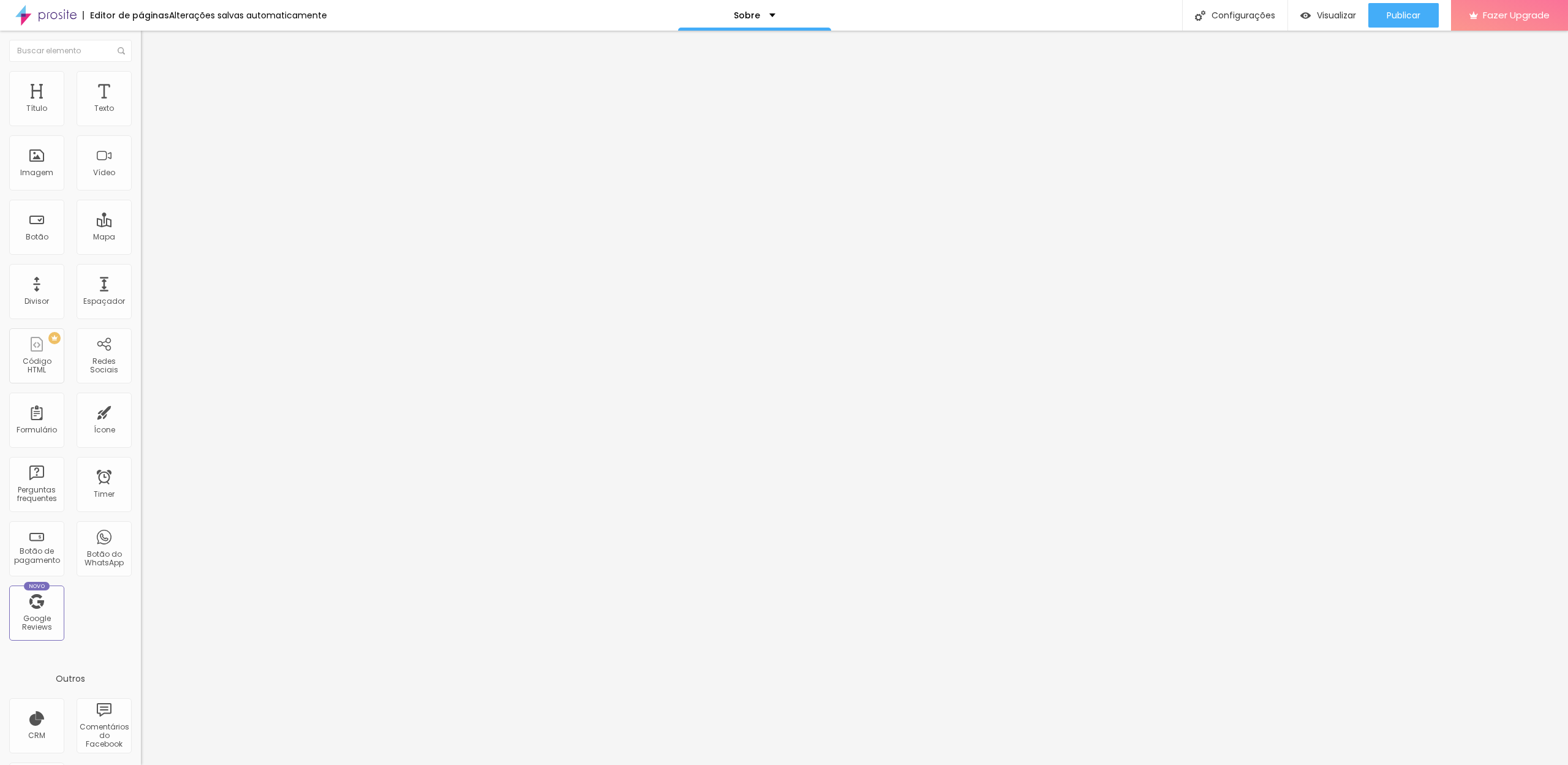
click at [150, 48] on div "Editar Seção" at bounding box center [186, 45] width 72 height 10
drag, startPoint x: 104, startPoint y: 125, endPoint x: 91, endPoint y: 125, distance: 13.0
click at [141, 237] on input "30" at bounding box center [167, 243] width 53 height 13
type input "10"
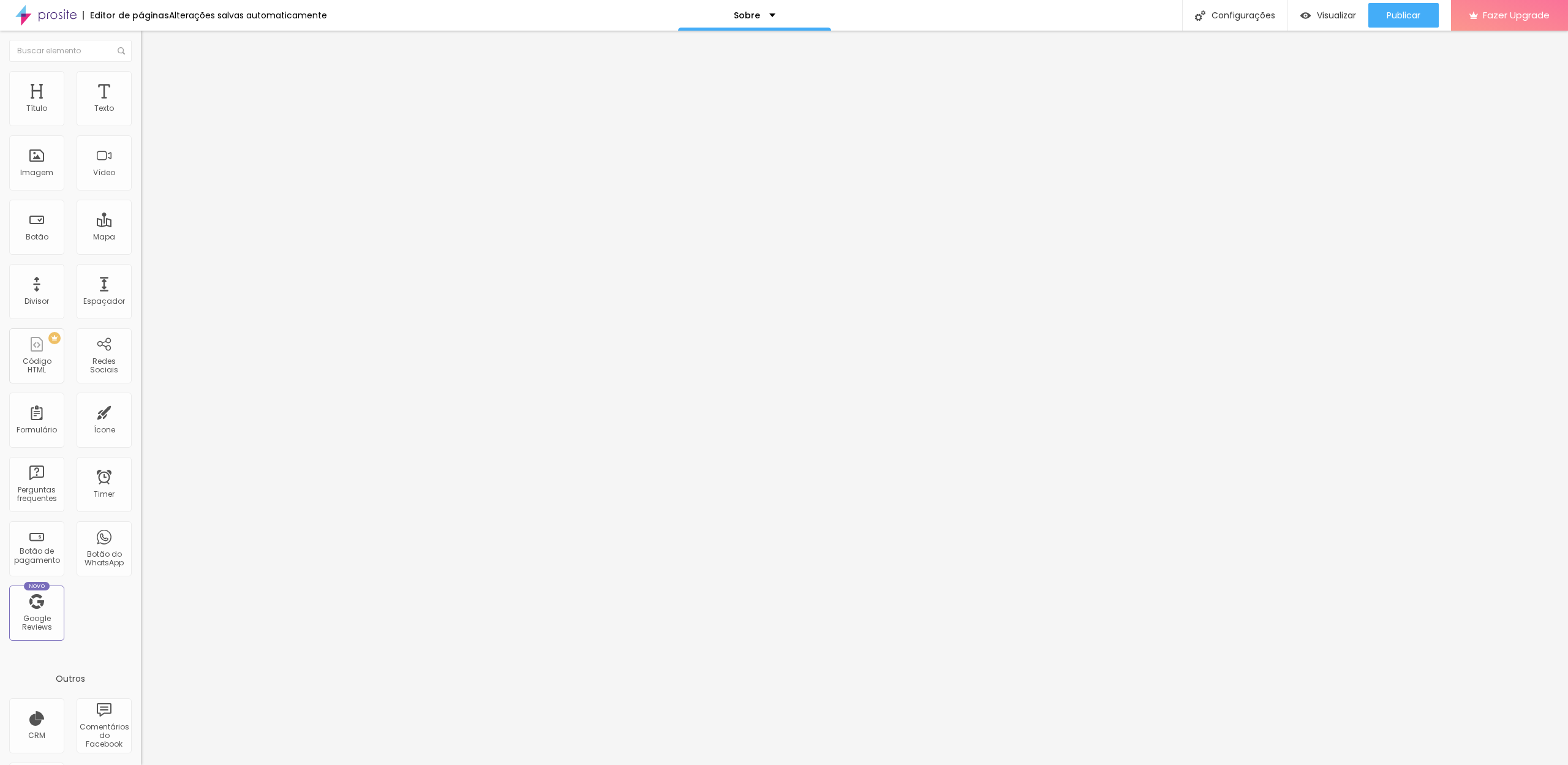
type input "150"
click at [141, 43] on button "Editar Espaçador" at bounding box center [211, 44] width 141 height 28
click at [141, 182] on button "button" at bounding box center [149, 175] width 17 height 13
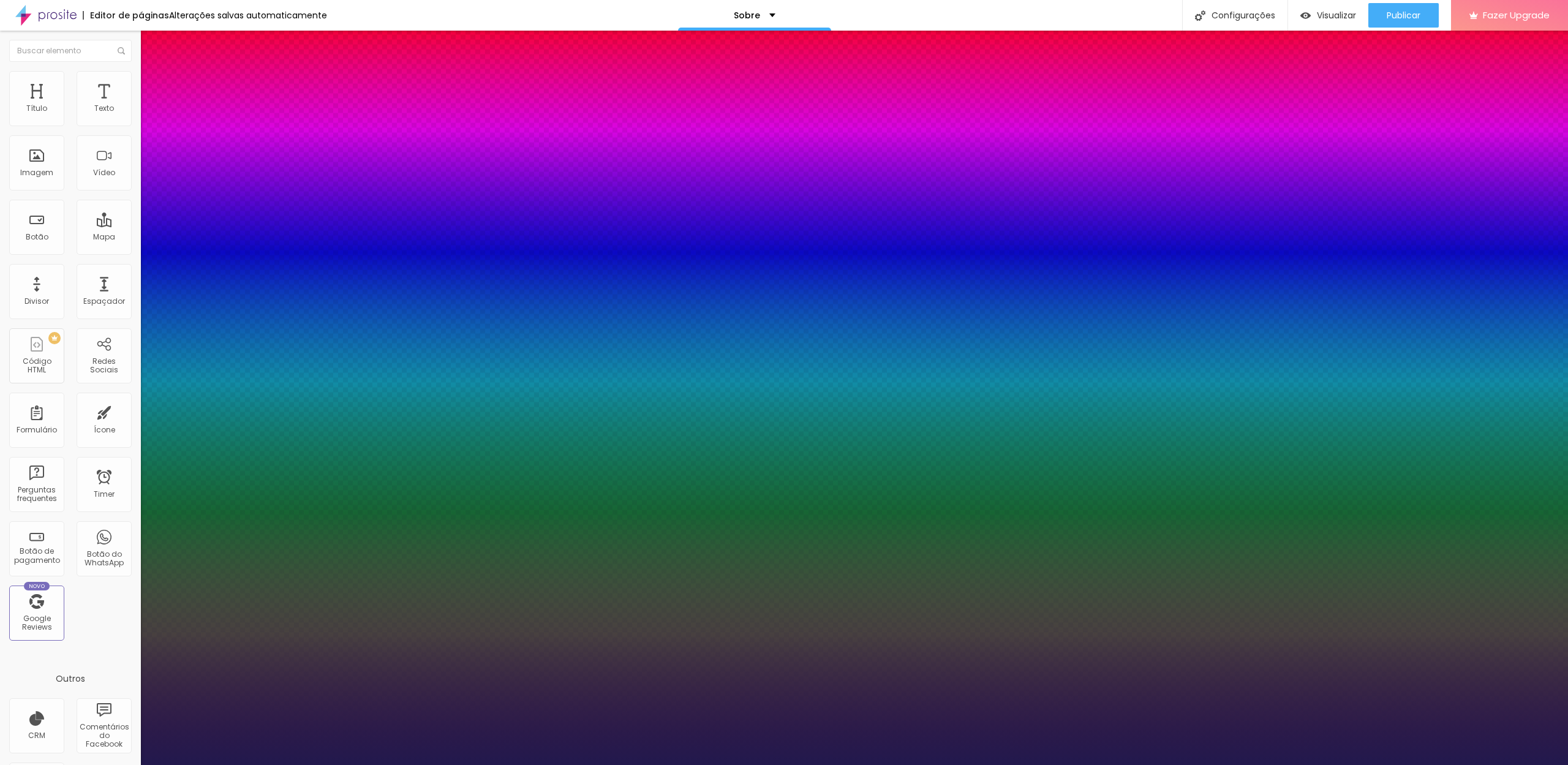
drag, startPoint x: 275, startPoint y: 343, endPoint x: 282, endPoint y: 345, distance: 7.3
type input "1"
type input "8"
type input "5"
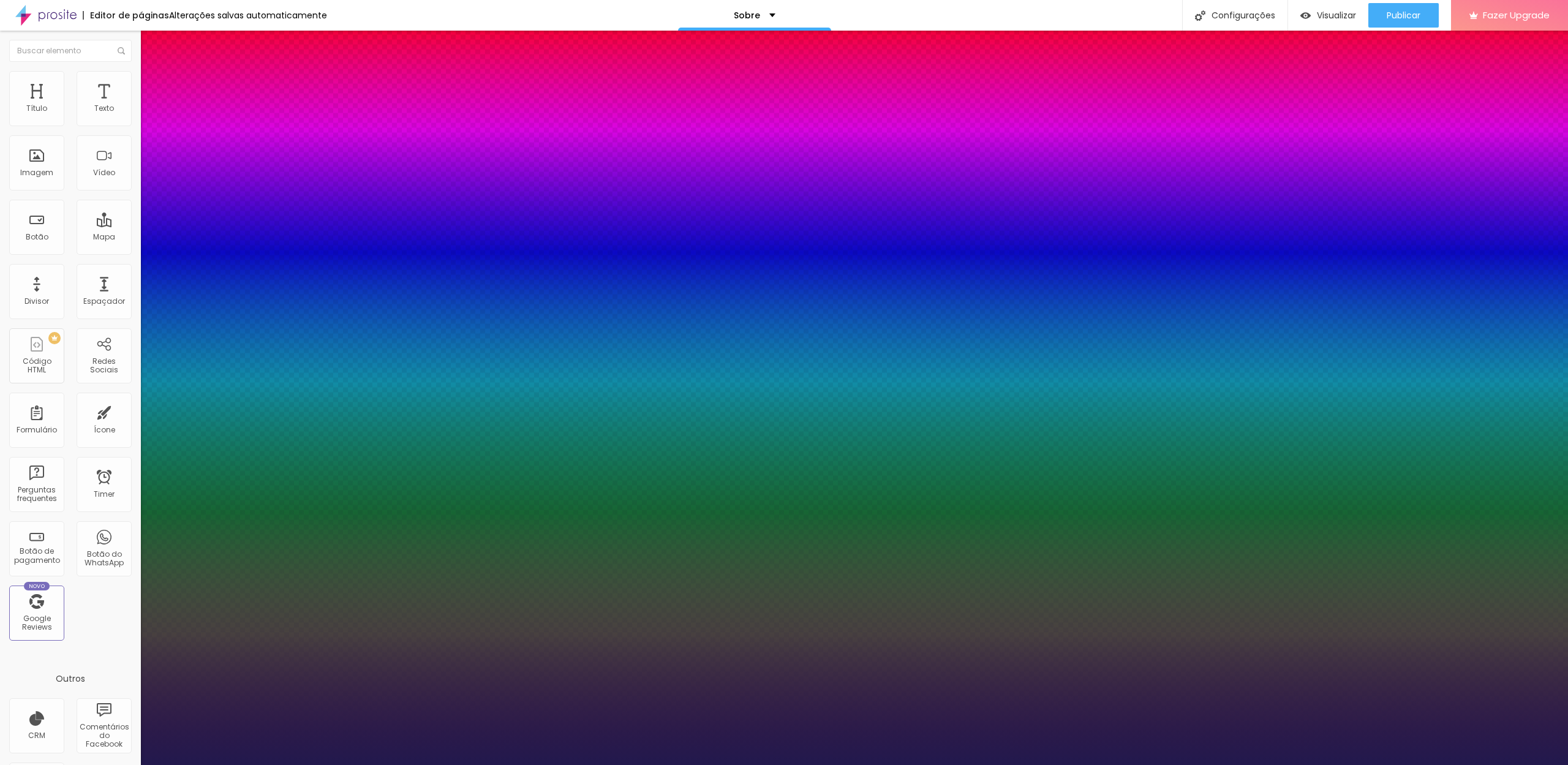
type input "1"
type input "50"
type input "1"
type input "50"
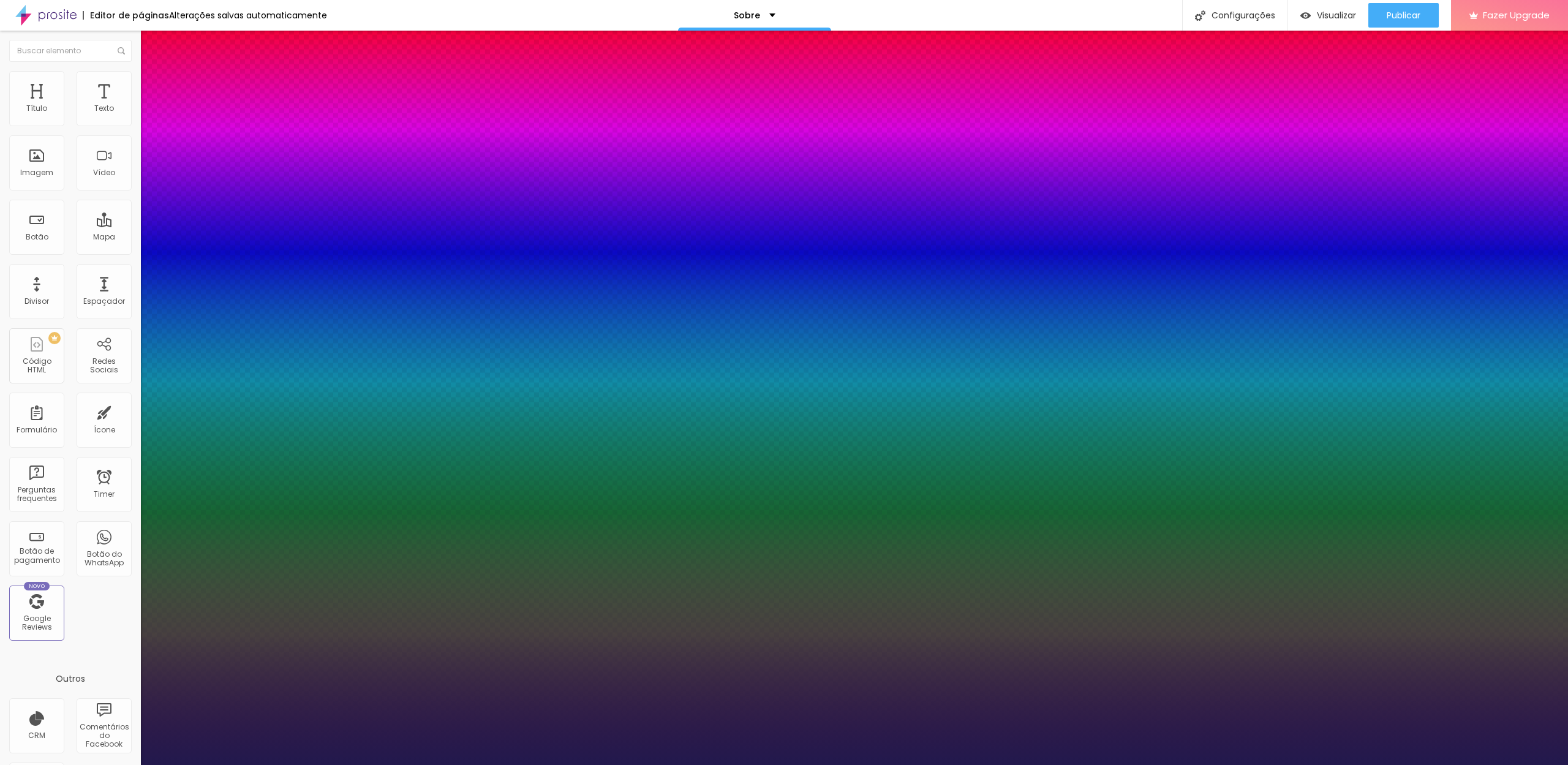
select select "GreatVibes-Regular"
type input "1"
click at [796, 765] on div at bounding box center [784, 765] width 1568 height 0
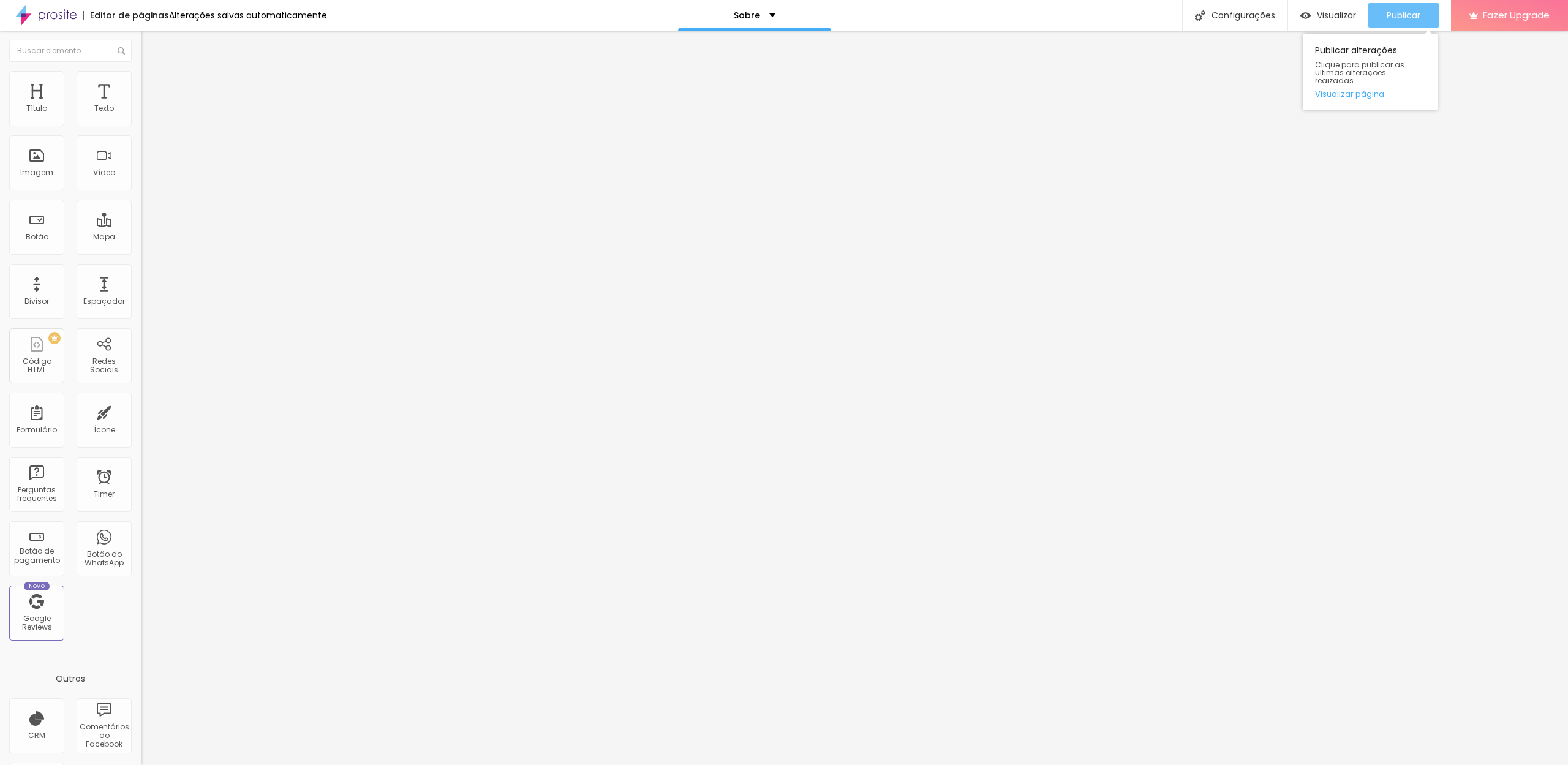
click at [1413, 14] on span "Publicar" at bounding box center [1403, 15] width 34 height 10
click at [1317, 15] on span "Visualizar" at bounding box center [1336, 15] width 39 height 10
click at [751, 14] on p "Sobre" at bounding box center [746, 15] width 26 height 9
click at [588, 12] on div "Editor de páginas Alterações salvas automaticamente Sobre Configurações Configu…" at bounding box center [784, 15] width 1568 height 30
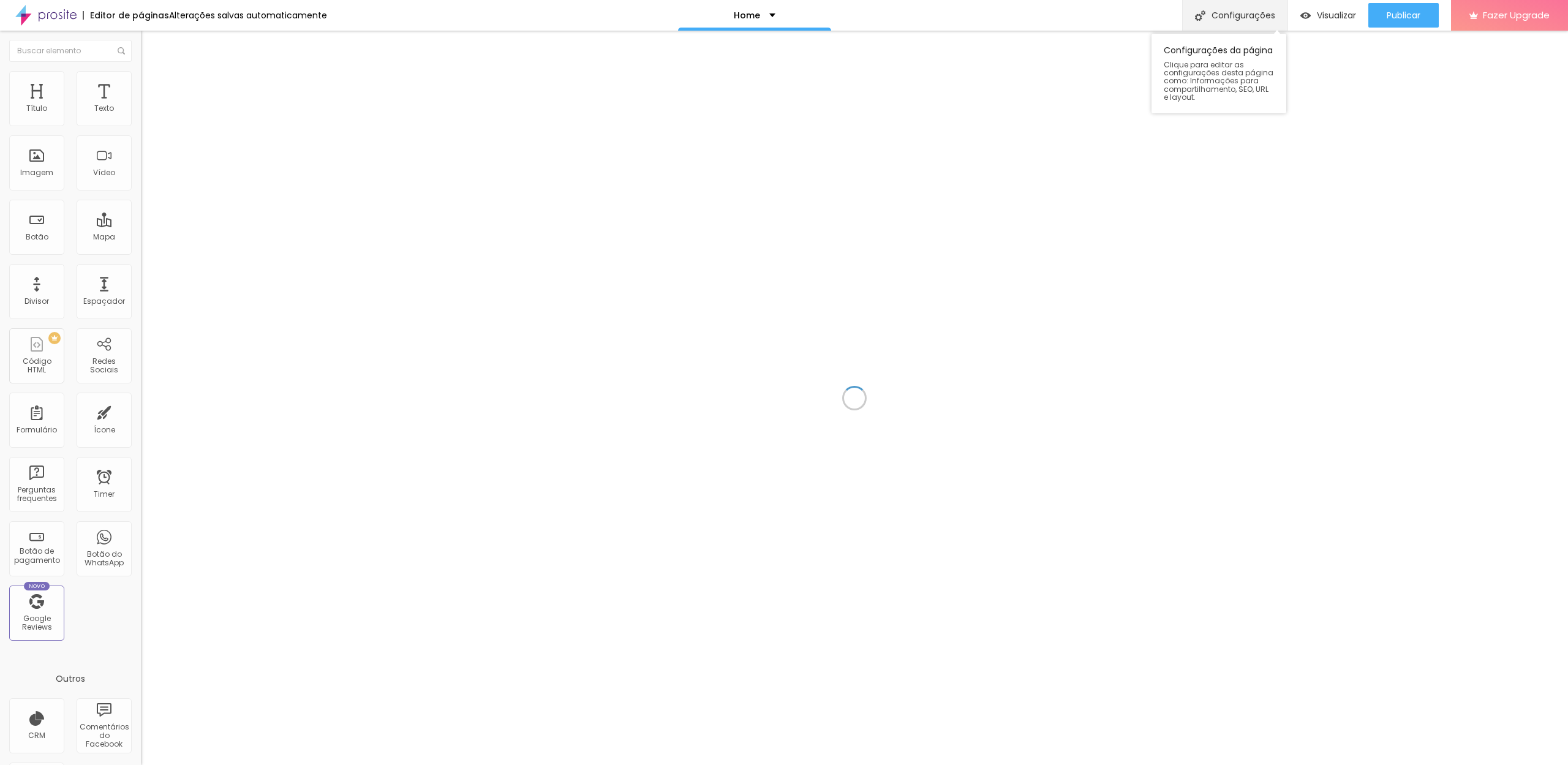
click at [1241, 18] on div "Configurações" at bounding box center [1235, 15] width 106 height 30
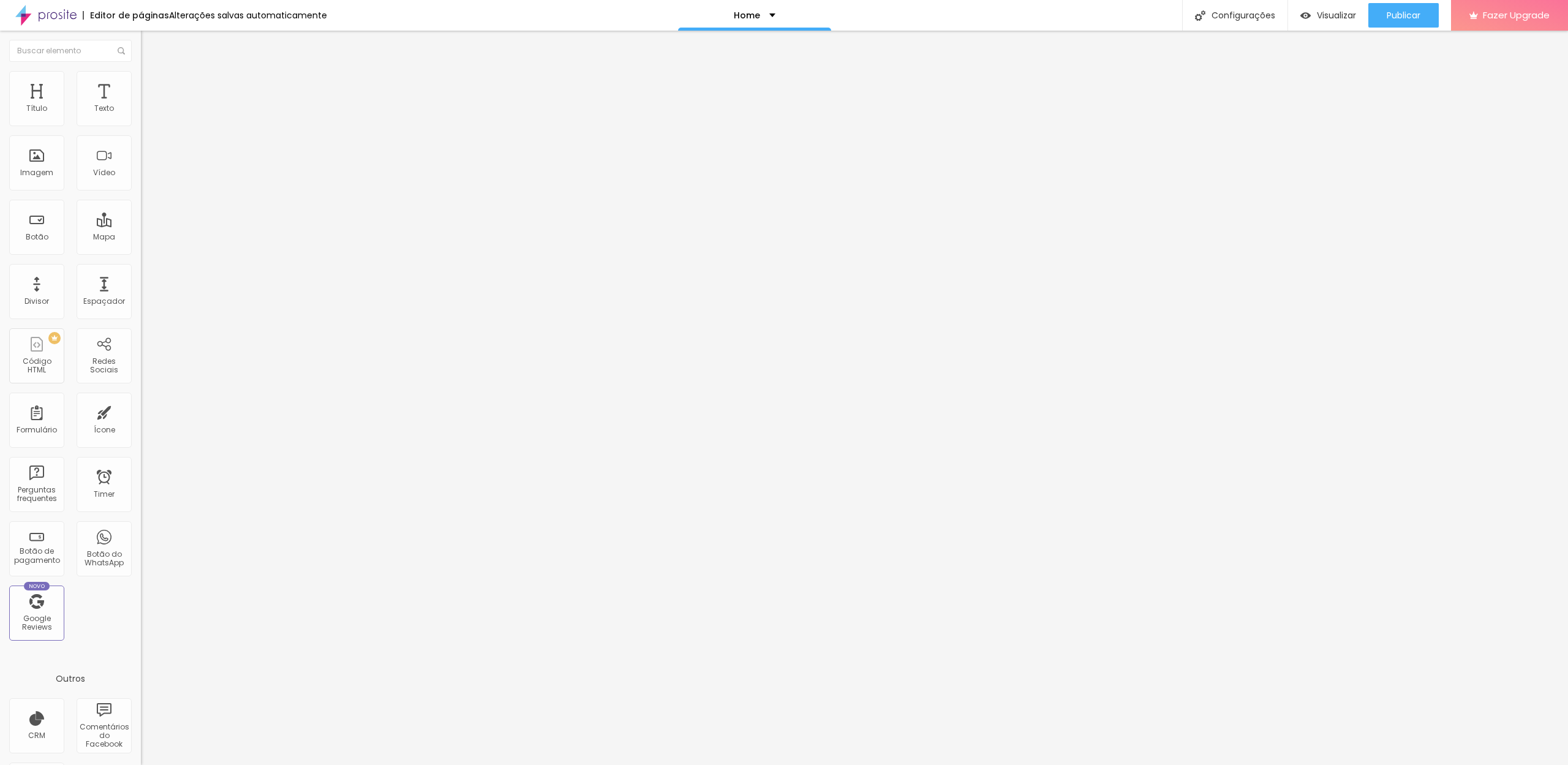
click at [1011, 765] on div at bounding box center [784, 778] width 1568 height 11
click at [762, 18] on p "DreVision" at bounding box center [747, 15] width 42 height 9
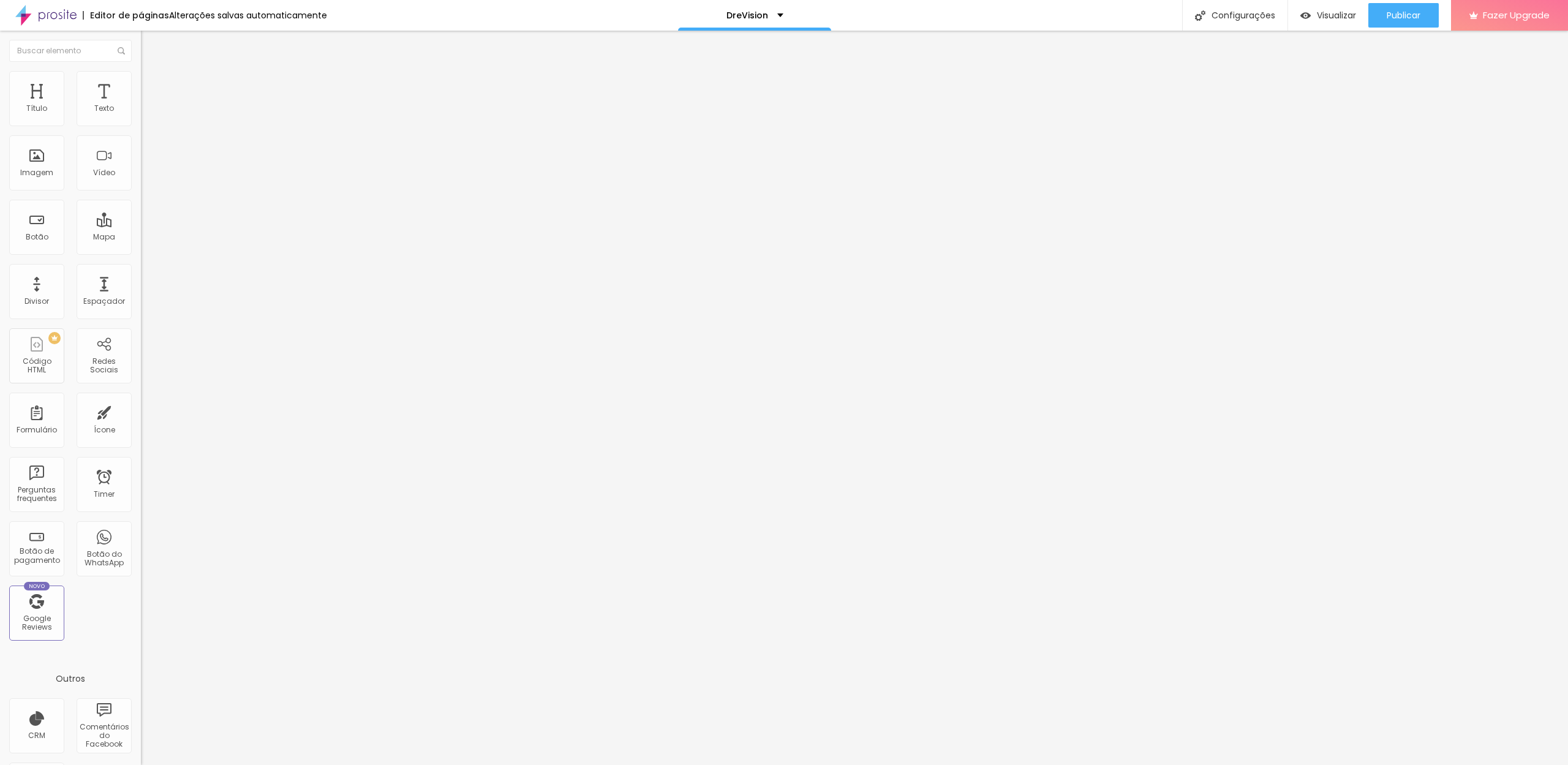
click at [141, 115] on input "text" at bounding box center [214, 109] width 147 height 12
paste input "https://www.youtube.com/watch?v=PsfZkLrCXhI"
type input "https://www.youtube.com/watch?v=PsfZkLrCXhI"
click at [1410, 22] on div "Publicar" at bounding box center [1403, 15] width 34 height 25
click at [776, 18] on div "DreVision" at bounding box center [754, 15] width 57 height 9
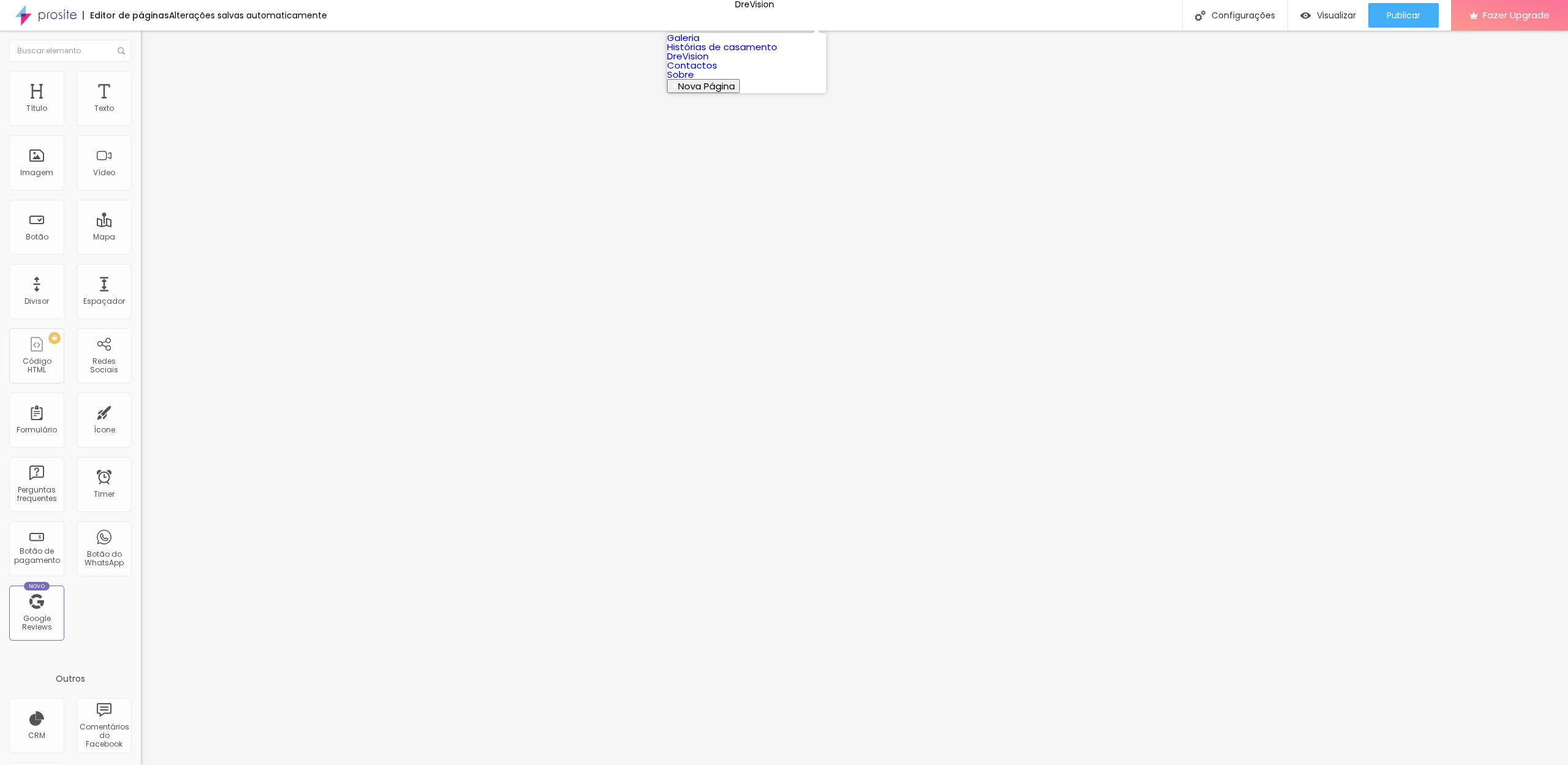
click at [738, 54] on link "Histórias de casamento" at bounding box center [722, 47] width 110 height 13
click at [1417, 20] on span "Publicar" at bounding box center [1403, 15] width 34 height 10
click at [1326, 9] on div "Visualizar" at bounding box center [1328, 15] width 56 height 25
click at [1414, 20] on span "Publicar" at bounding box center [1403, 15] width 34 height 10
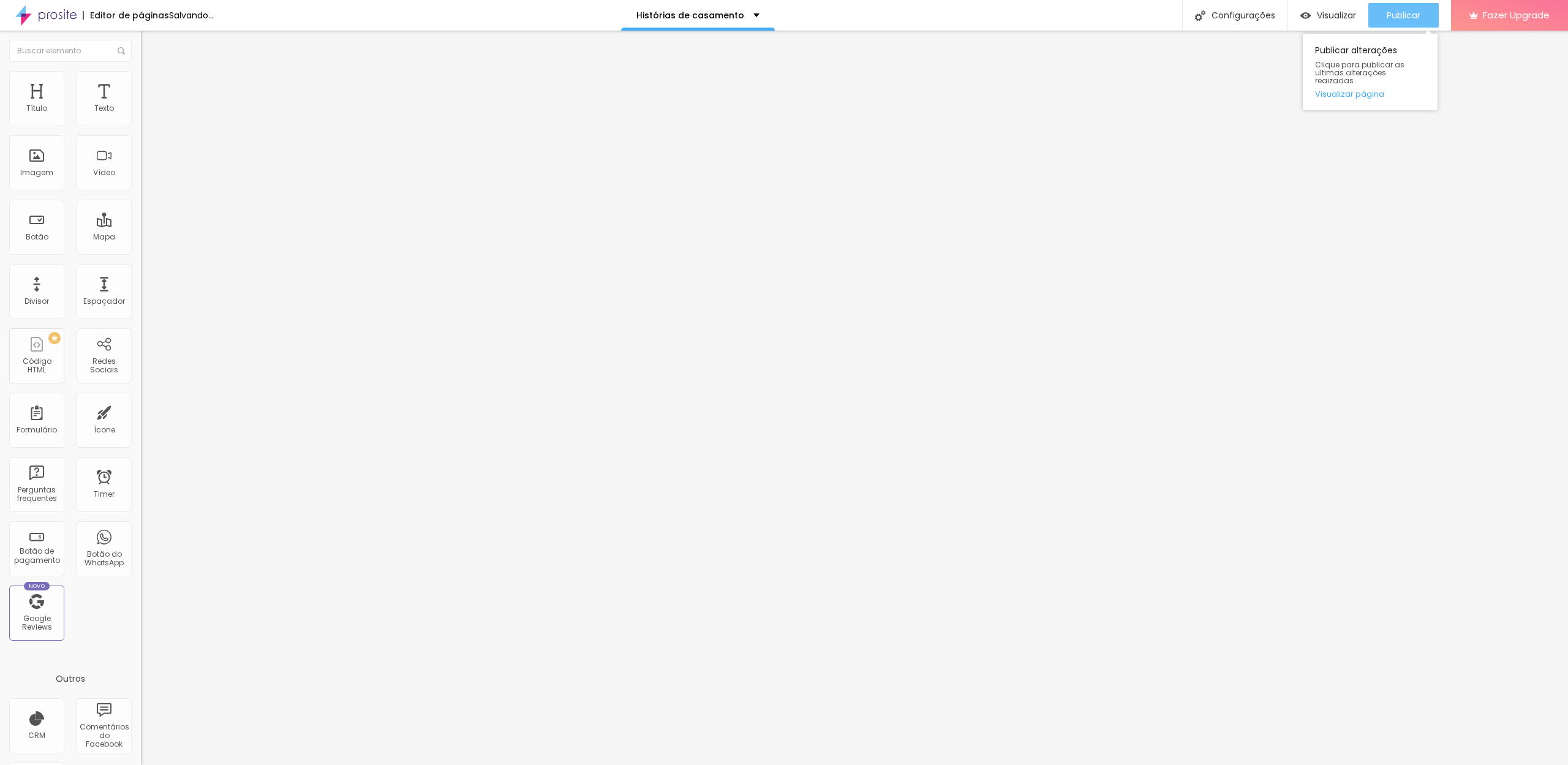
click at [1418, 6] on div "Publicar" at bounding box center [1403, 15] width 34 height 25
click at [778, 18] on p "Histórias de casamento" at bounding box center [747, 15] width 108 height 9
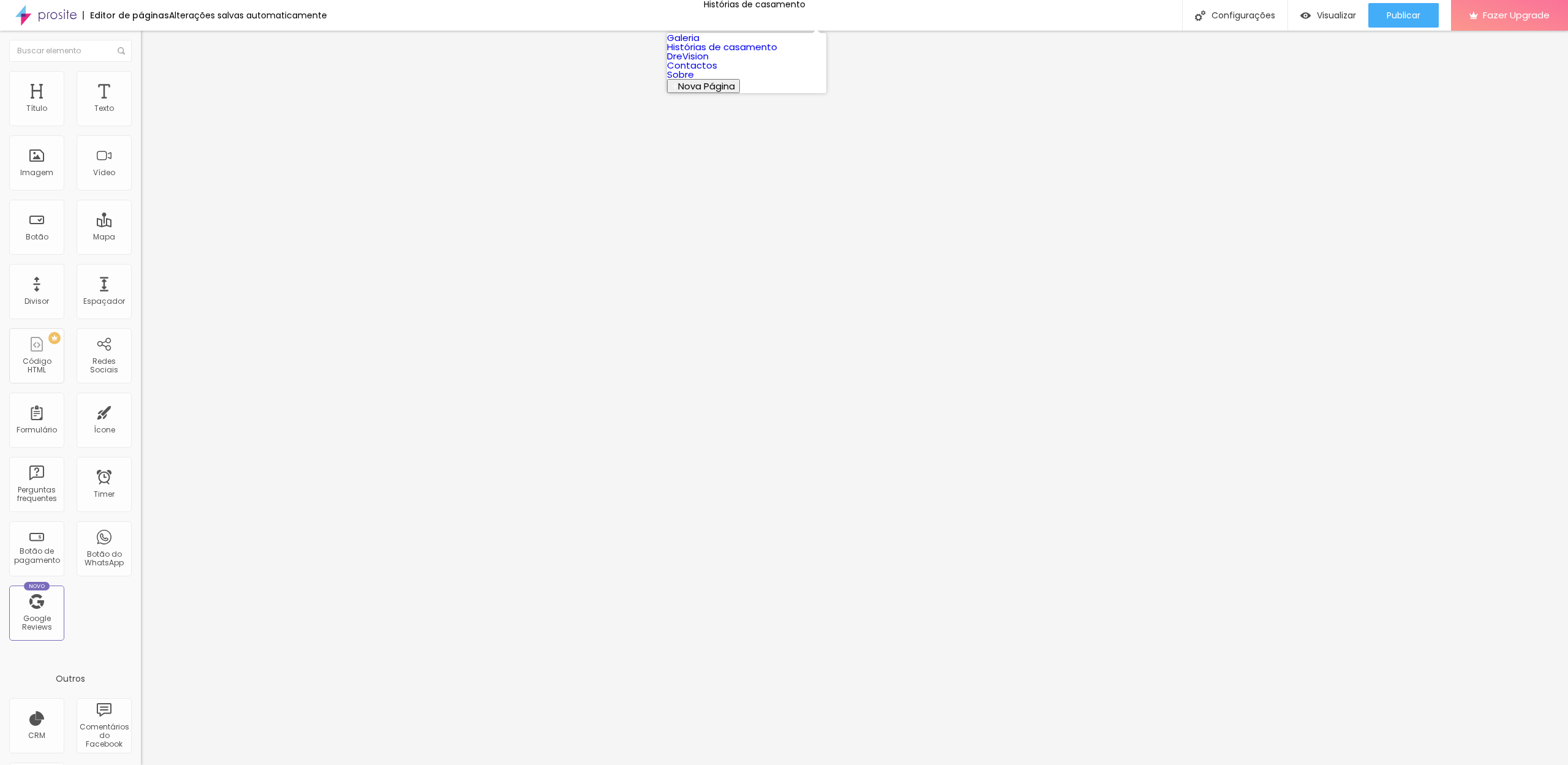
click at [709, 62] on link "DreVision" at bounding box center [688, 56] width 42 height 13
click at [1391, 17] on span "Publicar" at bounding box center [1403, 15] width 34 height 10
click at [1411, 17] on span "Publicar" at bounding box center [1403, 15] width 34 height 10
click at [1388, 12] on span "Publicar" at bounding box center [1403, 15] width 34 height 10
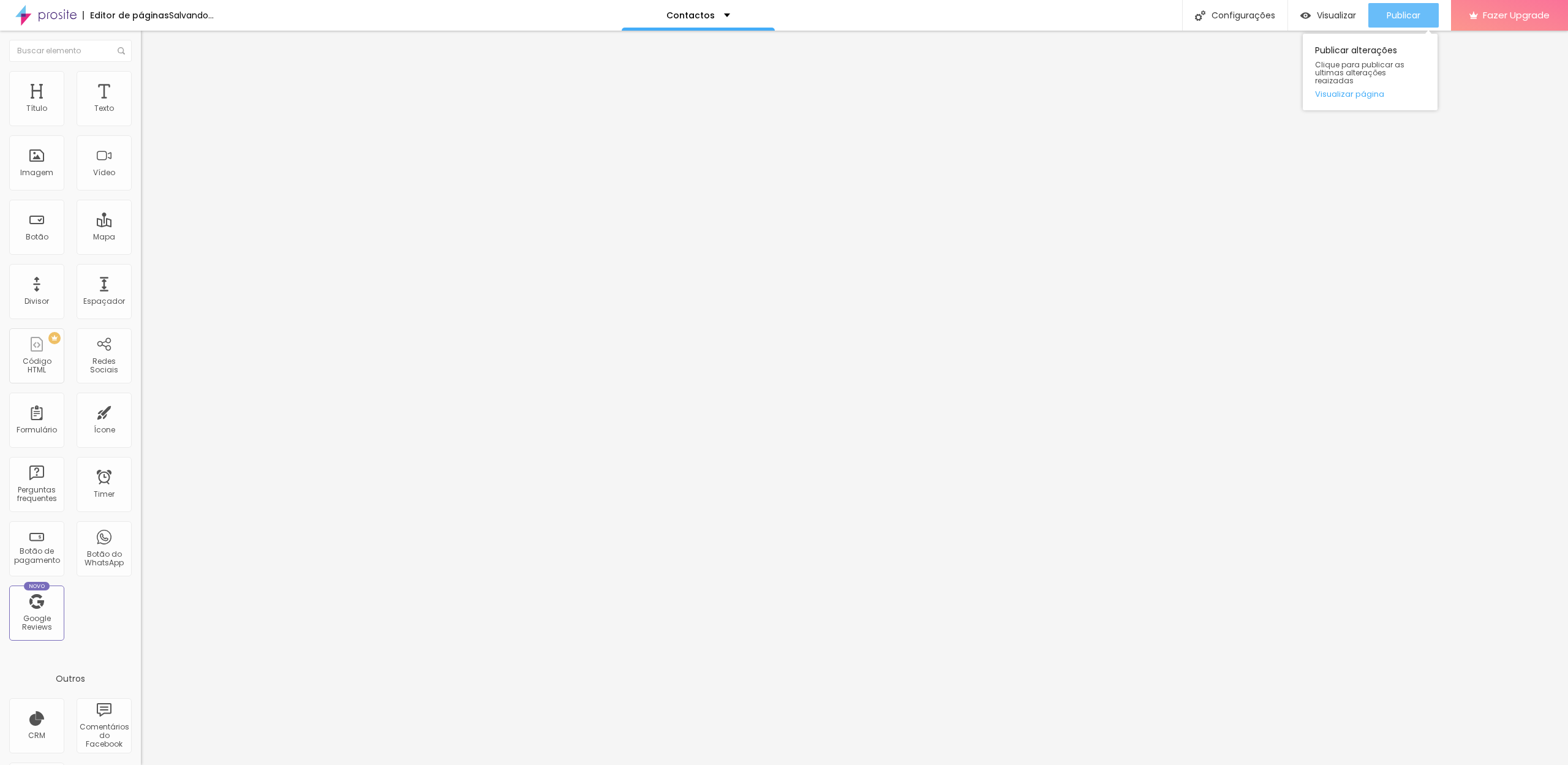
click at [1394, 20] on span "Publicar" at bounding box center [1403, 15] width 34 height 10
click at [1426, 0] on div "Publicar Publicar alterações Clique para publicar as ultimas alterações reaizad…" at bounding box center [1403, 15] width 70 height 30
click at [1425, 5] on button "Publicar" at bounding box center [1403, 15] width 70 height 25
